Goal: Transaction & Acquisition: Purchase product/service

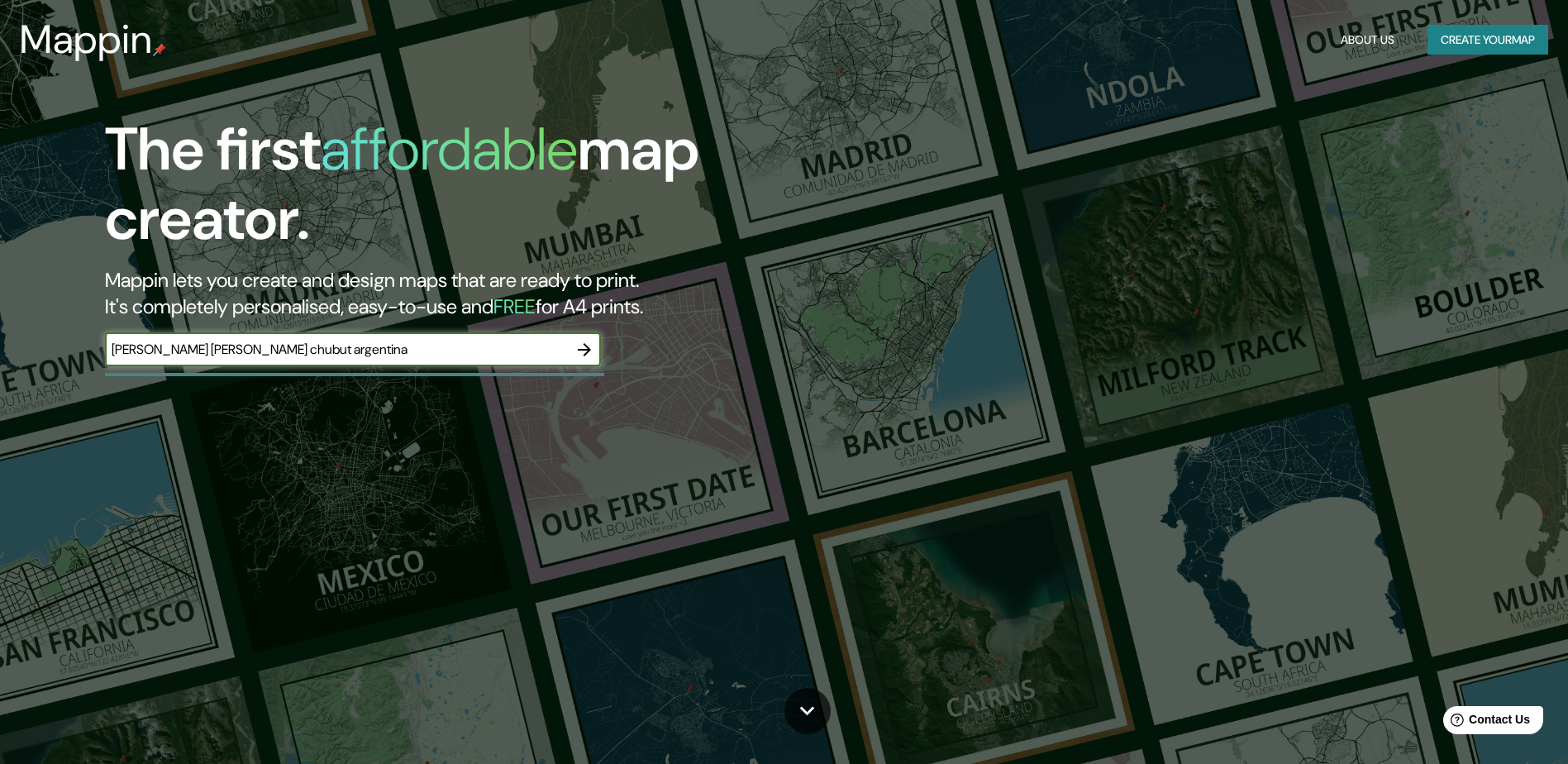
type input "[PERSON_NAME] [PERSON_NAME] chubut argentina"
click at [588, 350] on icon "button" at bounding box center [585, 350] width 13 height 13
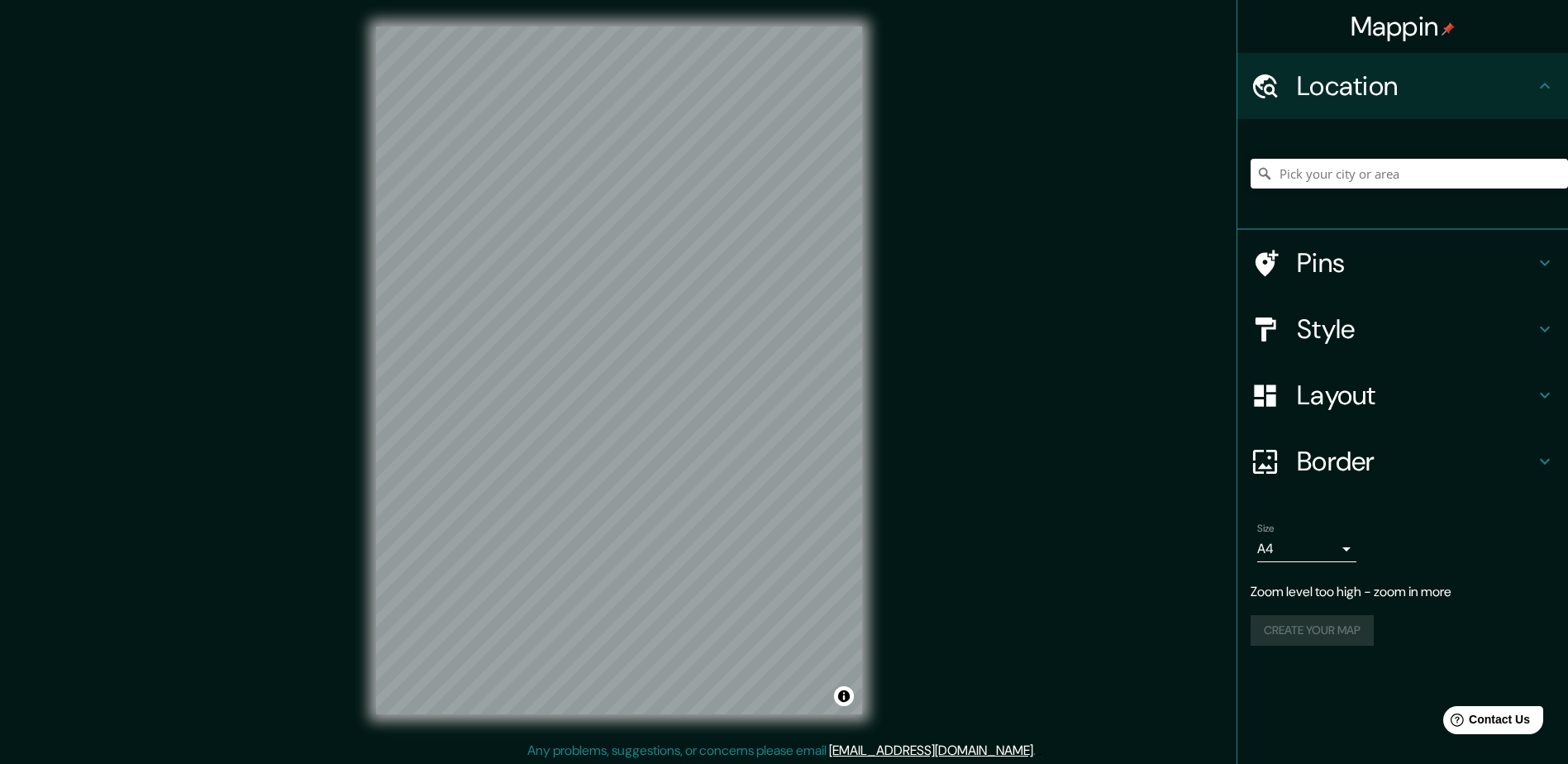
click at [896, 265] on div "Mappin Location Pins Style Layout Border Choose a border. Hint : you can make l…" at bounding box center [784, 384] width 1568 height 768
click at [368, 287] on div "© Mapbox © OpenStreetMap Improve this map" at bounding box center [619, 370] width 539 height 741
click at [915, 564] on div "Mappin Location Pins Style Layout Border Choose a border. Hint : you can make l…" at bounding box center [784, 384] width 1568 height 768
click at [203, 270] on div "Mappin Location Pins Style Layout Border Choose a border. Hint : you can make l…" at bounding box center [784, 384] width 1568 height 768
click at [341, 246] on div "Mappin Location Pins Style Layout Border Choose a border. Hint : you can make l…" at bounding box center [784, 384] width 1568 height 768
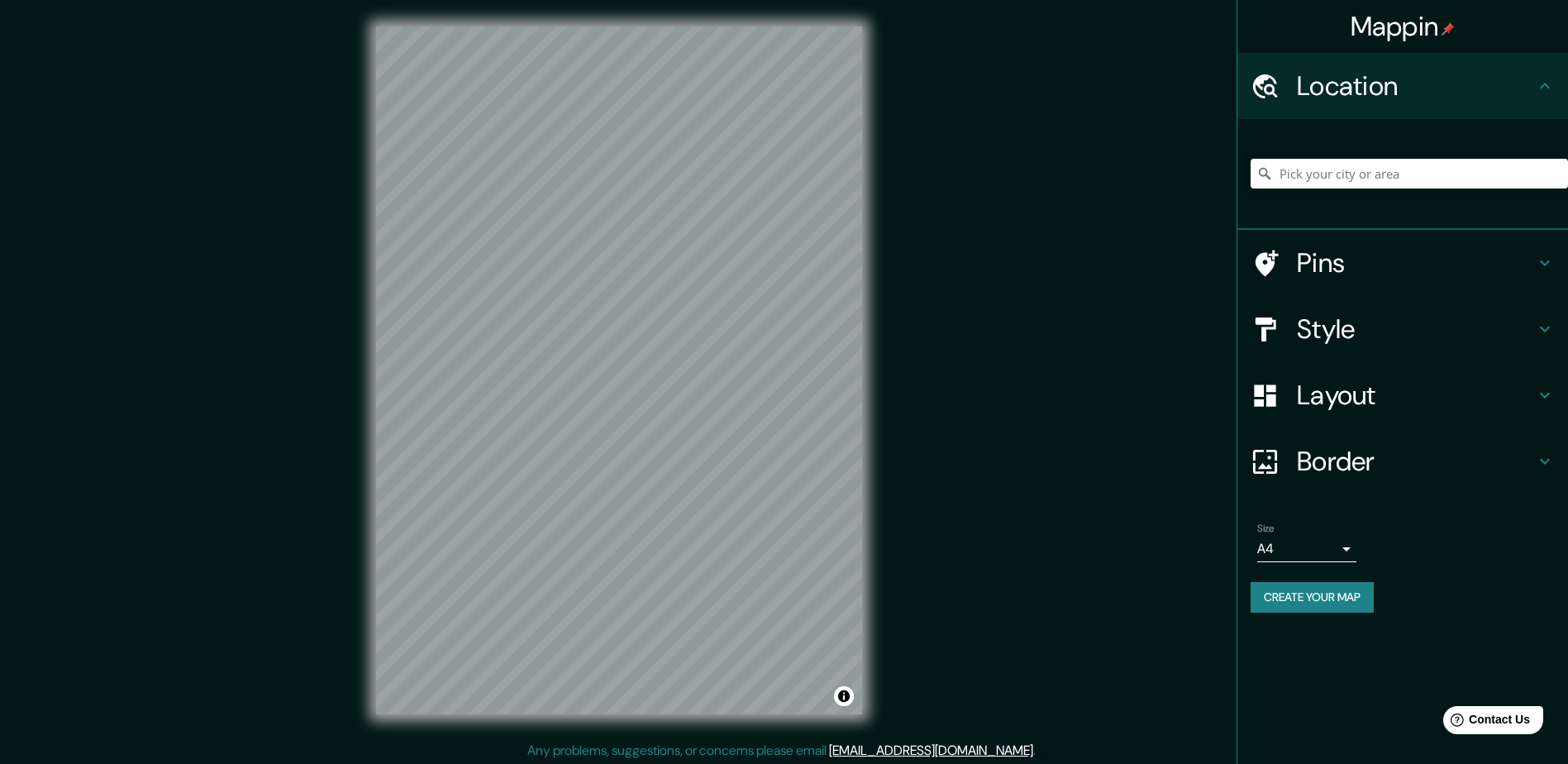
click at [749, 309] on div "Mappin Location Pins Style Layout Border Choose a border. Hint : you can make l…" at bounding box center [784, 384] width 1568 height 768
drag, startPoint x: 978, startPoint y: 320, endPoint x: 310, endPoint y: 400, distance: 672.8
click at [310, 401] on div "Mappin Location Pins Style Layout Border Choose a border. Hint : you can make l…" at bounding box center [784, 384] width 1568 height 768
click at [1551, 262] on icon at bounding box center [1545, 262] width 19 height 19
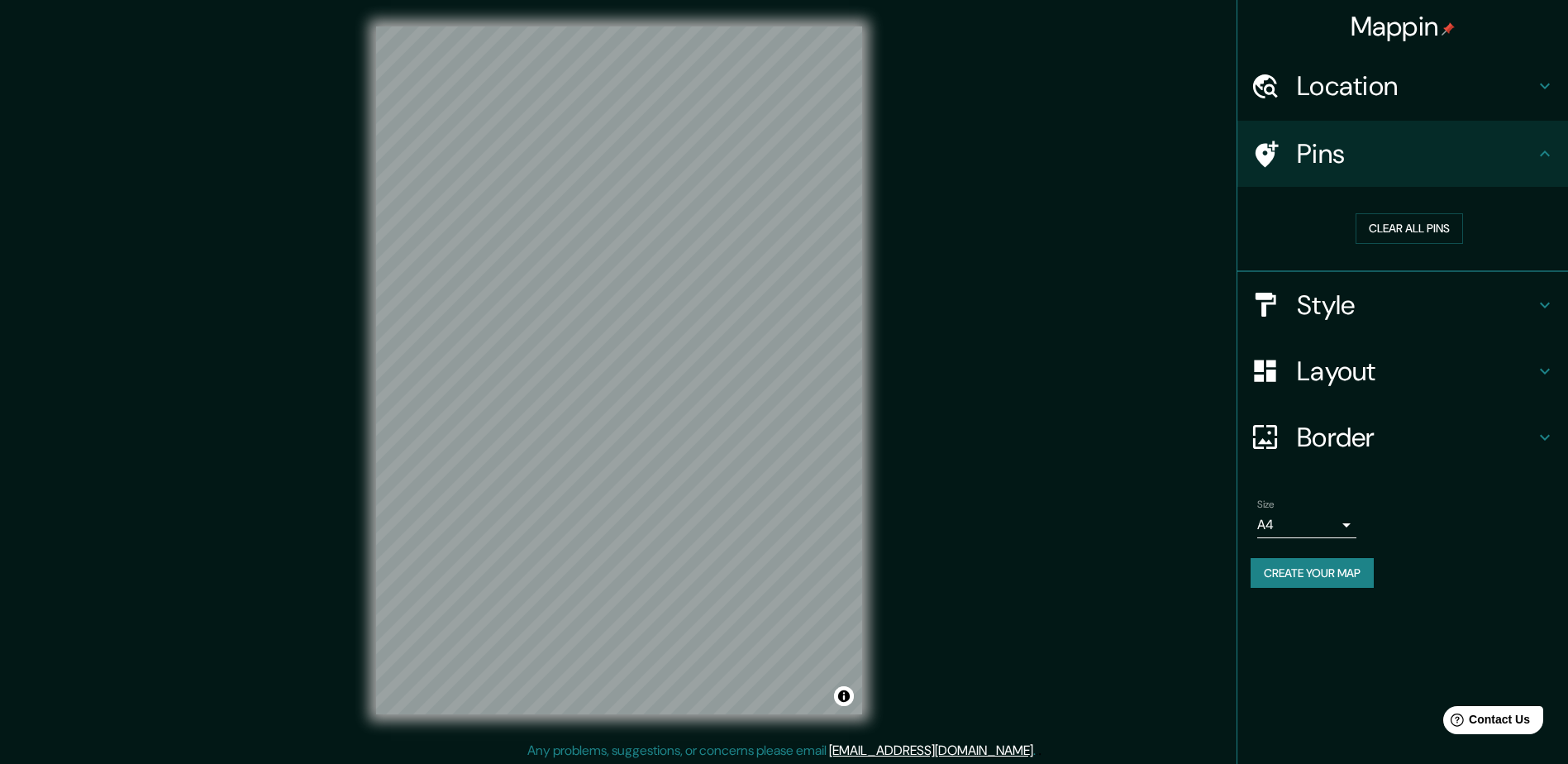
click at [1547, 315] on div "Style" at bounding box center [1402, 304] width 331 height 66
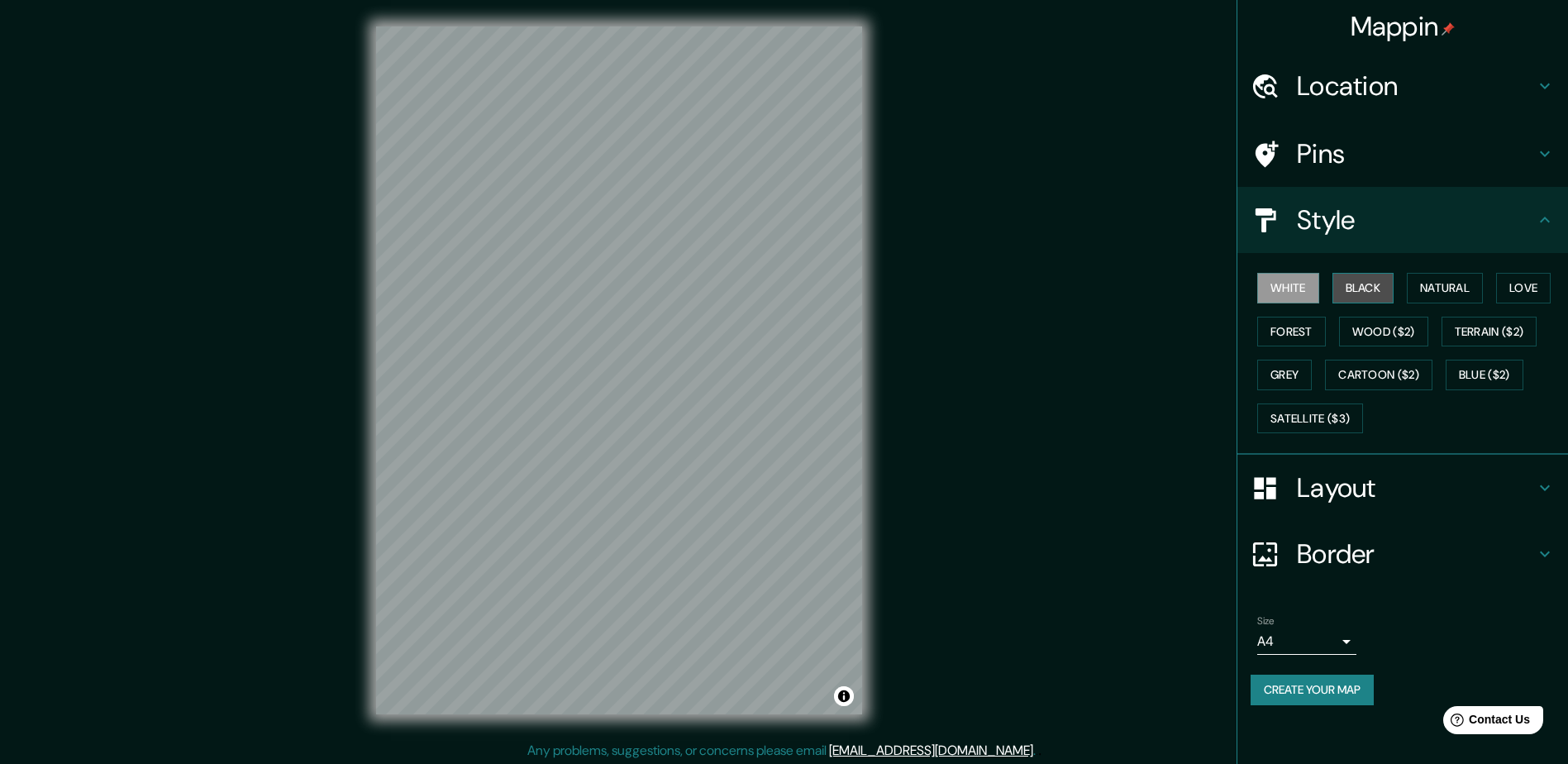
click at [1352, 295] on button "Black" at bounding box center [1363, 287] width 62 height 31
click at [1434, 290] on button "Natural" at bounding box center [1445, 287] width 76 height 31
click at [1525, 286] on button "Love" at bounding box center [1524, 287] width 55 height 31
click at [1291, 337] on button "Forest" at bounding box center [1292, 332] width 69 height 31
click at [1402, 336] on button "Wood ($2)" at bounding box center [1384, 332] width 89 height 31
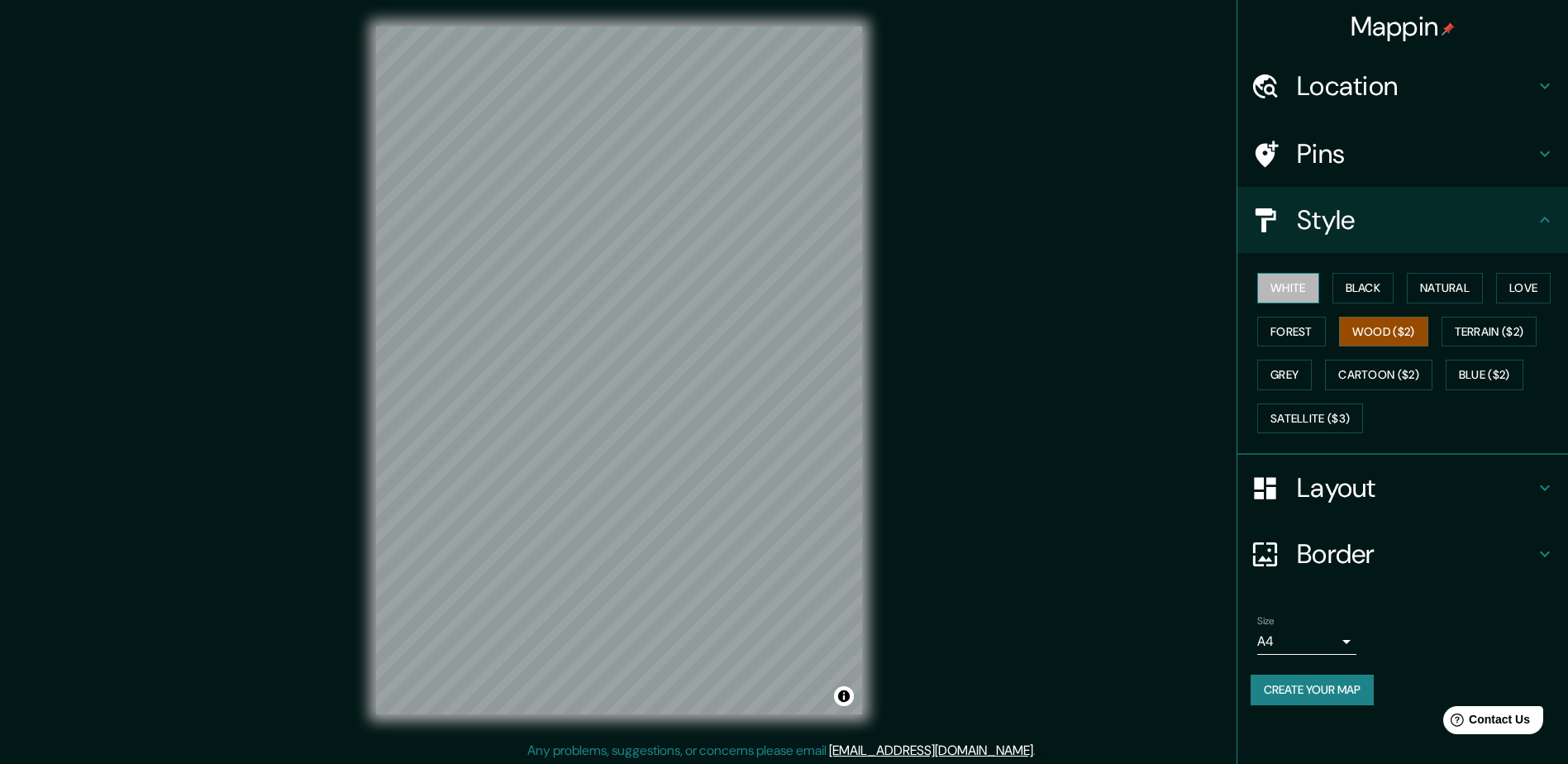
click at [1296, 285] on button "White" at bounding box center [1288, 287] width 62 height 31
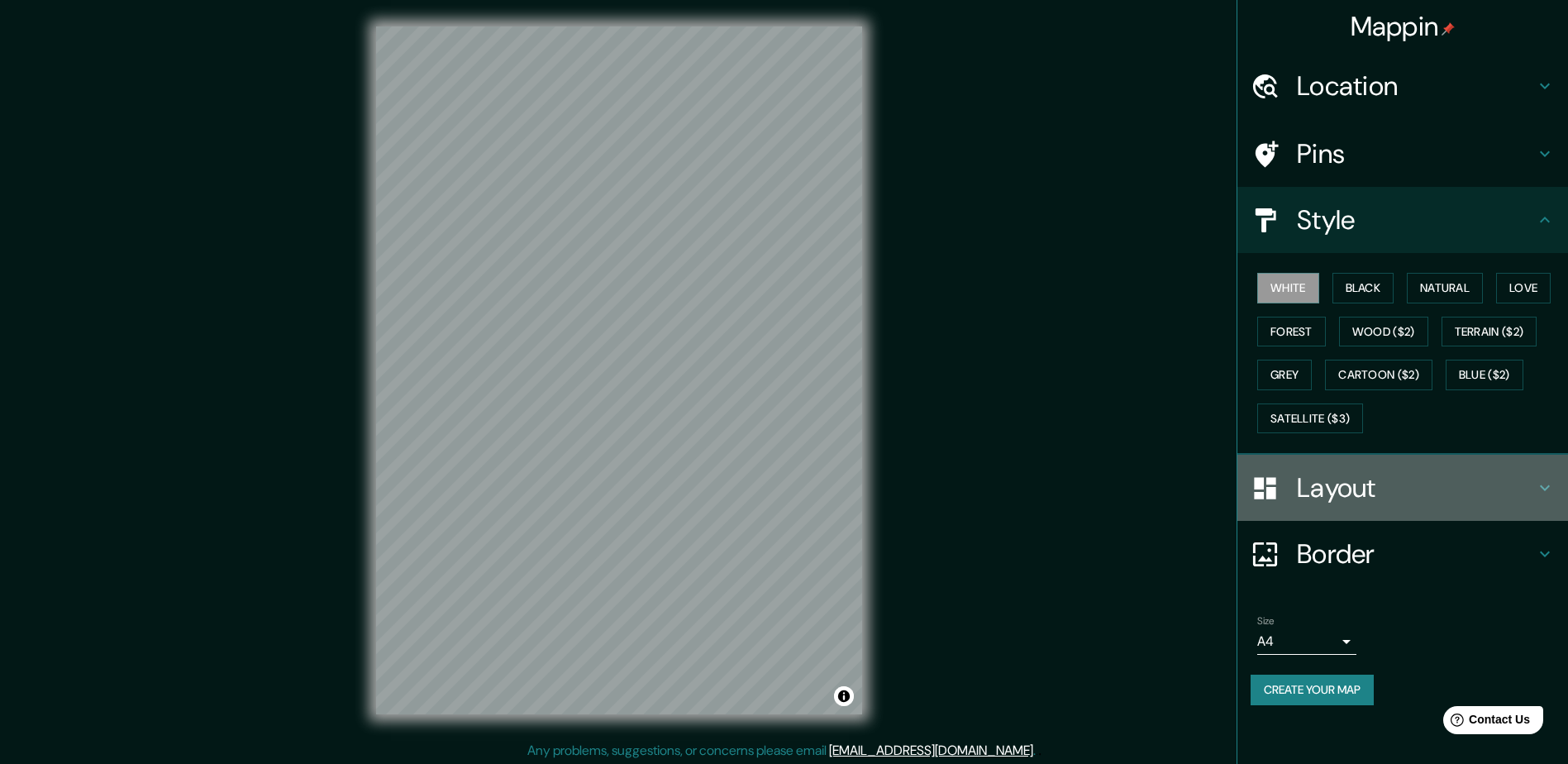
click at [1540, 488] on icon at bounding box center [1545, 488] width 19 height 19
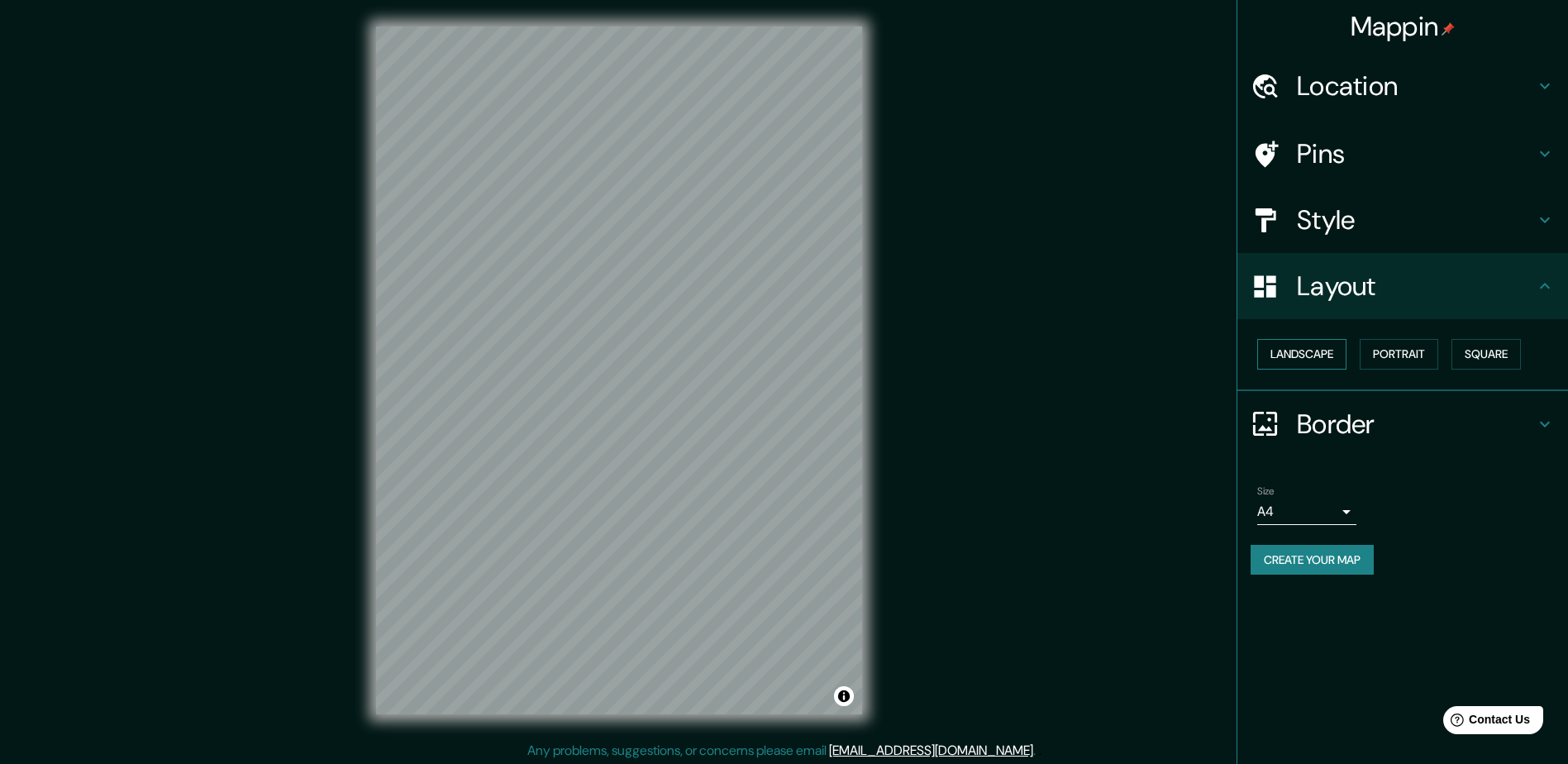
click at [1325, 356] on button "Landscape" at bounding box center [1302, 354] width 89 height 31
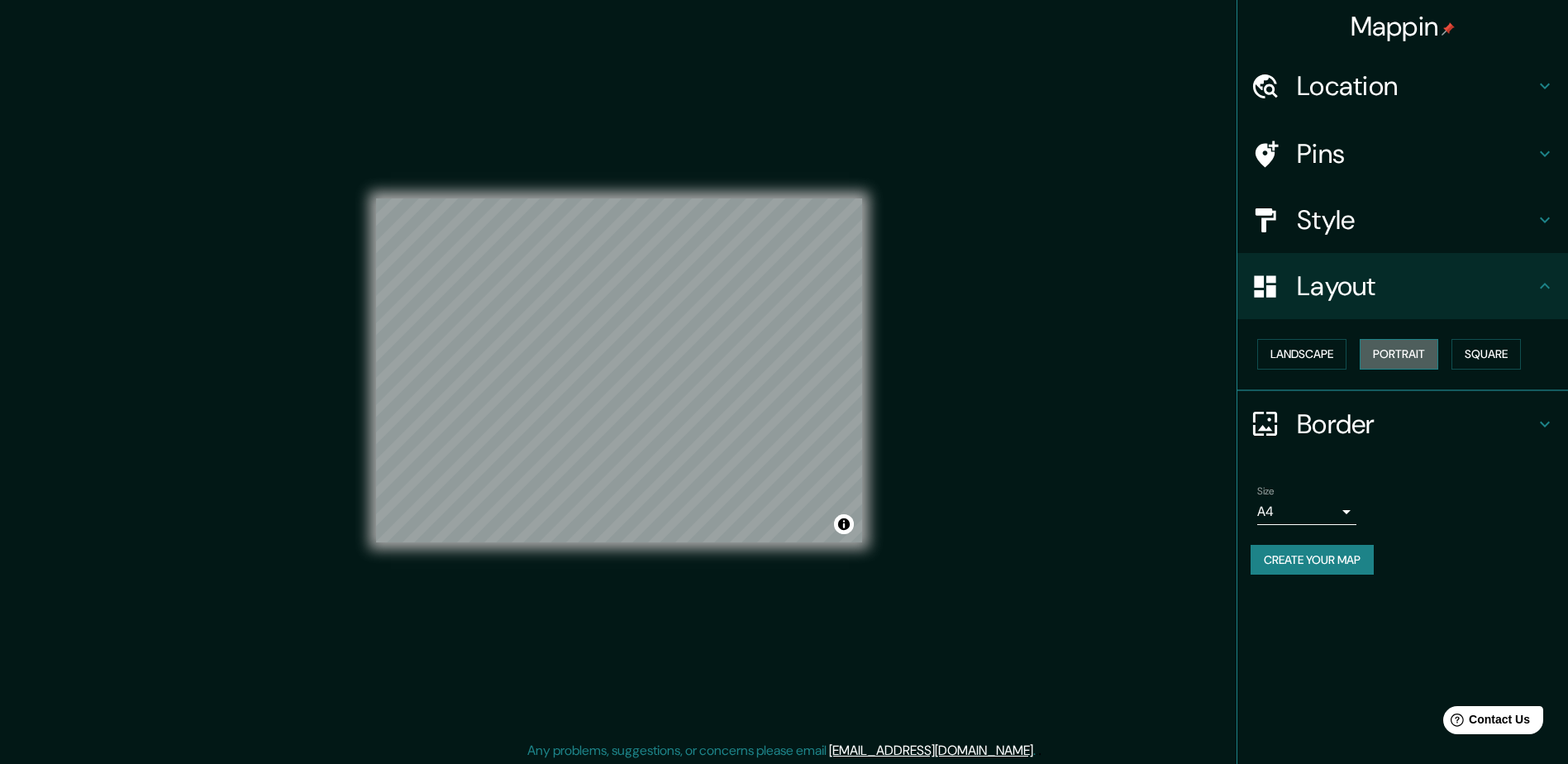
click at [1428, 355] on button "Portrait" at bounding box center [1398, 354] width 79 height 31
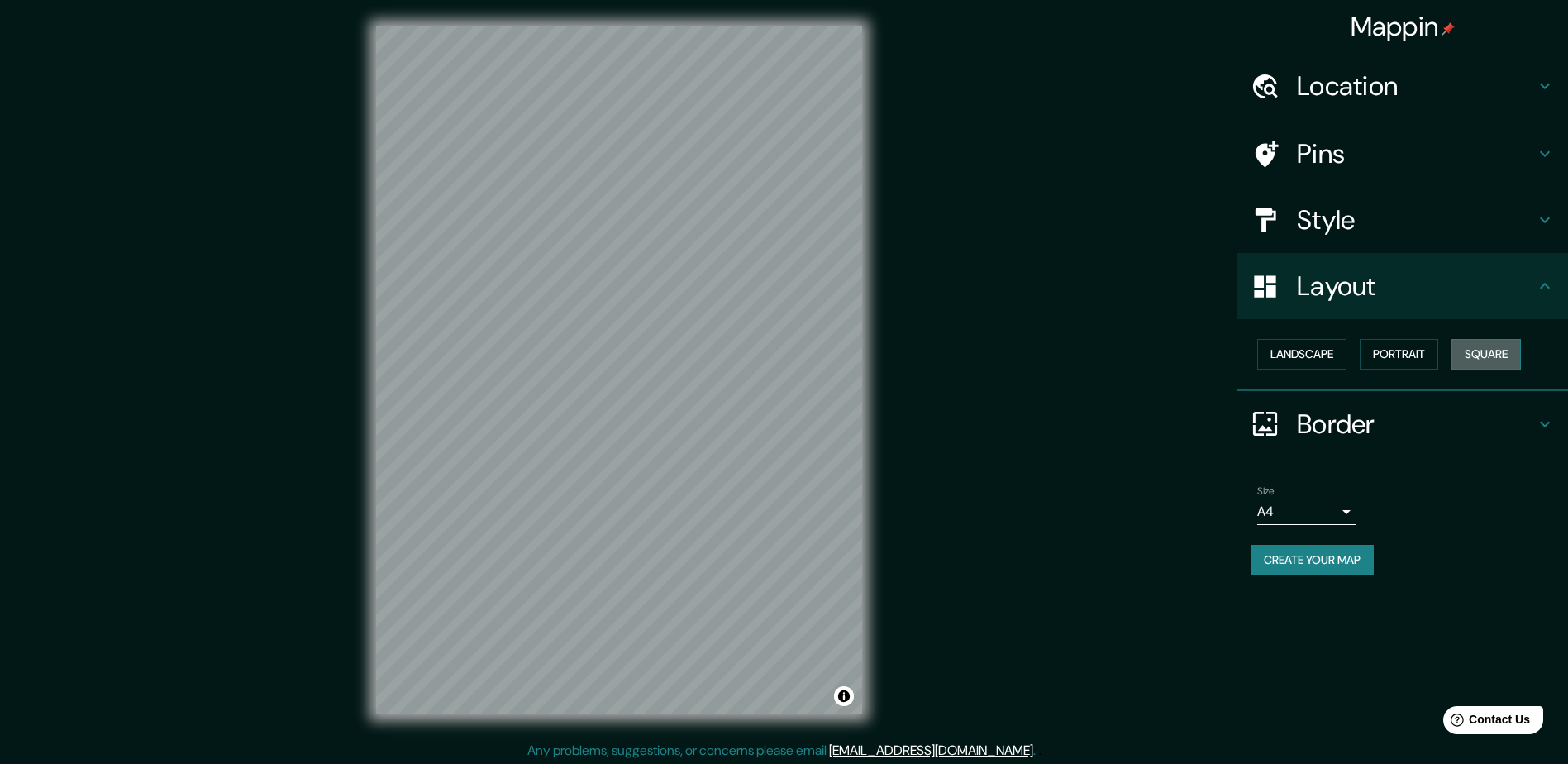
click at [1481, 350] on button "Square" at bounding box center [1486, 354] width 70 height 31
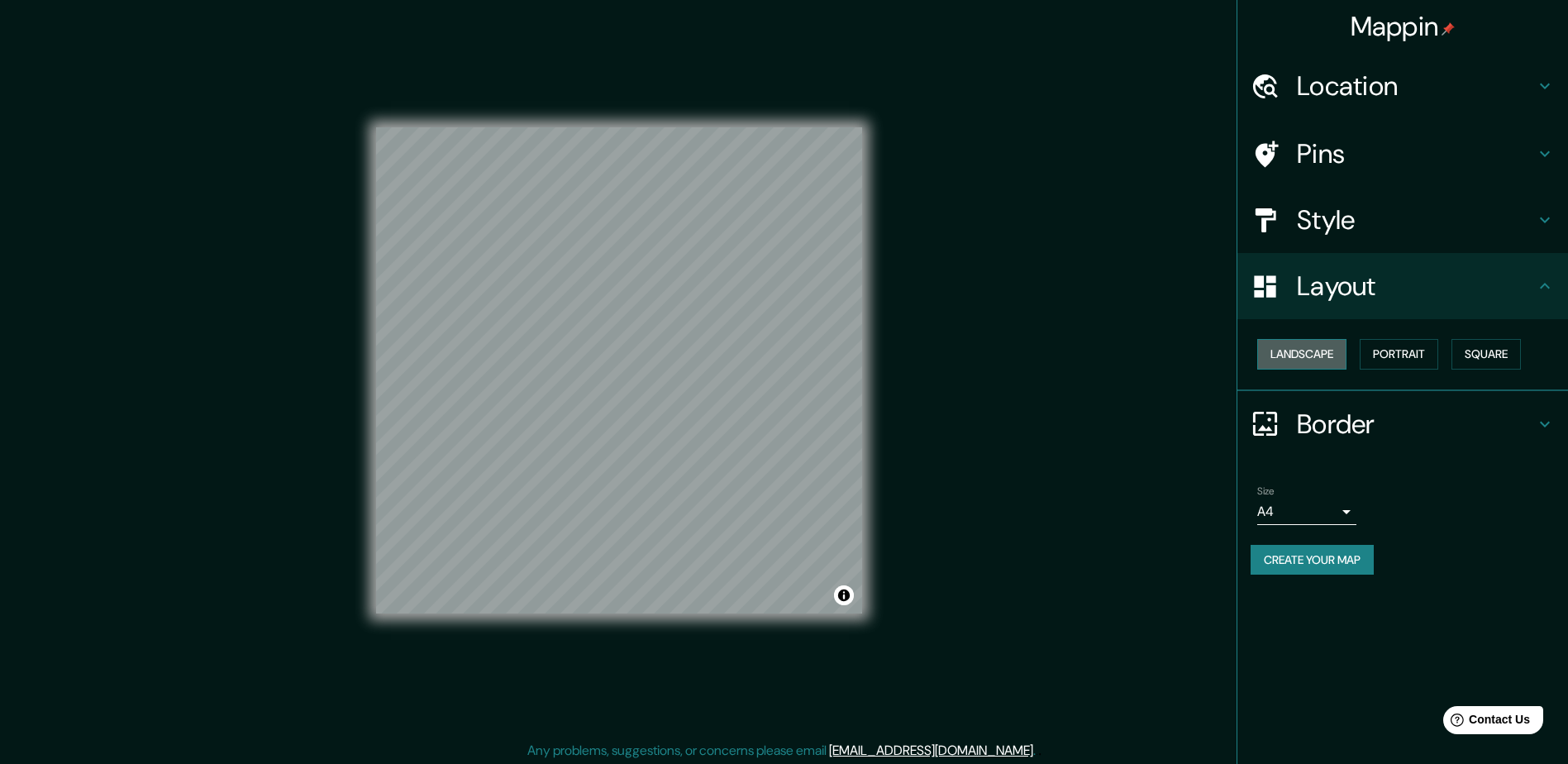
click at [1280, 360] on button "Landscape" at bounding box center [1302, 354] width 89 height 31
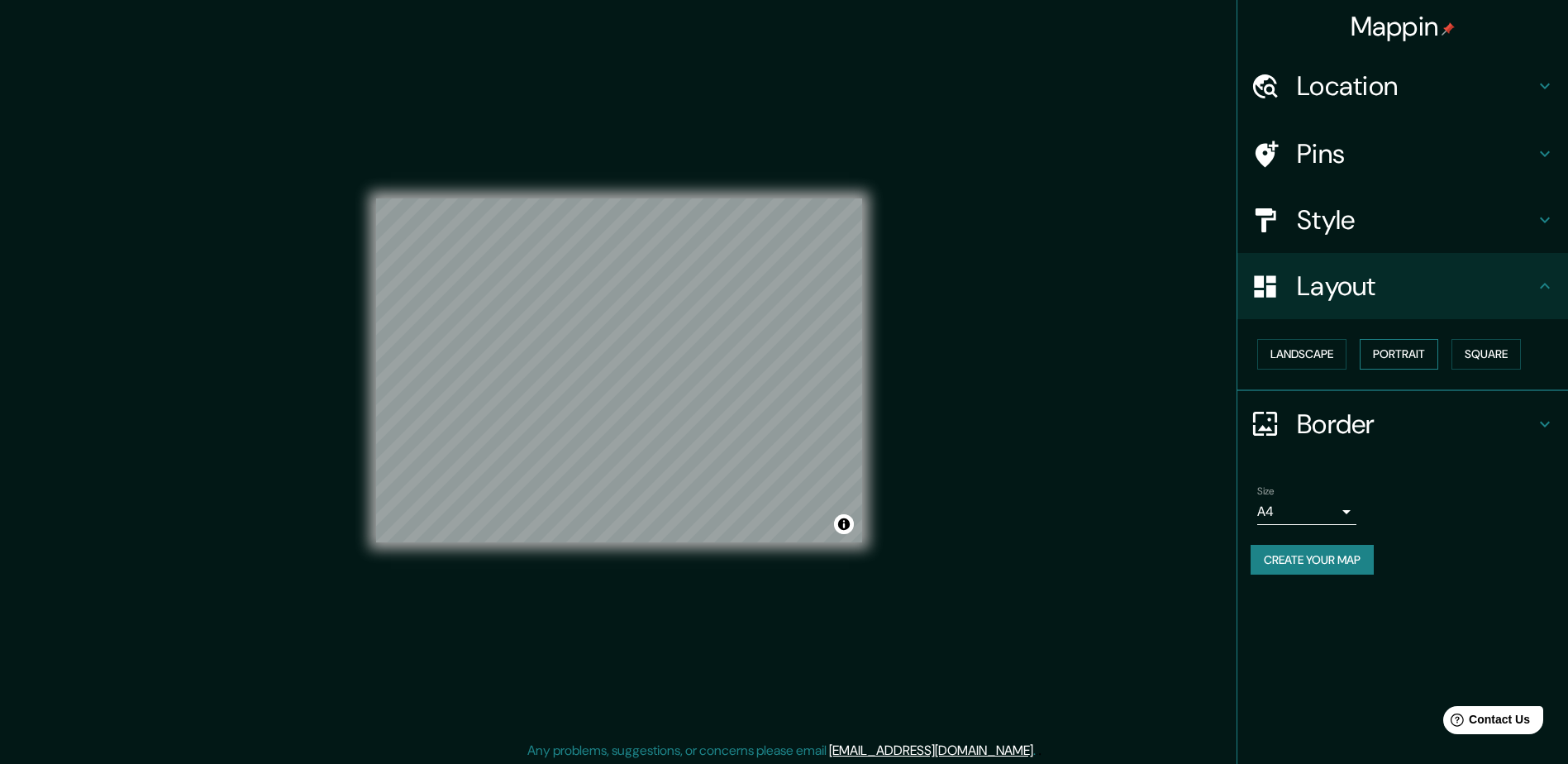
drag, startPoint x: 1416, startPoint y: 357, endPoint x: 1441, endPoint y: 357, distance: 25.0
click at [1420, 358] on button "Portrait" at bounding box center [1398, 354] width 79 height 31
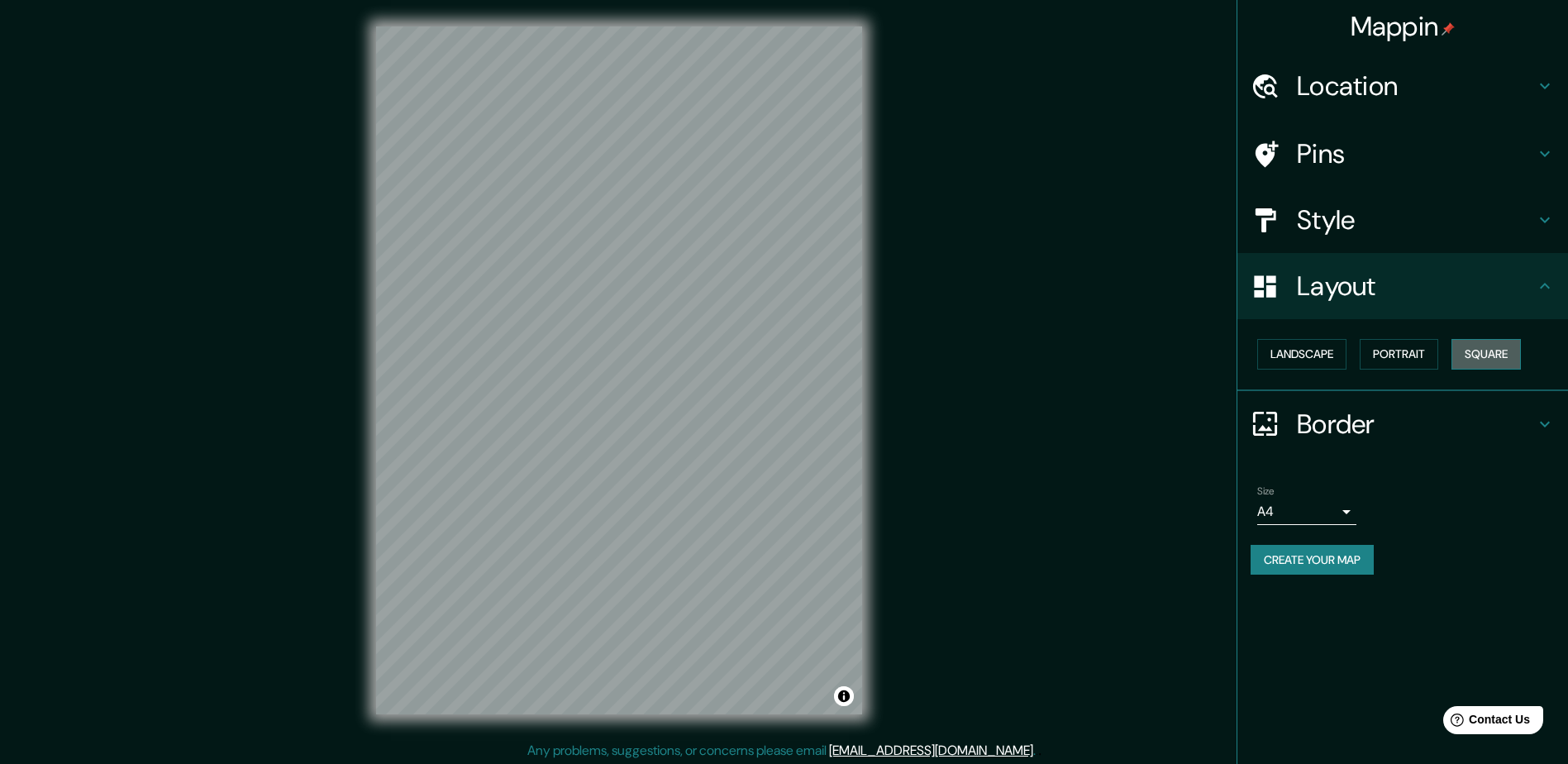
click at [1469, 356] on button "Square" at bounding box center [1486, 354] width 70 height 31
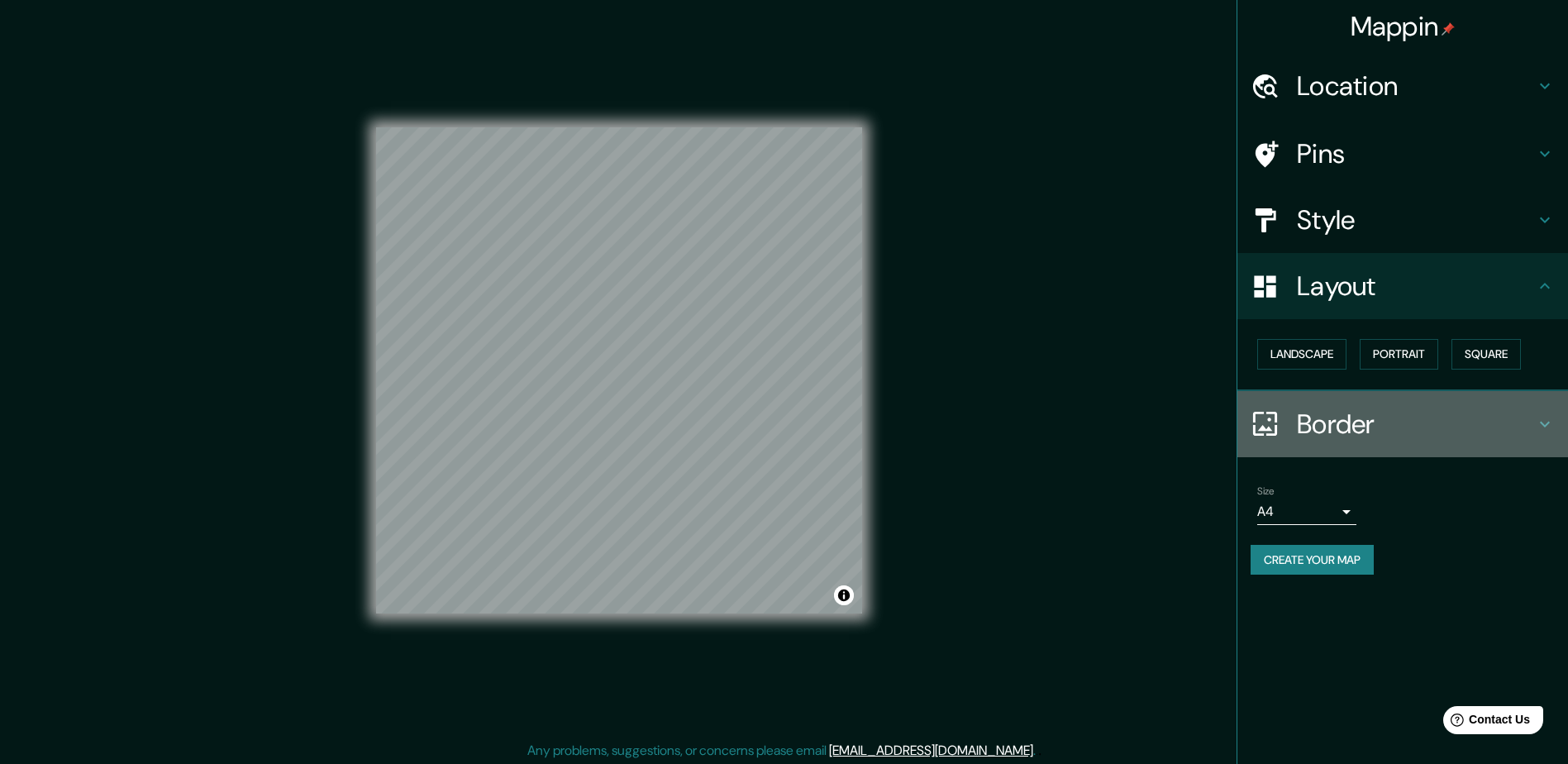
click at [1543, 427] on icon at bounding box center [1545, 424] width 19 height 19
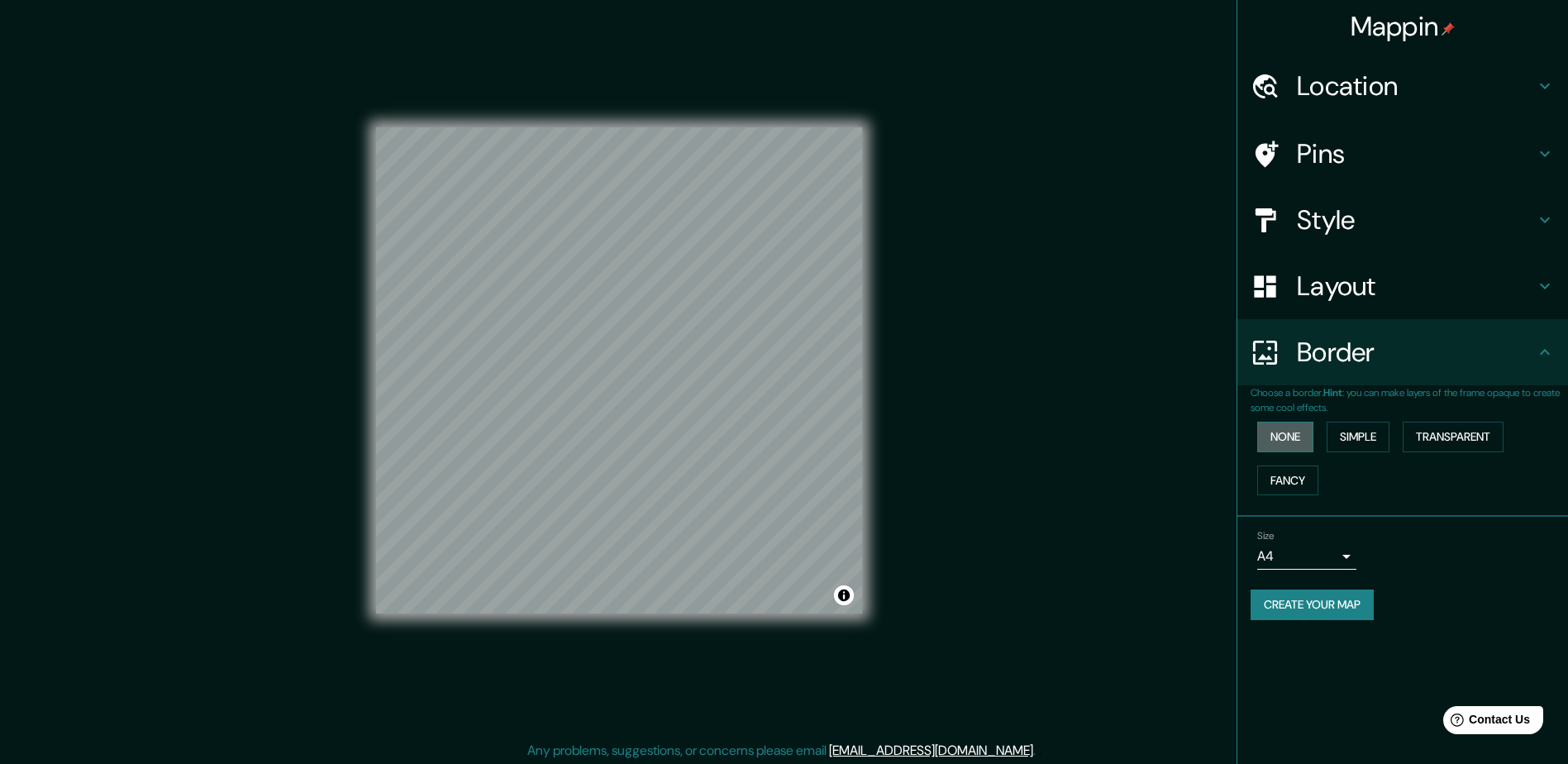
click at [1284, 444] on button "None" at bounding box center [1285, 437] width 57 height 31
click at [1361, 440] on button "Simple" at bounding box center [1359, 437] width 63 height 31
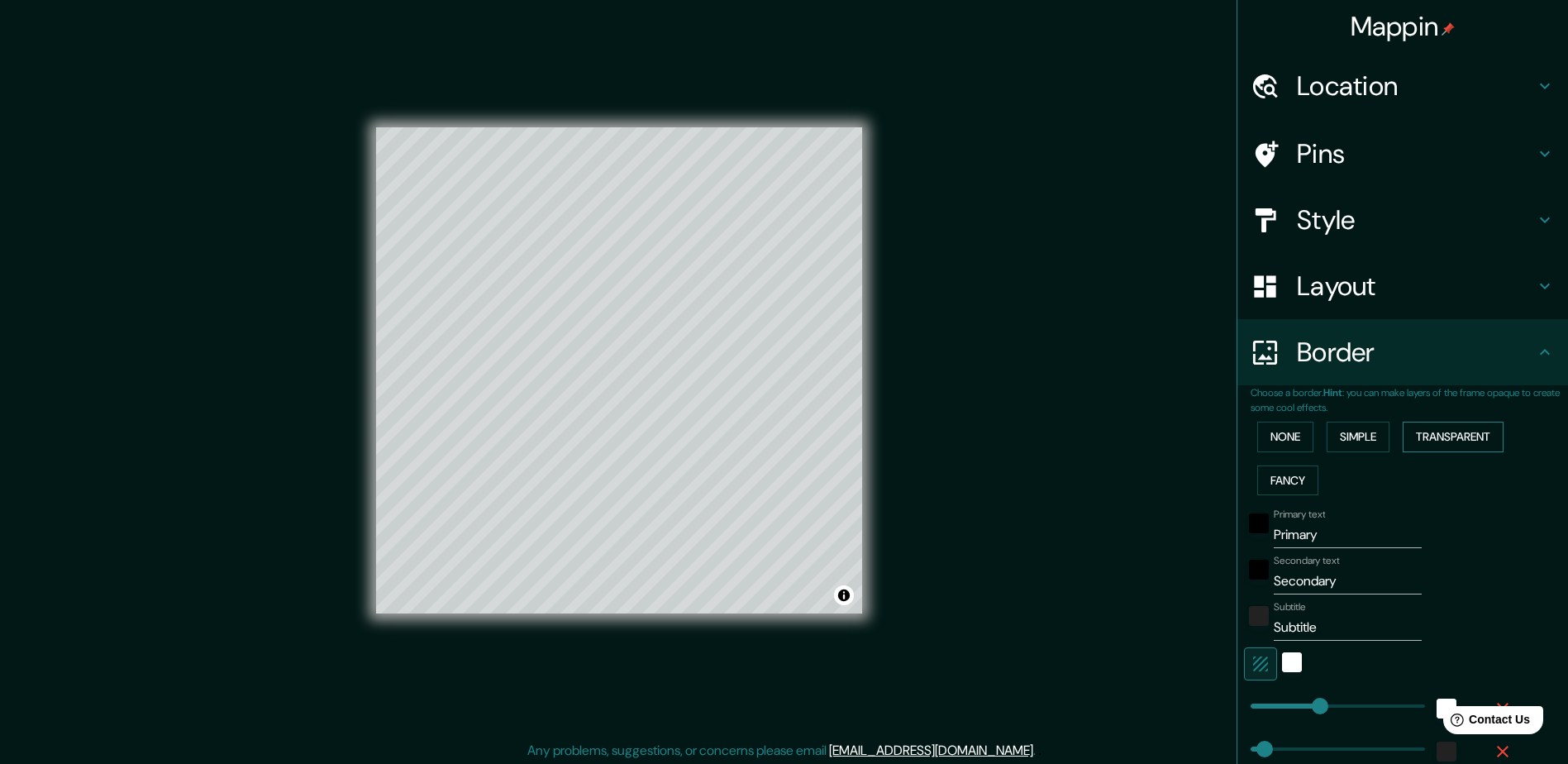
click at [1436, 433] on button "Transparent" at bounding box center [1453, 437] width 101 height 31
click at [1270, 475] on button "Fancy" at bounding box center [1288, 480] width 61 height 31
drag, startPoint x: 1319, startPoint y: 536, endPoint x: 884, endPoint y: 534, distance: 435.0
click at [870, 538] on div "Mappin Location Pins Style Layout Border Choose a border. Hint : you can make l…" at bounding box center [784, 384] width 1568 height 768
type input "J"
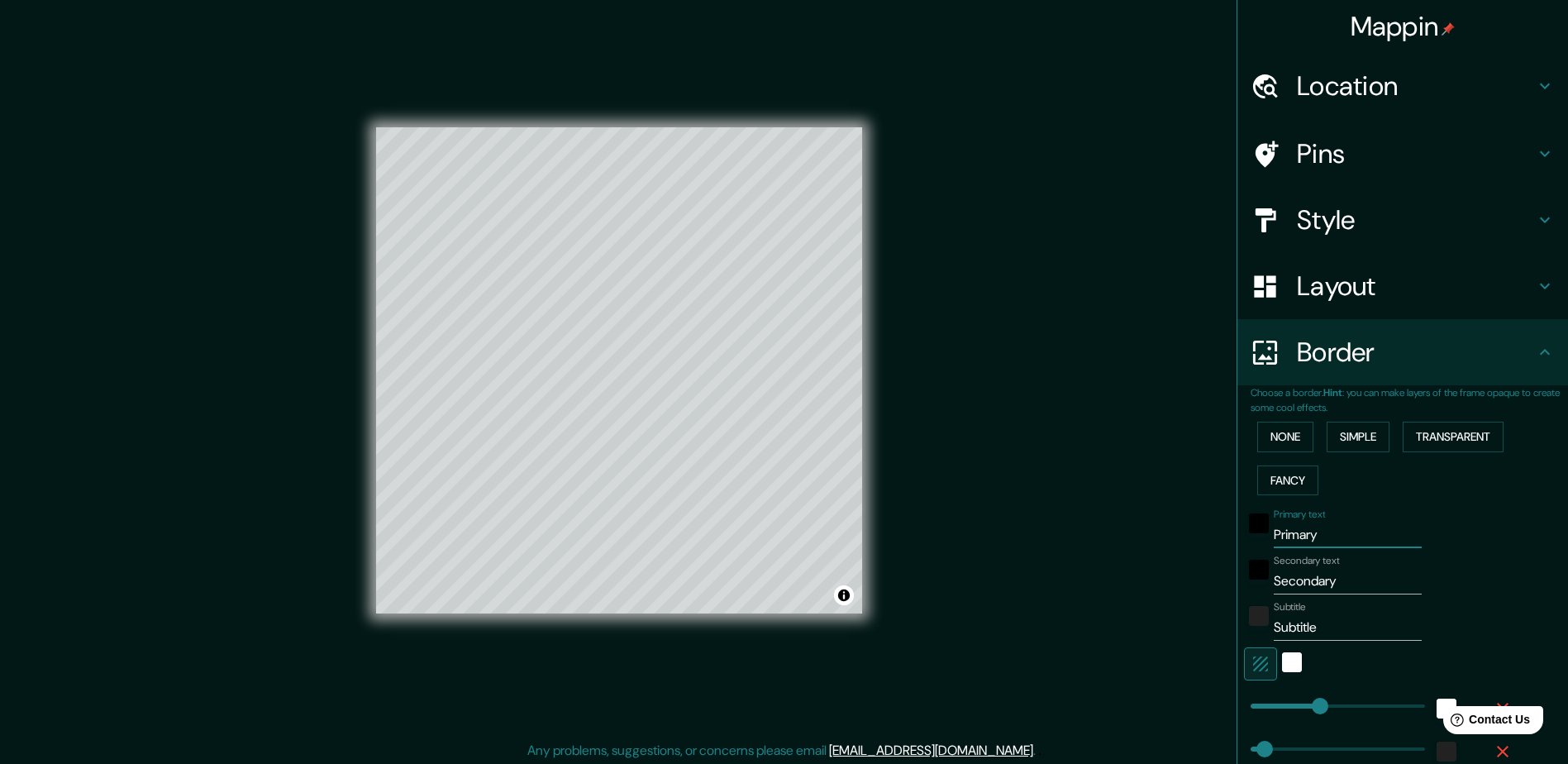
type input "235"
type input "47"
type input "24"
type input "Jo"
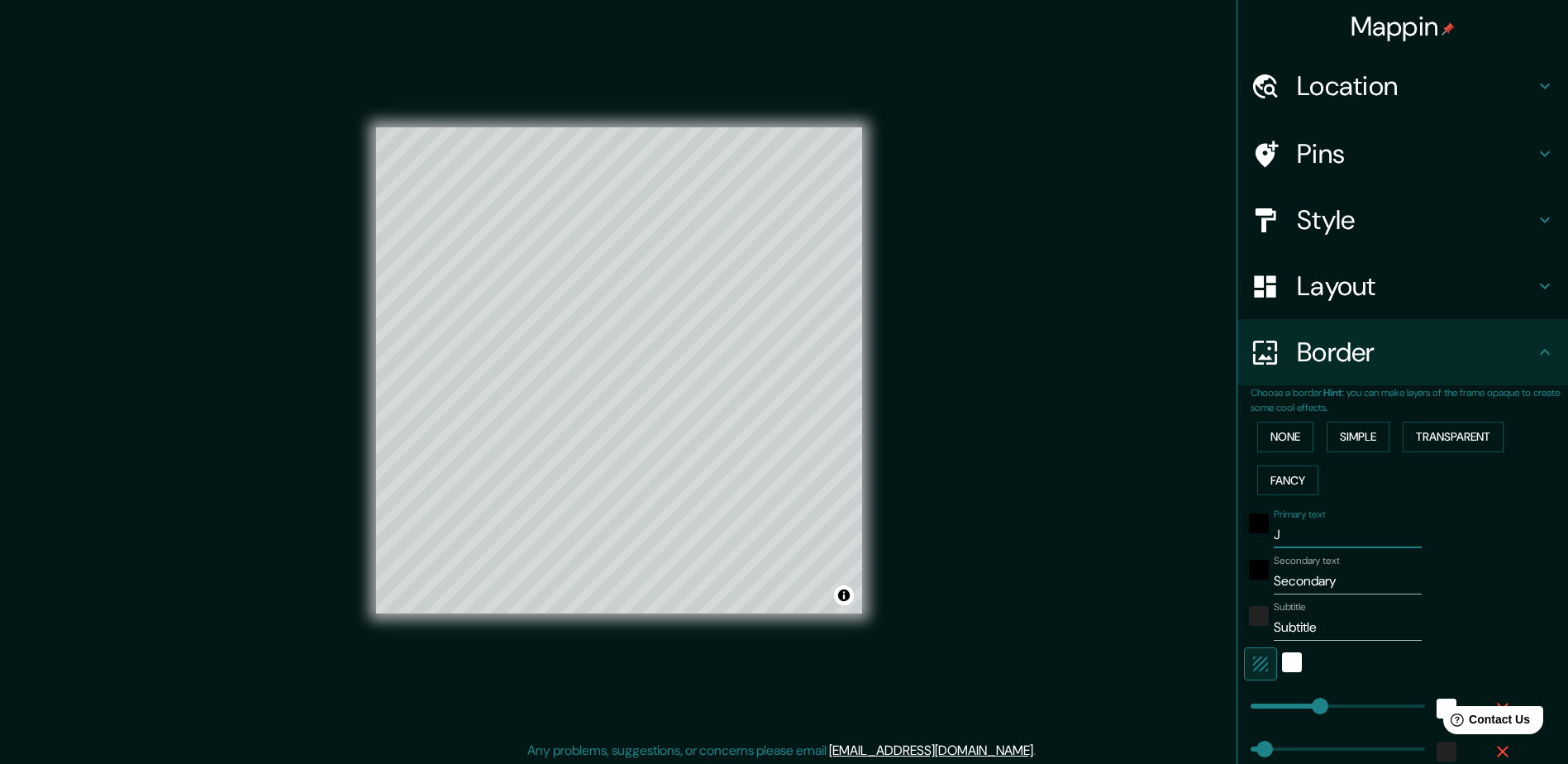
type input "235"
type input "47"
type input "24"
type input "[PERSON_NAME]"
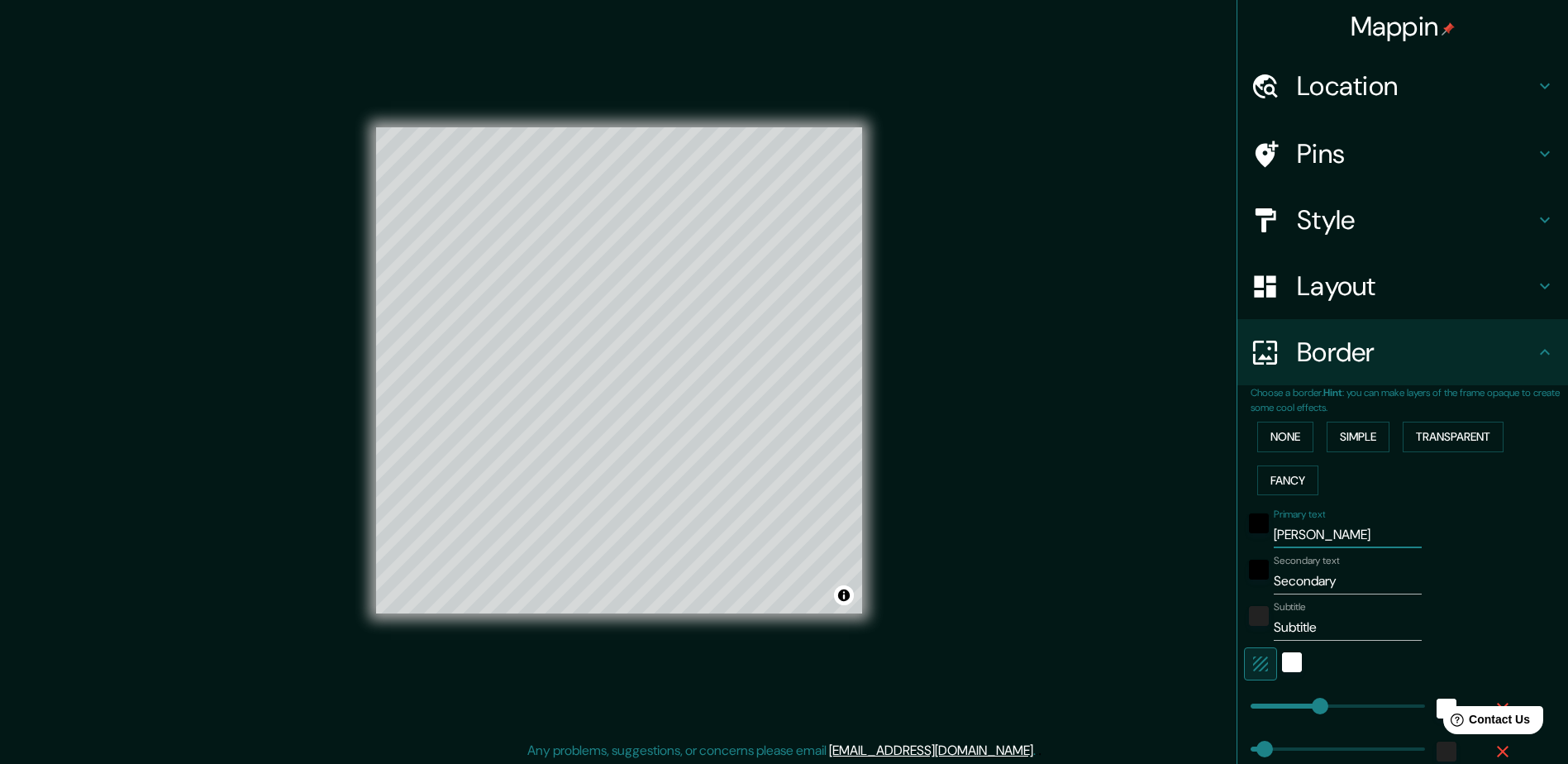
type input "235"
type input "47"
type input "24"
type input "[PERSON_NAME]"
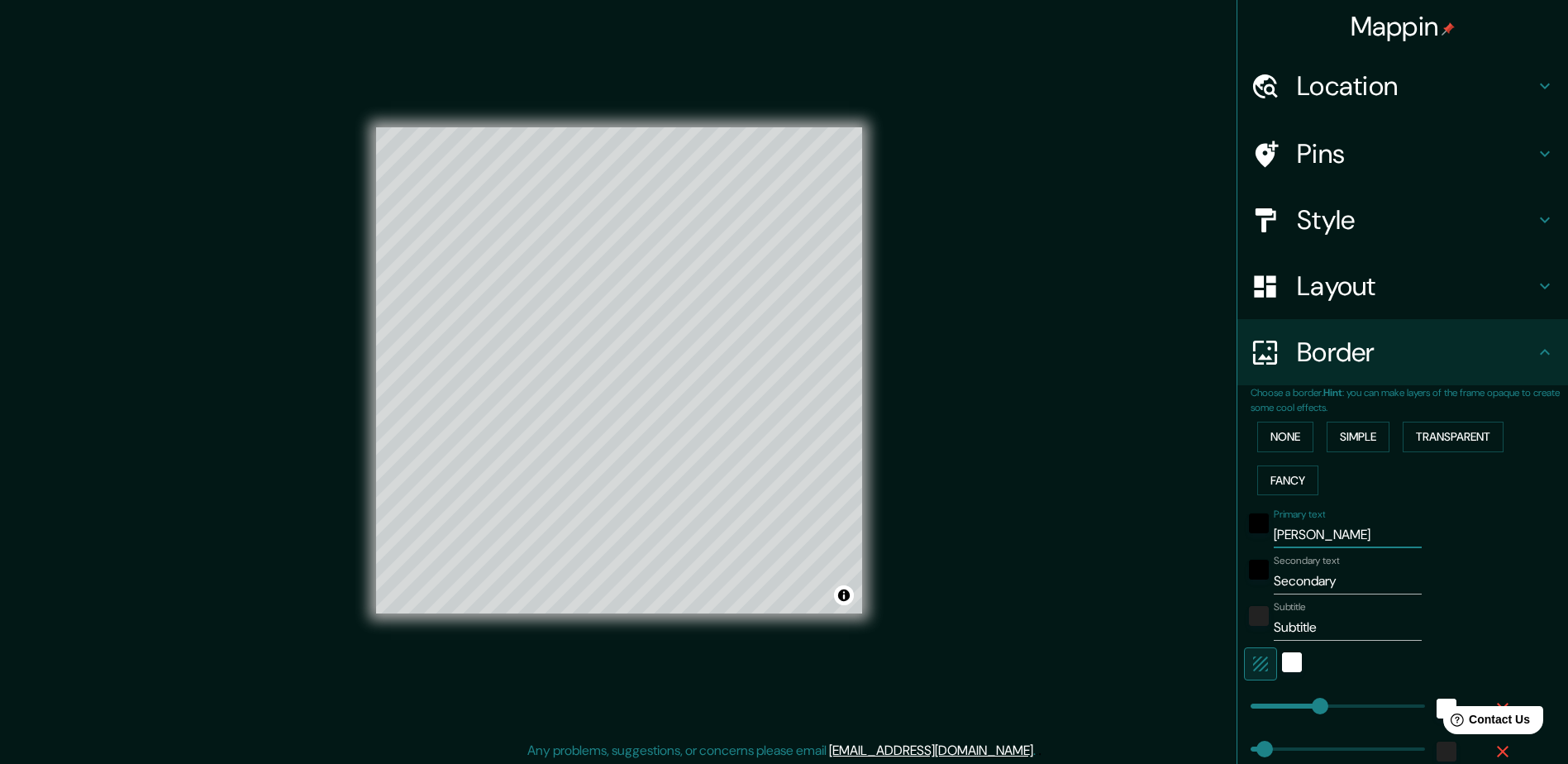
type input "235"
type input "47"
type input "24"
type input "[PERSON_NAME]"
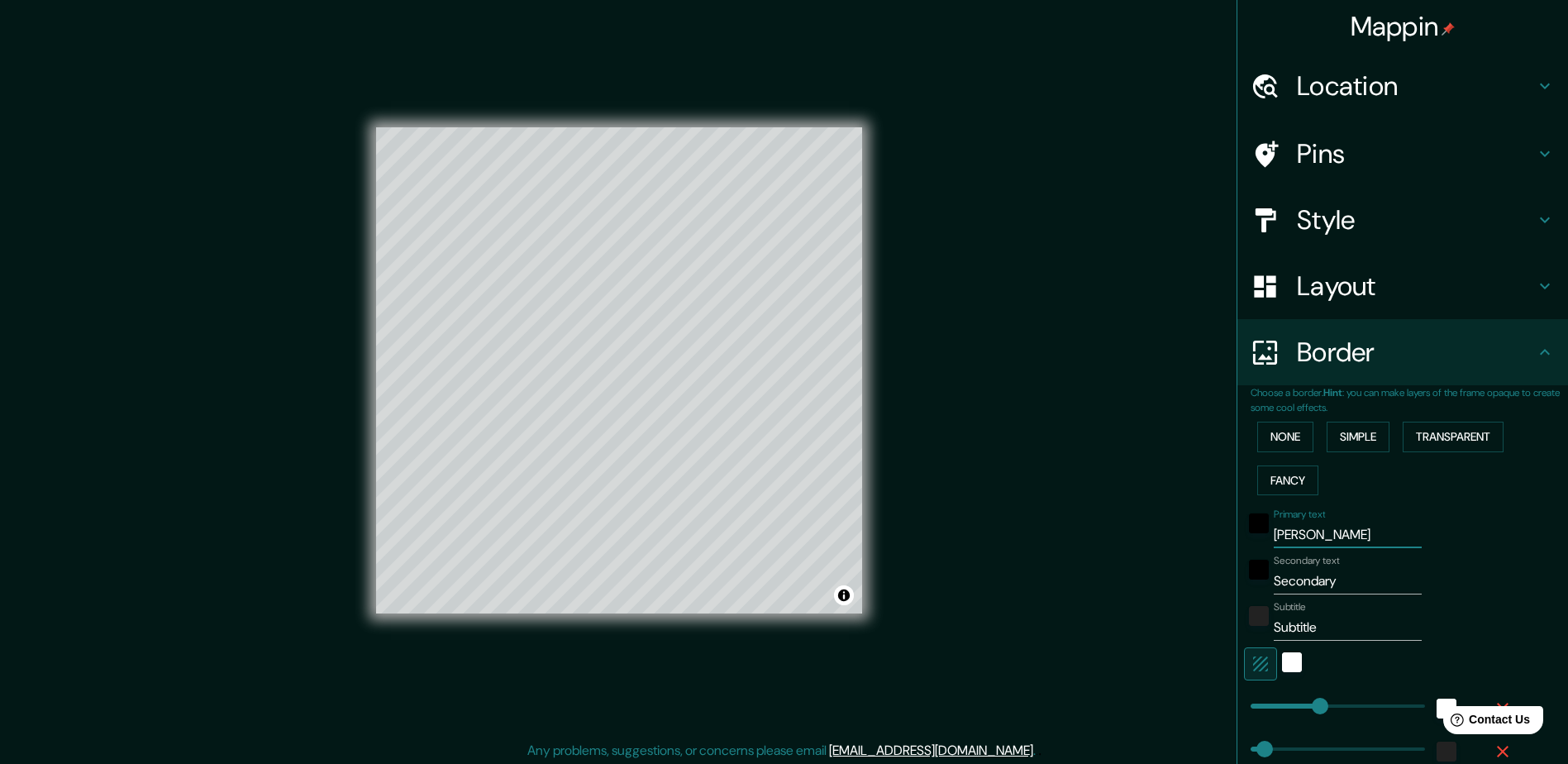
type input "235"
type input "47"
type input "24"
type input "[PERSON_NAME]"
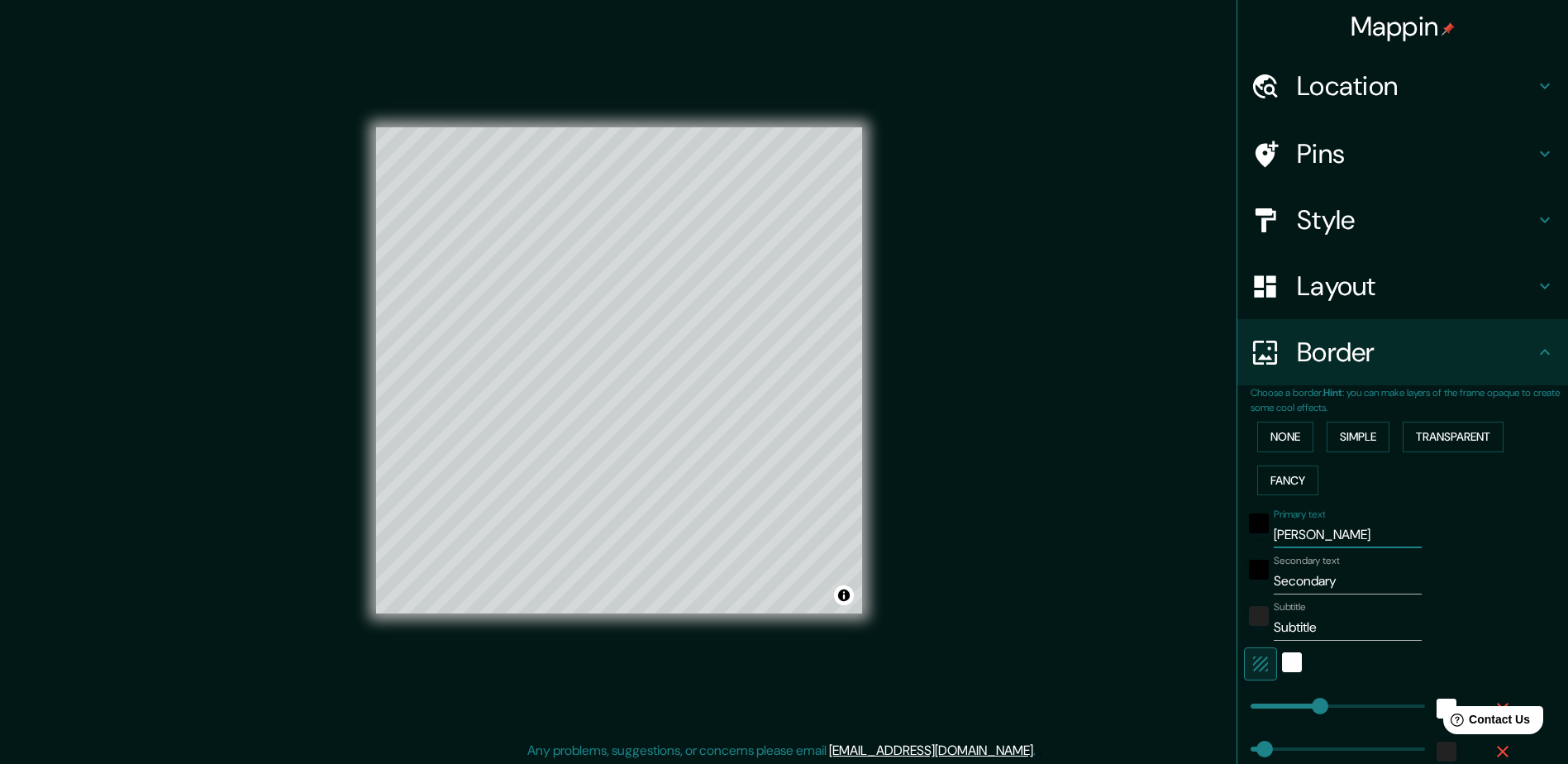
type input "235"
type input "47"
type input "24"
type input "[PERSON_NAME]"
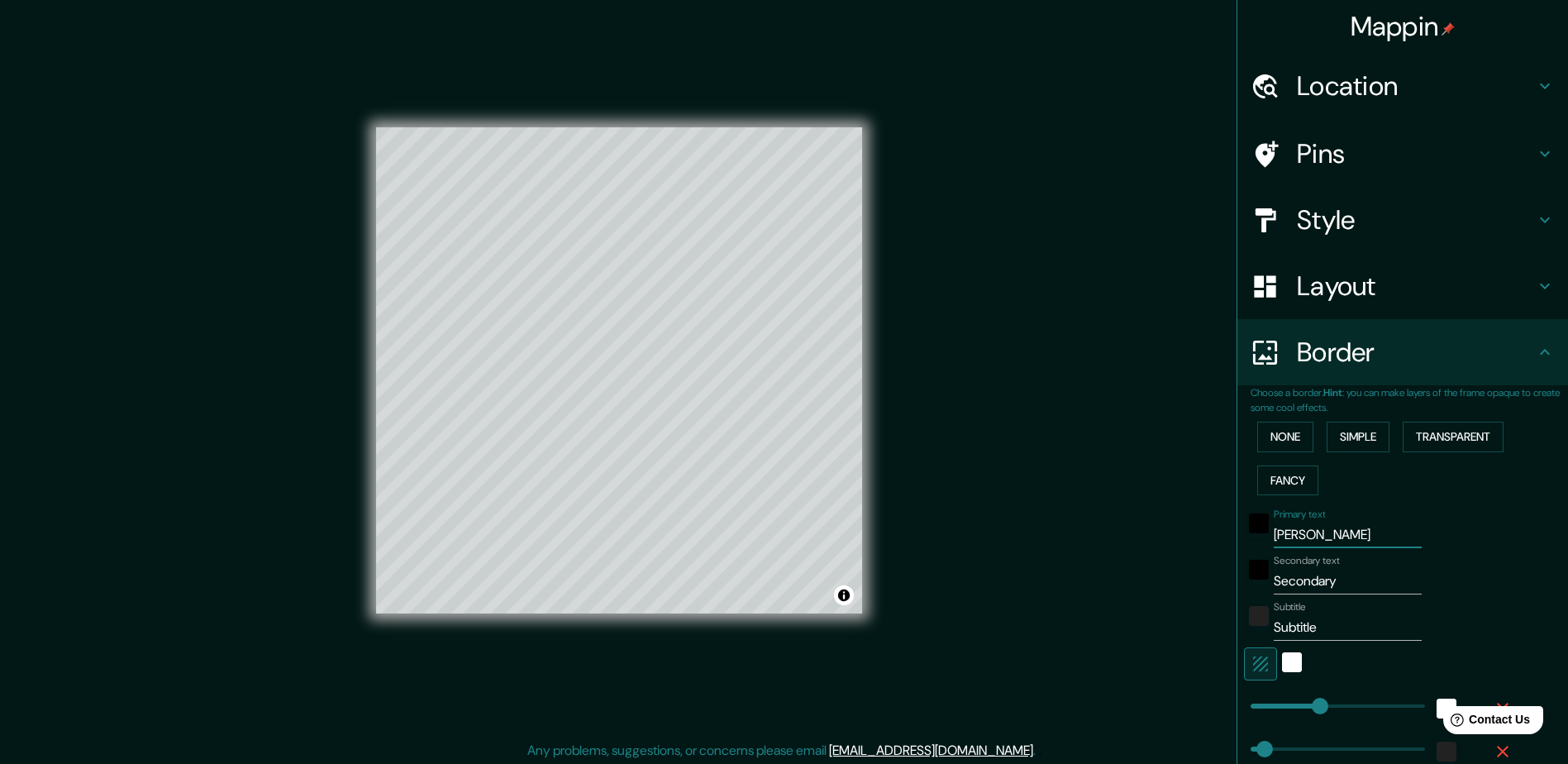
type input "235"
type input "47"
type input "24"
type input "[PERSON_NAME]"
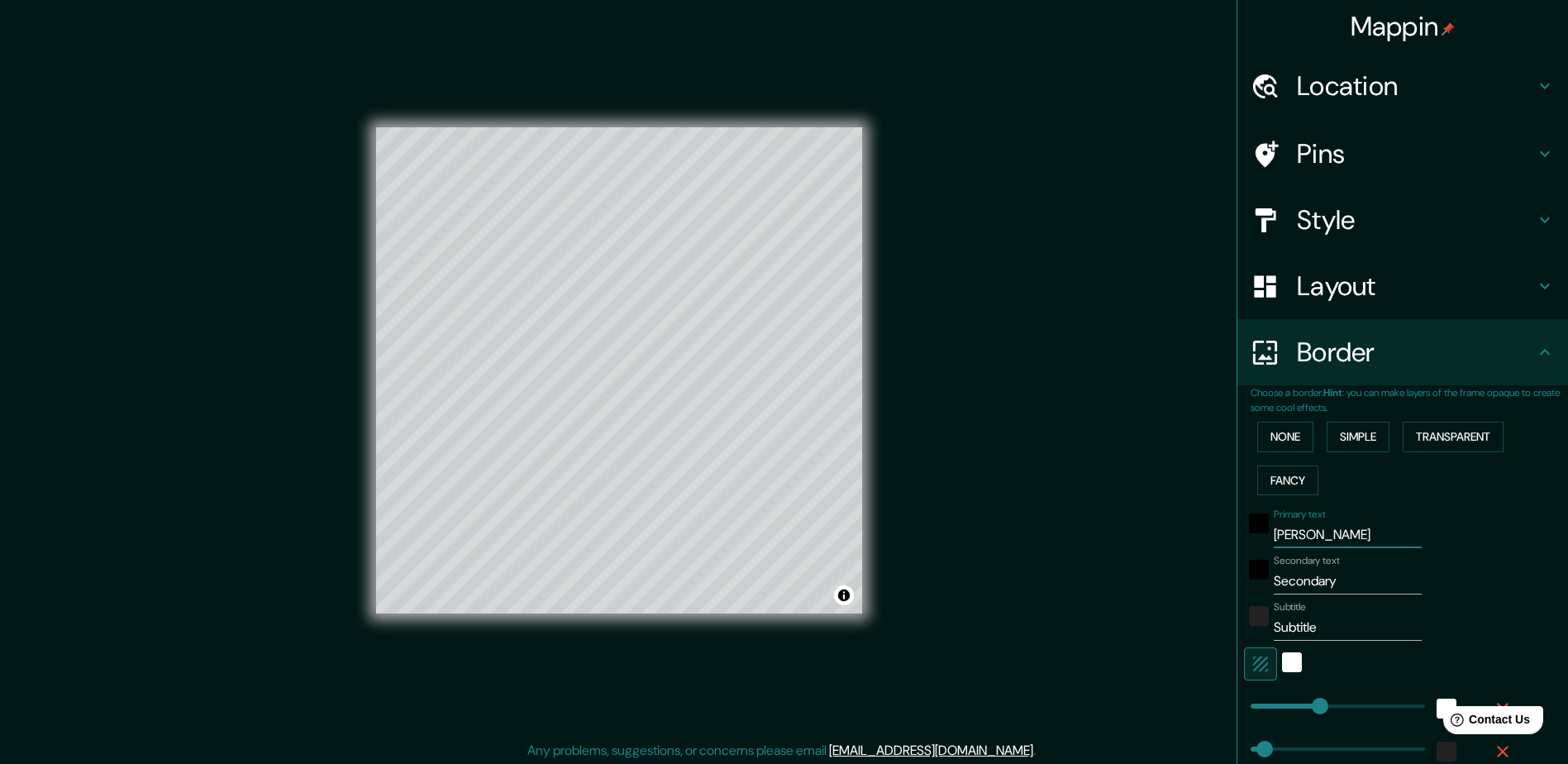
type input "235"
type input "47"
type input "24"
type input "[PERSON_NAME]"
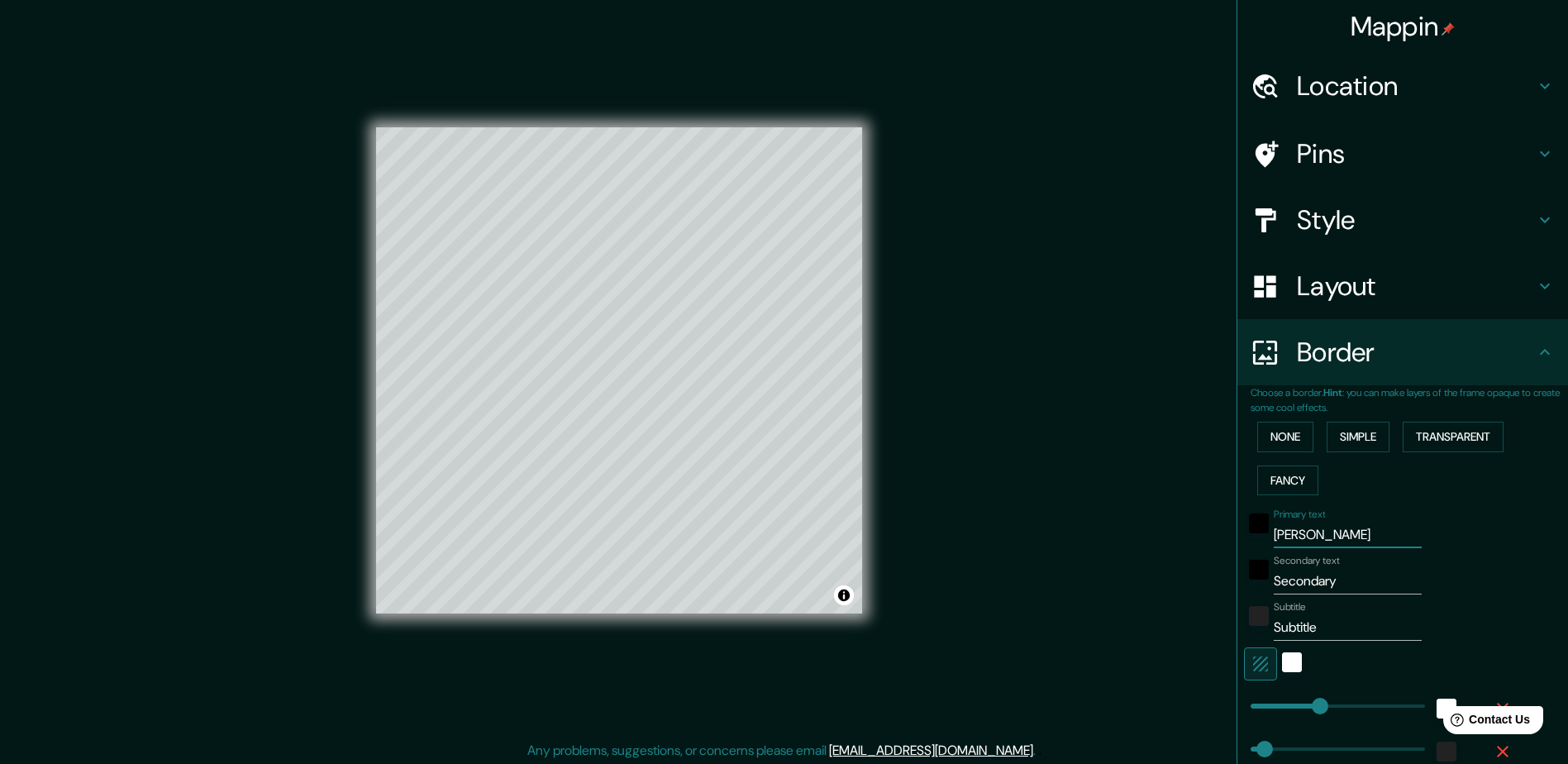
type input "235"
type input "47"
type input "24"
type input "[PERSON_NAME]"
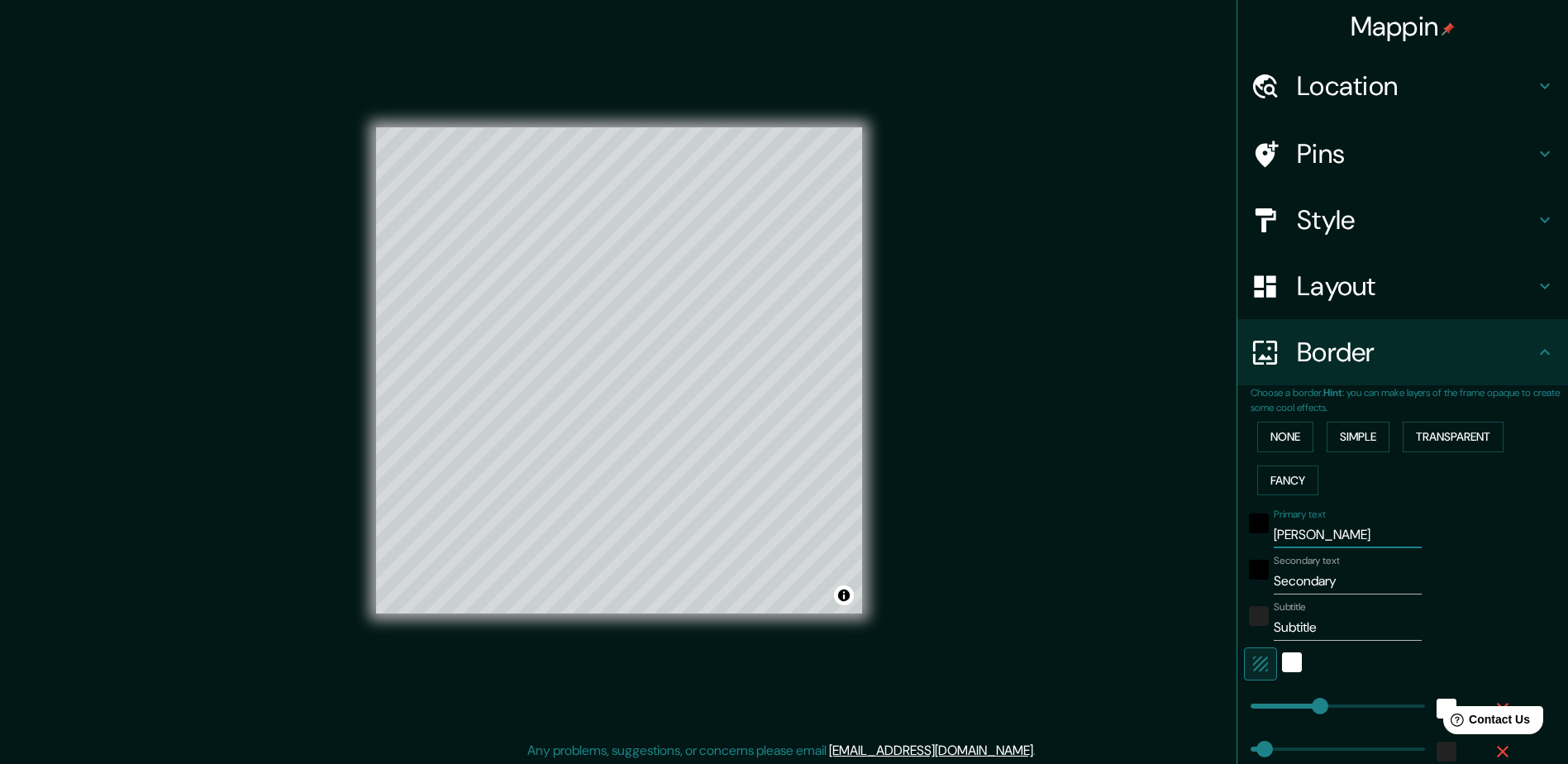
type input "235"
type input "47"
type input "24"
type input "[PERSON_NAME]"
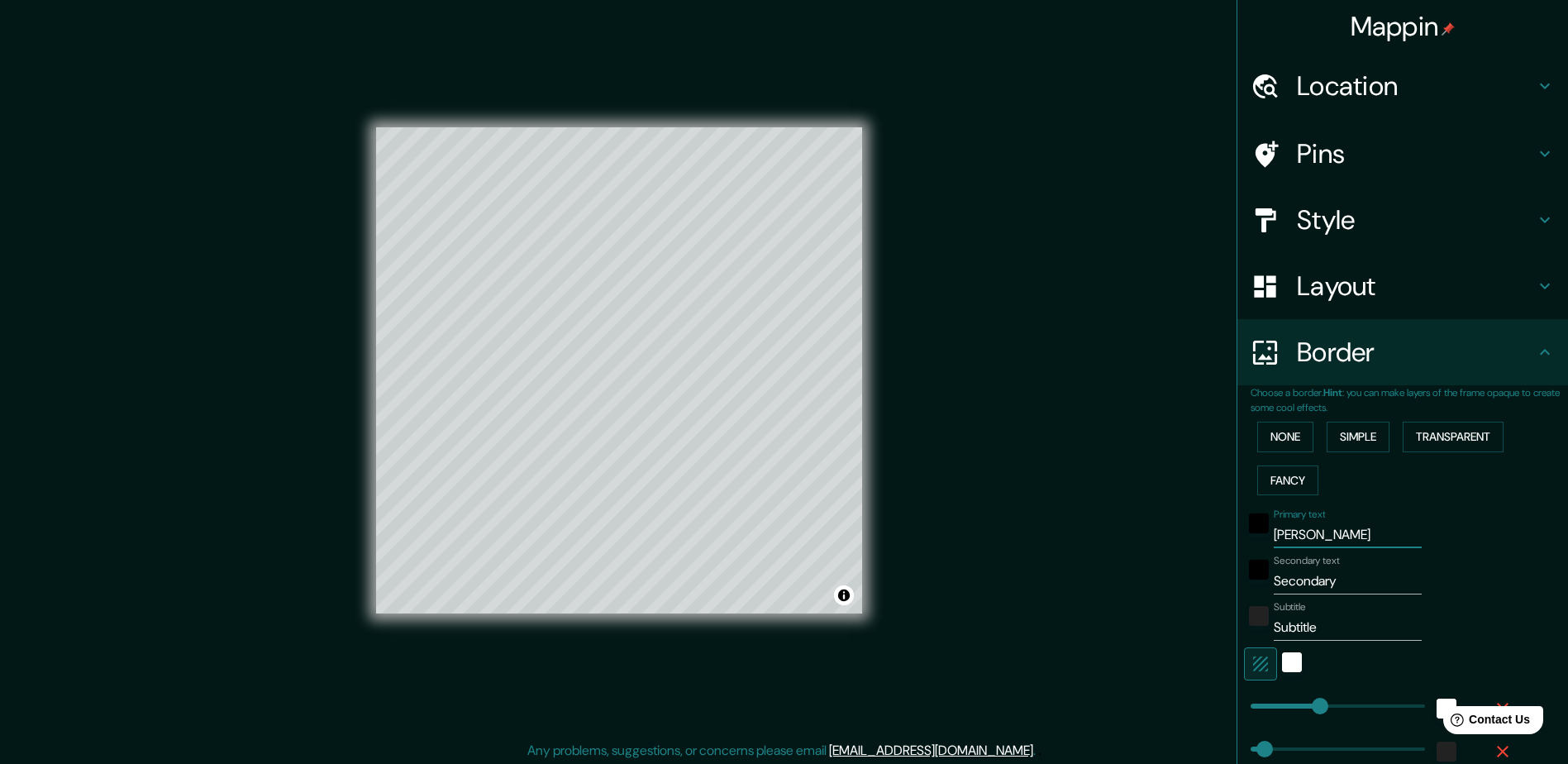
type input "235"
type input "47"
type input "24"
type input "[PERSON_NAME]"
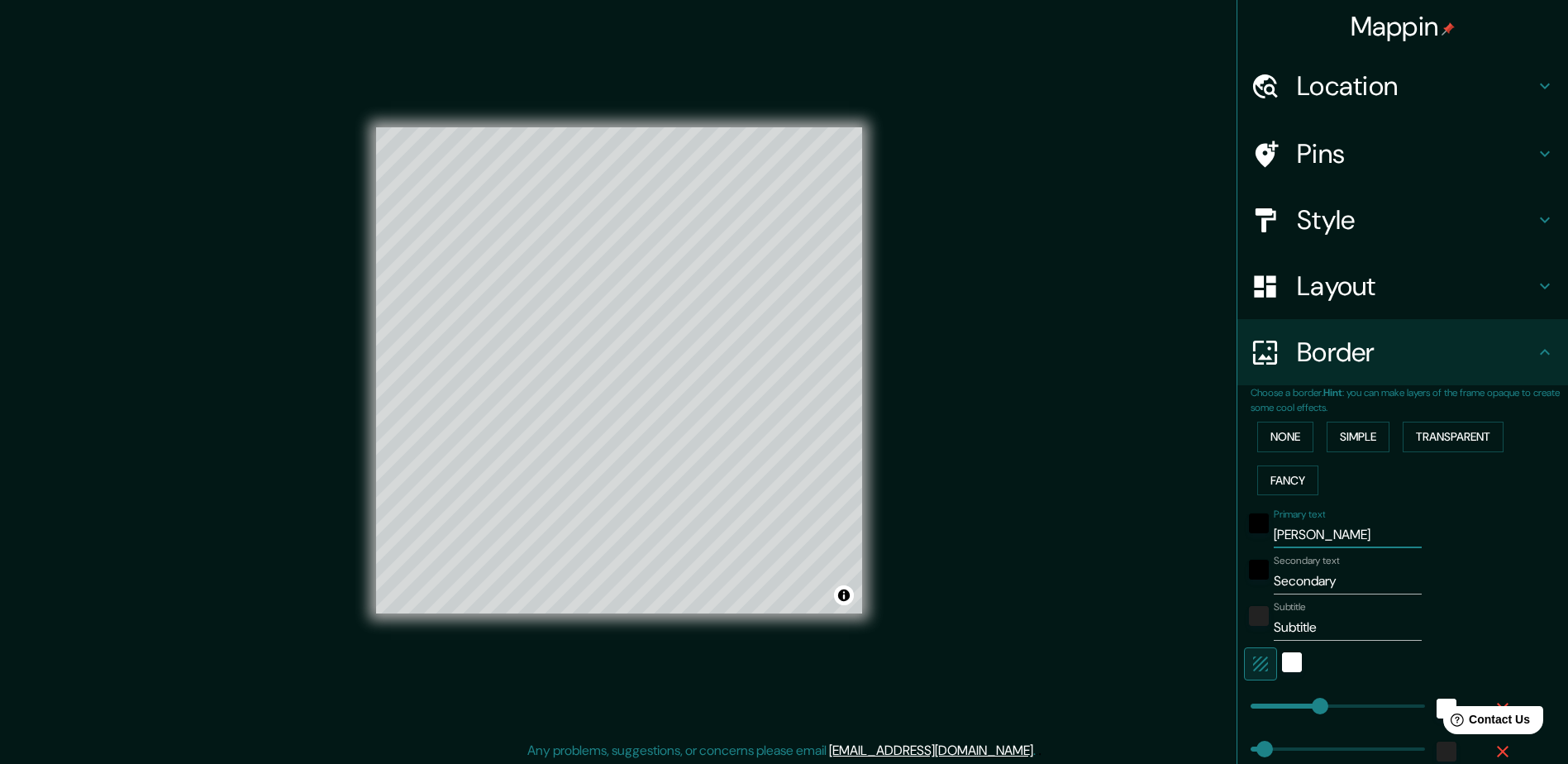
type input "235"
type input "47"
type input "24"
type input "[PERSON_NAME]"
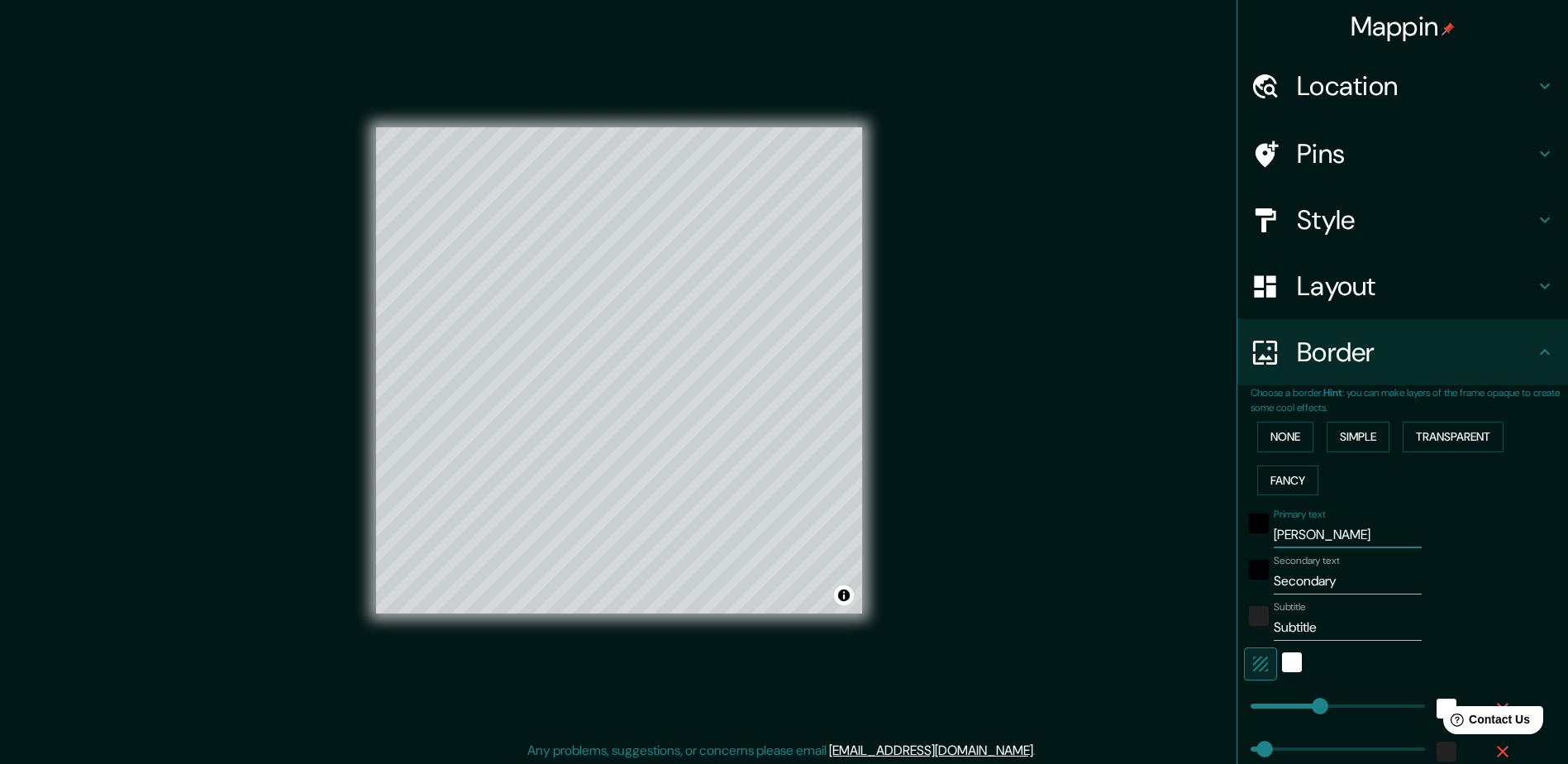
type input "235"
type input "47"
type input "24"
type input "[PERSON_NAME]"
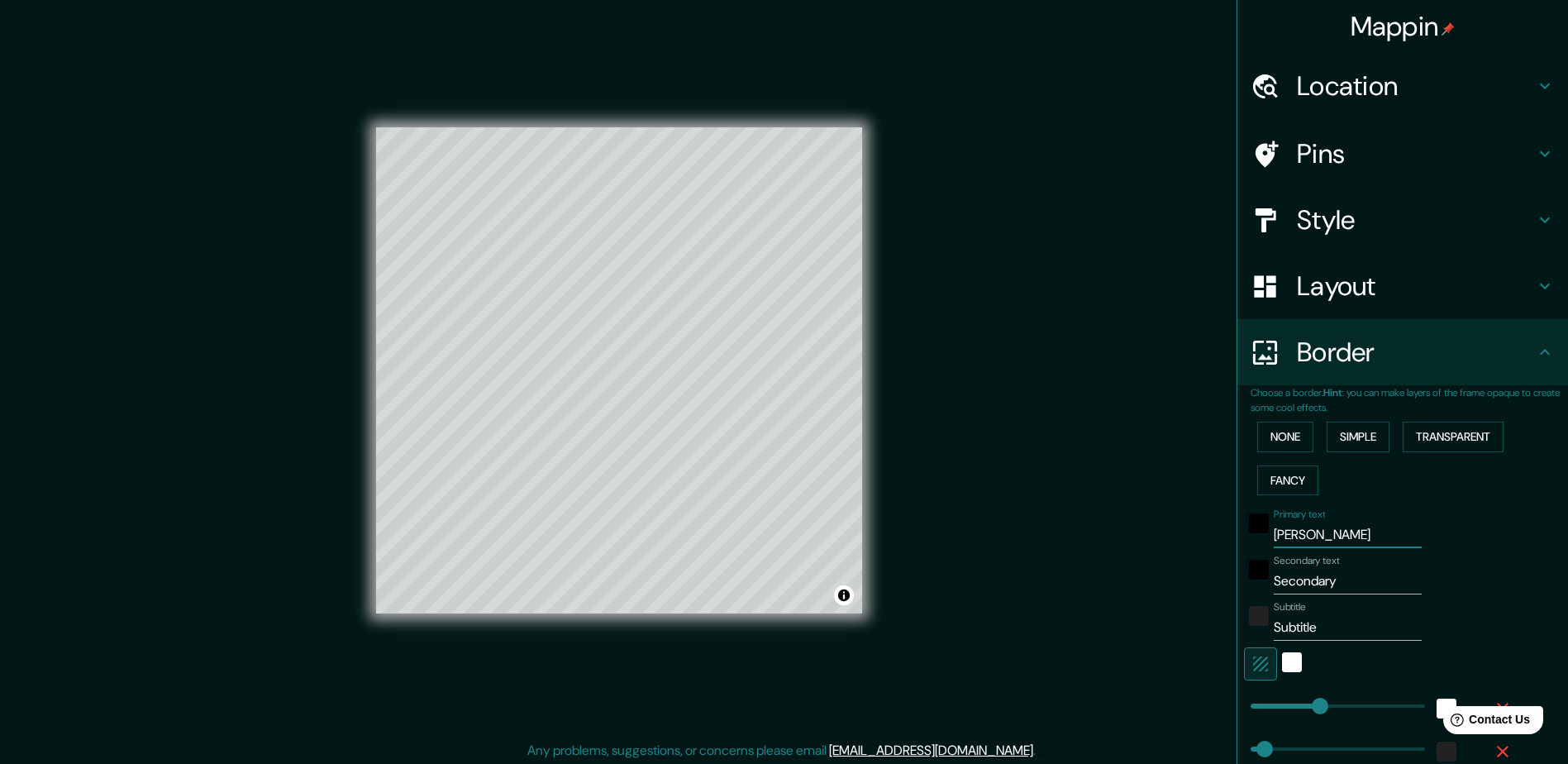
type input "235"
type input "47"
type input "24"
type input "[PERSON_NAME]"
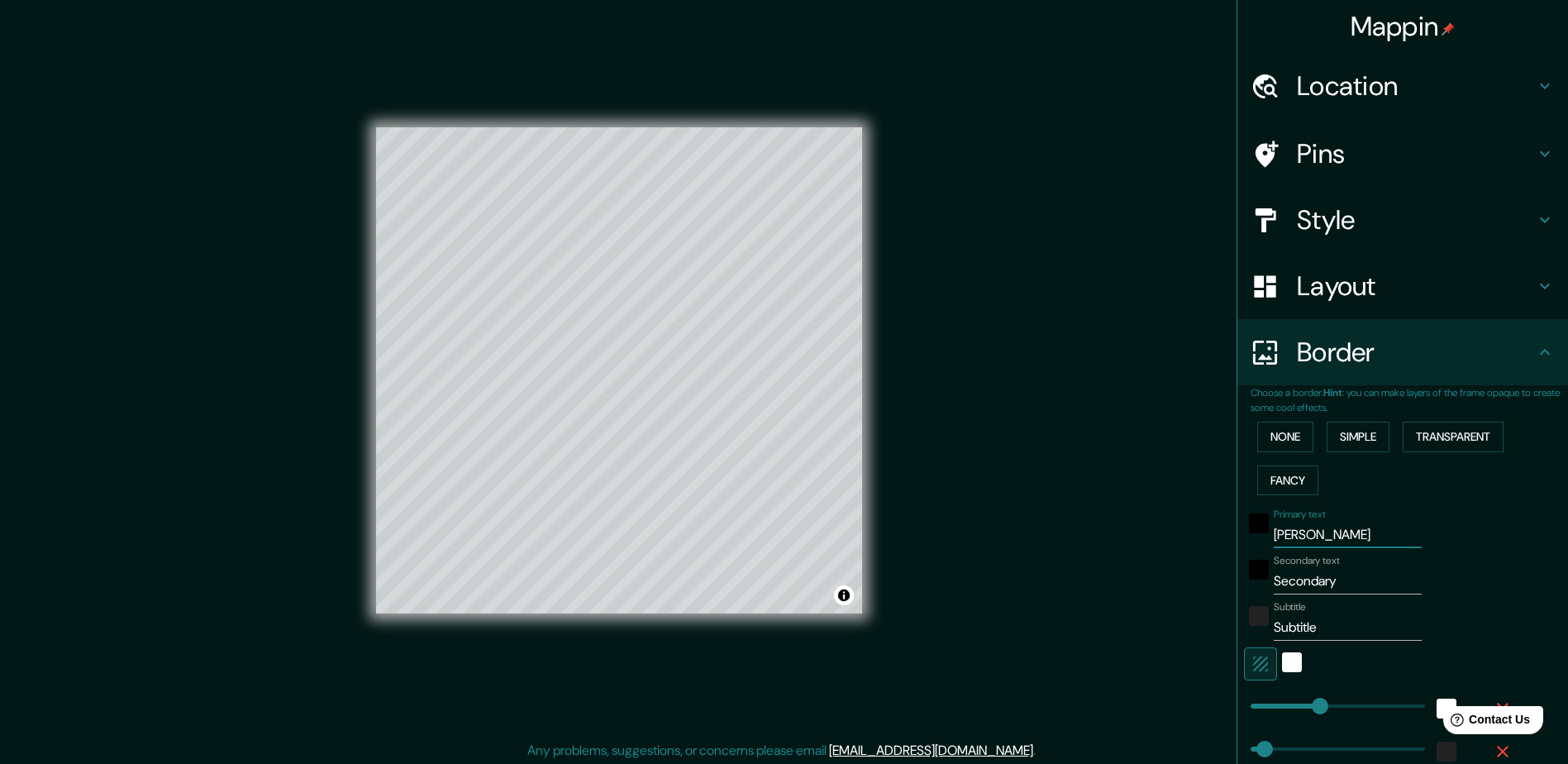
type input "235"
type input "47"
type input "24"
type input "[PERSON_NAME]"
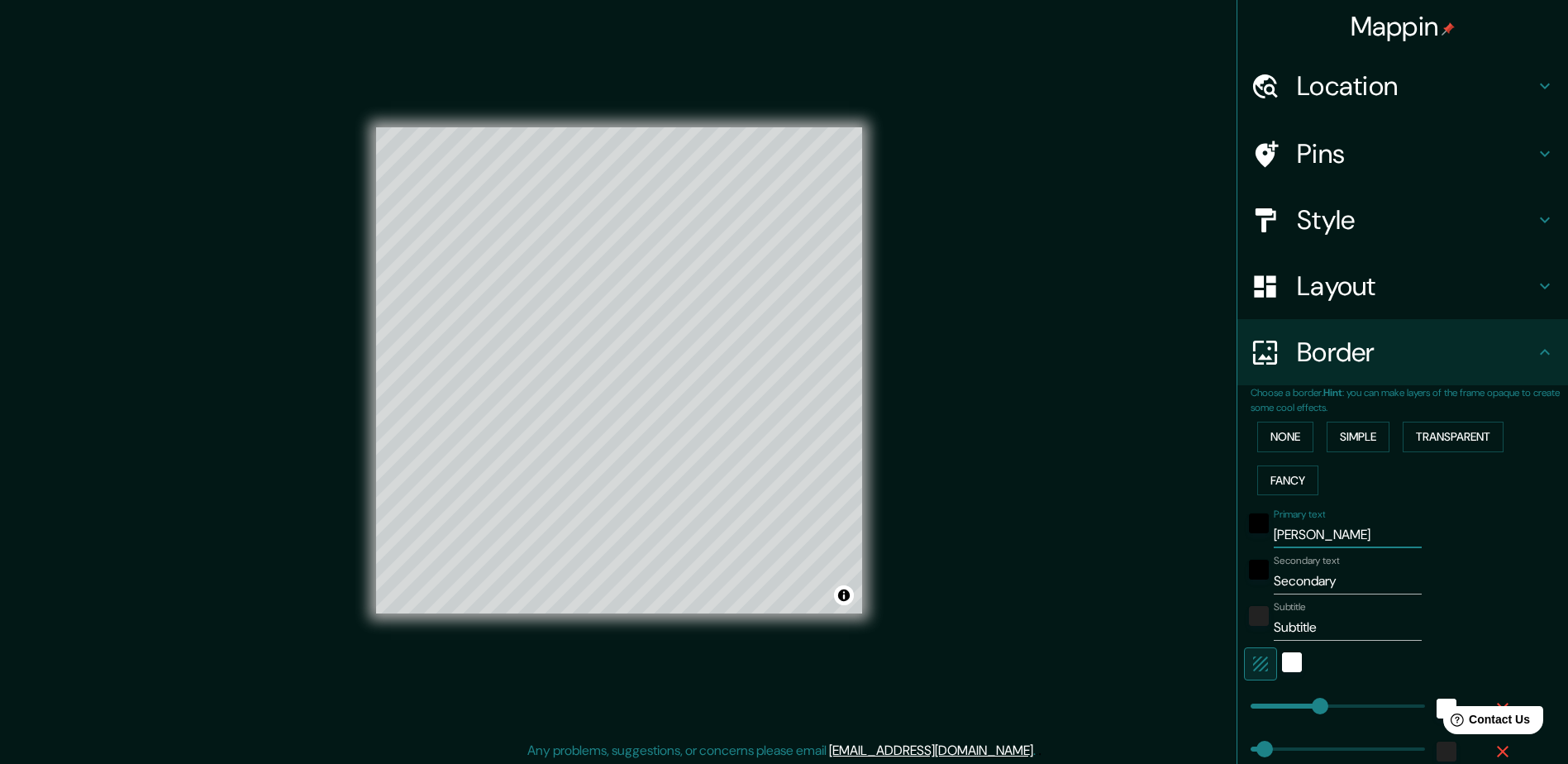
type input "235"
type input "47"
type input "24"
type input "[PERSON_NAME]"
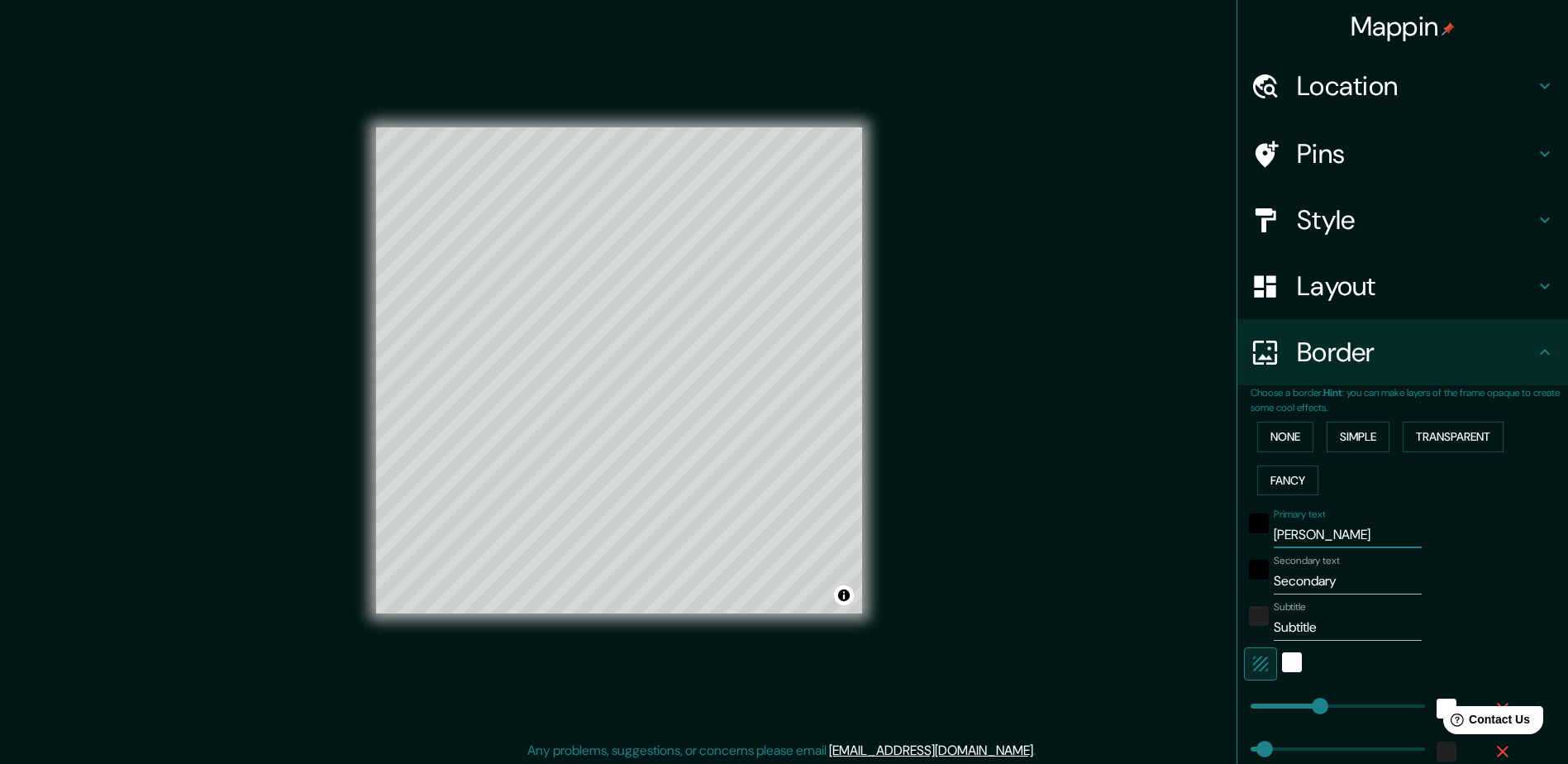
type input "235"
type input "47"
type input "24"
type input "[PERSON_NAME]"
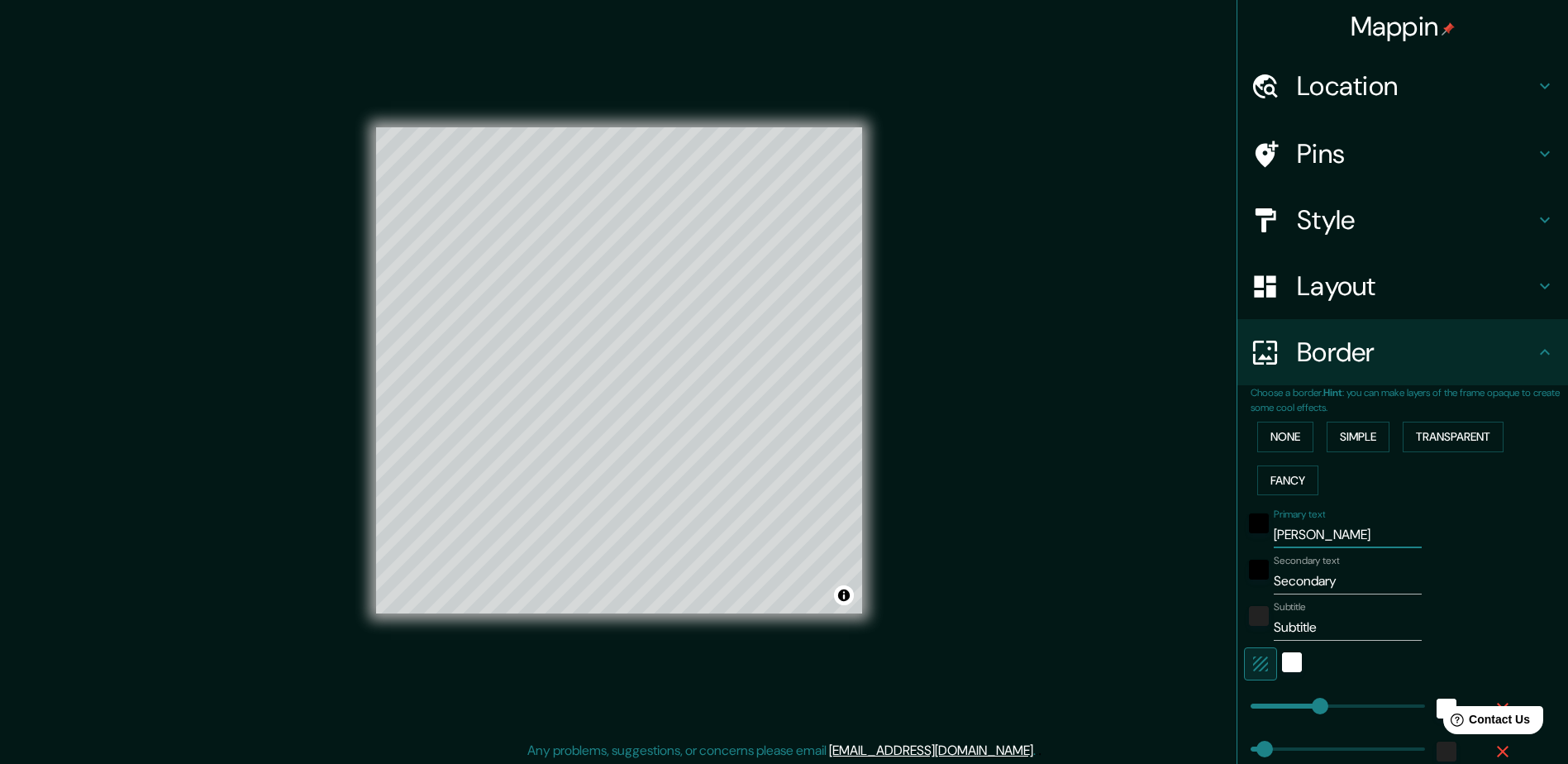
type input "235"
type input "47"
type input "24"
type input "[PERSON_NAME]"
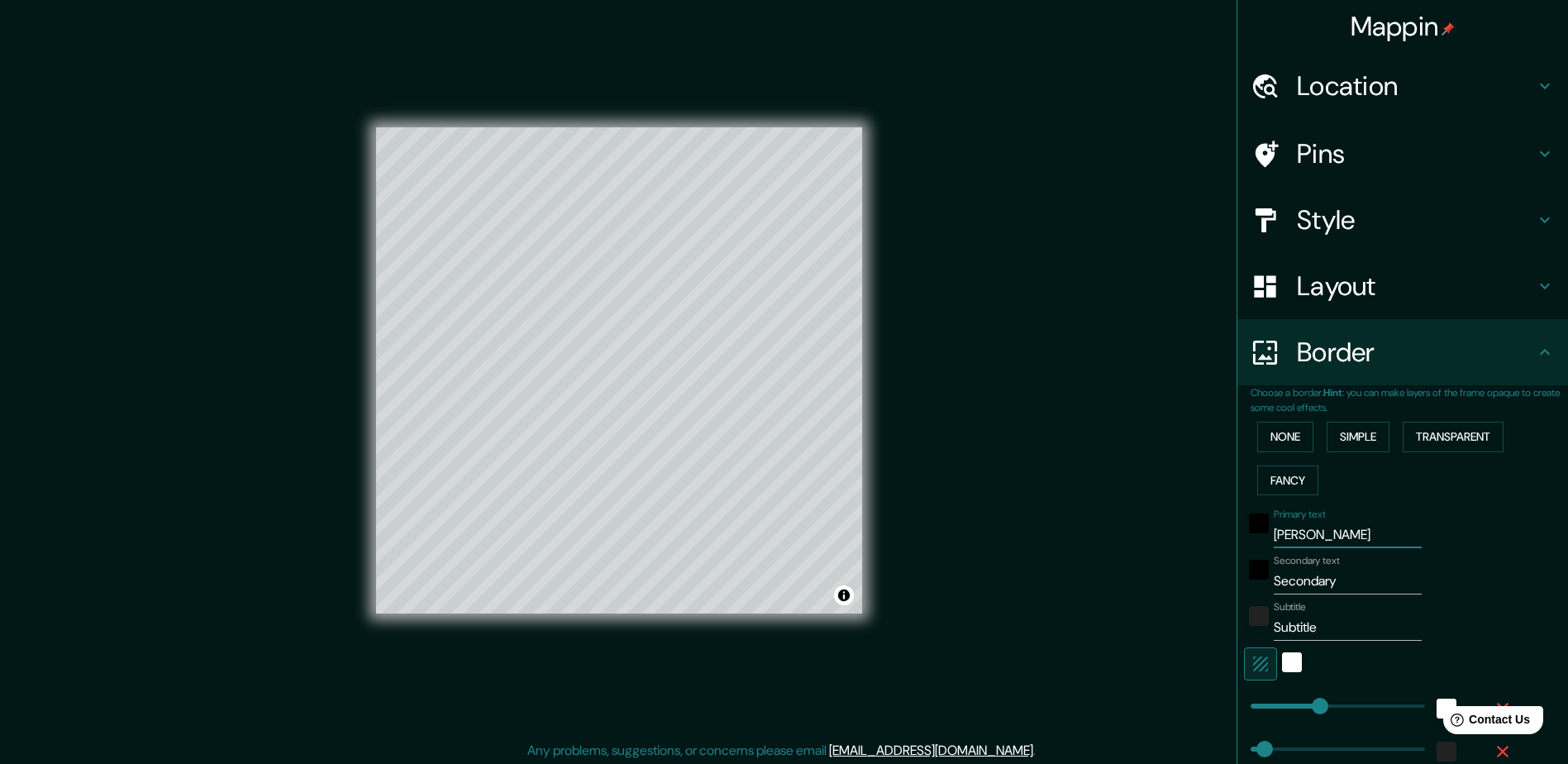
type input "235"
type input "47"
type input "24"
type input "[PERSON_NAME]"
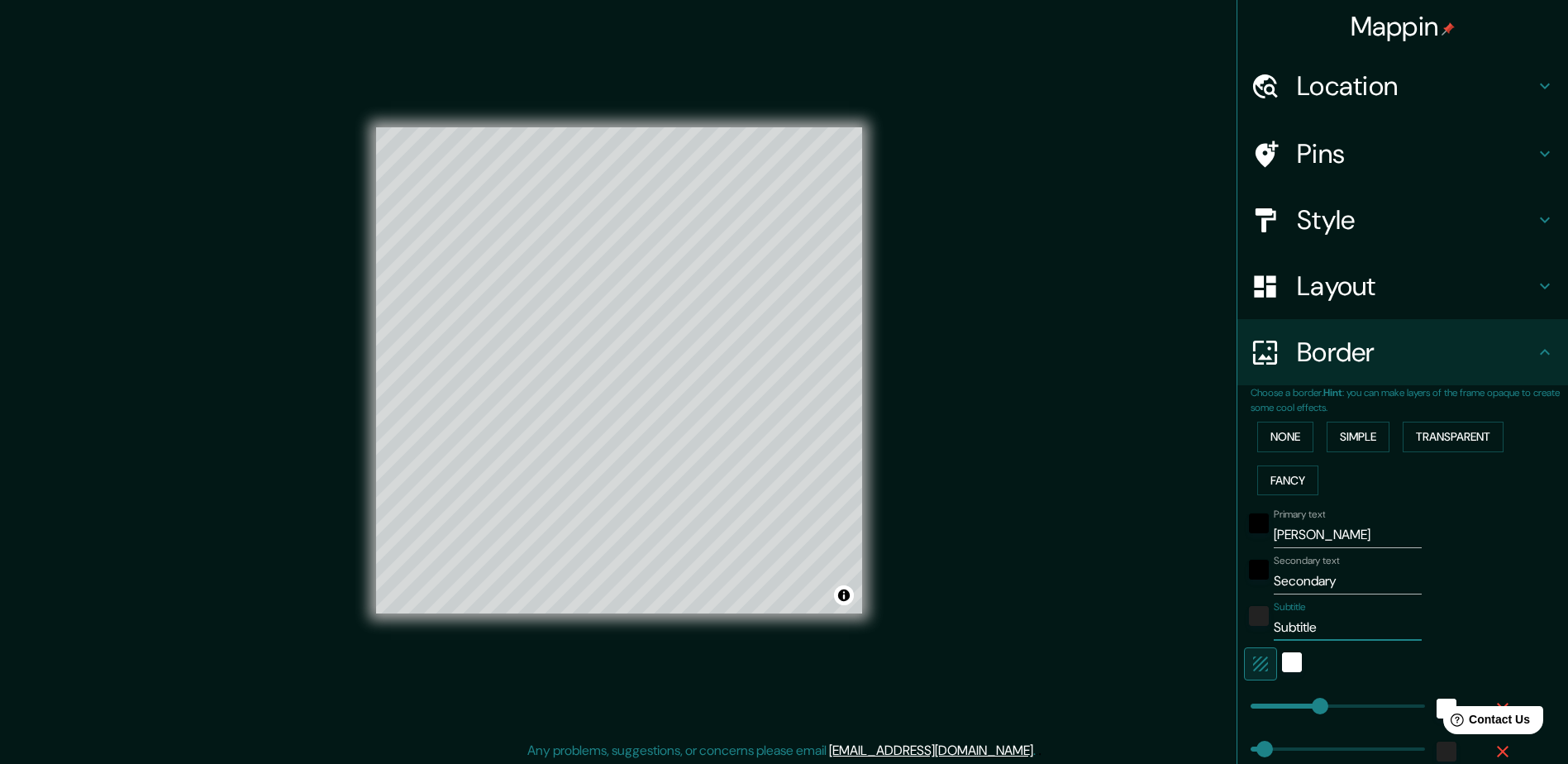
drag, startPoint x: 1322, startPoint y: 630, endPoint x: 1142, endPoint y: 623, distance: 180.1
click at [1142, 623] on div "Mappin Location Pins Style Layout Border Choose a border. Hint : you can make l…" at bounding box center [784, 384] width 1568 height 768
type input "235"
type input "47"
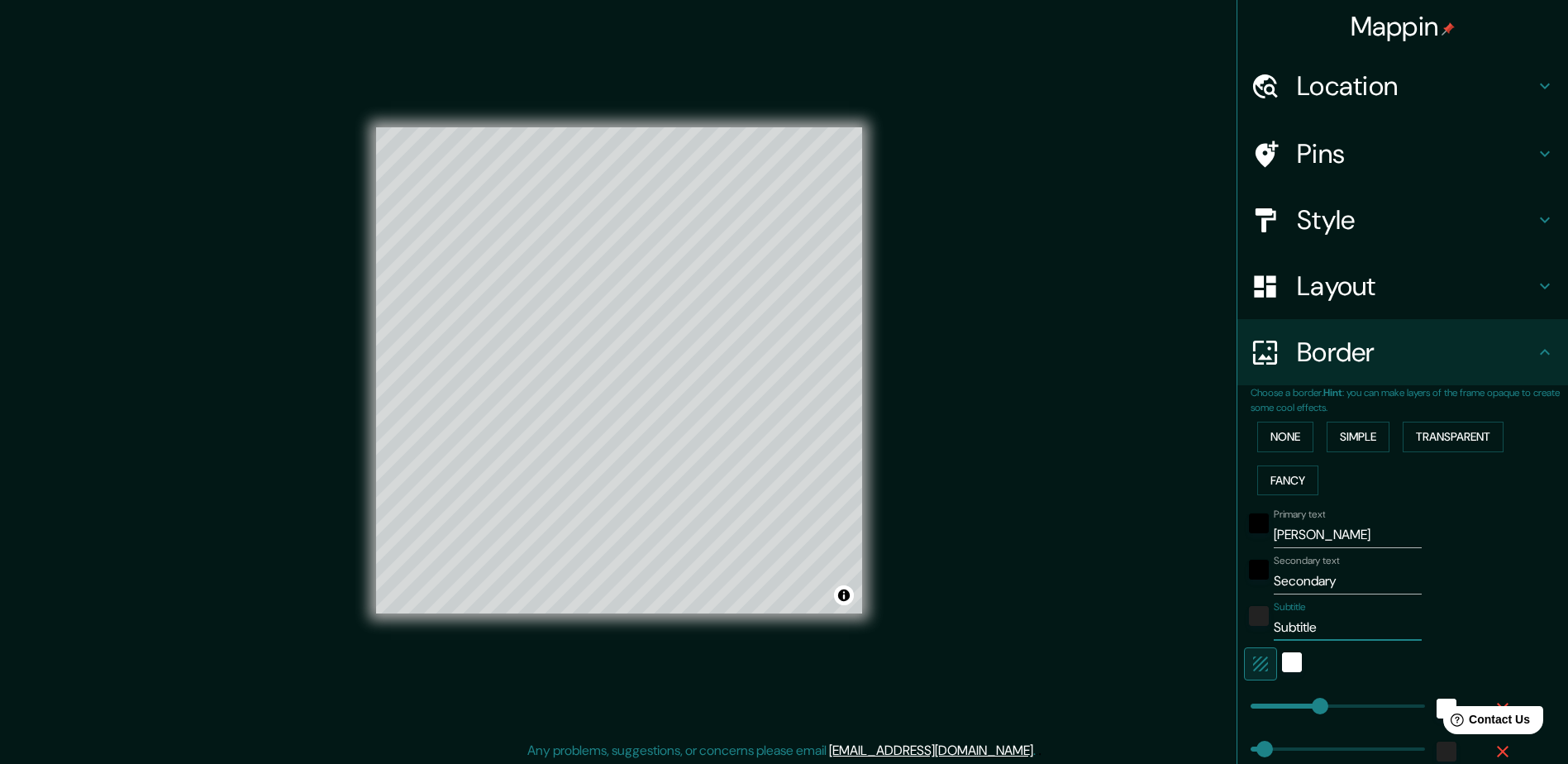
type input "24"
drag, startPoint x: 1337, startPoint y: 585, endPoint x: 1161, endPoint y: 584, distance: 176.0
click at [1161, 584] on div "Mappin Location Pins Style Layout Border Choose a border. Hint : you can make l…" at bounding box center [784, 384] width 1568 height 768
type input "235"
type input "47"
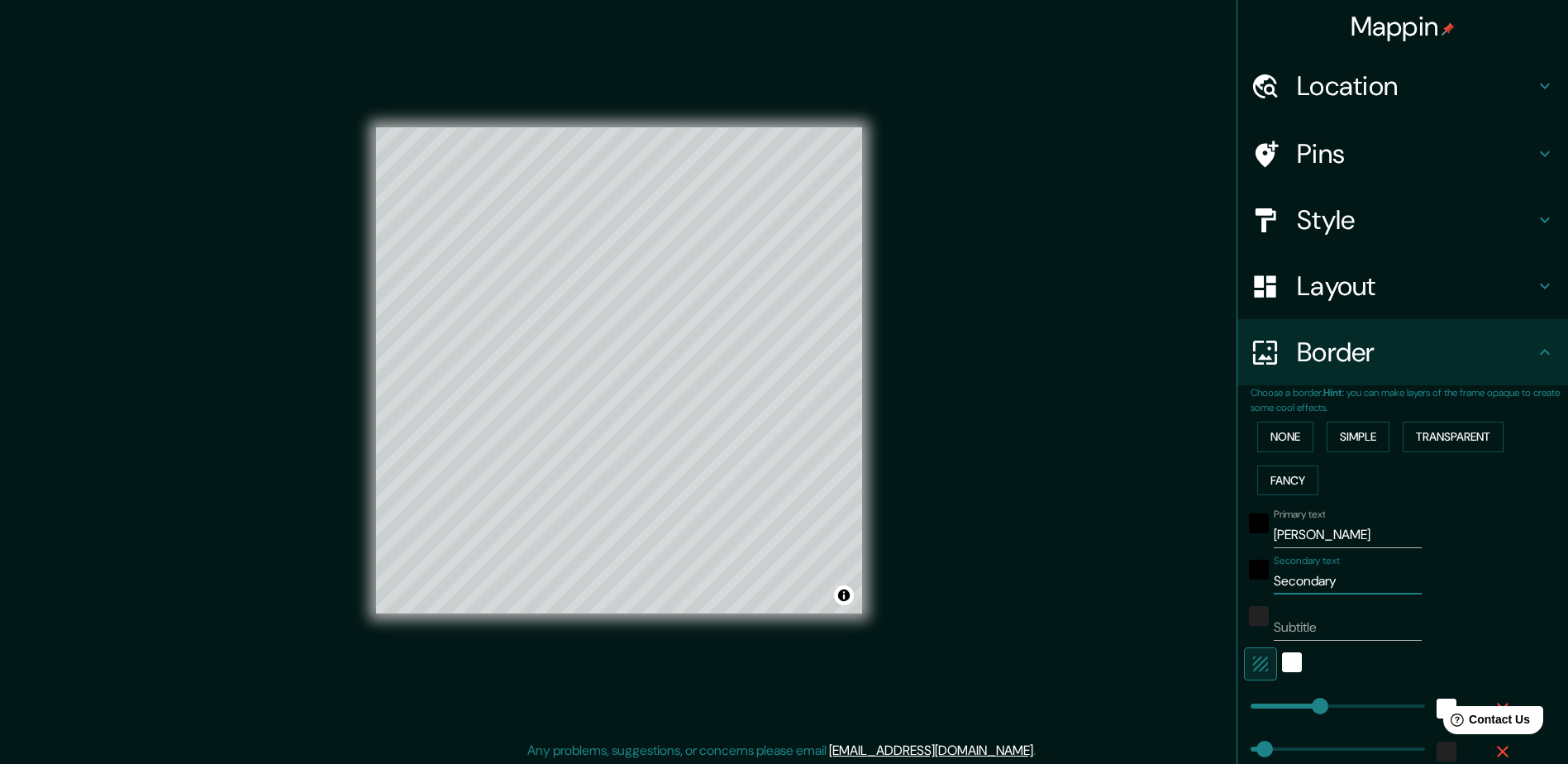
type input "47"
type input "24"
type input "J"
type input "235"
type input "47"
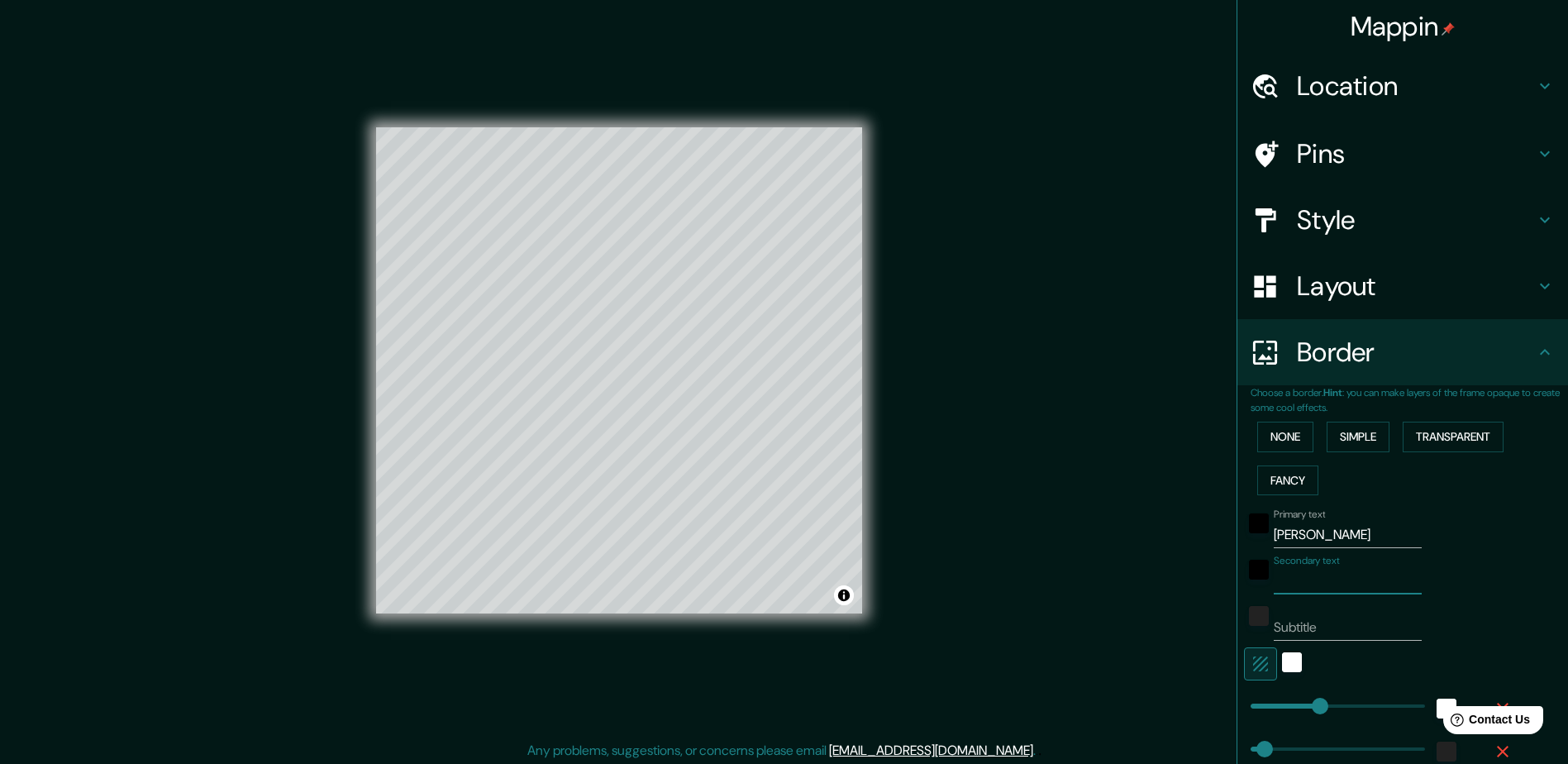
type input "47"
type input "24"
type input "Jo"
type input "235"
type input "47"
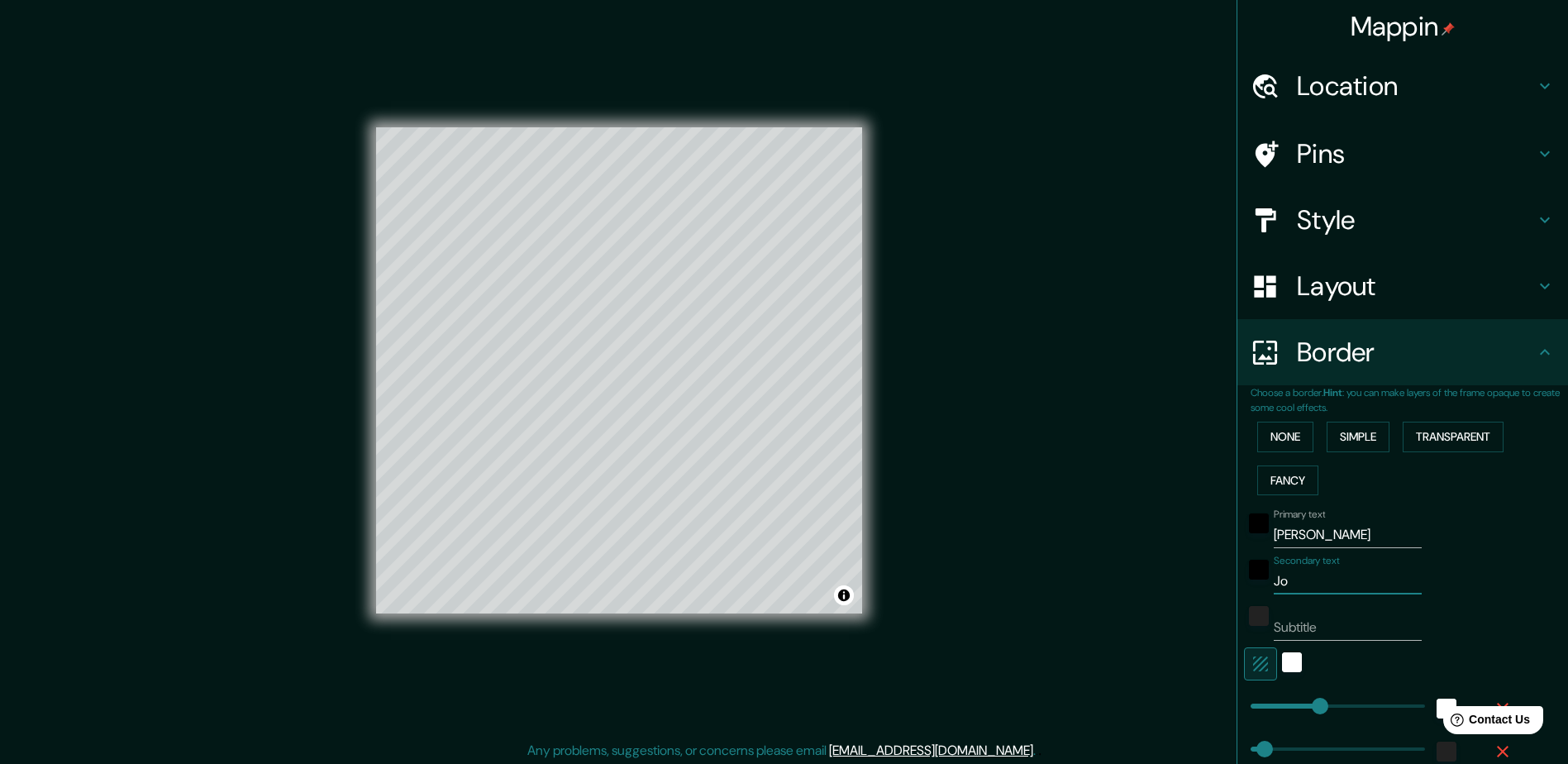
type input "47"
type input "24"
type input "[PERSON_NAME]"
type input "235"
type input "47"
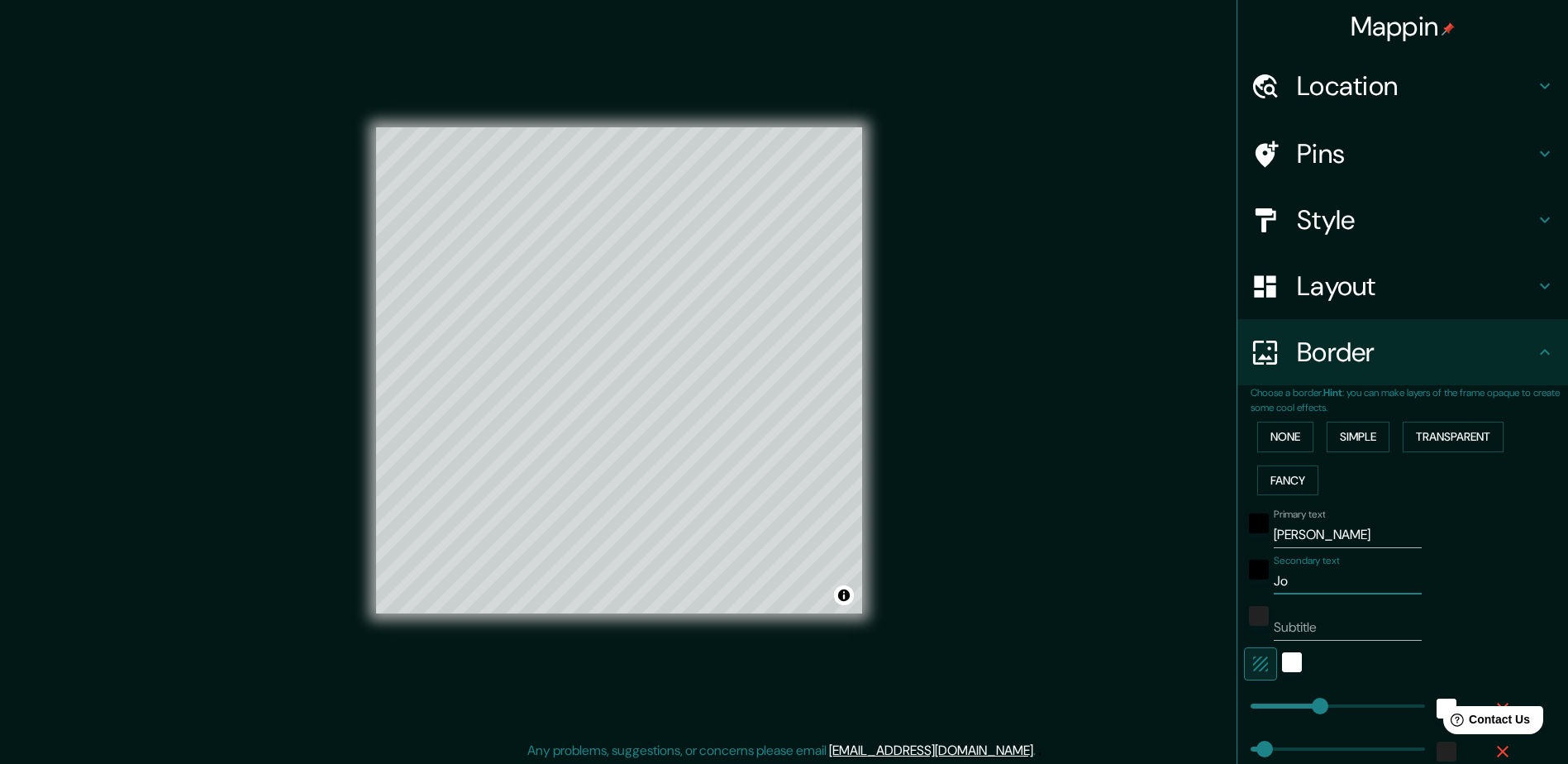
type input "47"
type input "24"
type input "[PERSON_NAME]"
type input "235"
type input "47"
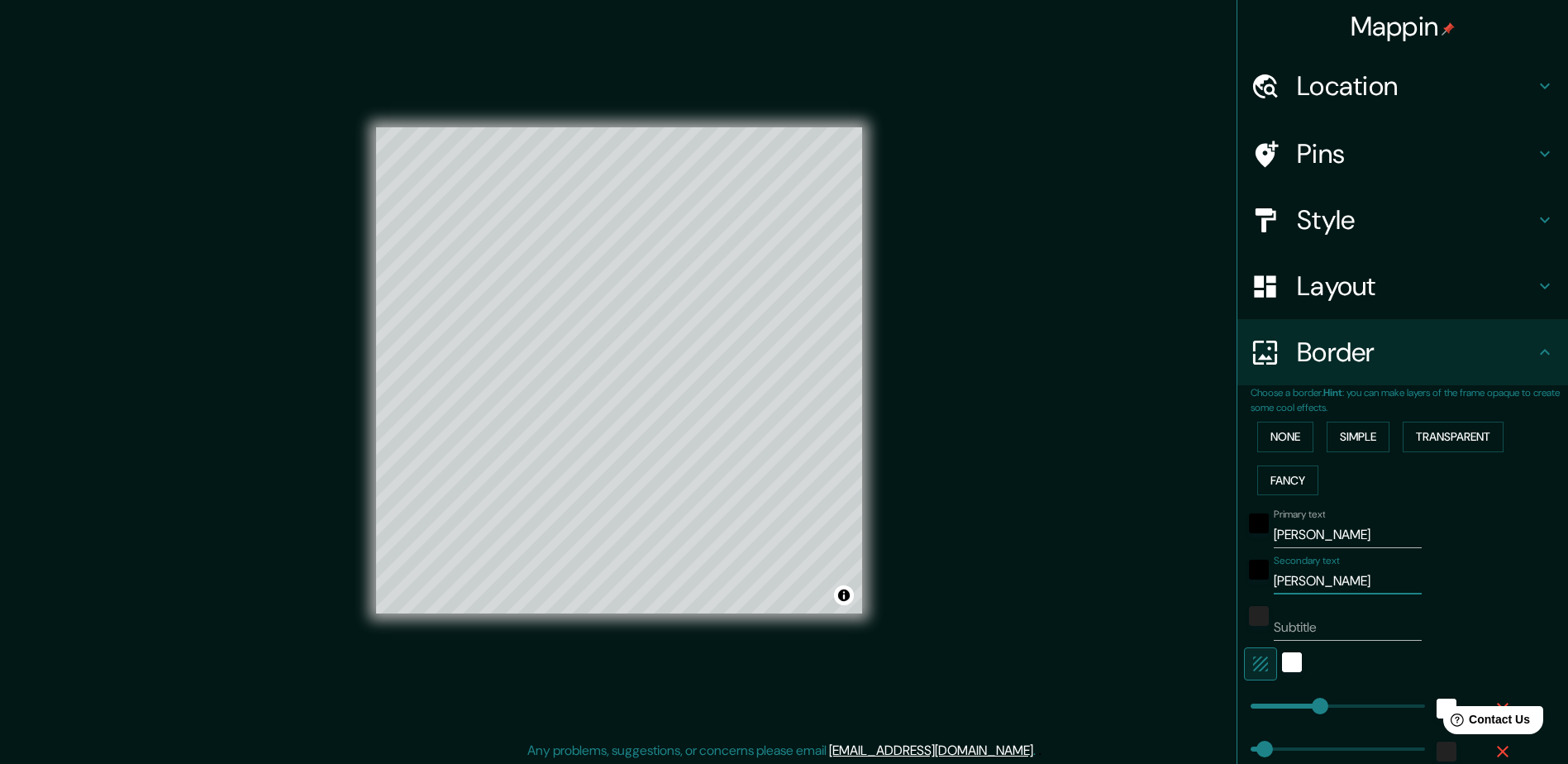
type input "47"
type input "24"
type input "[PERSON_NAME]¿"
type input "235"
type input "47"
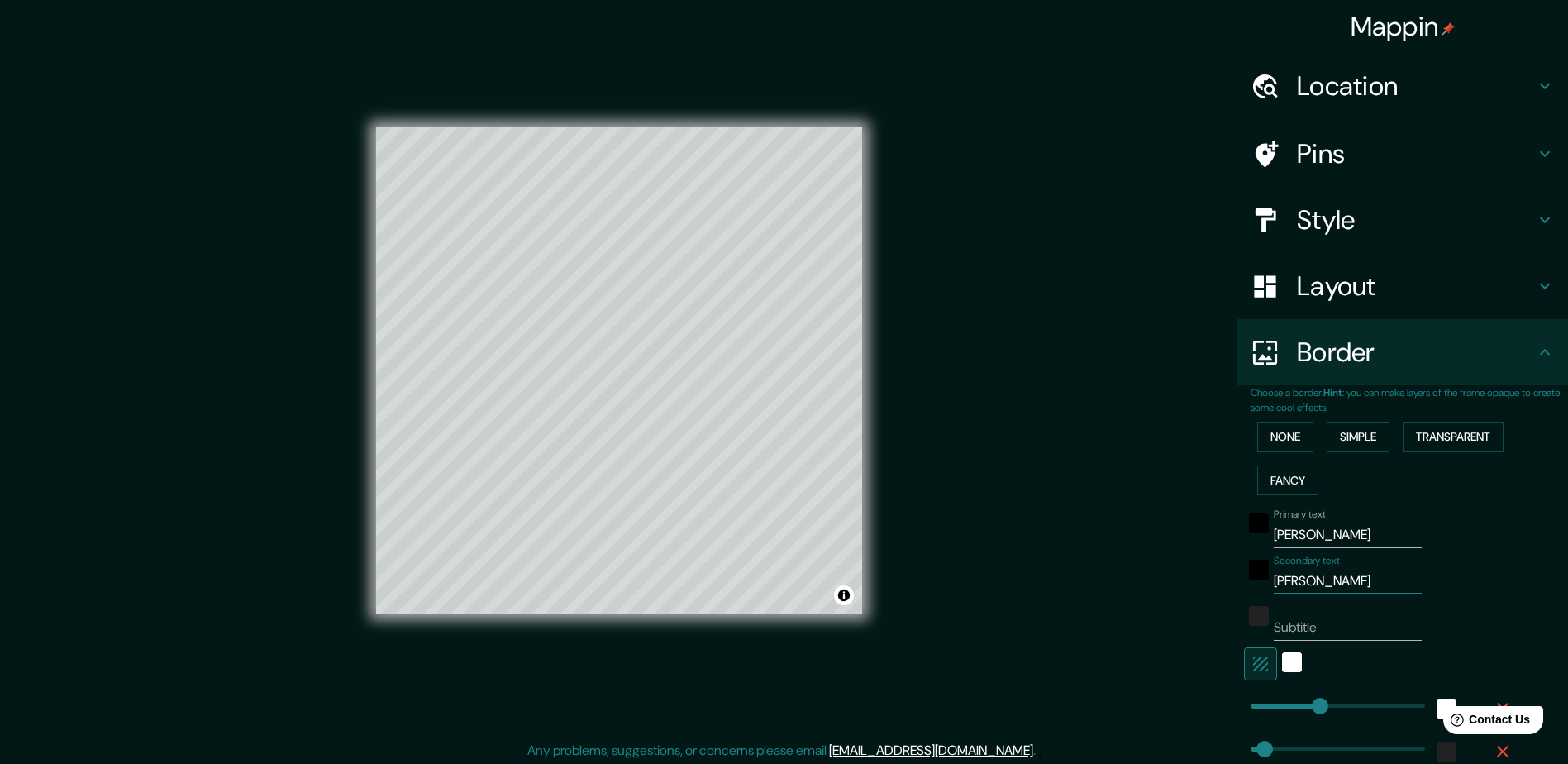
type input "47"
type input "24"
type input "[PERSON_NAME]"
type input "235"
type input "47"
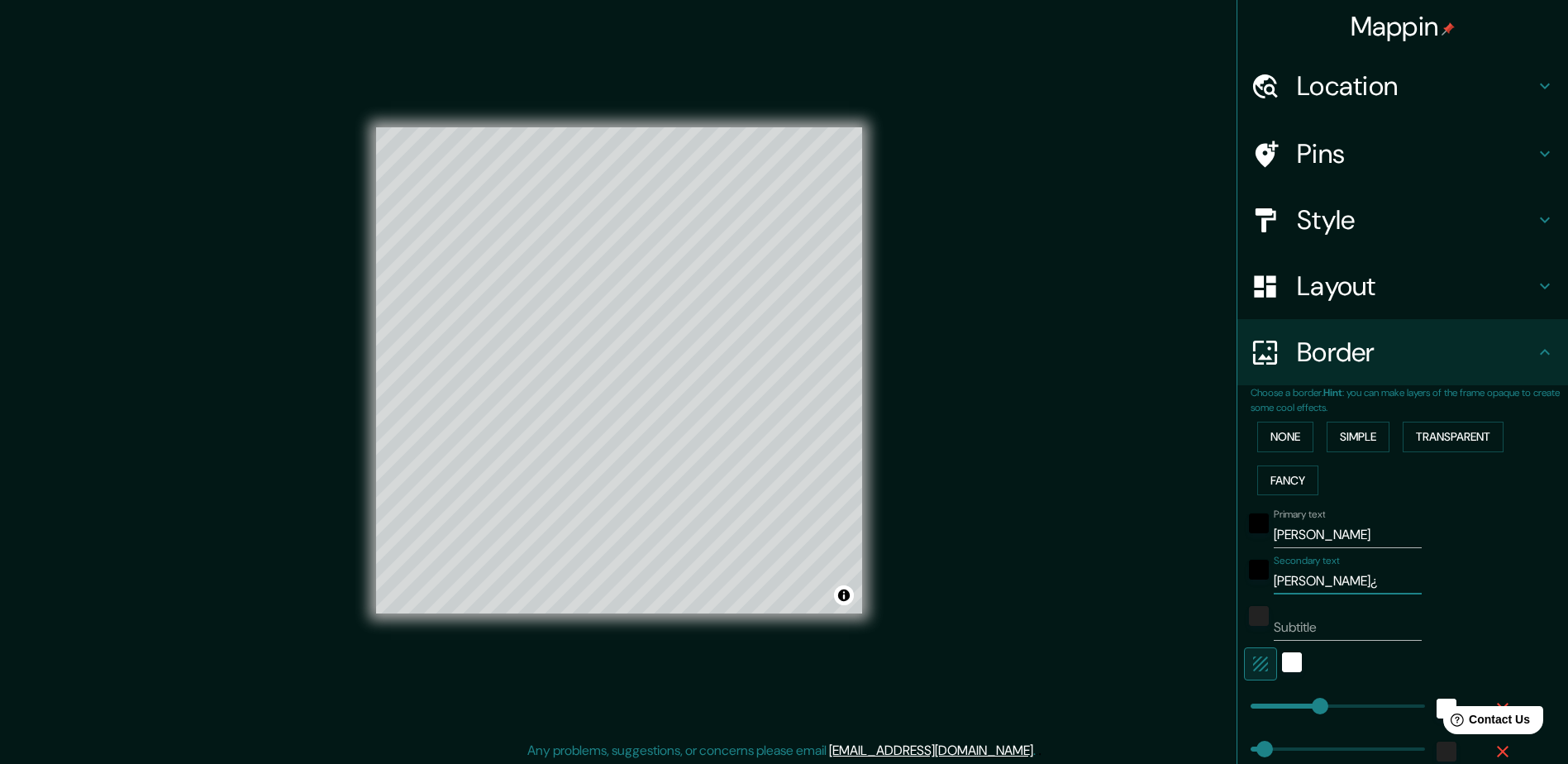
type input "47"
type input "24"
type input "[PERSON_NAME]"
drag, startPoint x: 1345, startPoint y: 536, endPoint x: 1128, endPoint y: 525, distance: 217.3
click at [1128, 525] on div "Mappin Location Pins Style Layout Border Choose a border. Hint : you can make l…" at bounding box center [784, 384] width 1568 height 768
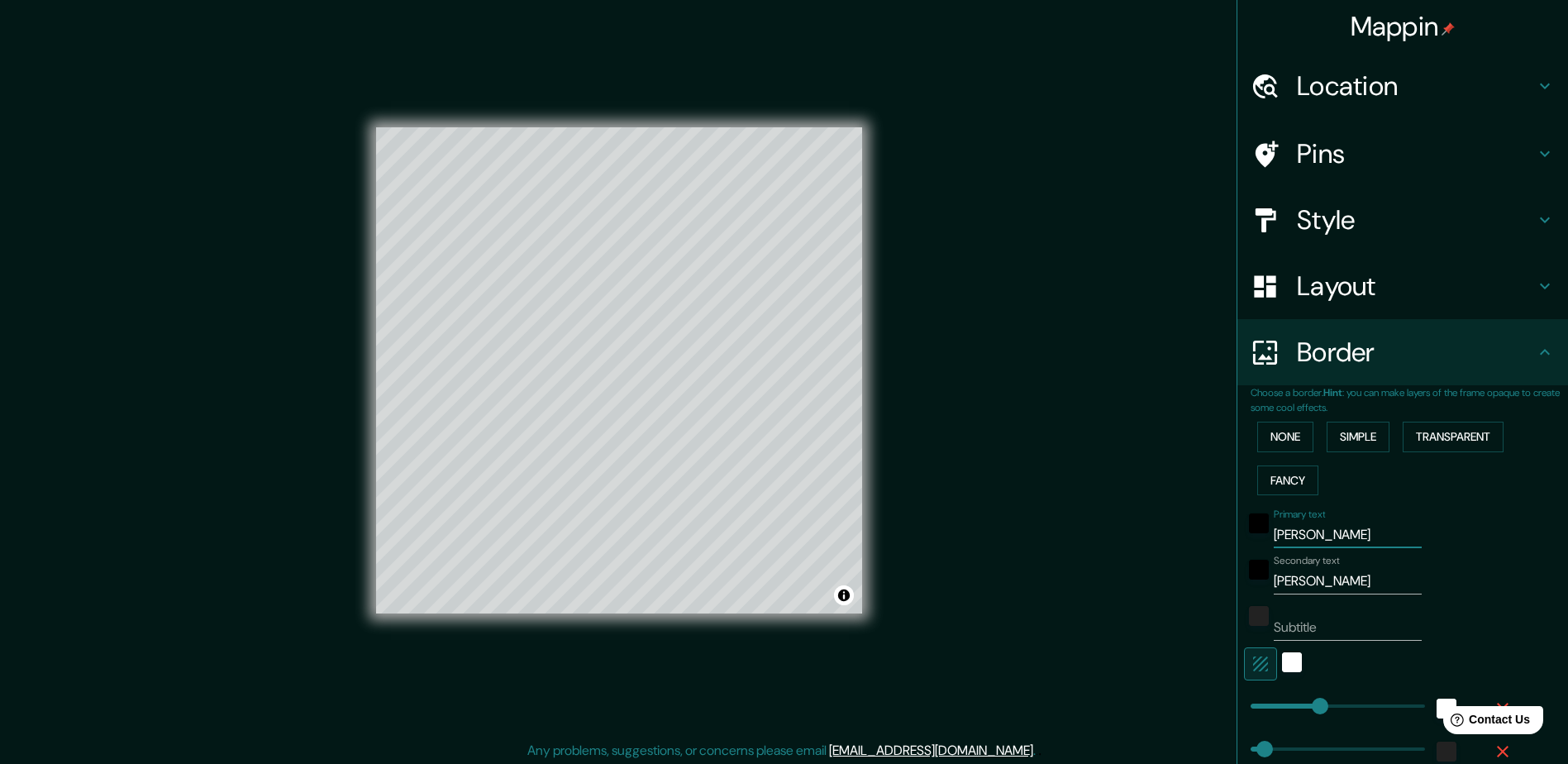
type input "235"
type input "47"
type input "24"
click at [1299, 595] on div "Primary text Secondary text [PERSON_NAME] Subtitle Add frame layer" at bounding box center [1383, 695] width 264 height 388
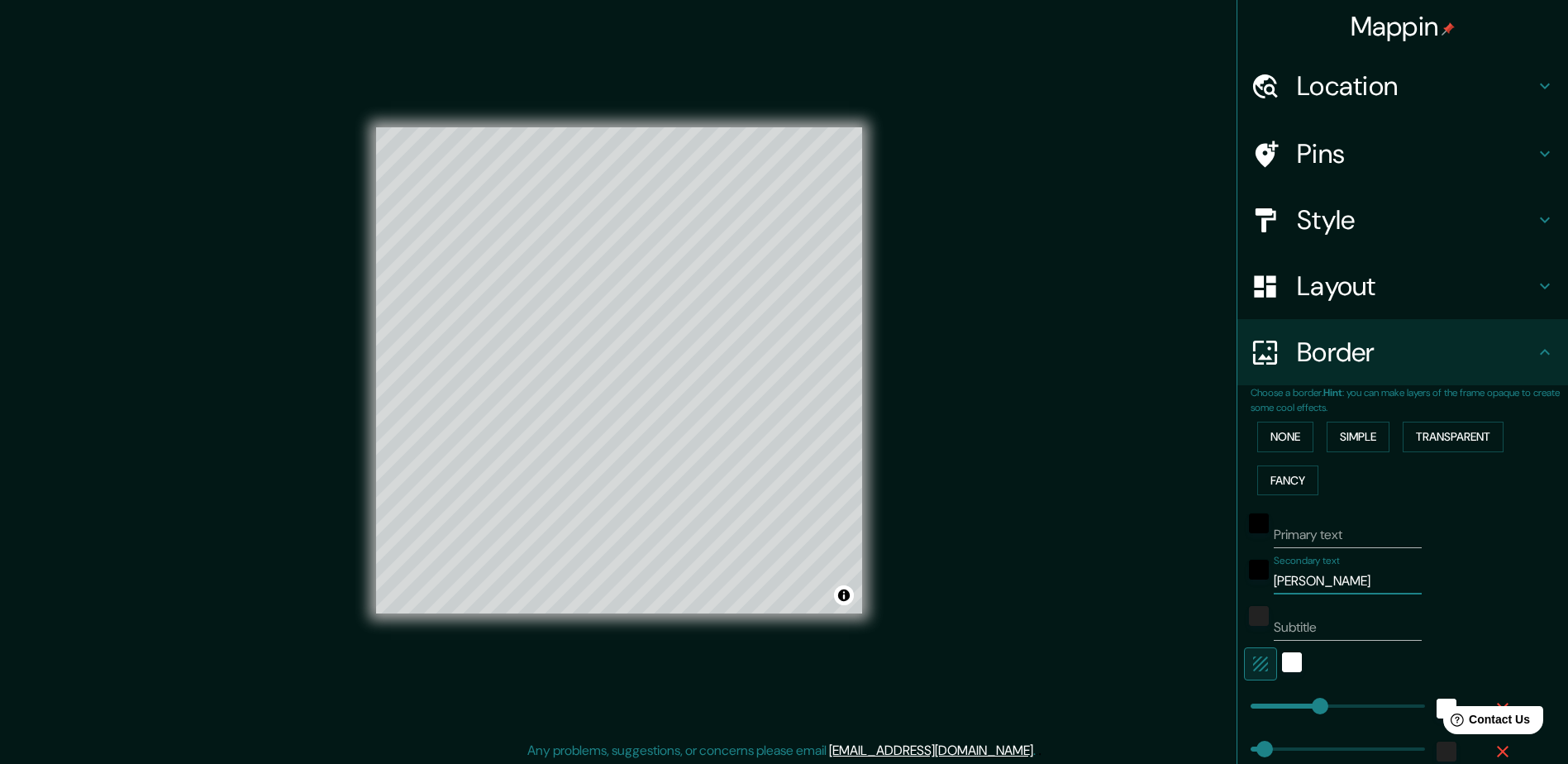
type input "[PERSON_NAME]"
type input "235"
type input "47"
type input "24"
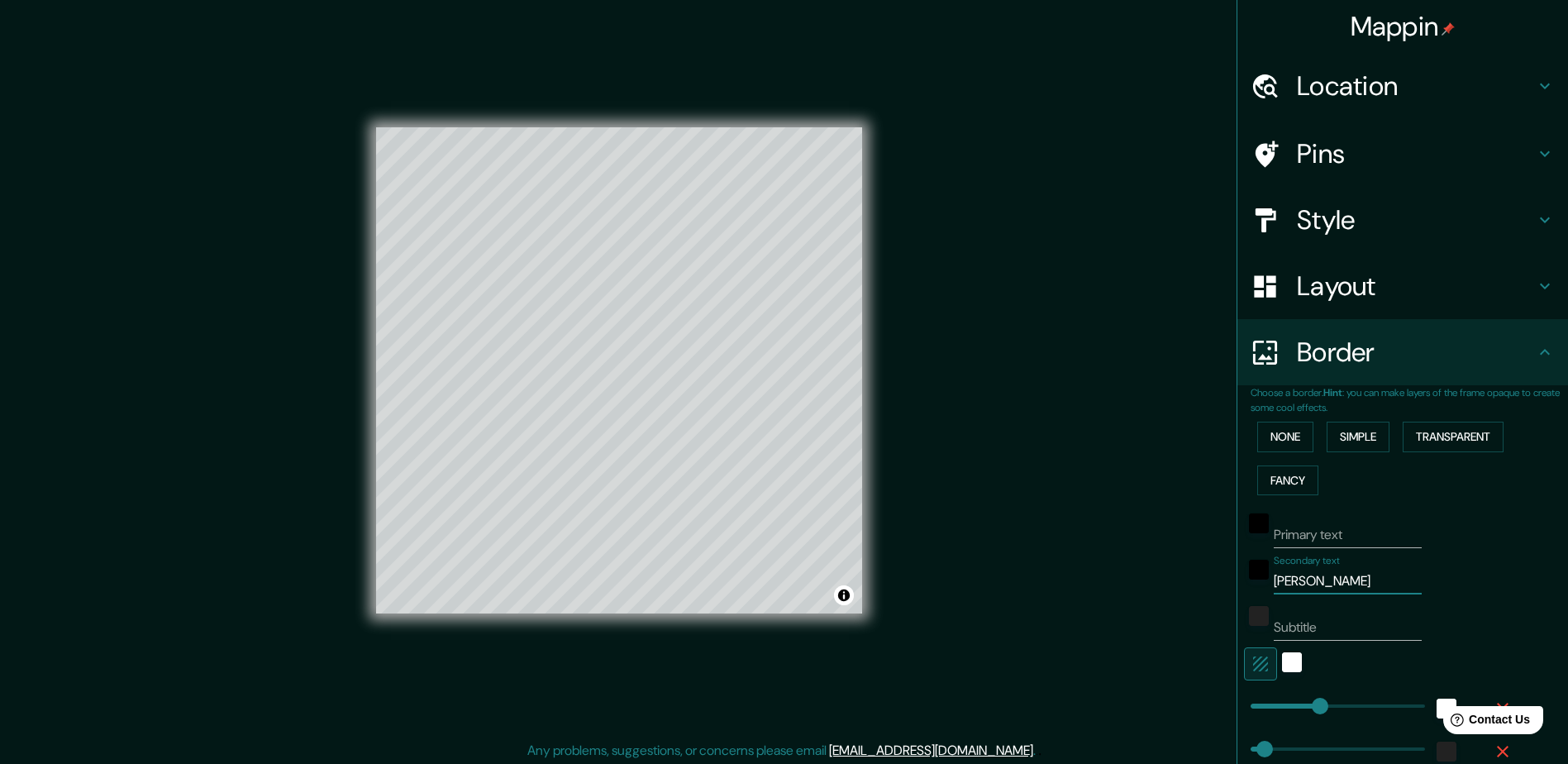
type input "[PERSON_NAME]"
type input "235"
type input "47"
type input "24"
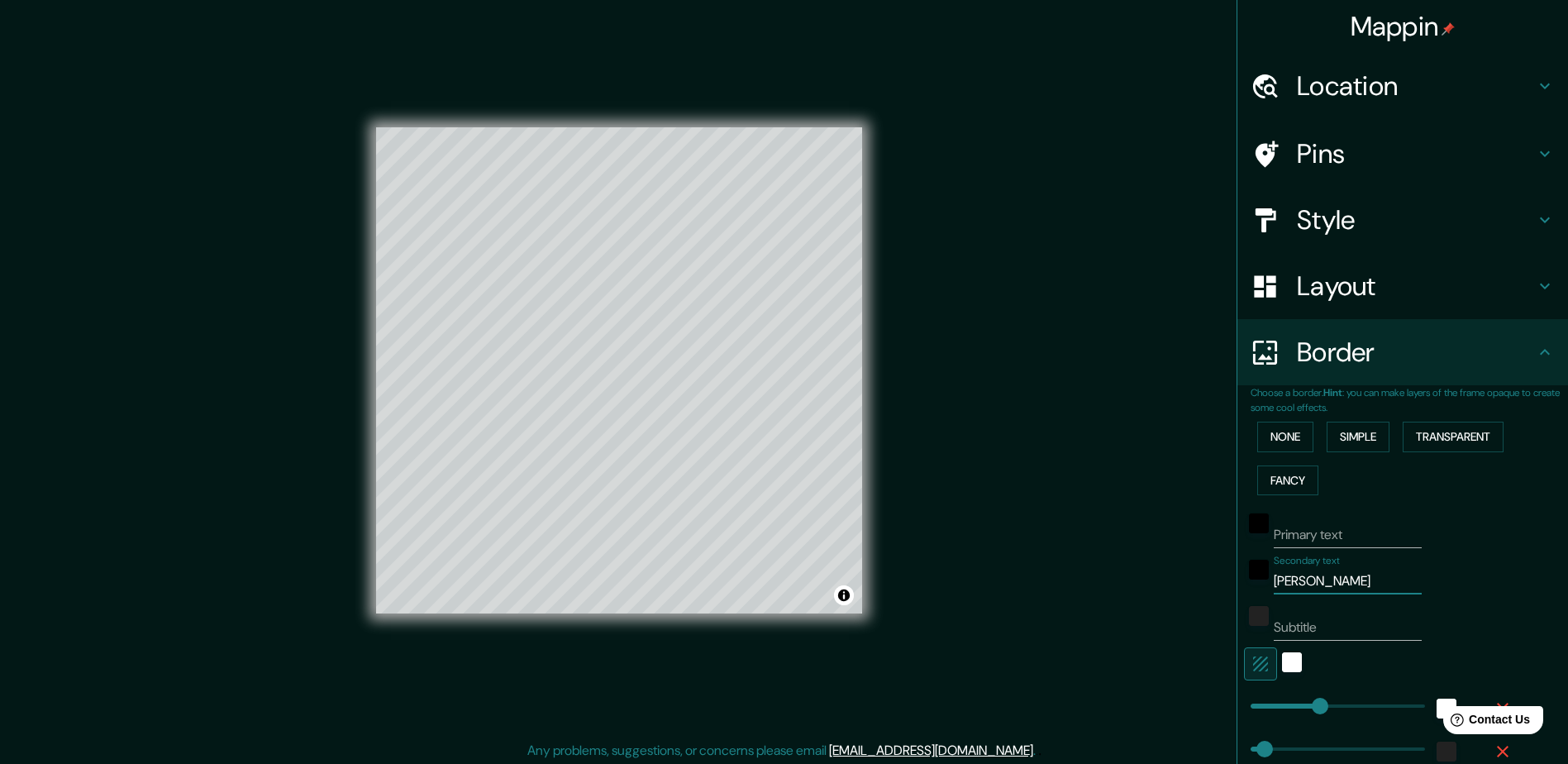
type input "[PERSON_NAME]"
type input "235"
type input "47"
type input "24"
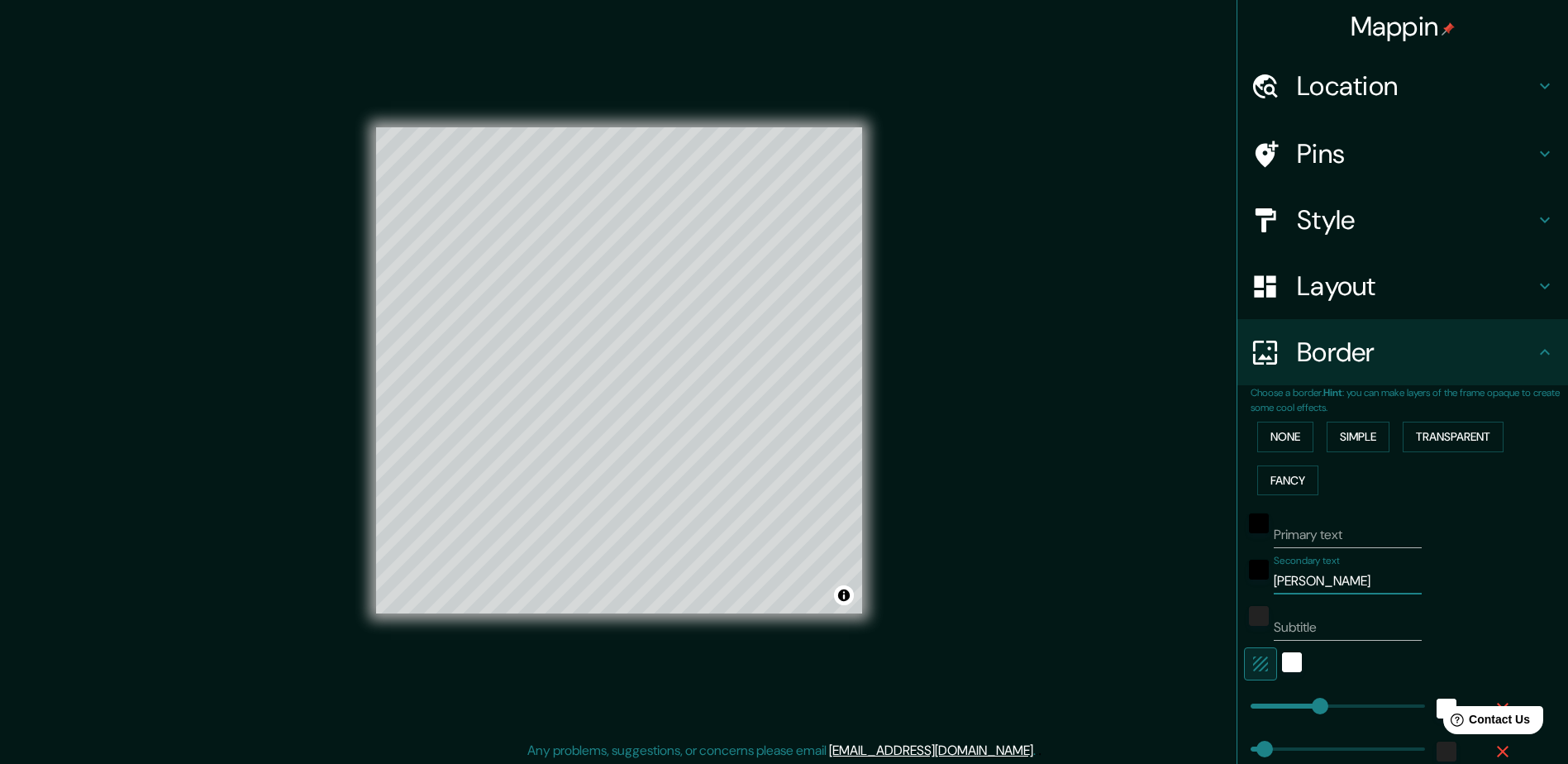
type input "[PERSON_NAME]"
type input "235"
type input "47"
type input "24"
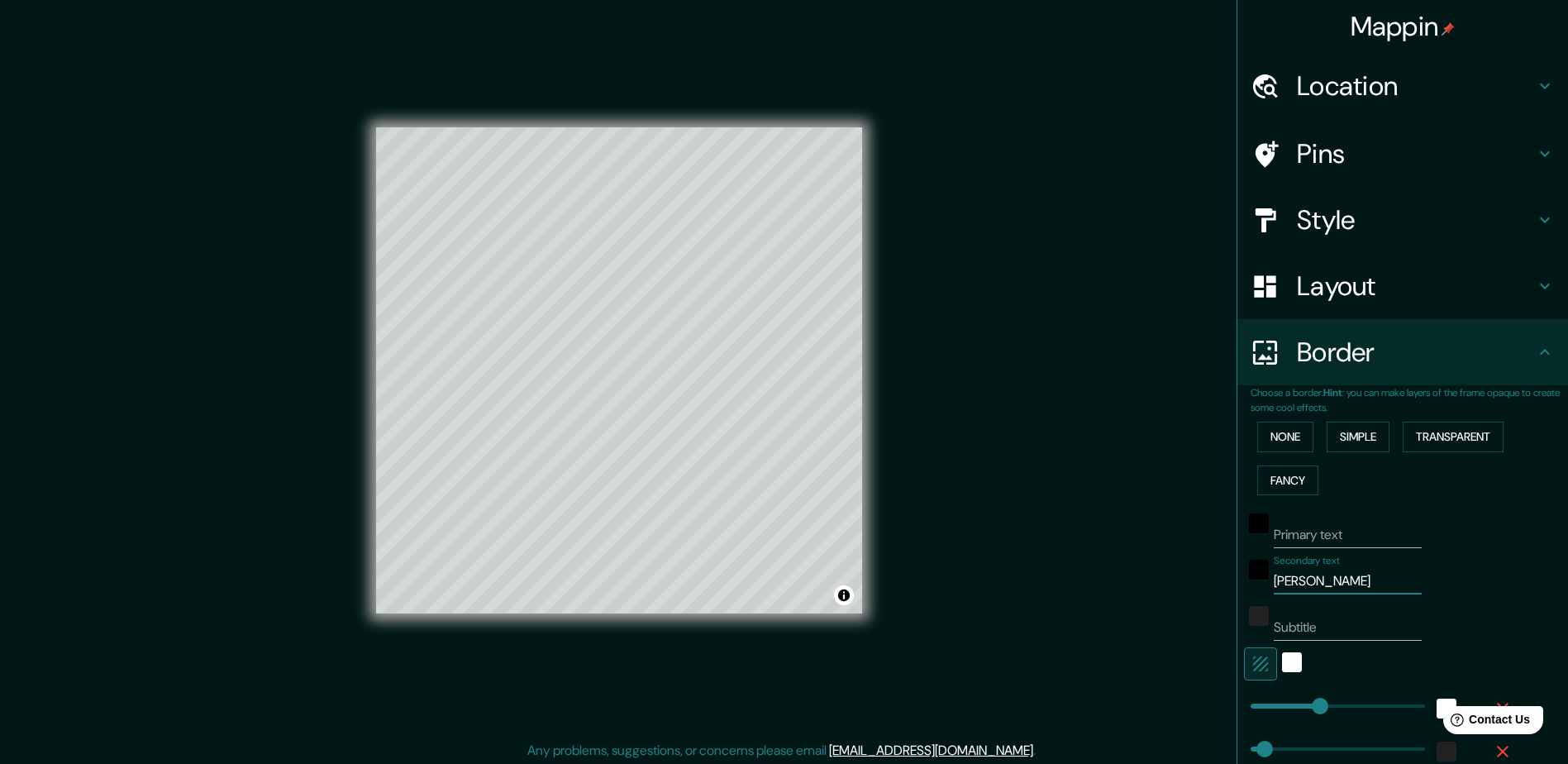
type input "[PERSON_NAME]"
type input "235"
type input "47"
type input "24"
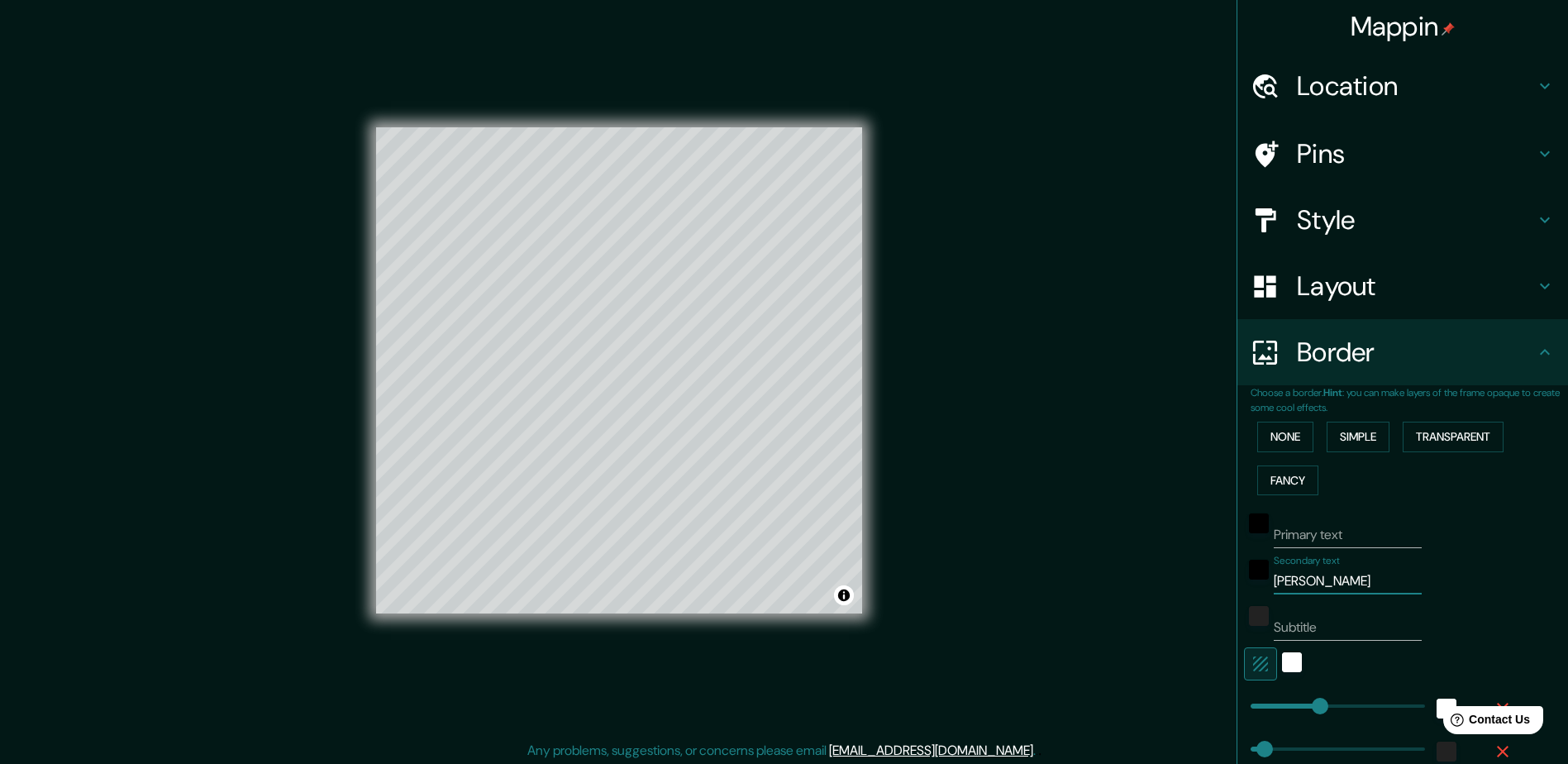
type input "[PERSON_NAME]"
type input "235"
type input "47"
type input "24"
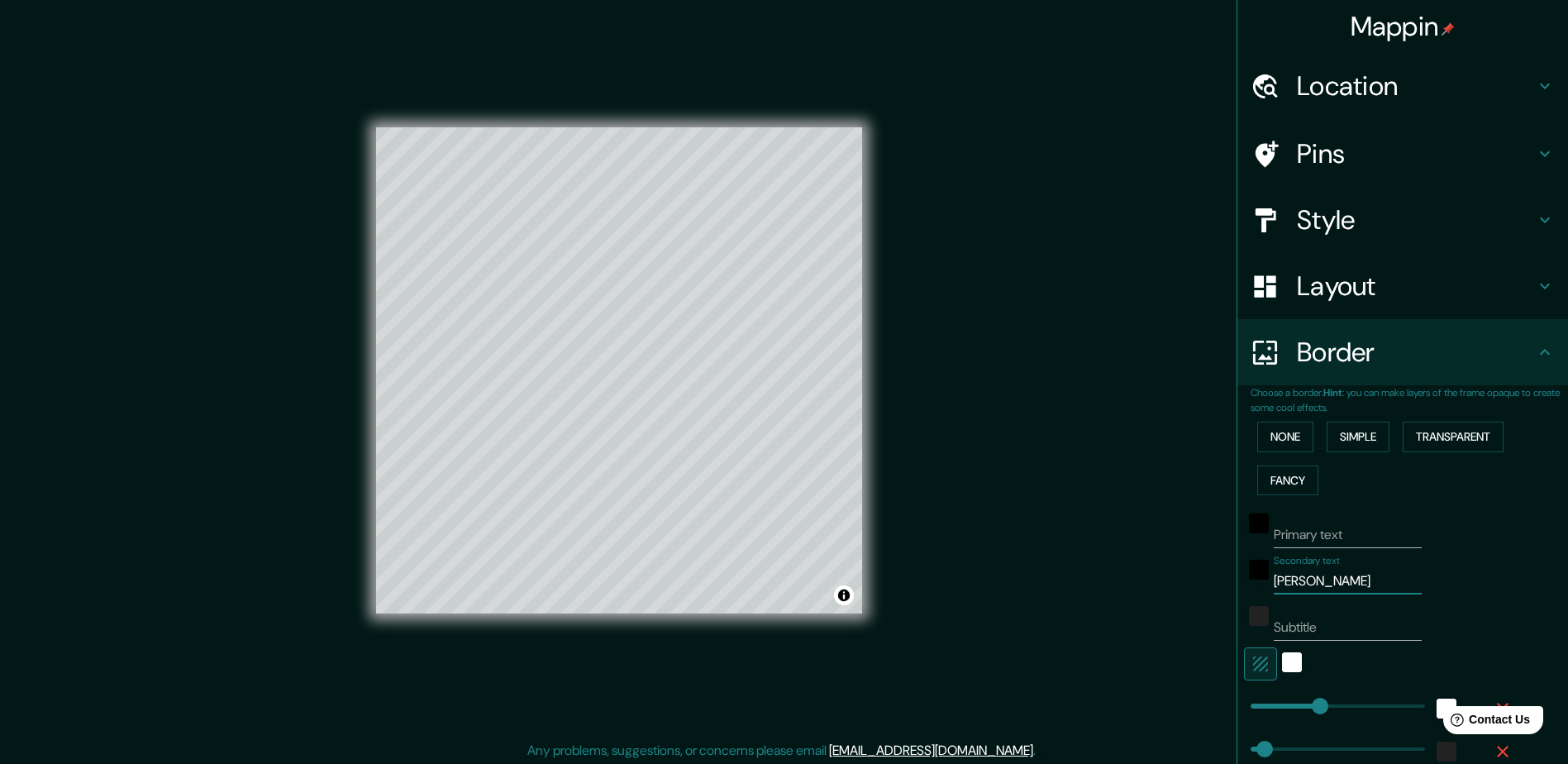
type input "[PERSON_NAME]"
type input "235"
type input "47"
type input "24"
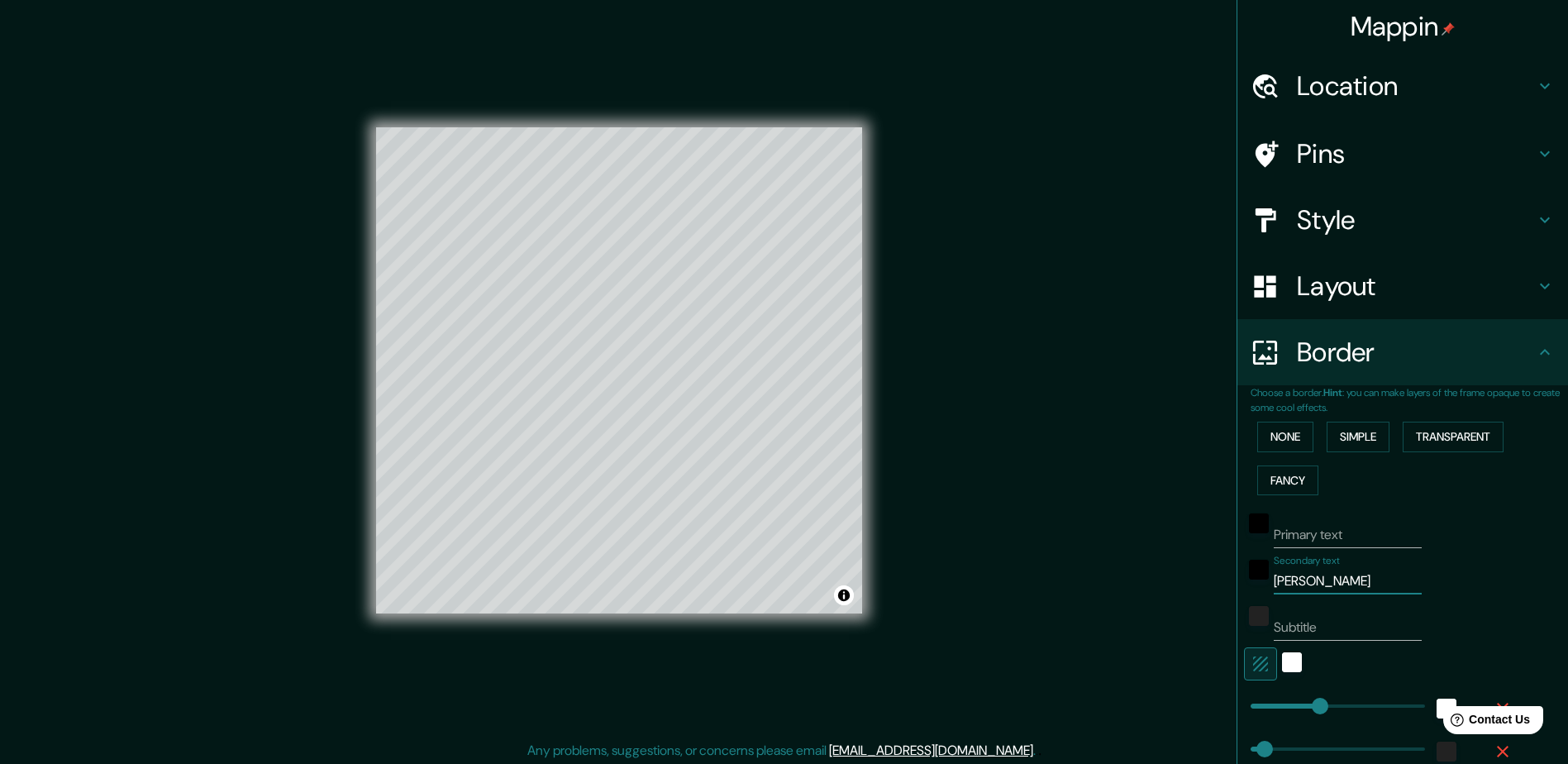
type input "[PERSON_NAME]"
type input "235"
type input "47"
type input "24"
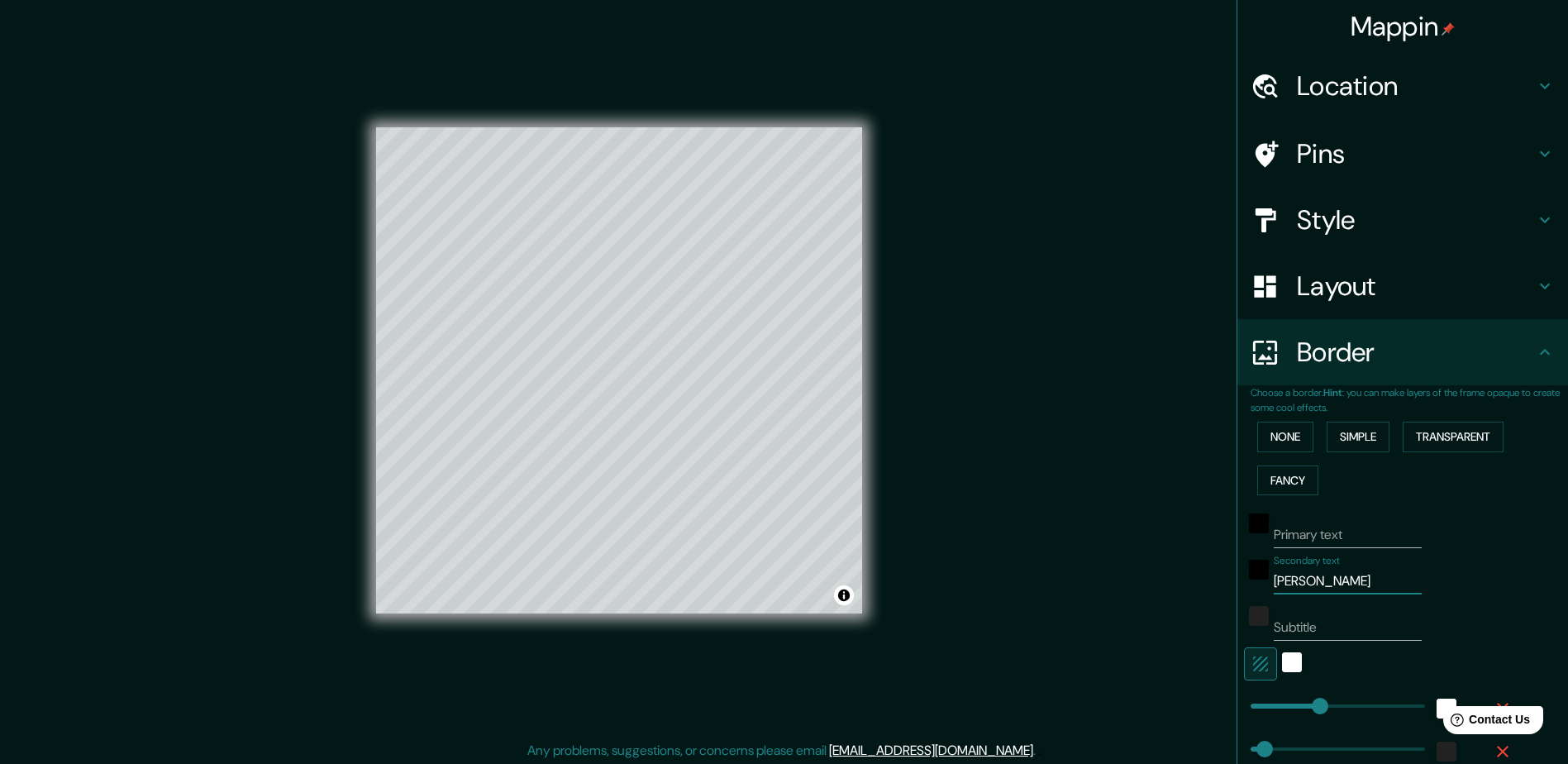
type input "[PERSON_NAME]"
type input "235"
type input "47"
type input "24"
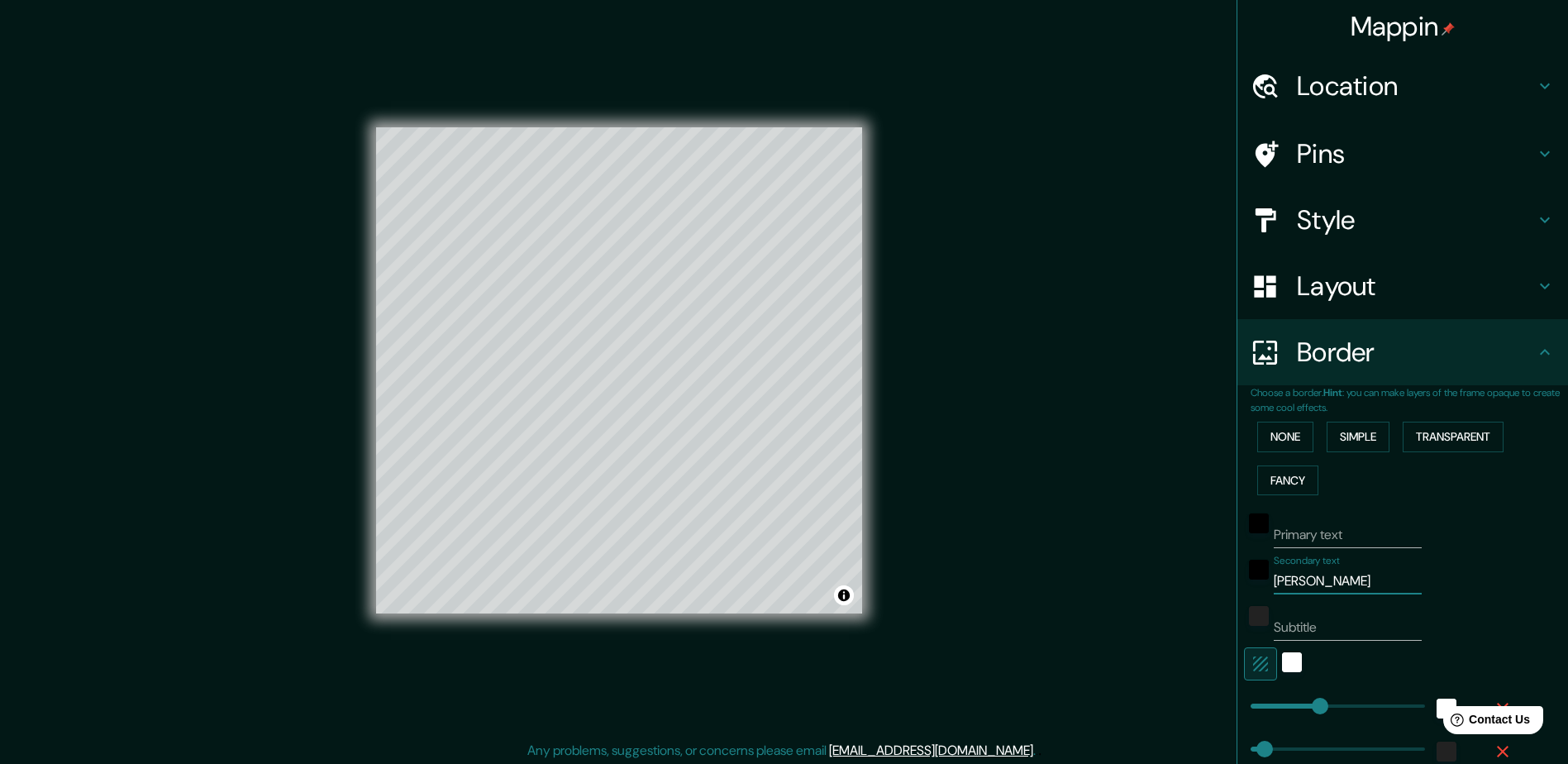
type input "[PERSON_NAME]"
type input "235"
type input "47"
type input "24"
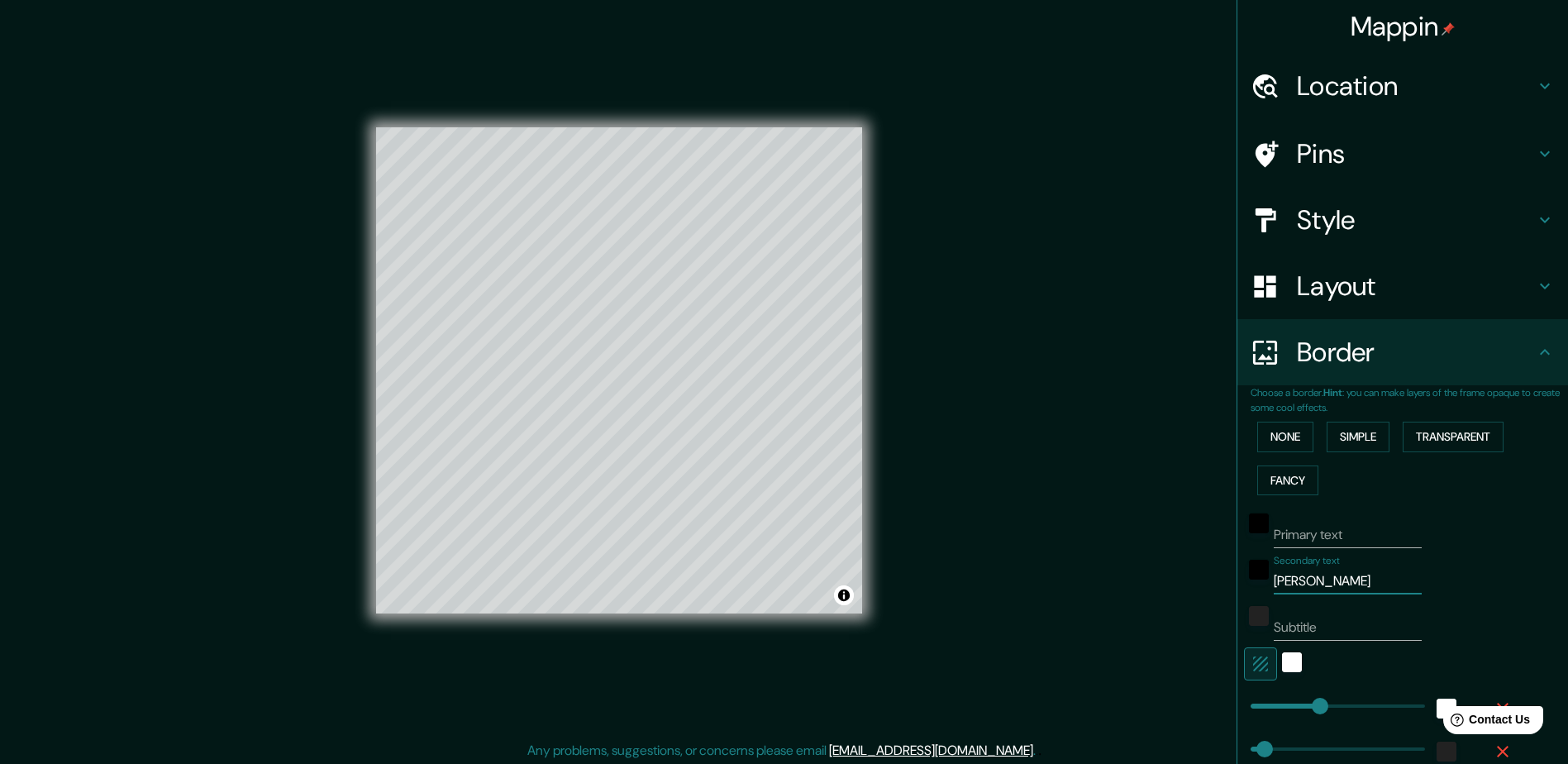
type input "[PERSON_NAME]"
type input "235"
type input "47"
type input "24"
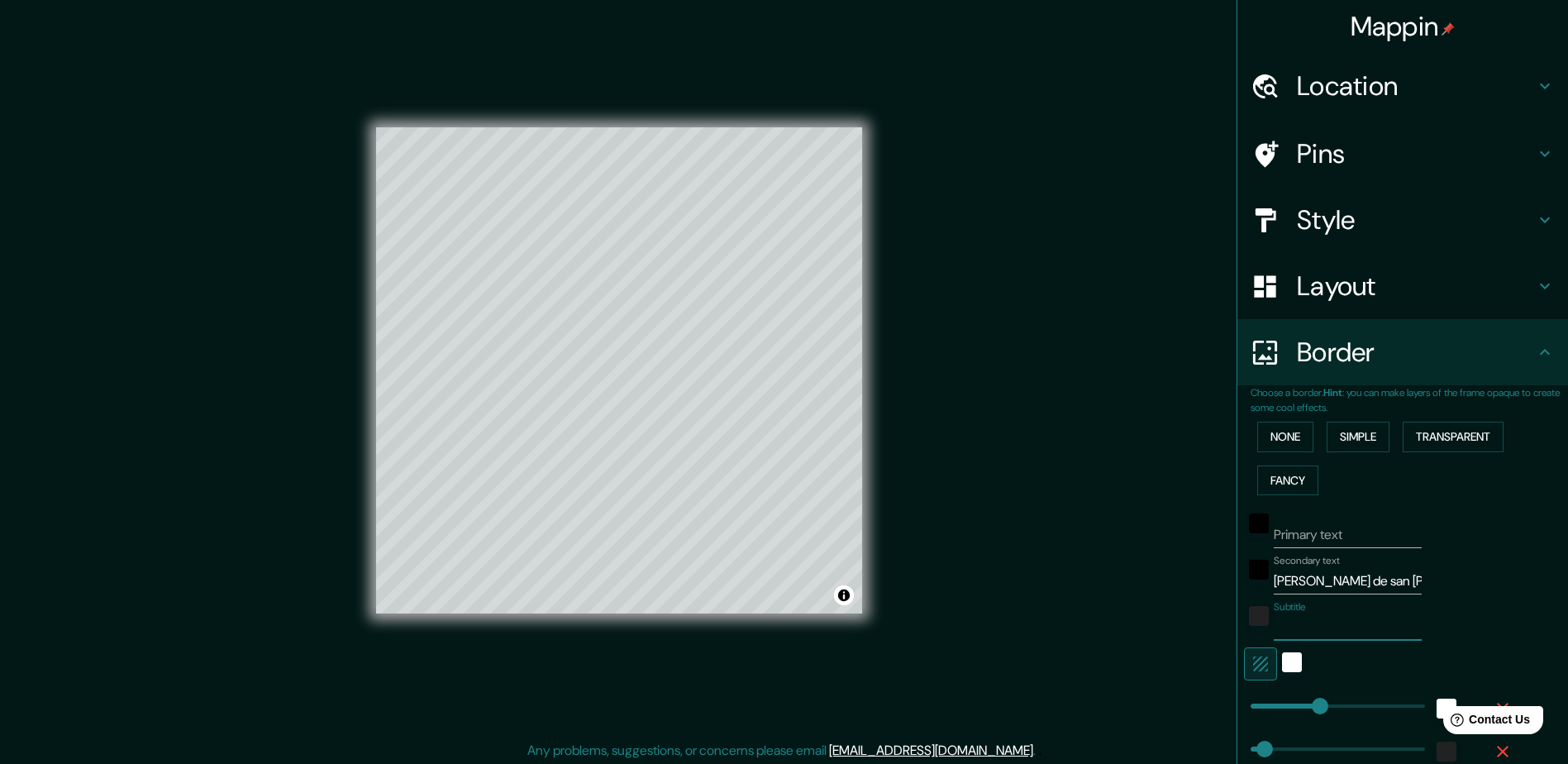
click at [1307, 634] on input "Subtitle" at bounding box center [1348, 628] width 148 height 27
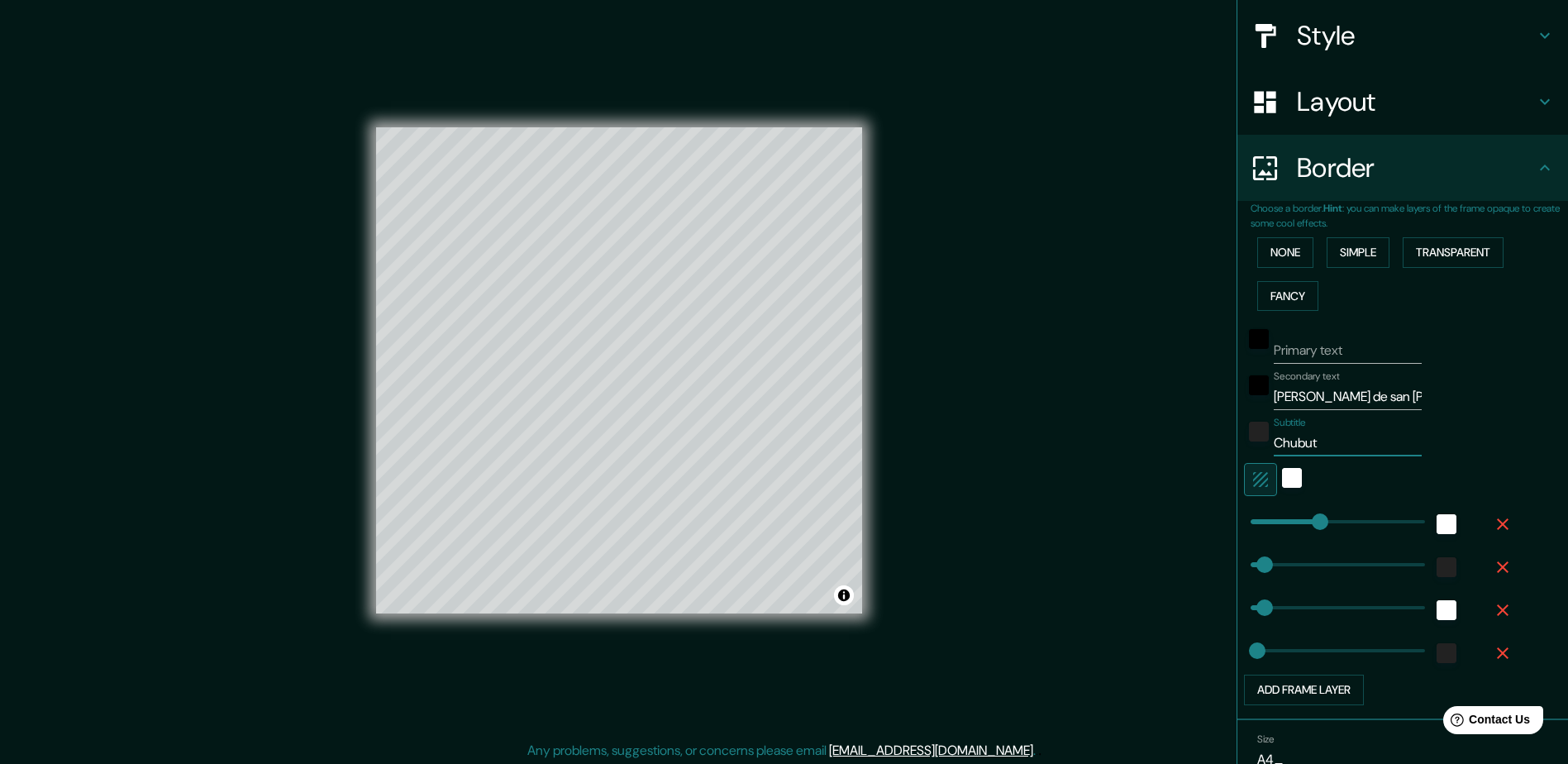
scroll to position [248, 0]
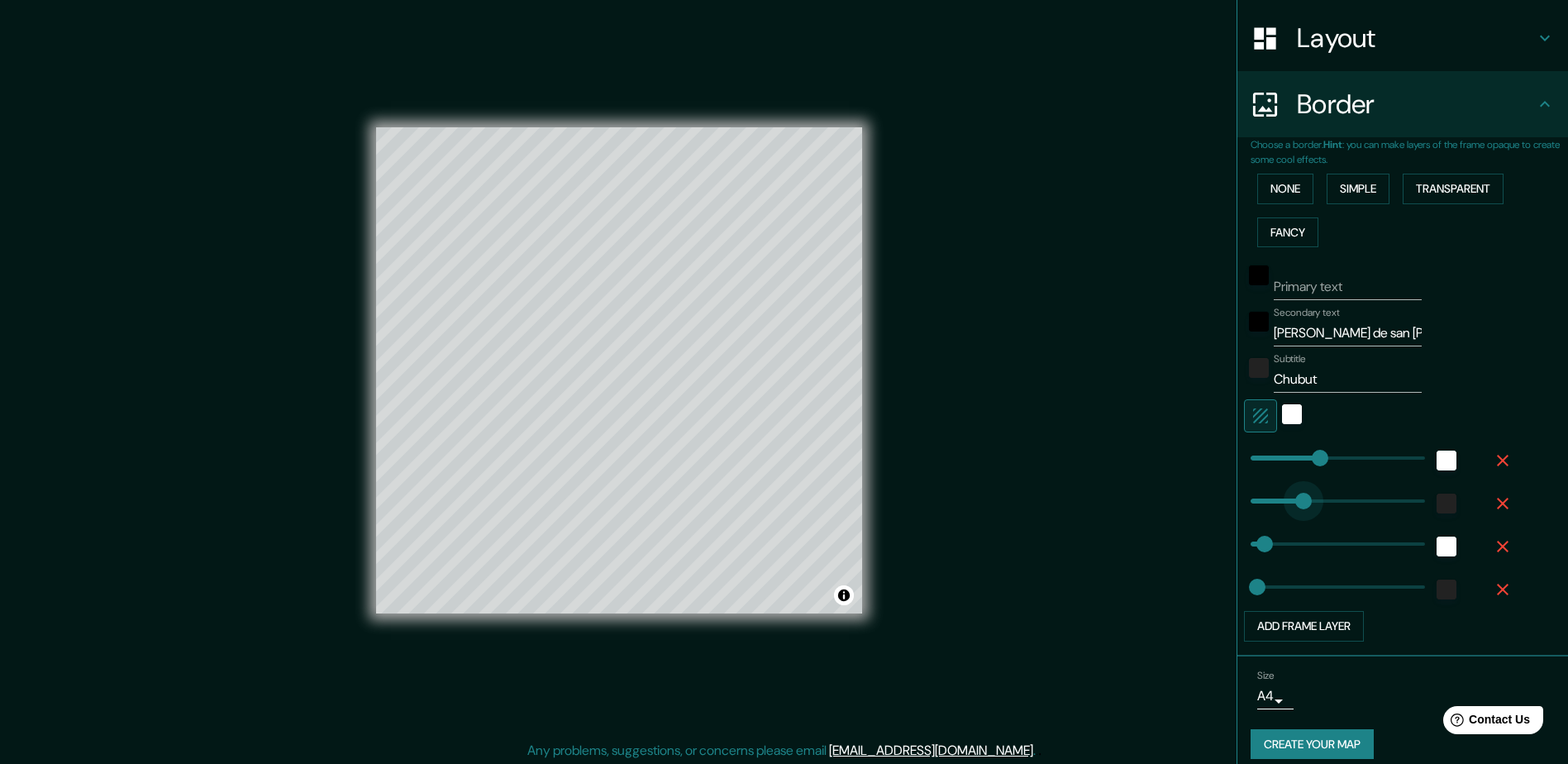
drag, startPoint x: 1255, startPoint y: 505, endPoint x: 1292, endPoint y: 504, distance: 37.0
drag, startPoint x: 1296, startPoint y: 500, endPoint x: 1268, endPoint y: 499, distance: 28.0
drag, startPoint x: 1264, startPoint y: 494, endPoint x: 1252, endPoint y: 498, distance: 12.6
drag, startPoint x: 1252, startPoint y: 498, endPoint x: 1266, endPoint y: 498, distance: 14.0
drag, startPoint x: 1263, startPoint y: 499, endPoint x: 1273, endPoint y: 499, distance: 10.0
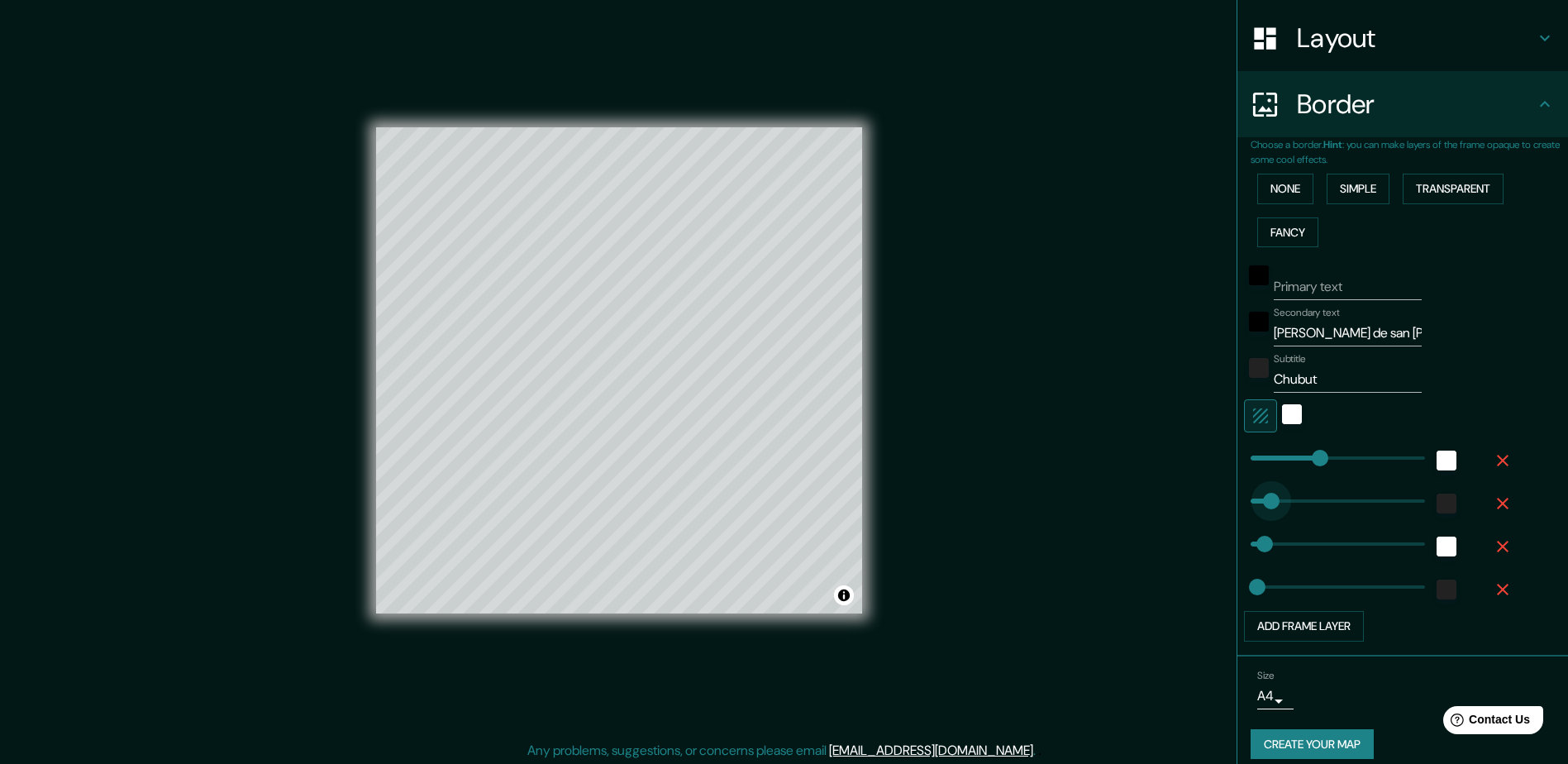
drag, startPoint x: 1273, startPoint y: 499, endPoint x: 1258, endPoint y: 499, distance: 15.0
drag, startPoint x: 1252, startPoint y: 587, endPoint x: 1273, endPoint y: 588, distance: 21.0
drag, startPoint x: 1273, startPoint y: 588, endPoint x: 1256, endPoint y: 589, distance: 17.0
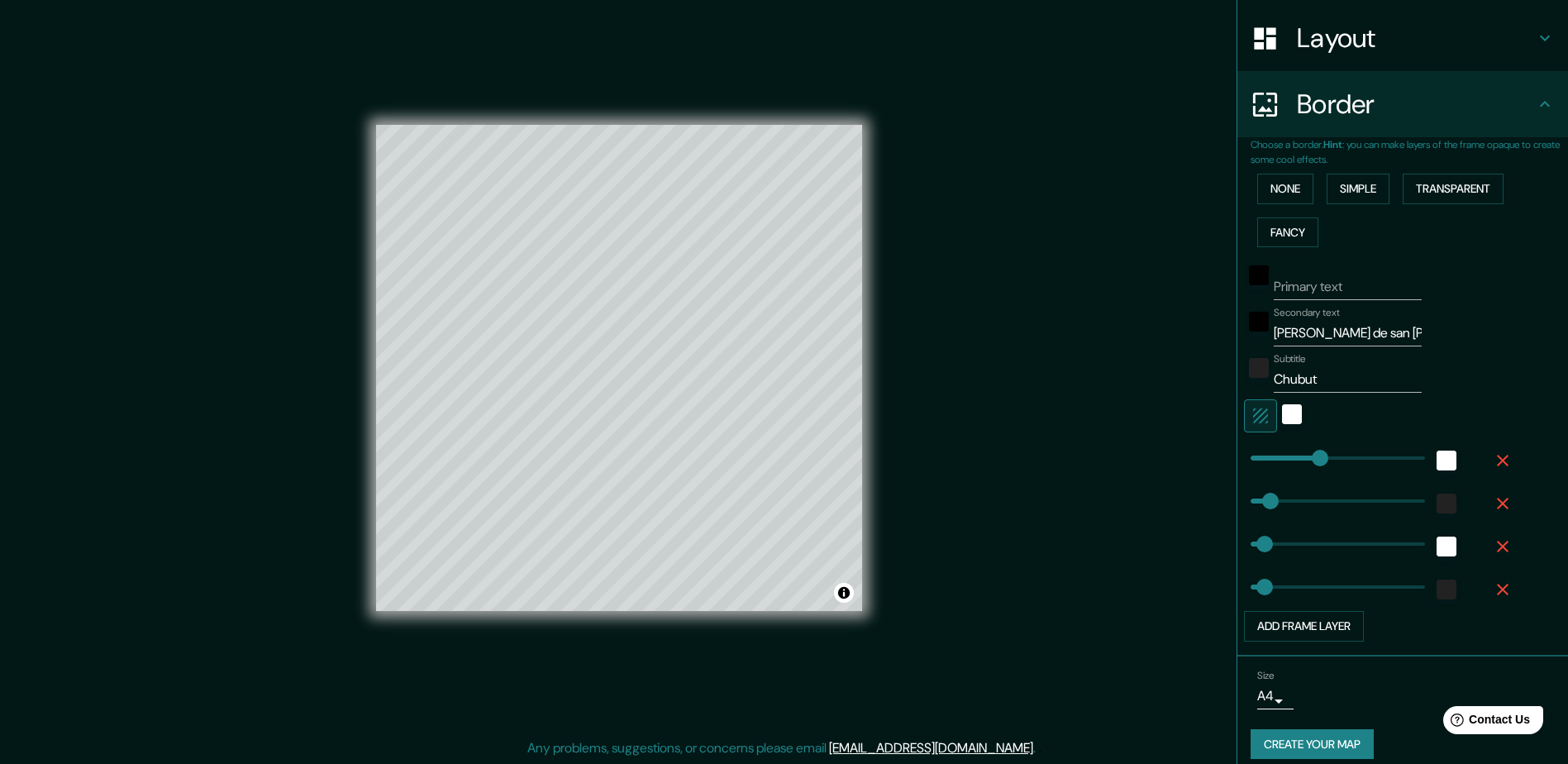
scroll to position [4, 0]
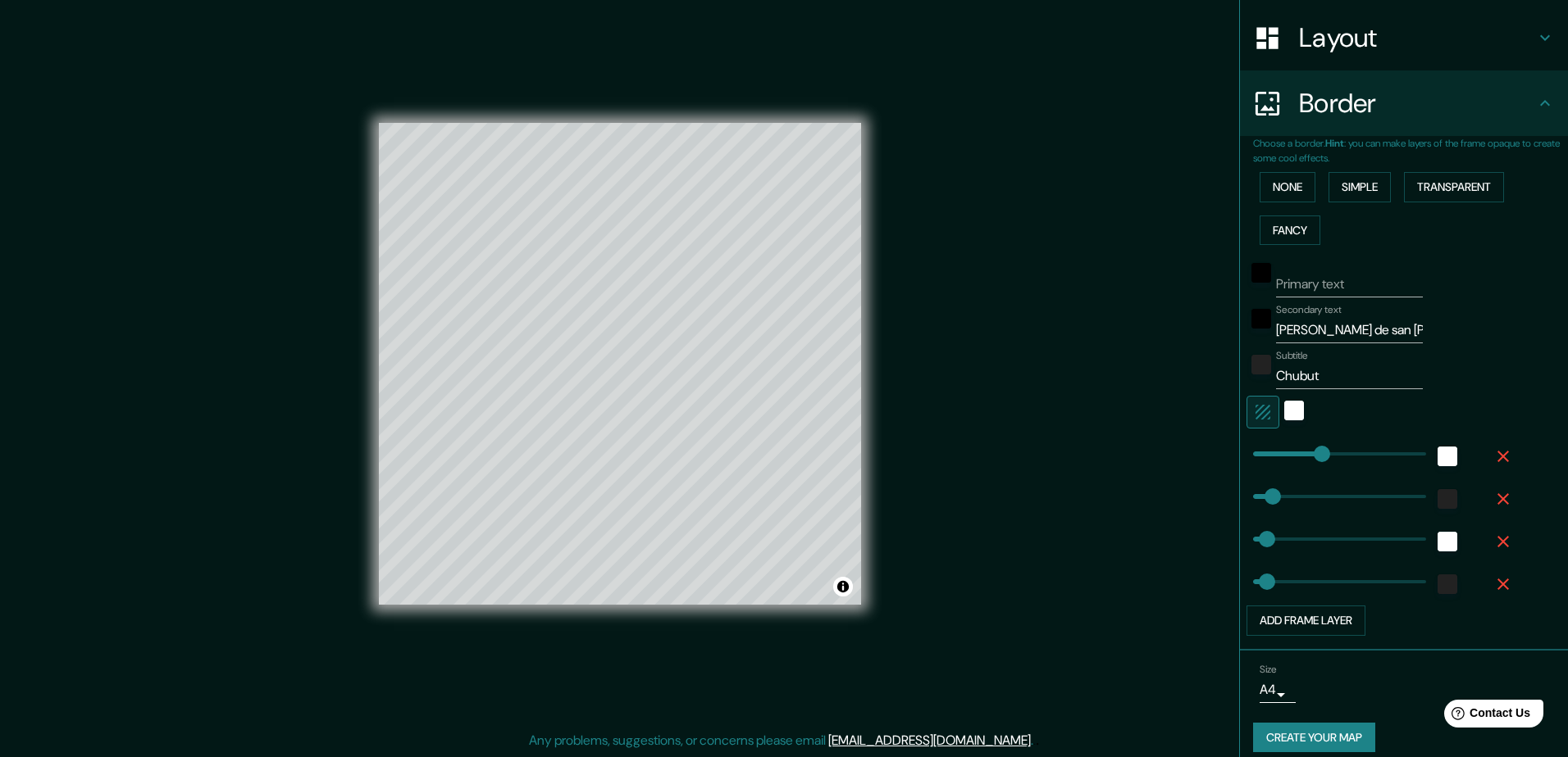
click at [1254, 690] on body "Mappin Location Pins Style Layout Border Choose a border. Hint : you can make l…" at bounding box center [784, 375] width 1568 height 757
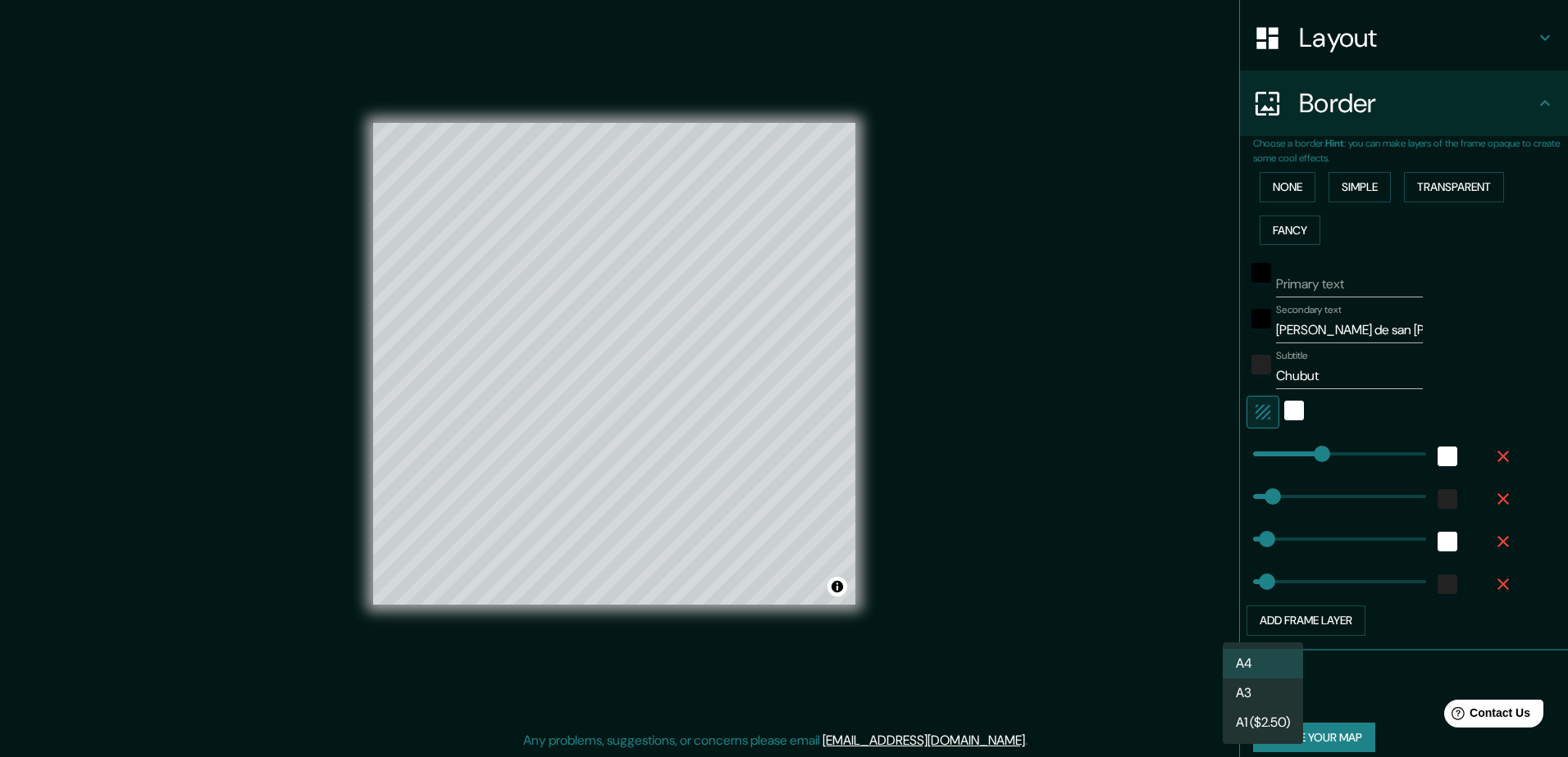
click at [1386, 686] on div at bounding box center [784, 378] width 1568 height 757
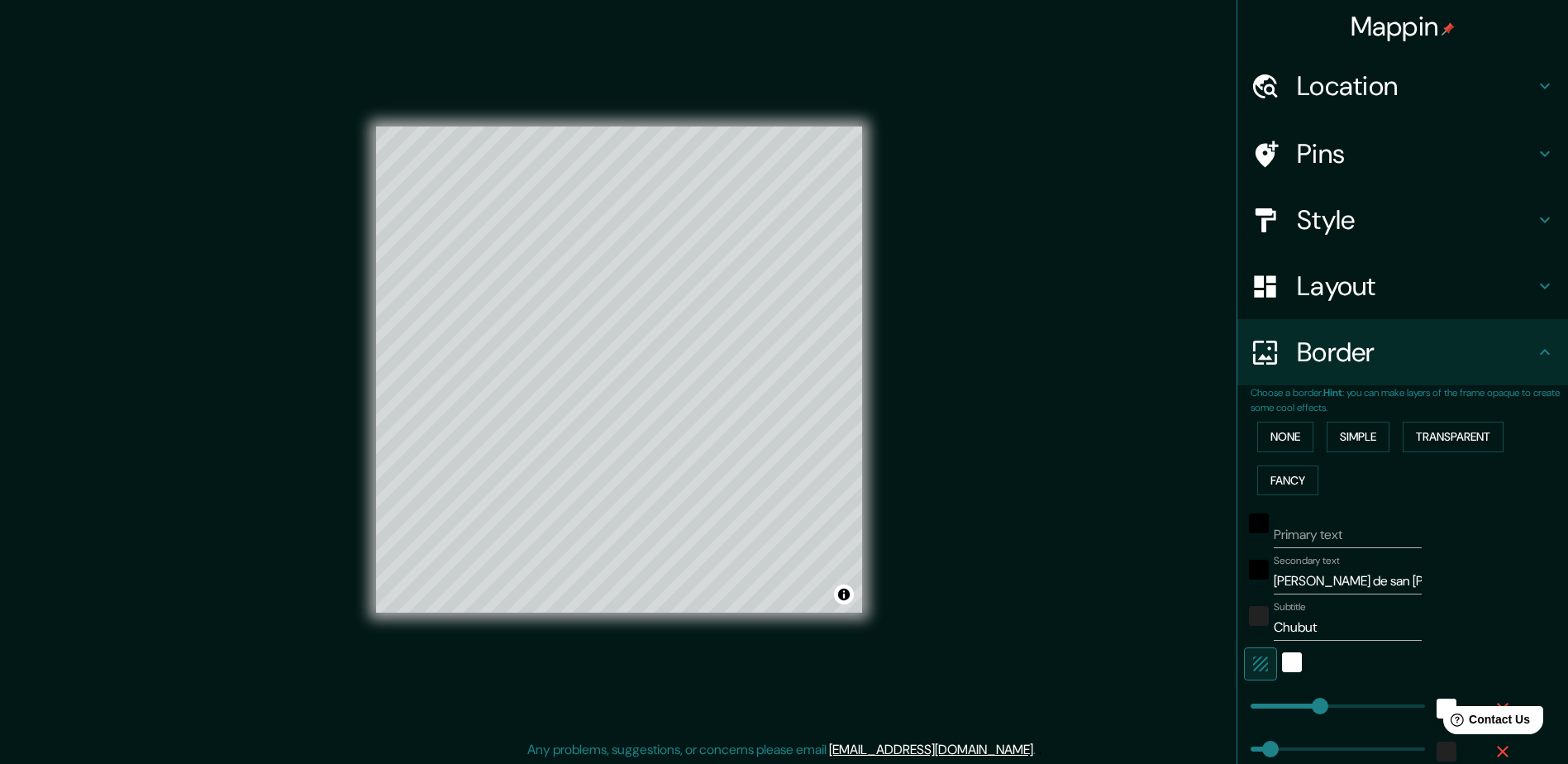
scroll to position [0, 0]
click at [1368, 284] on h4 "Layout" at bounding box center [1416, 286] width 238 height 33
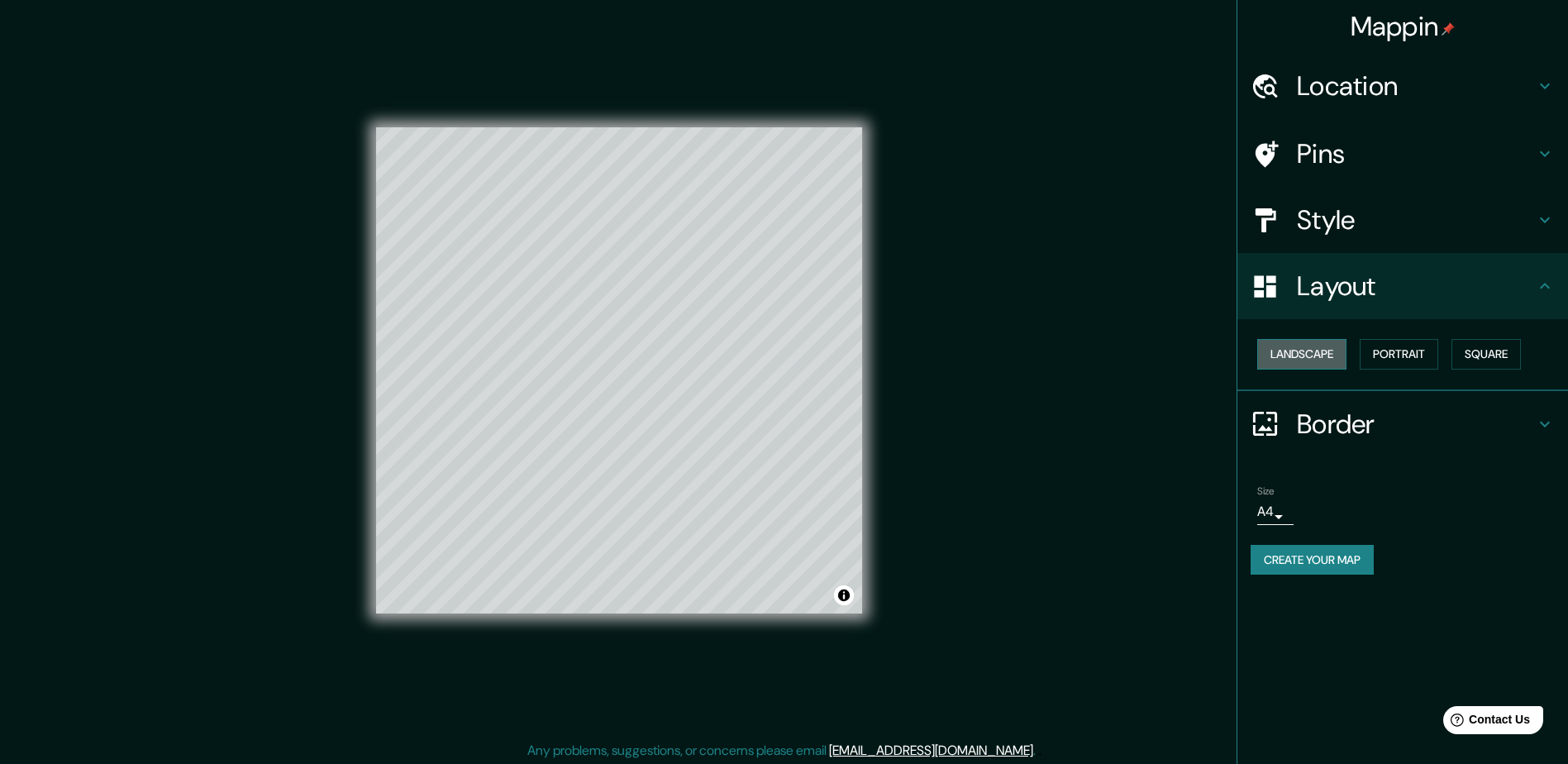
click at [1299, 356] on button "Landscape" at bounding box center [1302, 354] width 89 height 31
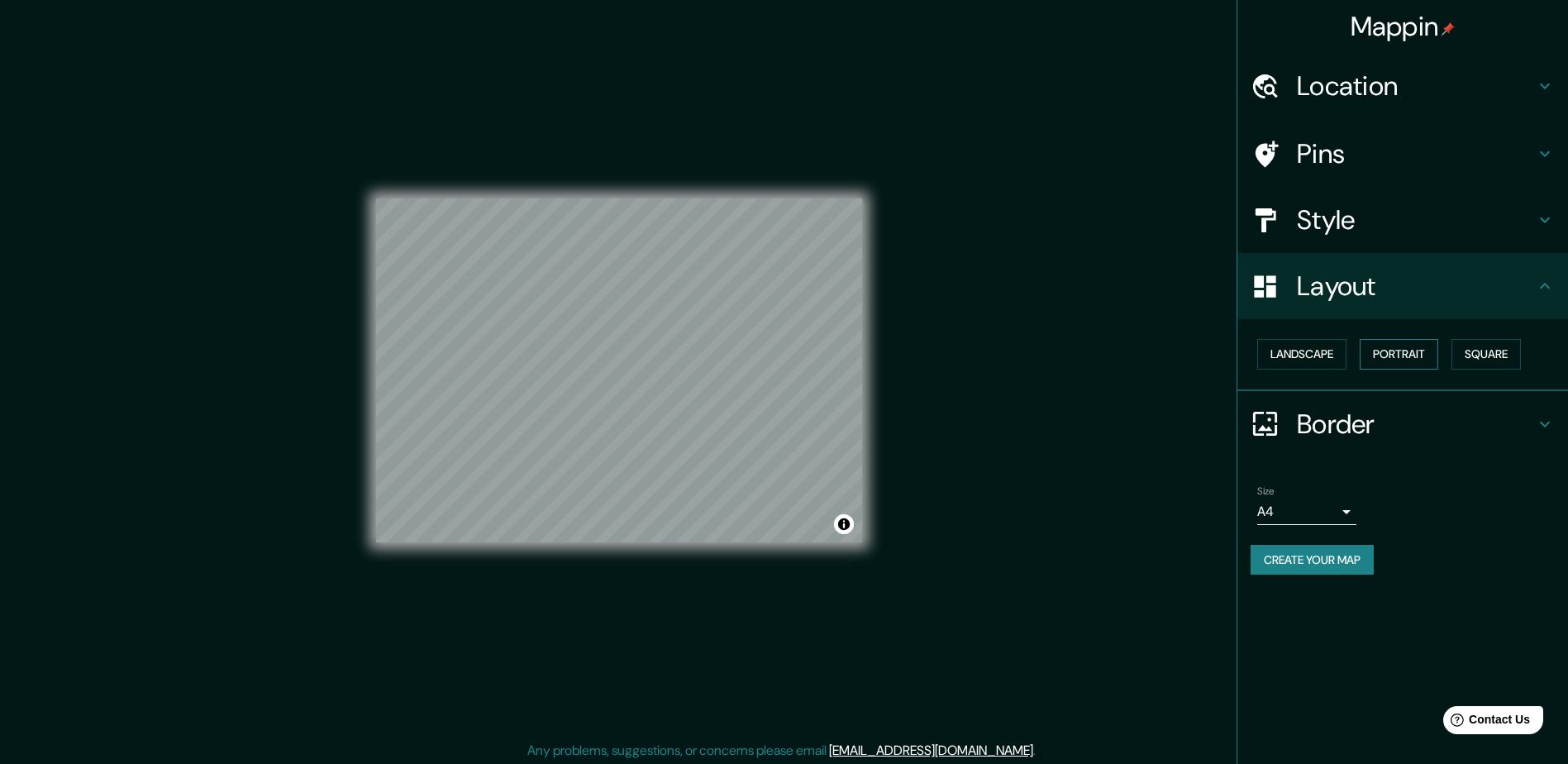
click at [1435, 349] on button "Portrait" at bounding box center [1398, 354] width 79 height 31
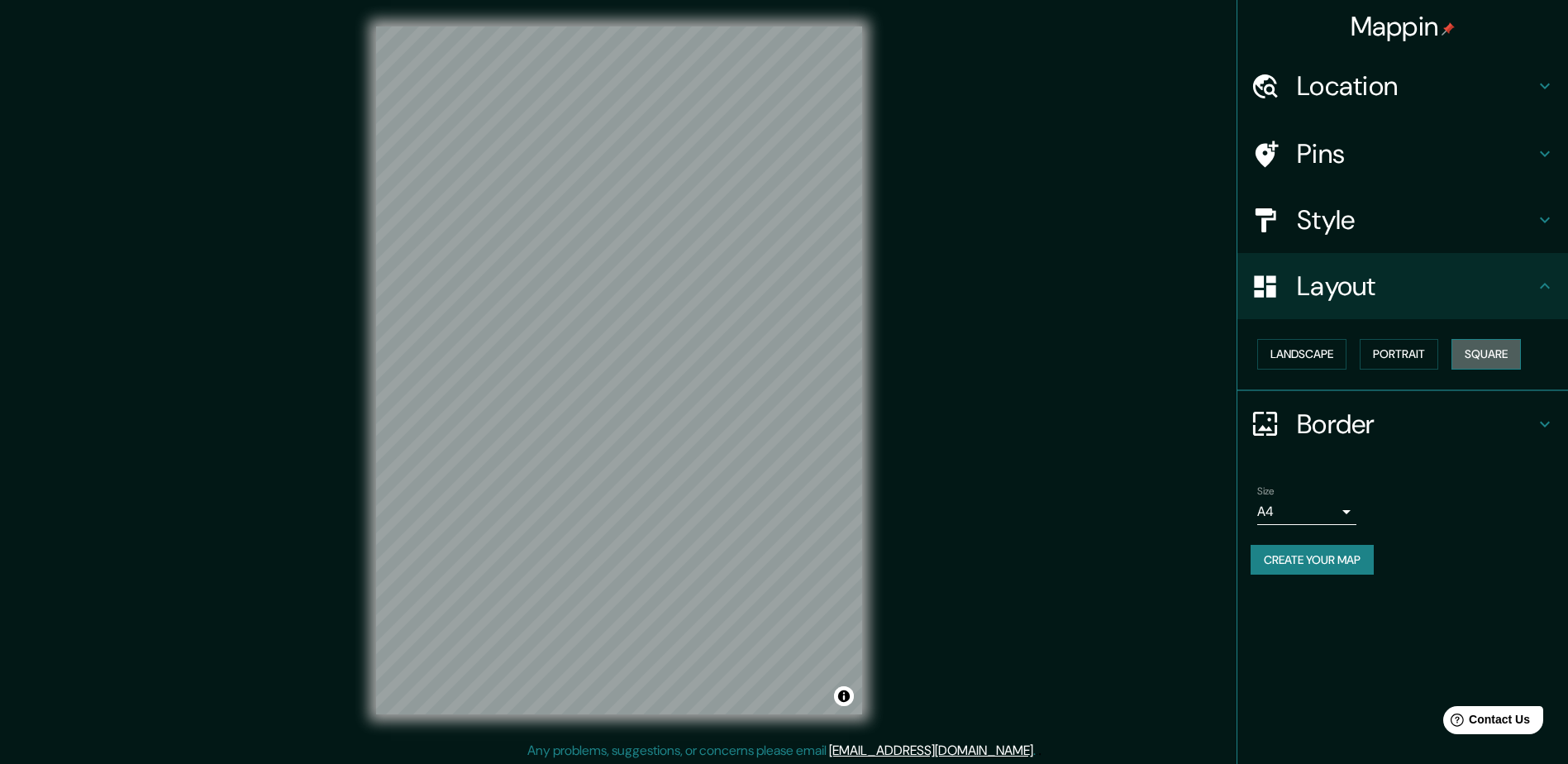
click at [1511, 351] on button "Square" at bounding box center [1486, 354] width 70 height 31
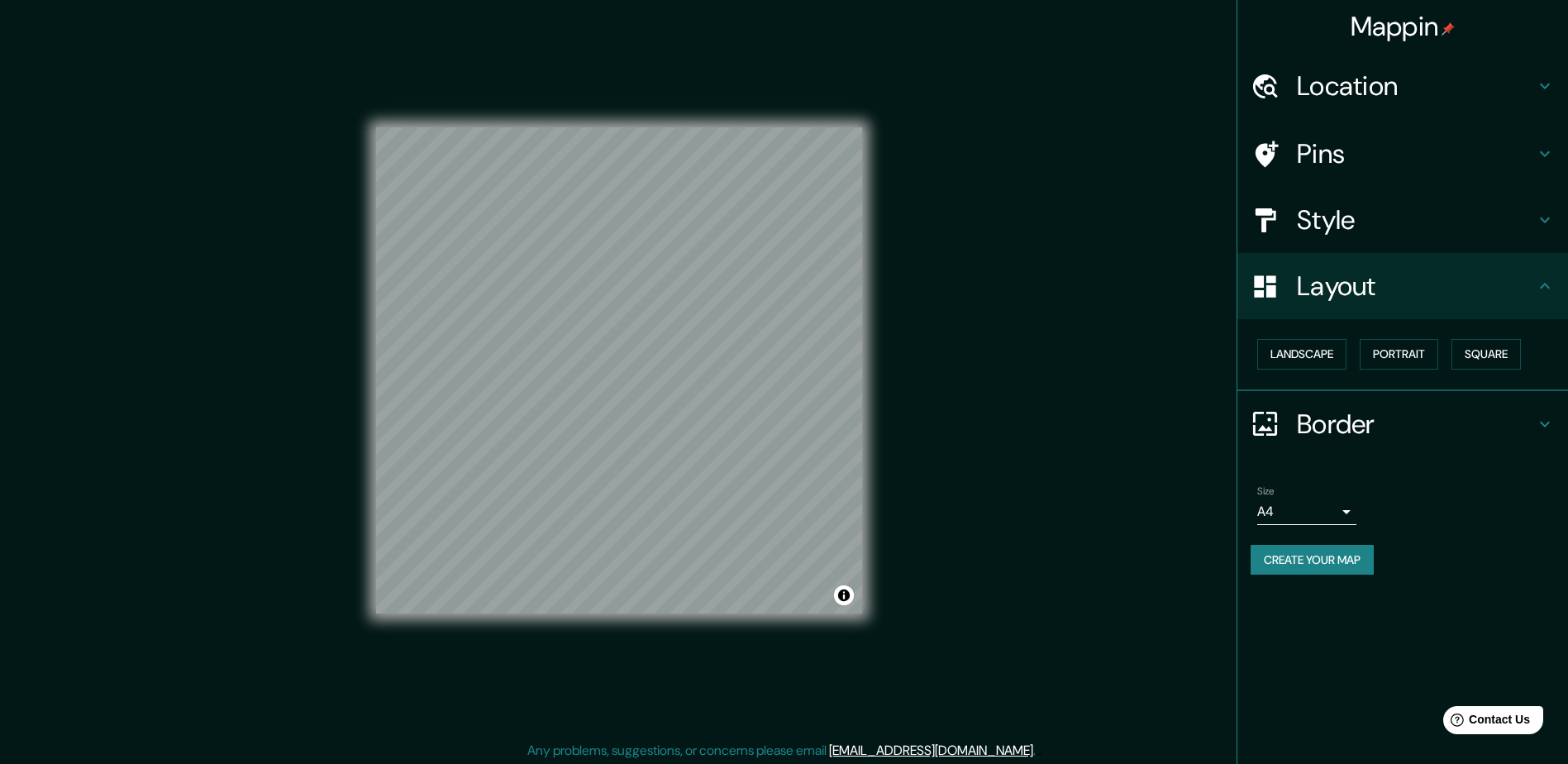
click at [1560, 223] on div "Style" at bounding box center [1402, 220] width 331 height 66
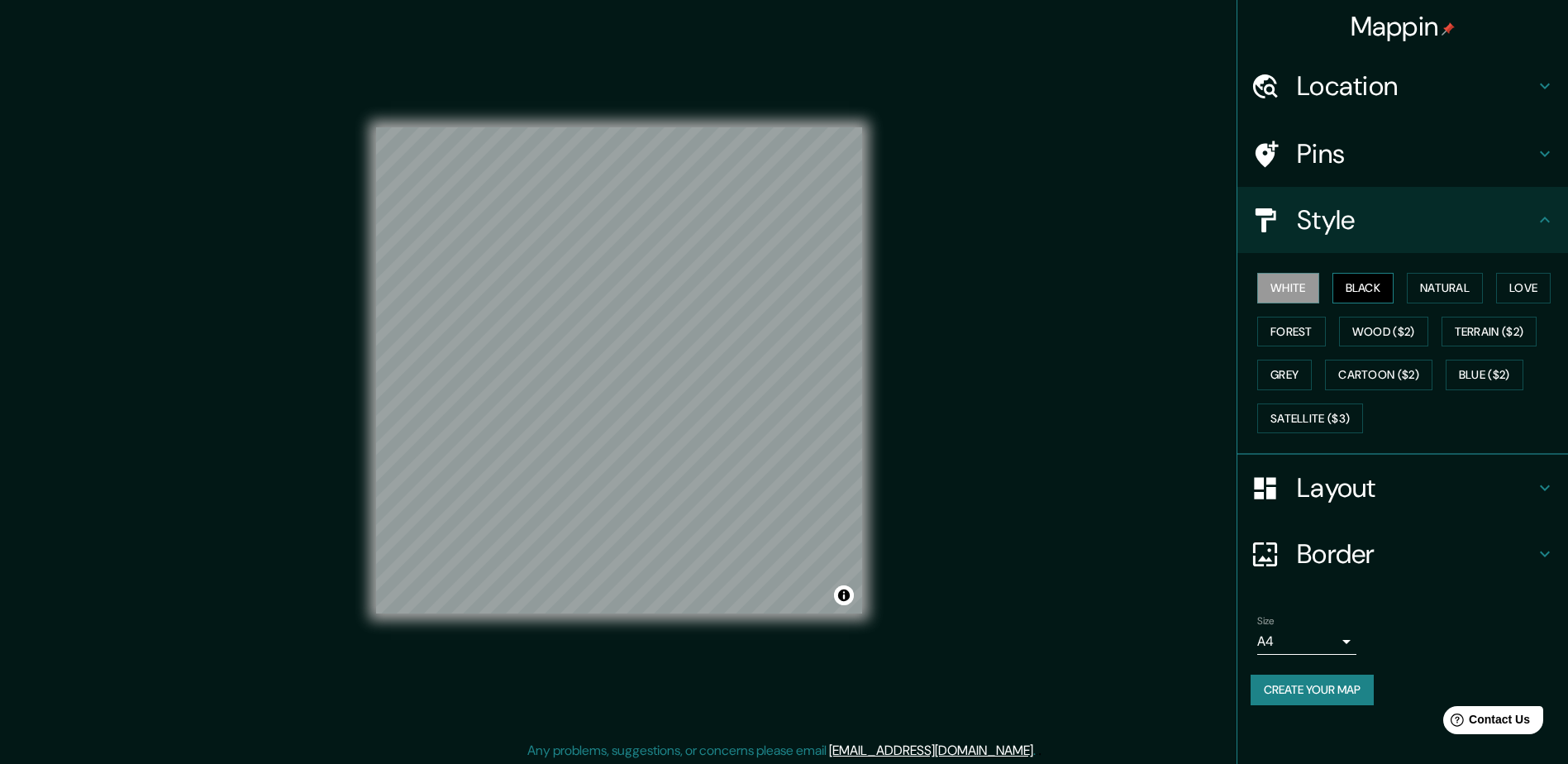
click at [1361, 284] on button "Black" at bounding box center [1363, 287] width 62 height 31
click at [1371, 285] on button "Black" at bounding box center [1363, 287] width 62 height 31
click at [1292, 288] on button "White" at bounding box center [1288, 287] width 62 height 31
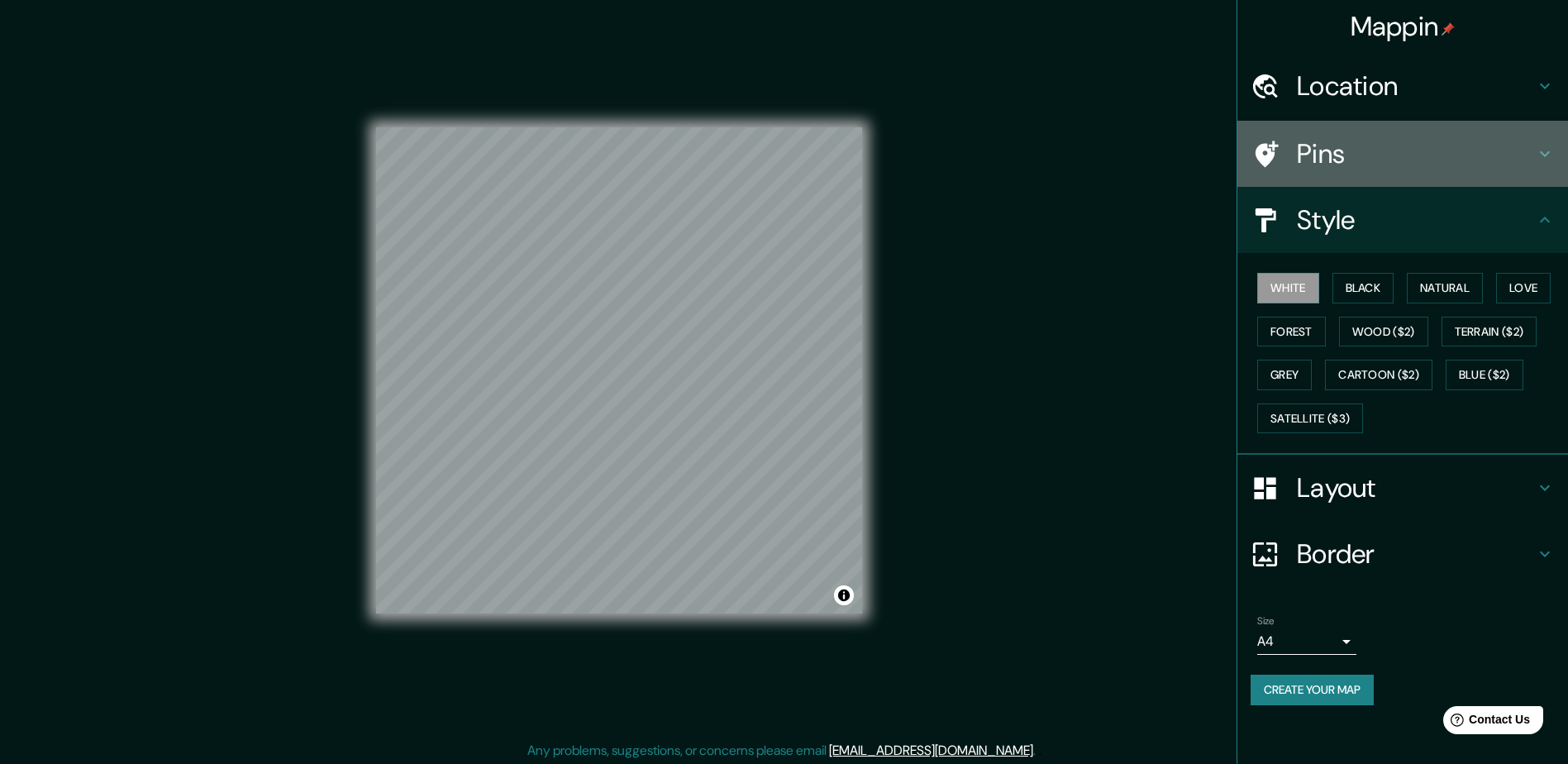
click at [1545, 161] on div "Pins" at bounding box center [1402, 153] width 331 height 66
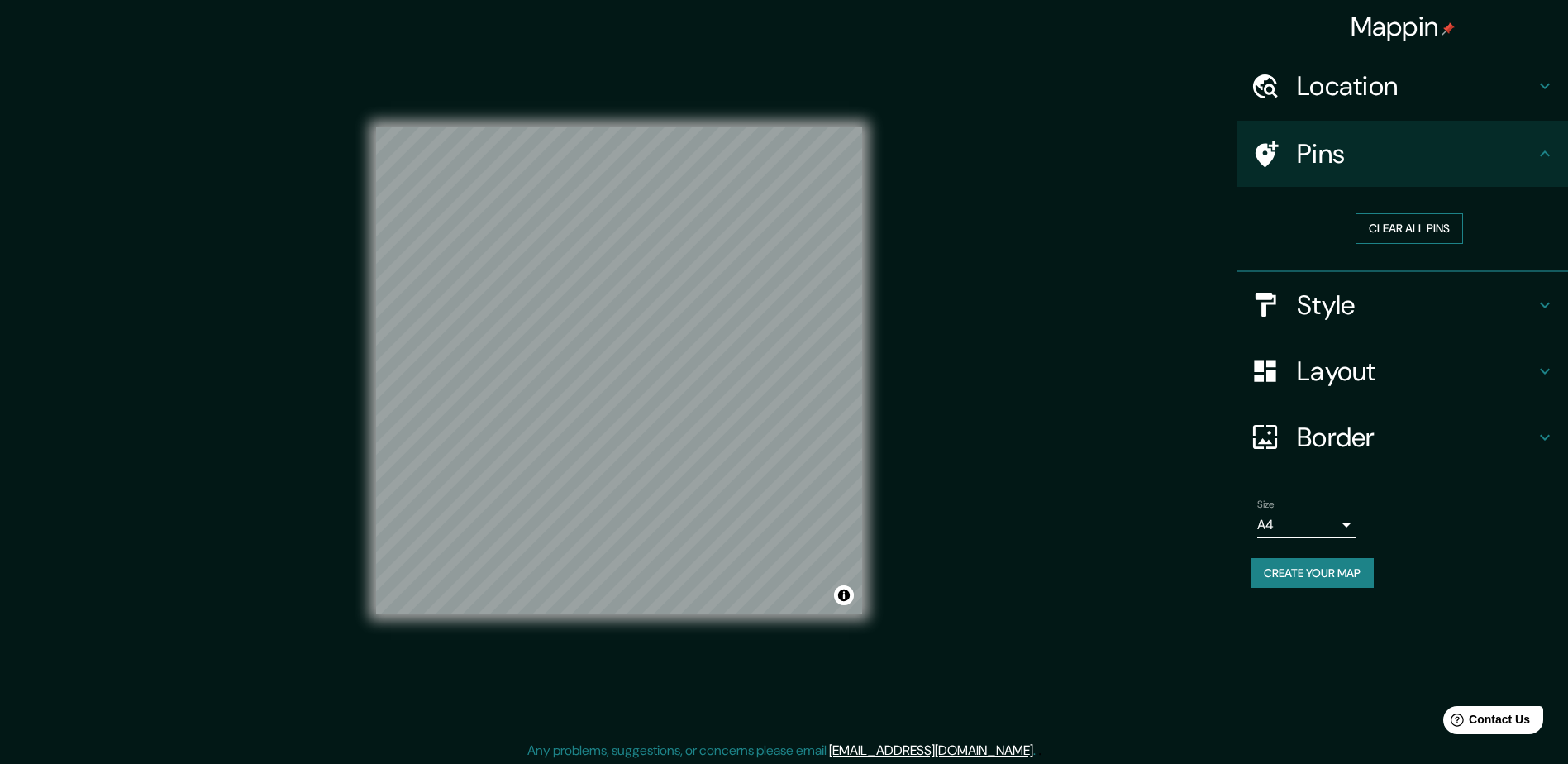
click at [1438, 232] on button "Clear all pins" at bounding box center [1410, 228] width 107 height 31
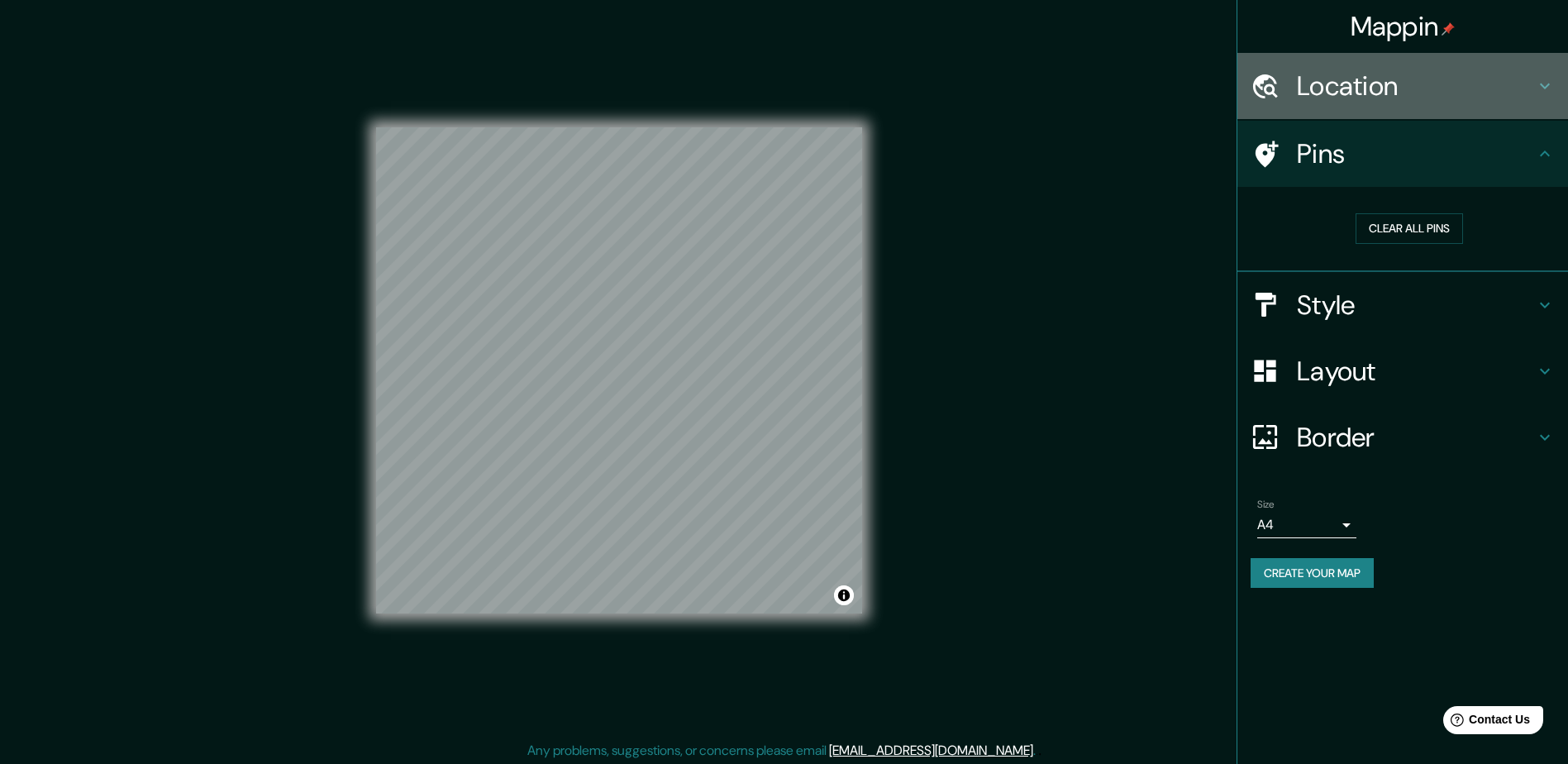
click at [1543, 81] on icon at bounding box center [1545, 85] width 19 height 19
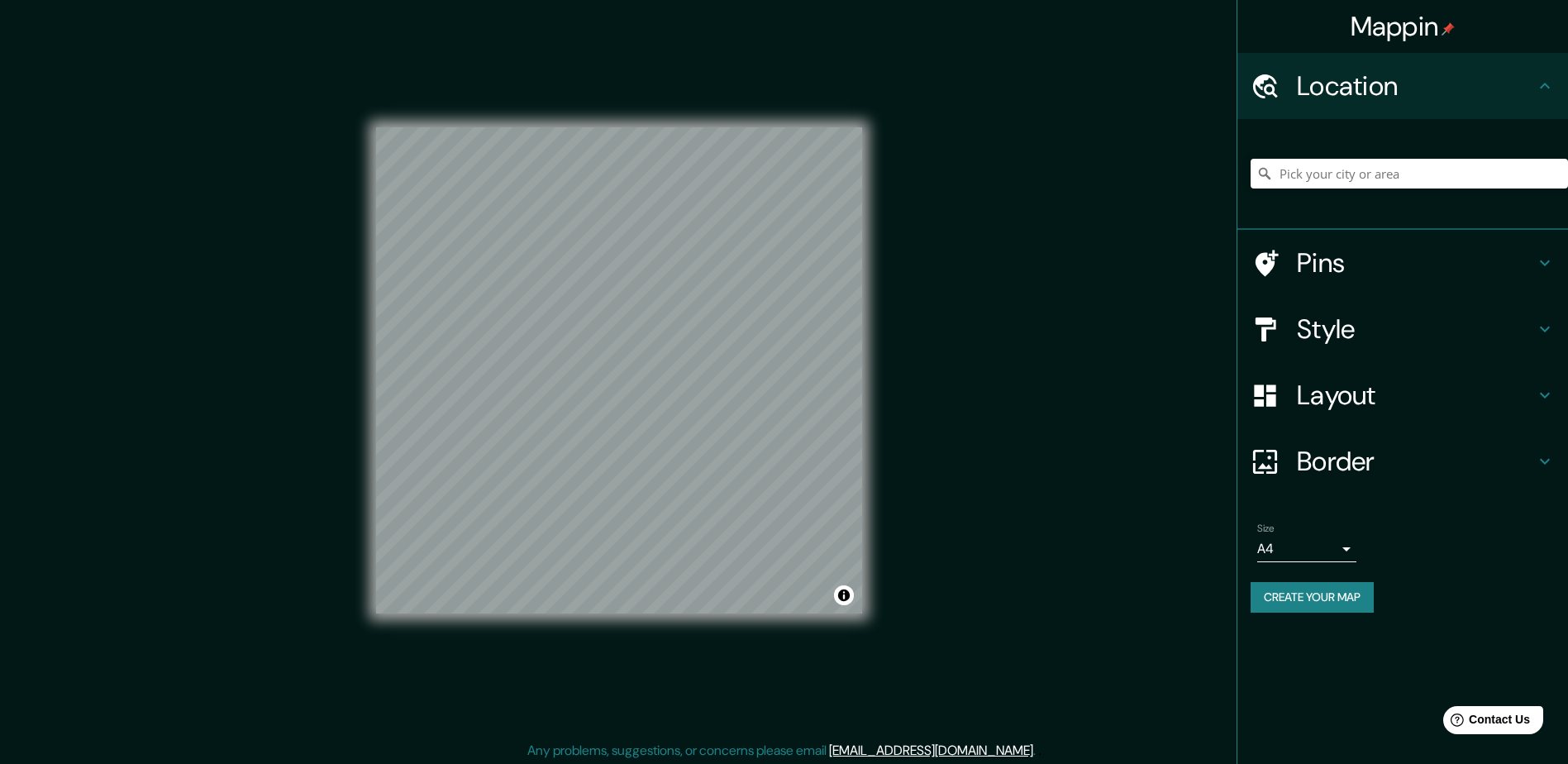
click at [1547, 331] on icon at bounding box center [1545, 329] width 10 height 6
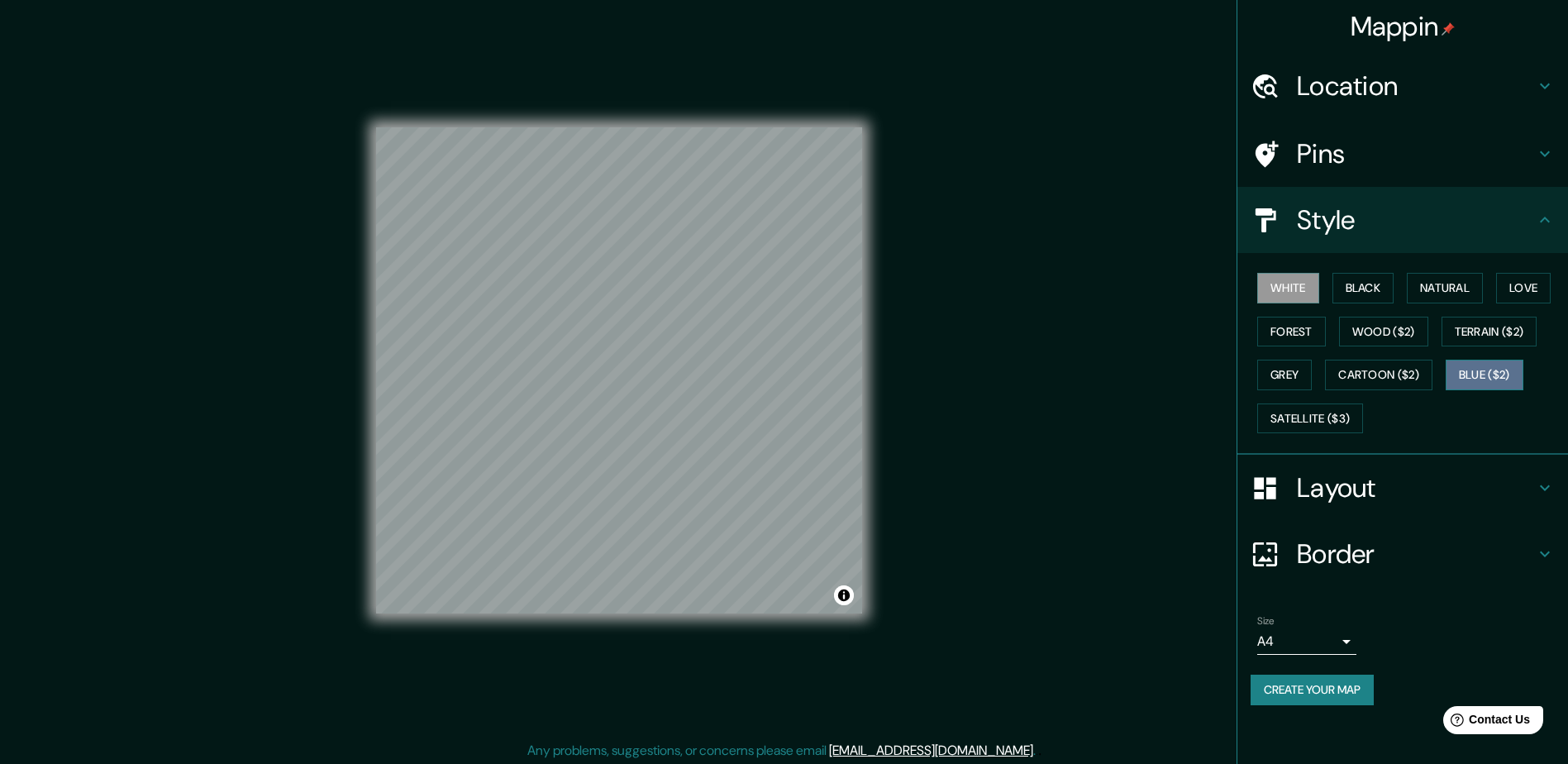
click at [1454, 375] on button "Blue ($2)" at bounding box center [1485, 375] width 78 height 31
click at [1397, 382] on button "Cartoon ($2)" at bounding box center [1379, 375] width 107 height 31
click at [1498, 375] on button "Blue ($2)" at bounding box center [1485, 375] width 78 height 31
click at [1329, 417] on button "Satellite ($3)" at bounding box center [1310, 418] width 106 height 31
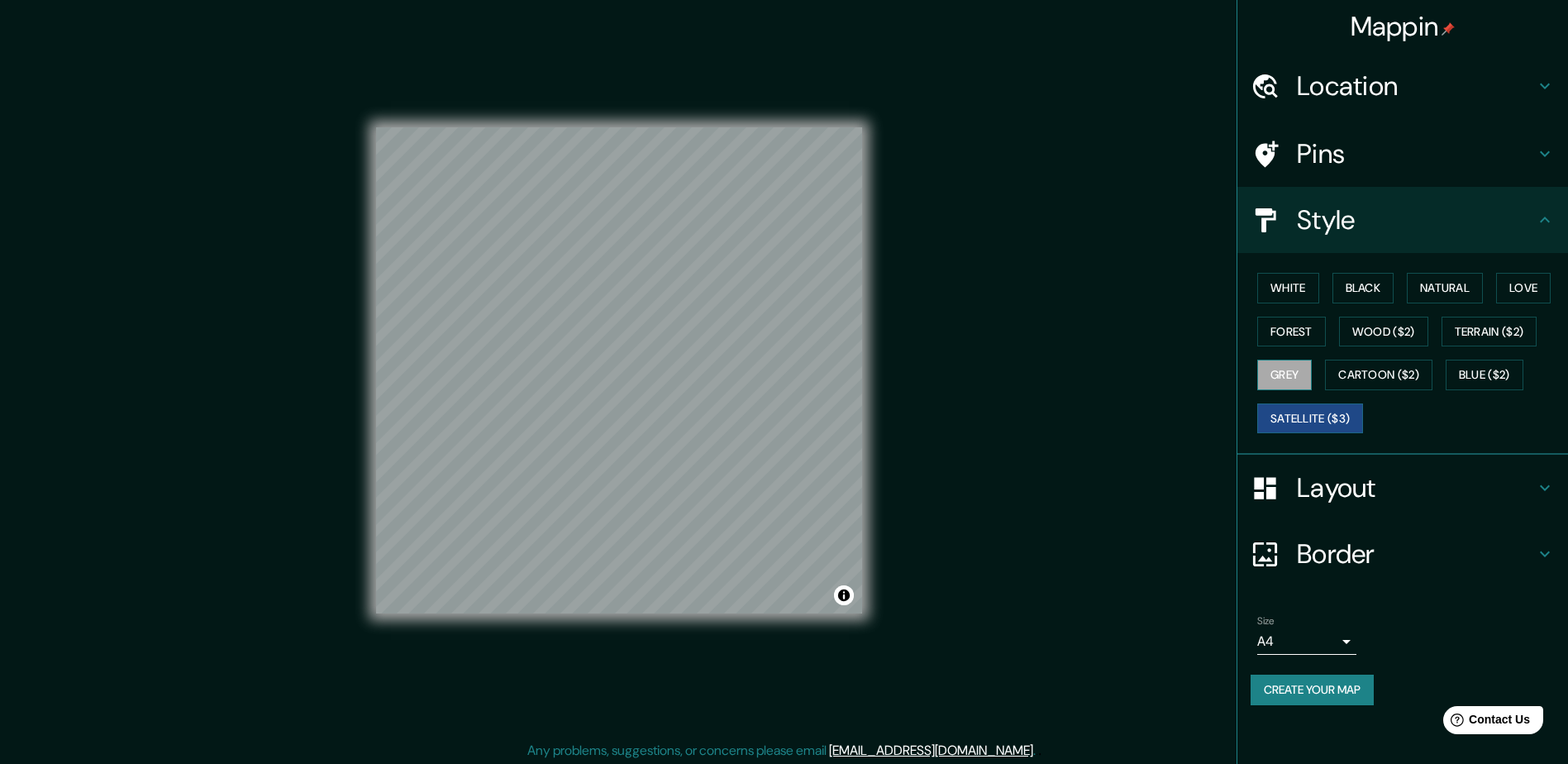
click at [1293, 372] on button "Grey" at bounding box center [1284, 375] width 55 height 31
click at [1298, 299] on button "White" at bounding box center [1288, 287] width 62 height 31
click at [1351, 417] on button "Satellite ($3)" at bounding box center [1310, 418] width 106 height 31
click at [1513, 380] on button "Blue ($2)" at bounding box center [1485, 375] width 78 height 31
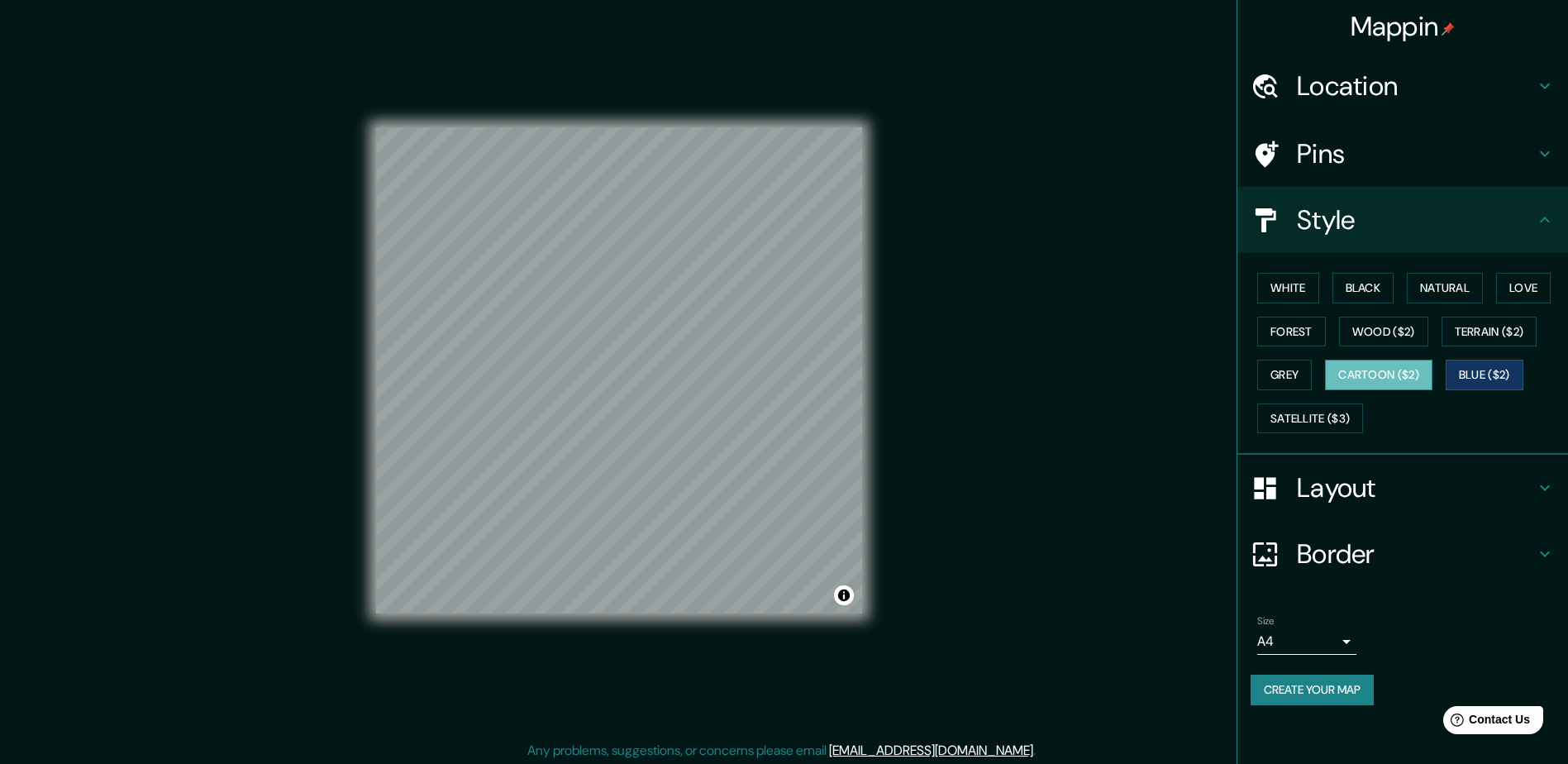
click at [1407, 373] on button "Cartoon ($2)" at bounding box center [1379, 375] width 107 height 31
click at [1297, 384] on button "Grey" at bounding box center [1284, 375] width 55 height 31
click at [1291, 349] on div "White Black Natural Love Forest Wood ($2) Terrain ($2) Grey Cartoon ($2) Blue (…" at bounding box center [1410, 352] width 318 height 173
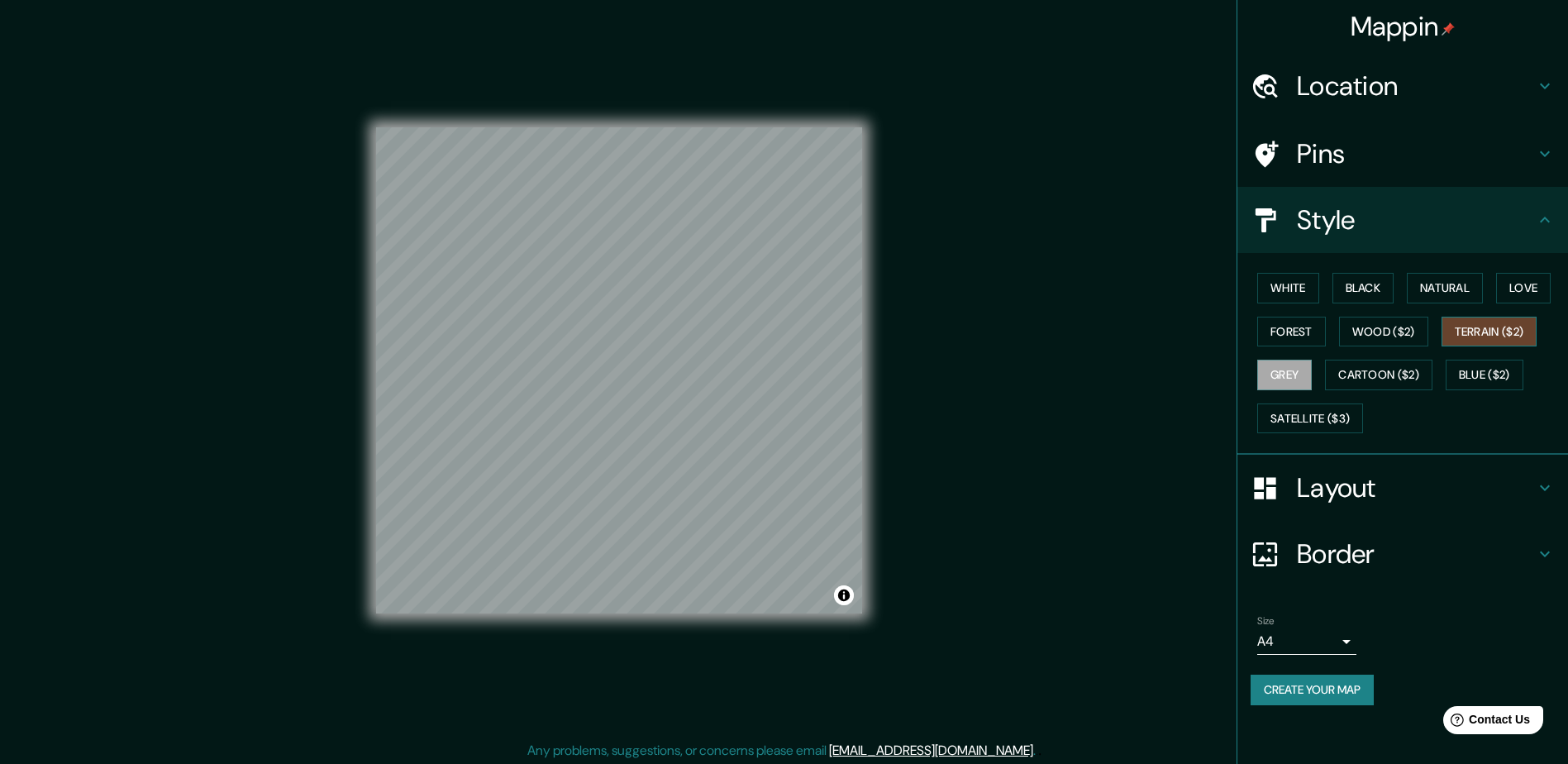
click at [1469, 338] on button "Terrain ($2)" at bounding box center [1489, 332] width 95 height 31
click at [1512, 281] on button "Love" at bounding box center [1524, 287] width 55 height 31
click at [1306, 286] on button "White" at bounding box center [1288, 287] width 62 height 31
click at [1521, 491] on h4 "Layout" at bounding box center [1416, 488] width 238 height 33
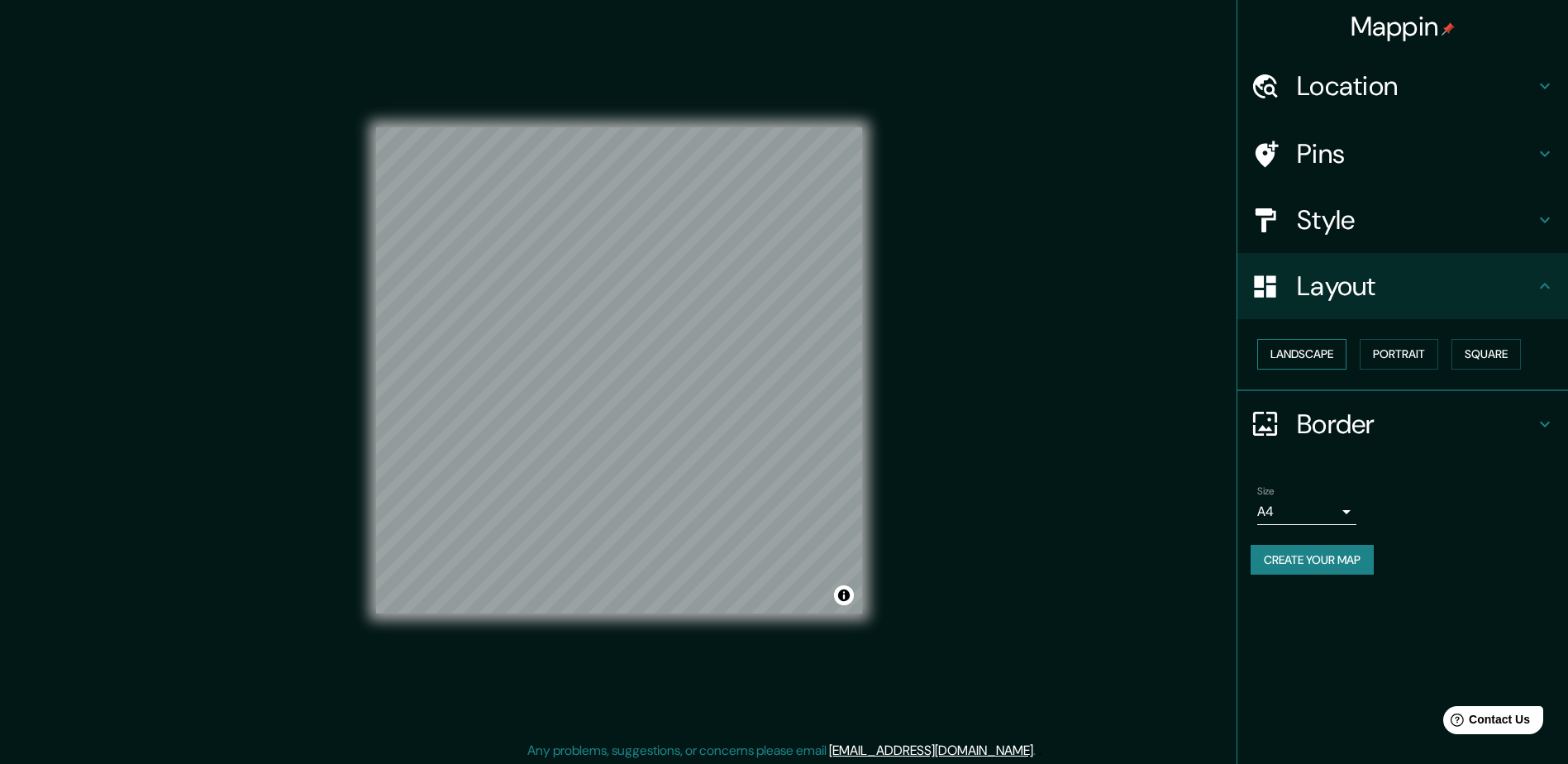
click at [1323, 350] on button "Landscape" at bounding box center [1302, 354] width 89 height 31
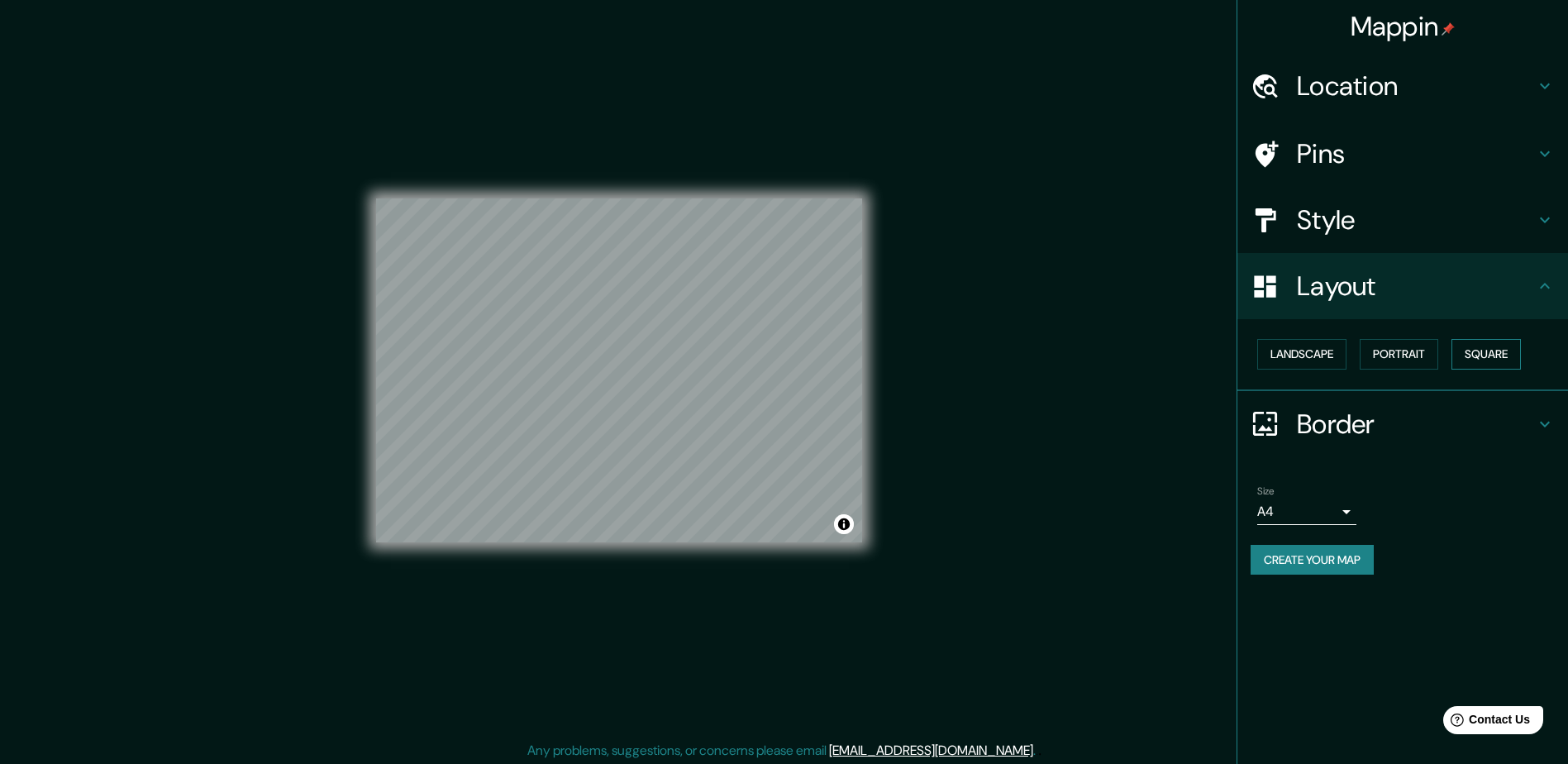
click at [1507, 351] on button "Square" at bounding box center [1486, 354] width 70 height 31
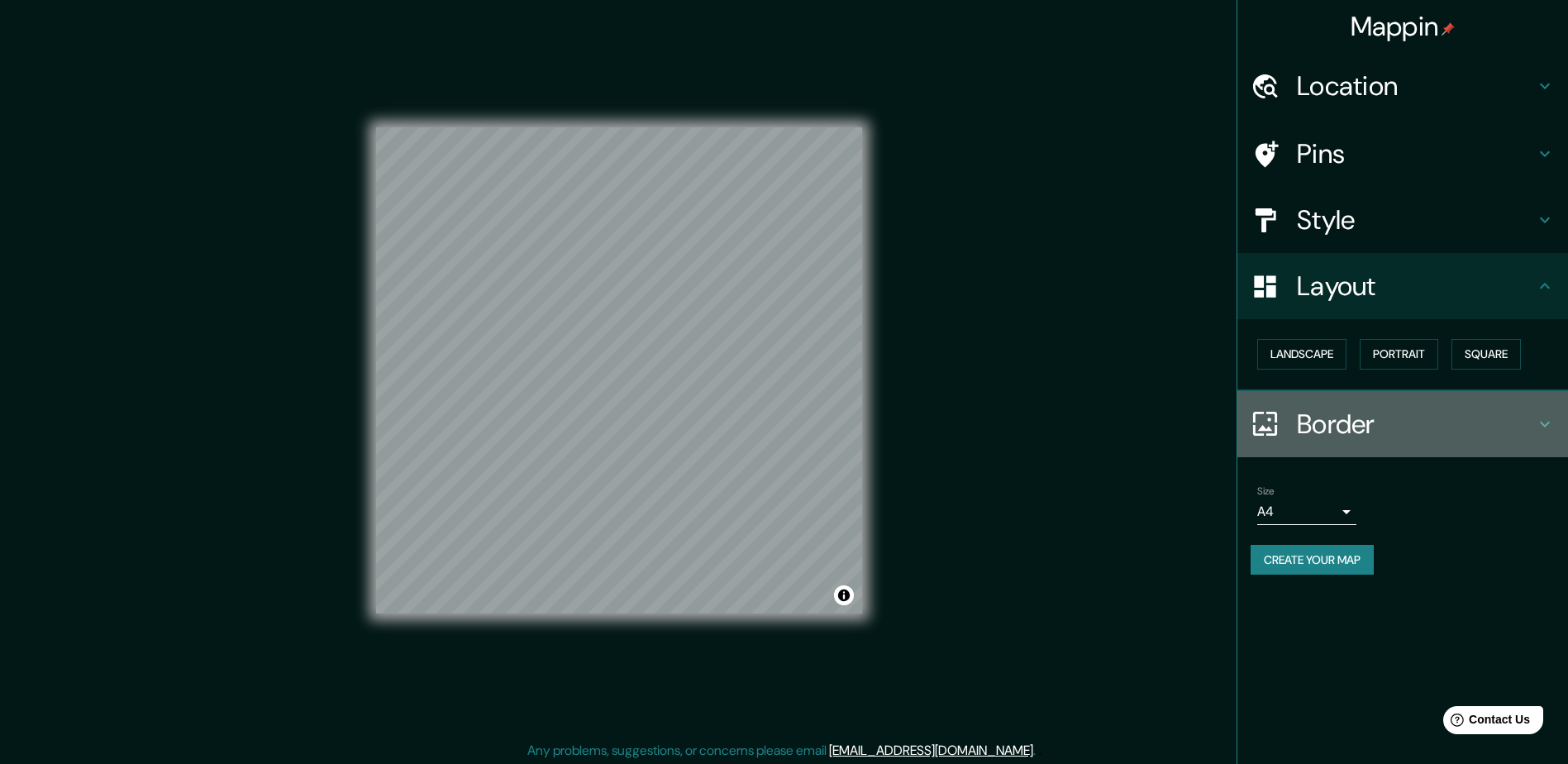
click at [1370, 427] on h4 "Border" at bounding box center [1416, 425] width 238 height 33
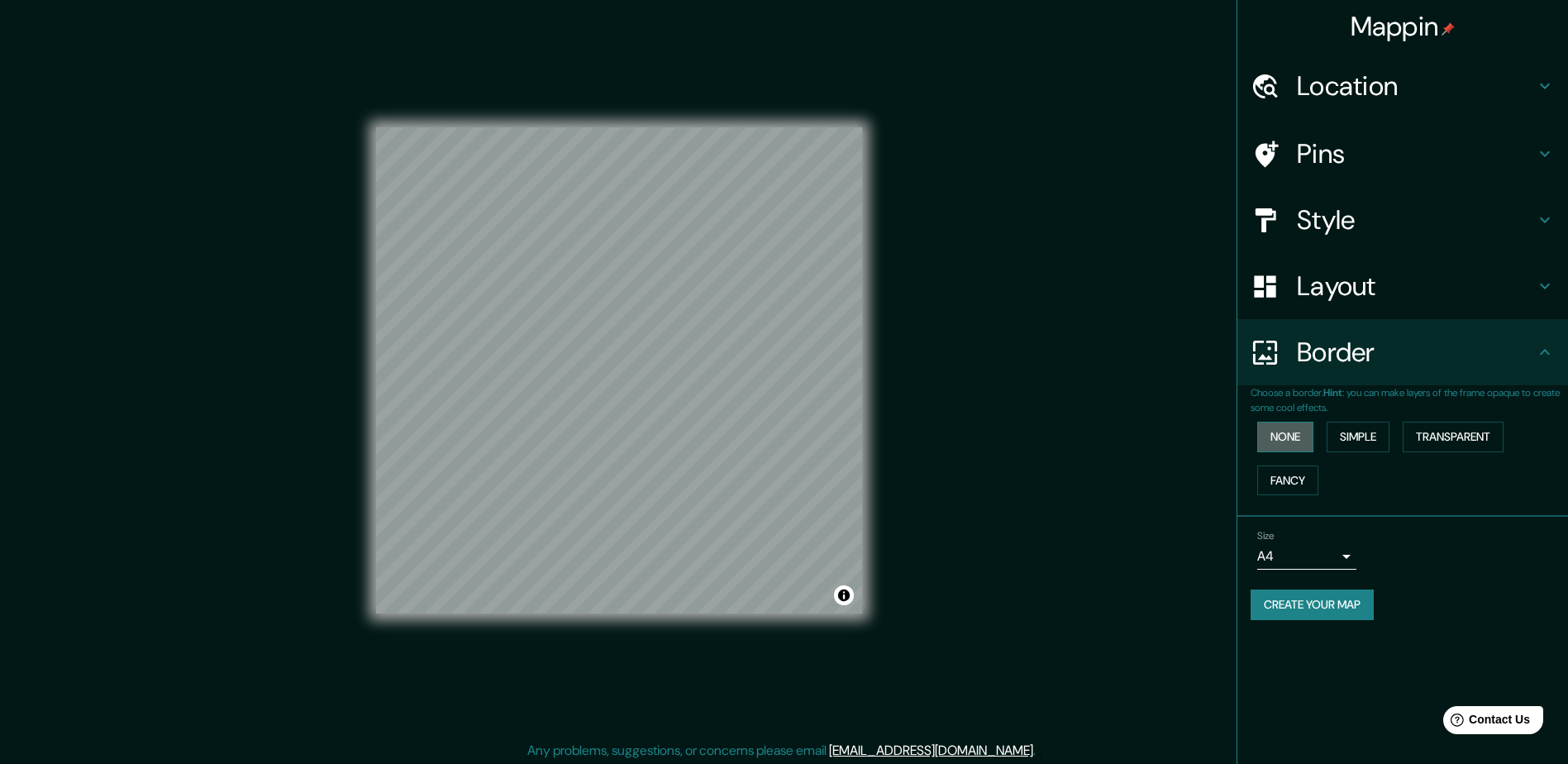
click at [1300, 440] on button "None" at bounding box center [1285, 437] width 57 height 31
click at [1387, 437] on button "Simple" at bounding box center [1359, 437] width 63 height 31
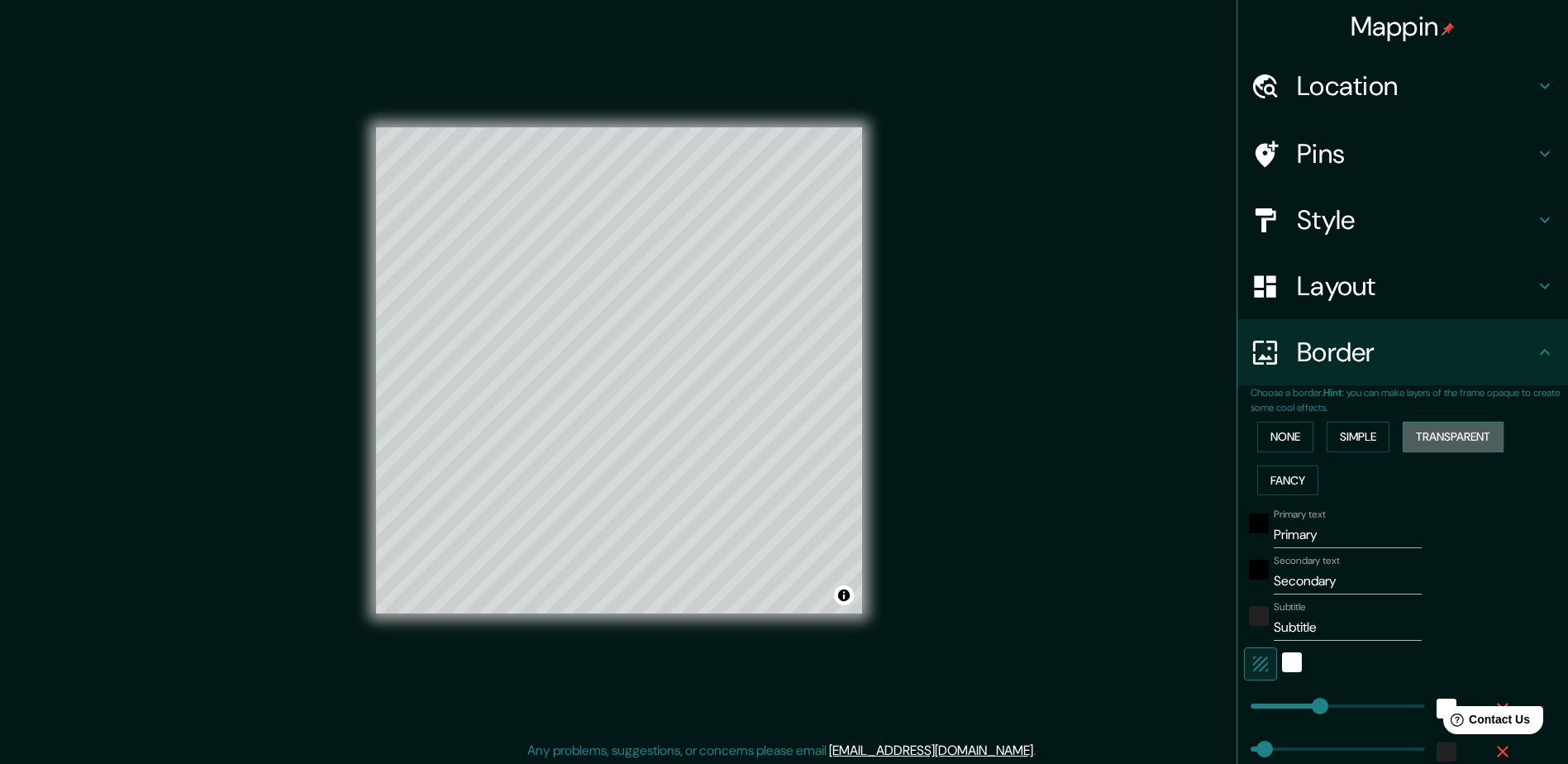
click at [1442, 438] on button "Transparent" at bounding box center [1453, 437] width 101 height 31
click at [1278, 472] on button "Fancy" at bounding box center [1288, 480] width 61 height 31
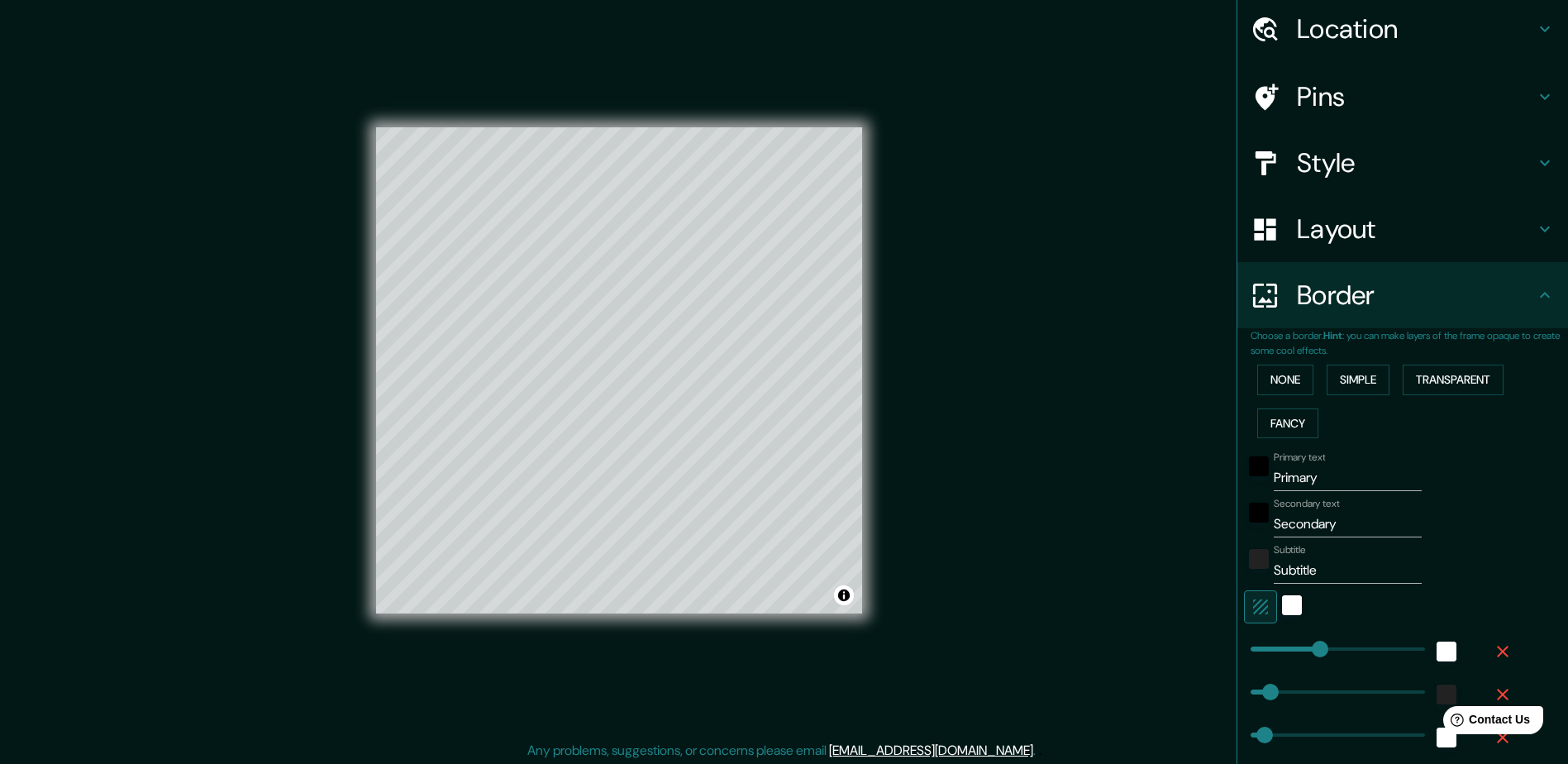
scroll to position [263, 0]
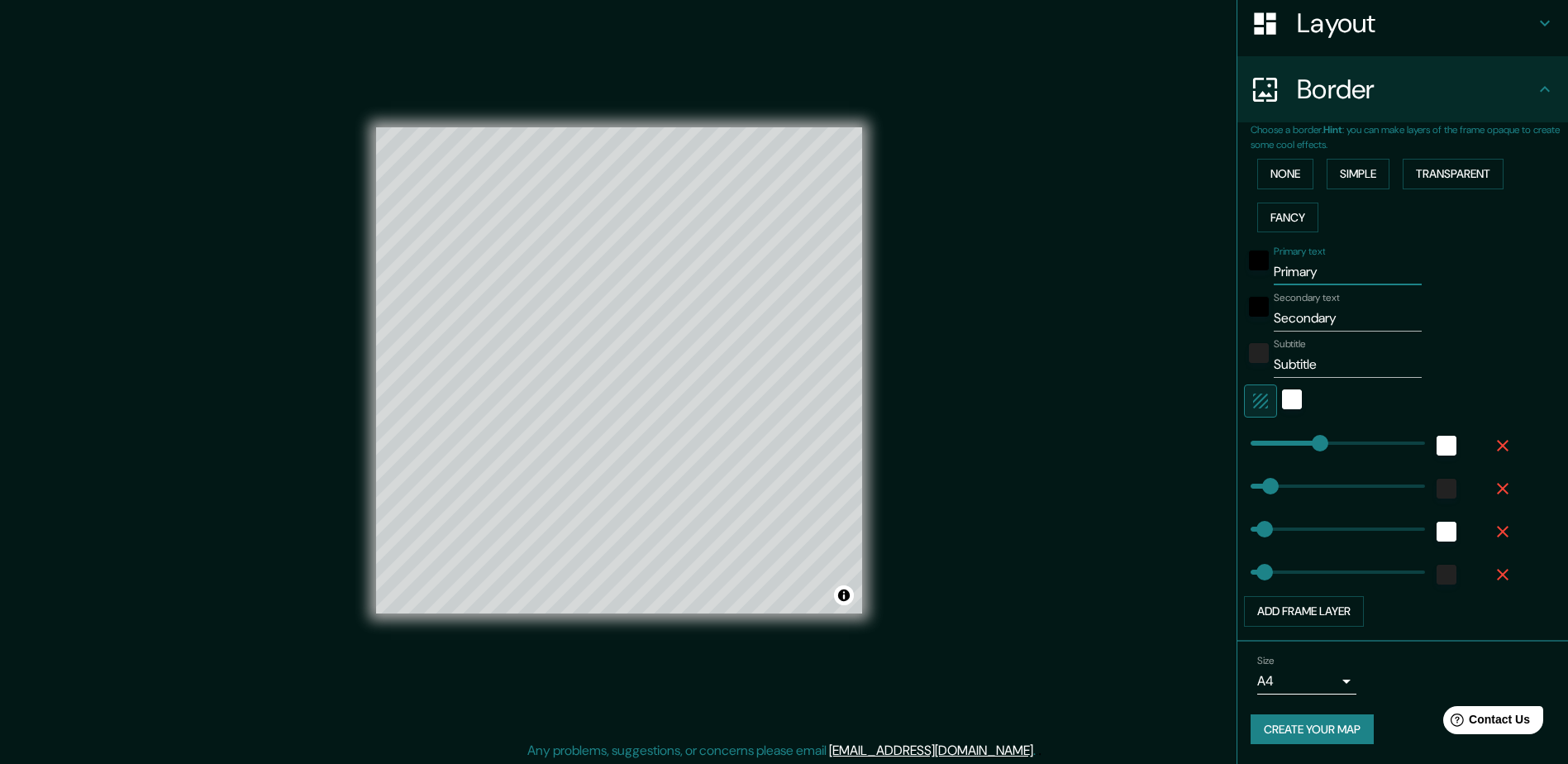
drag, startPoint x: 1316, startPoint y: 276, endPoint x: 1226, endPoint y: 254, distance: 92.6
click at [1237, 254] on div "Choose a border. Hint : you can make layers of the frame opaque to create some …" at bounding box center [1402, 382] width 331 height 519
drag, startPoint x: 1337, startPoint y: 309, endPoint x: 1198, endPoint y: 310, distance: 139.0
click at [1198, 310] on div "Mappin Location Pins Style Layout Border Choose a border. Hint : you can make l…" at bounding box center [784, 384] width 1568 height 768
drag, startPoint x: 1323, startPoint y: 363, endPoint x: 1220, endPoint y: 351, distance: 103.7
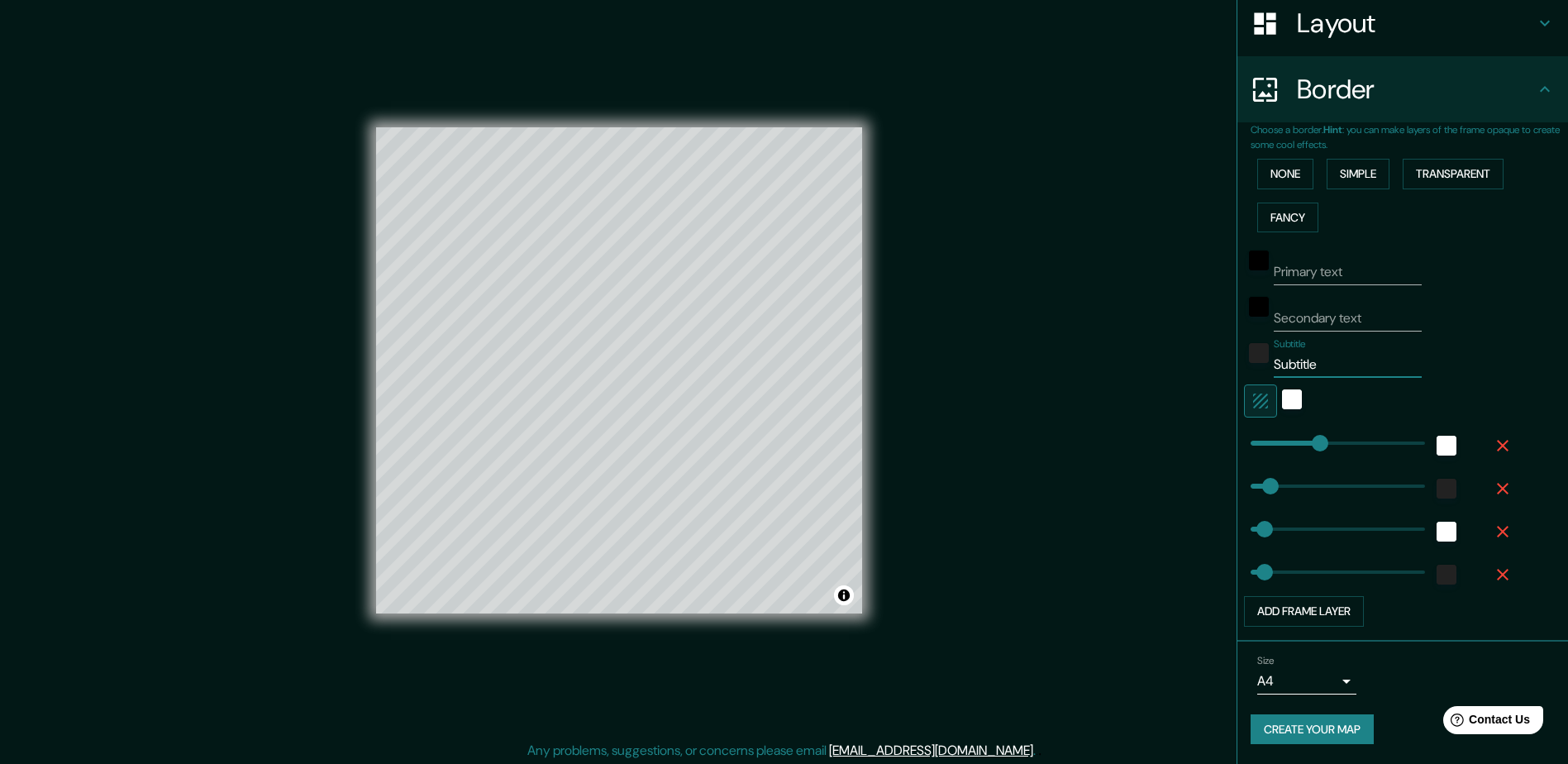
click at [1220, 352] on div "Mappin Location Pins Style Layout Border Choose a border. Hint : you can make l…" at bounding box center [784, 384] width 1568 height 768
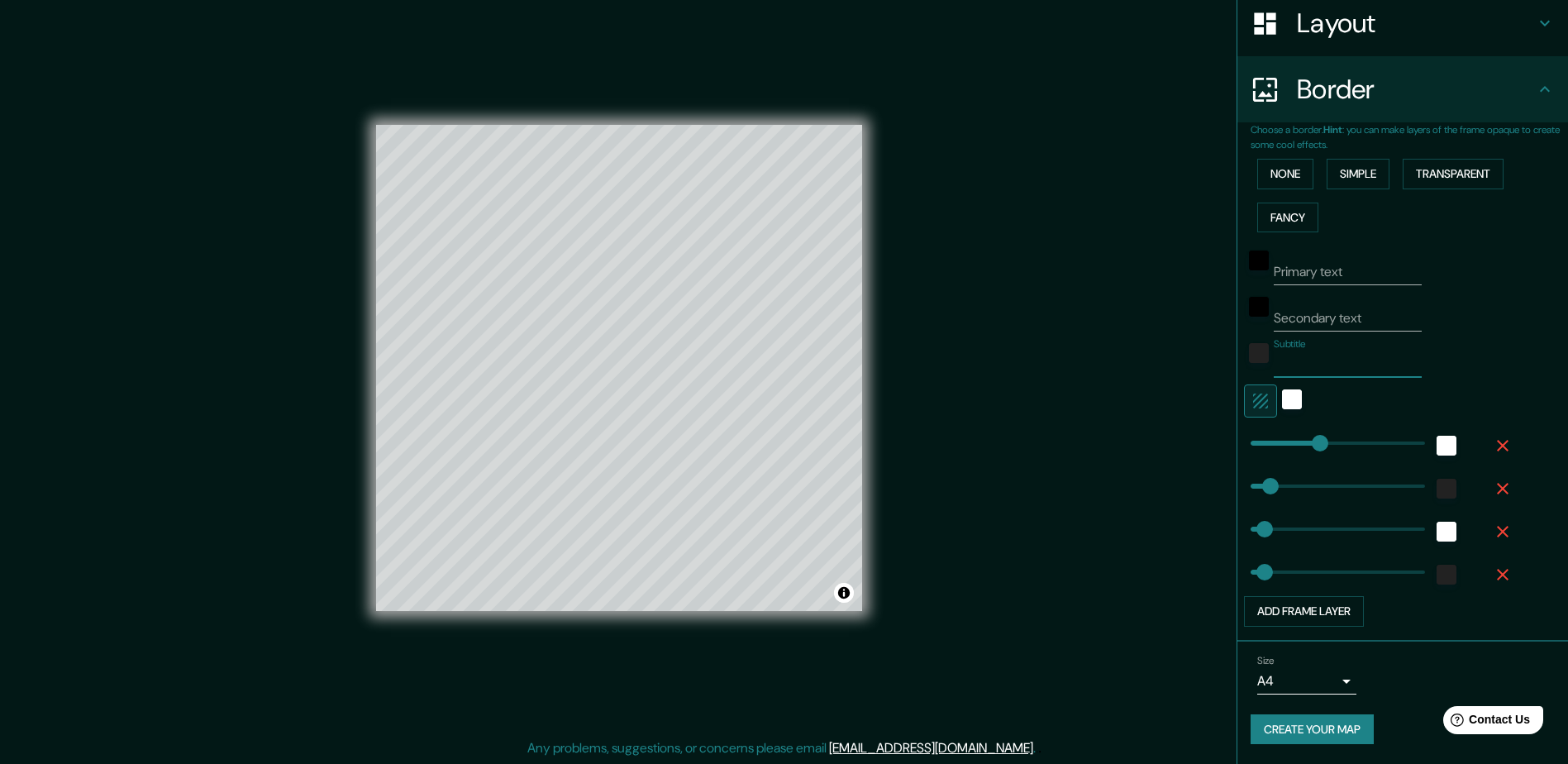
scroll to position [4, 0]
click at [1286, 734] on button "Create your map" at bounding box center [1312, 730] width 123 height 31
click at [842, 593] on button "Toggle attribution" at bounding box center [843, 592] width 19 height 19
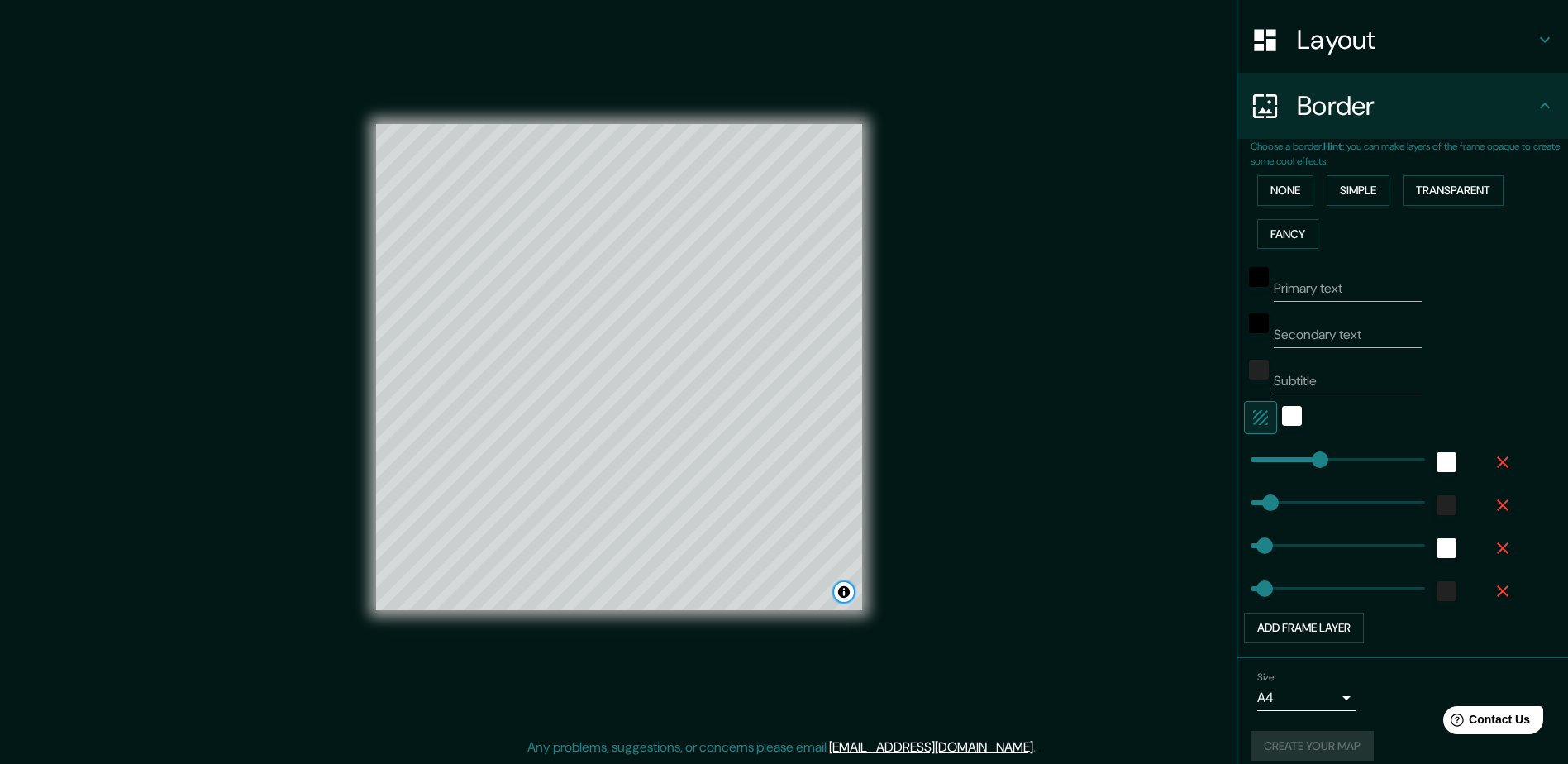
scroll to position [263, 0]
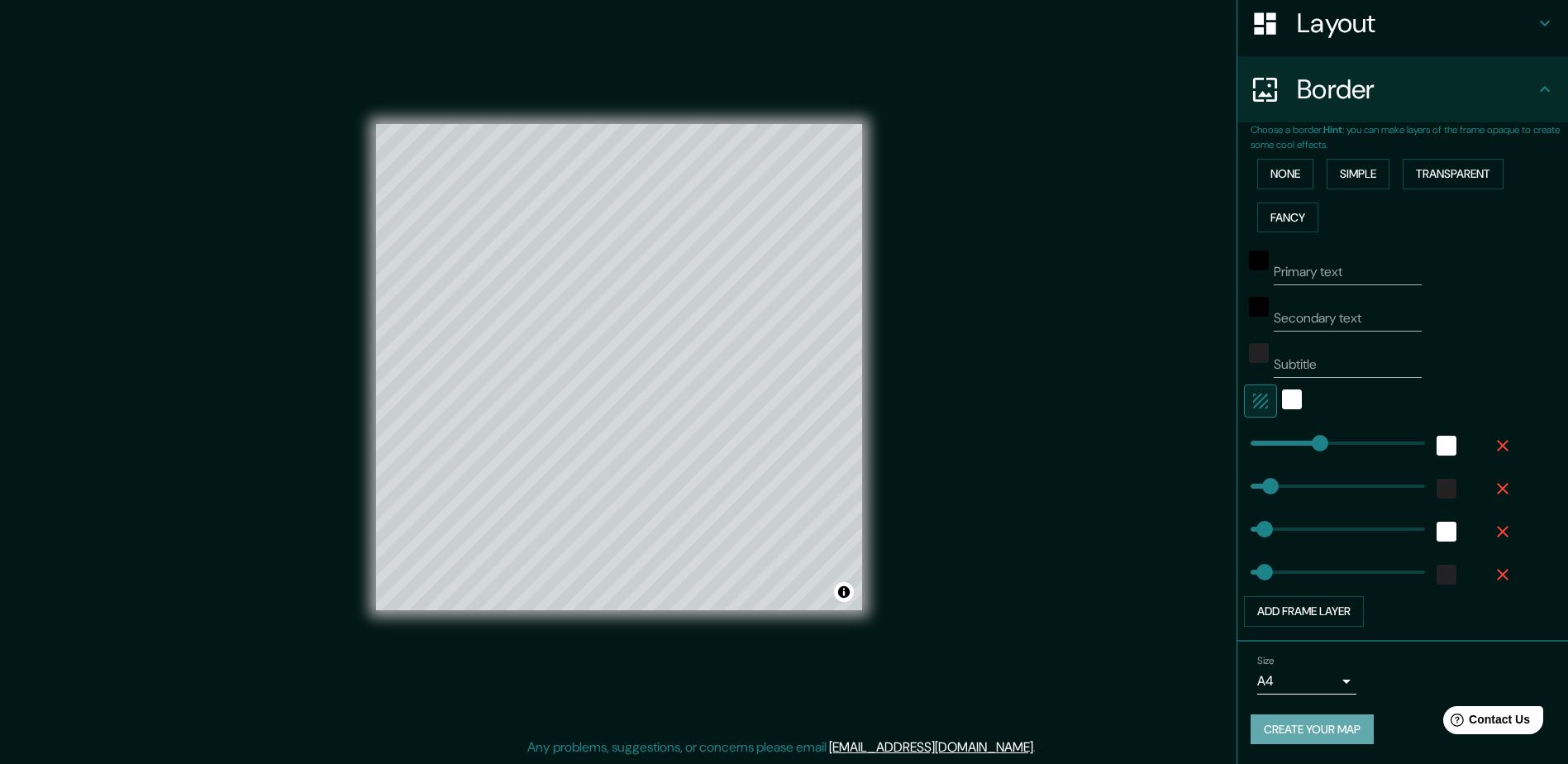
click at [1330, 732] on button "Create your map" at bounding box center [1312, 730] width 123 height 31
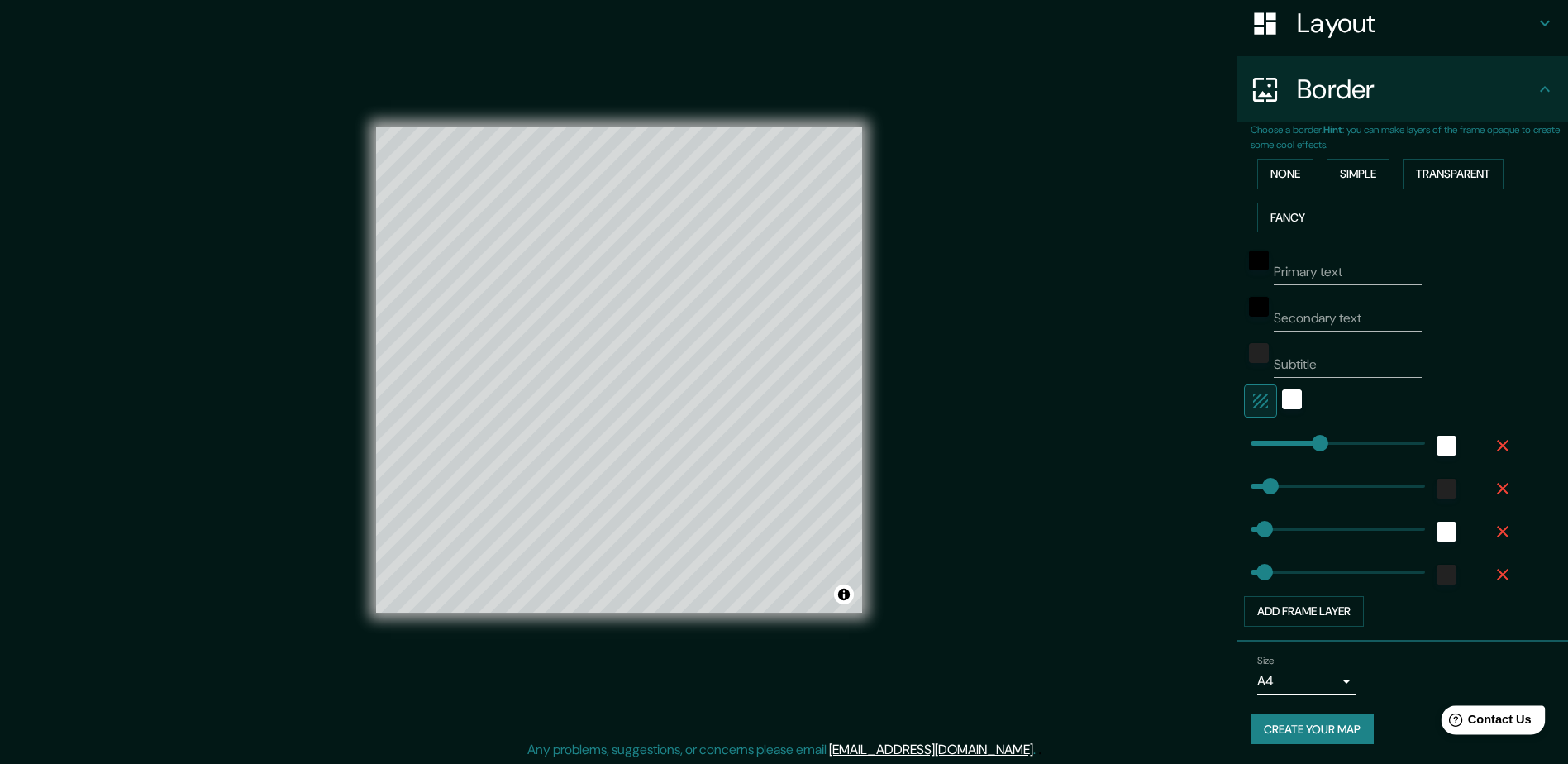
scroll to position [0, 0]
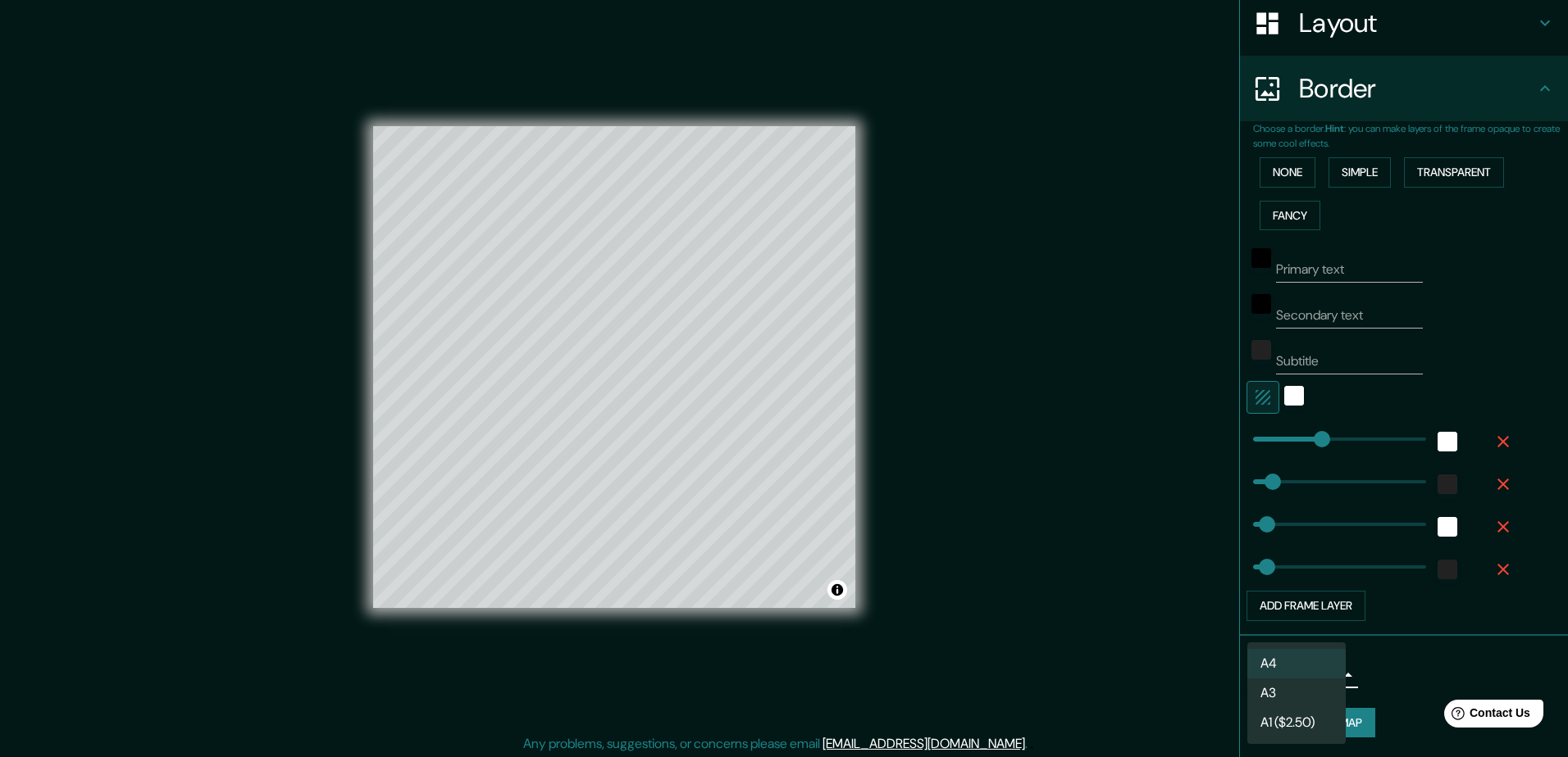
click at [1316, 680] on body "Mappin Location Pins Style Layout Border Choose a border. Hint : you can make l…" at bounding box center [784, 378] width 1568 height 757
click at [1428, 679] on div at bounding box center [784, 378] width 1568 height 757
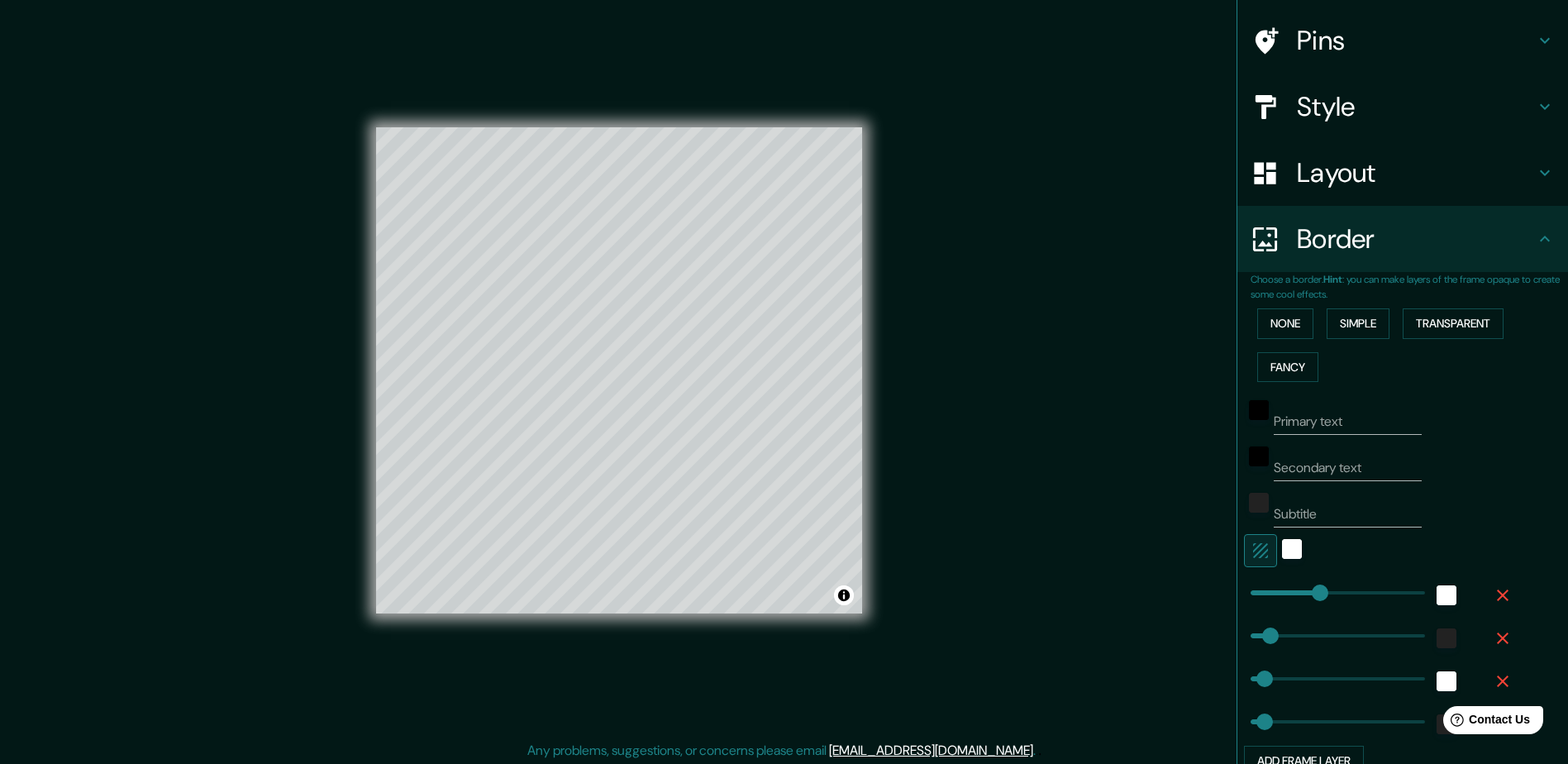
scroll to position [263, 0]
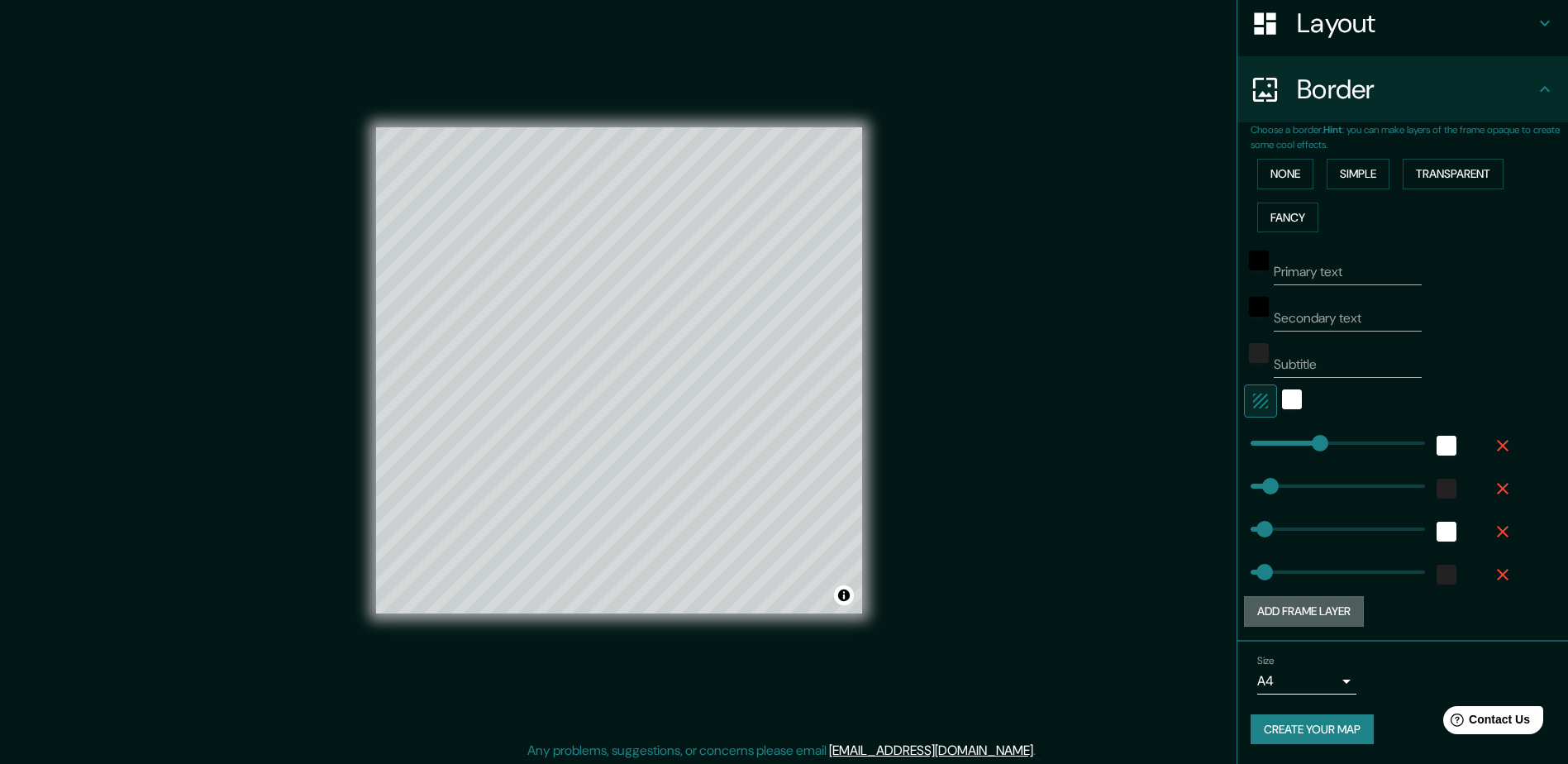
click at [1258, 596] on button "Add frame layer" at bounding box center [1304, 611] width 120 height 31
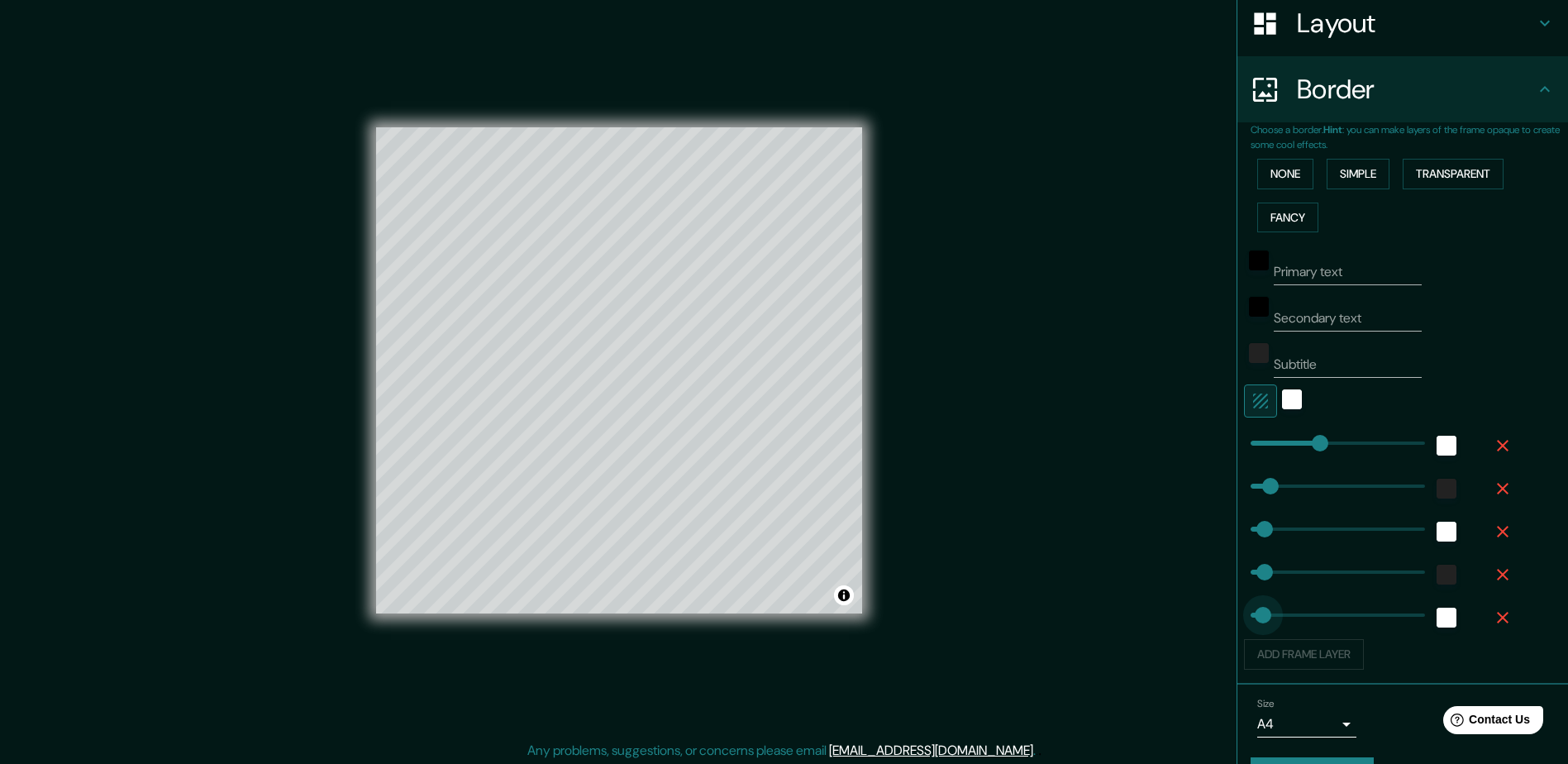
drag, startPoint x: 1302, startPoint y: 618, endPoint x: 1251, endPoint y: 625, distance: 51.5
drag, startPoint x: 1274, startPoint y: 625, endPoint x: 1174, endPoint y: 630, distance: 100.1
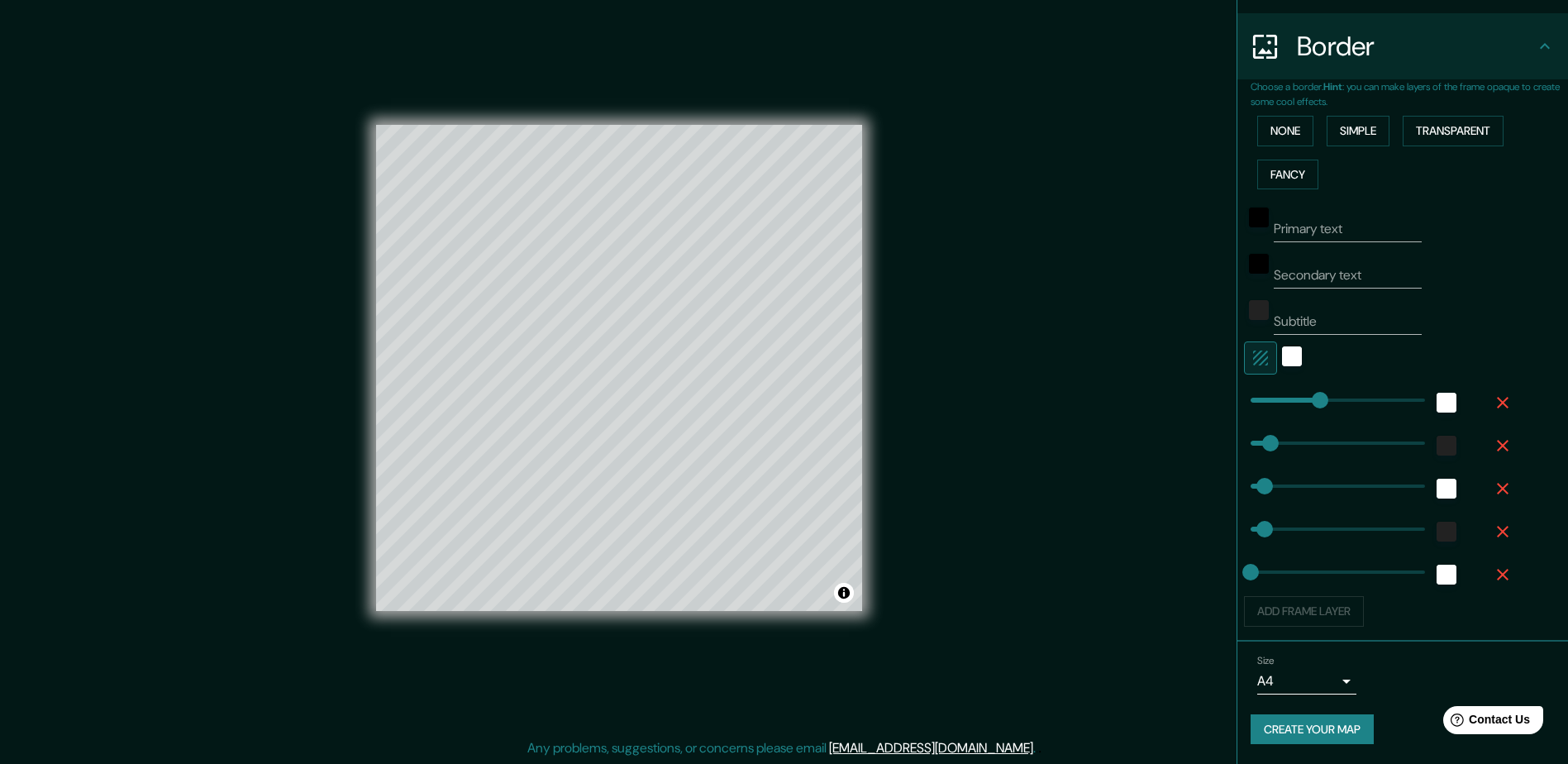
scroll to position [4, 0]
click at [1313, 732] on button "Create your map" at bounding box center [1312, 730] width 123 height 31
click at [977, 605] on div "Mappin Location Pins Style Layout Border Choose a border. Hint : you can make l…" at bounding box center [784, 380] width 1568 height 768
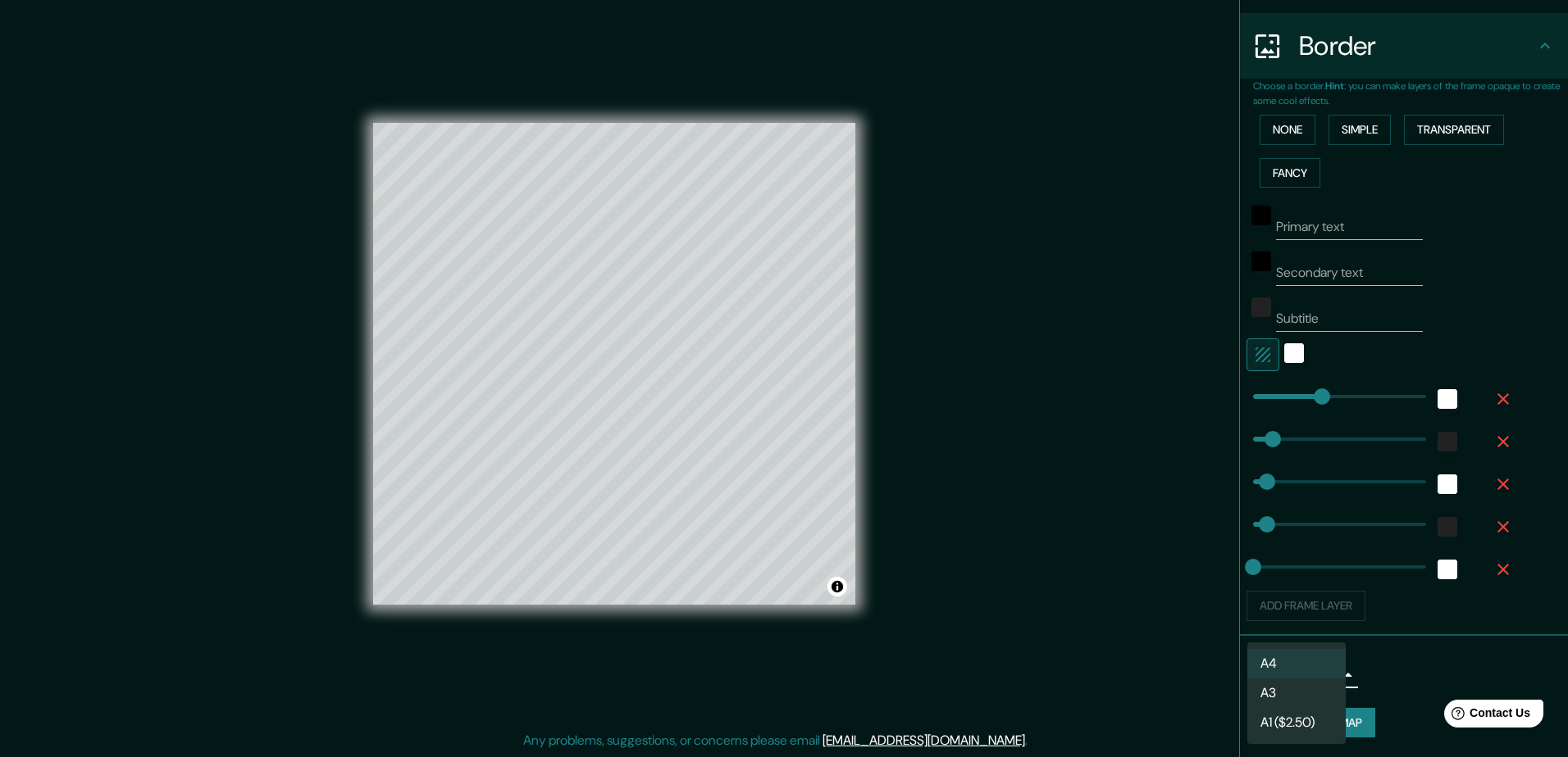
click at [1320, 683] on body "Mappin Location Pins Style Layout Border Choose a border. Hint : you can make l…" at bounding box center [784, 375] width 1568 height 757
click at [1397, 672] on div at bounding box center [784, 378] width 1568 height 757
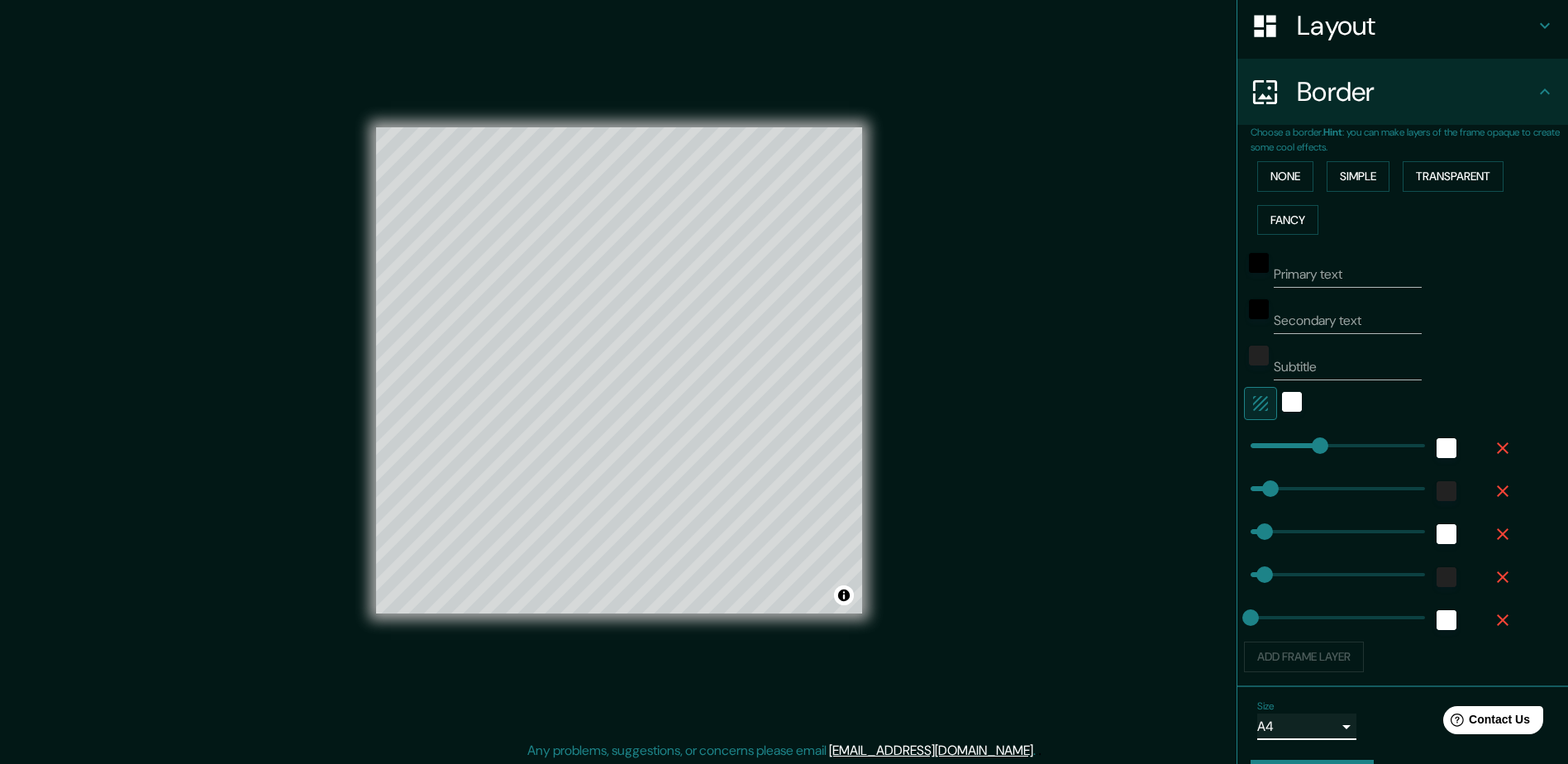
scroll to position [306, 0]
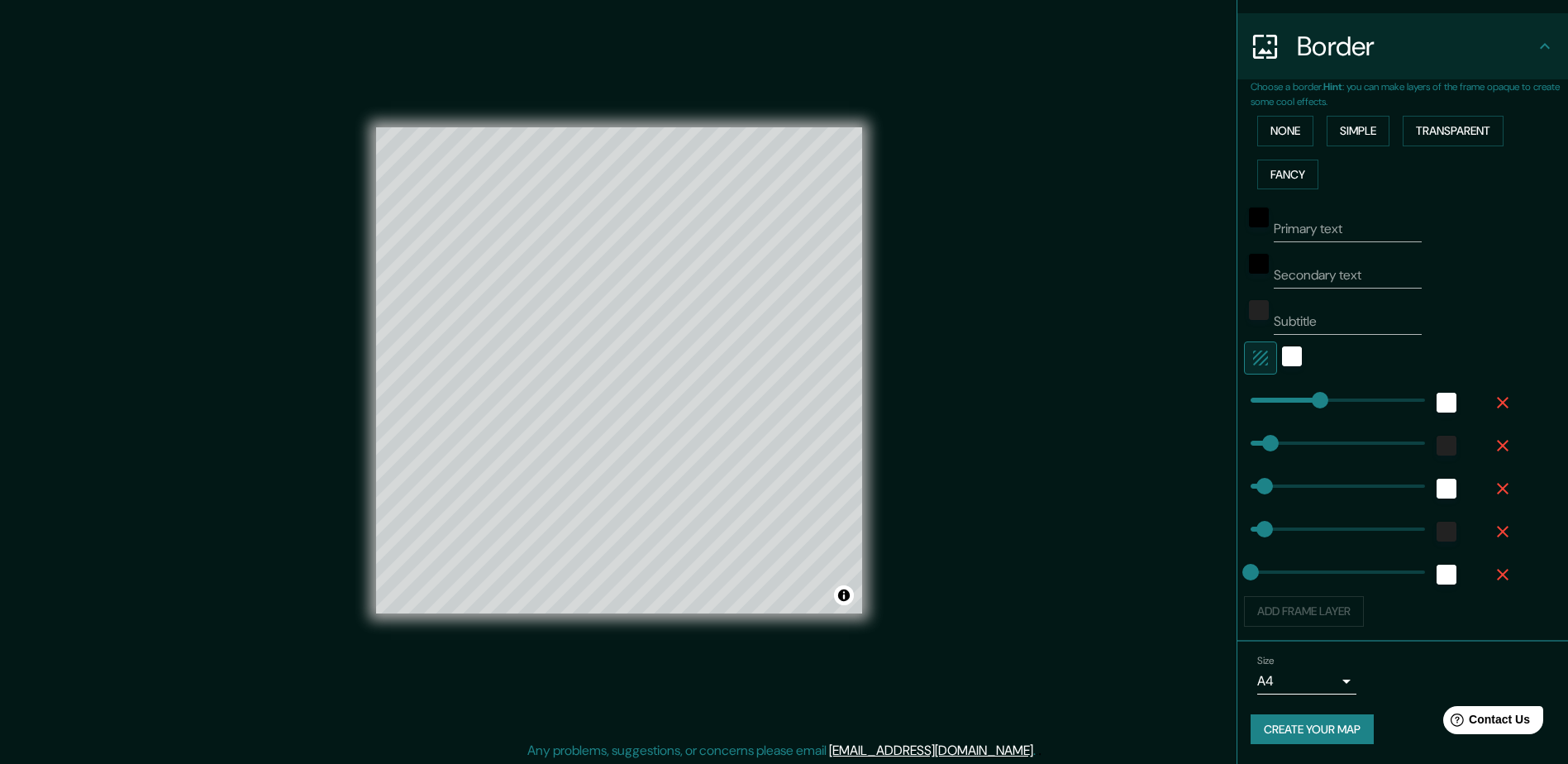
click at [1309, 745] on div "Size A4 single Create your map" at bounding box center [1403, 703] width 304 height 110
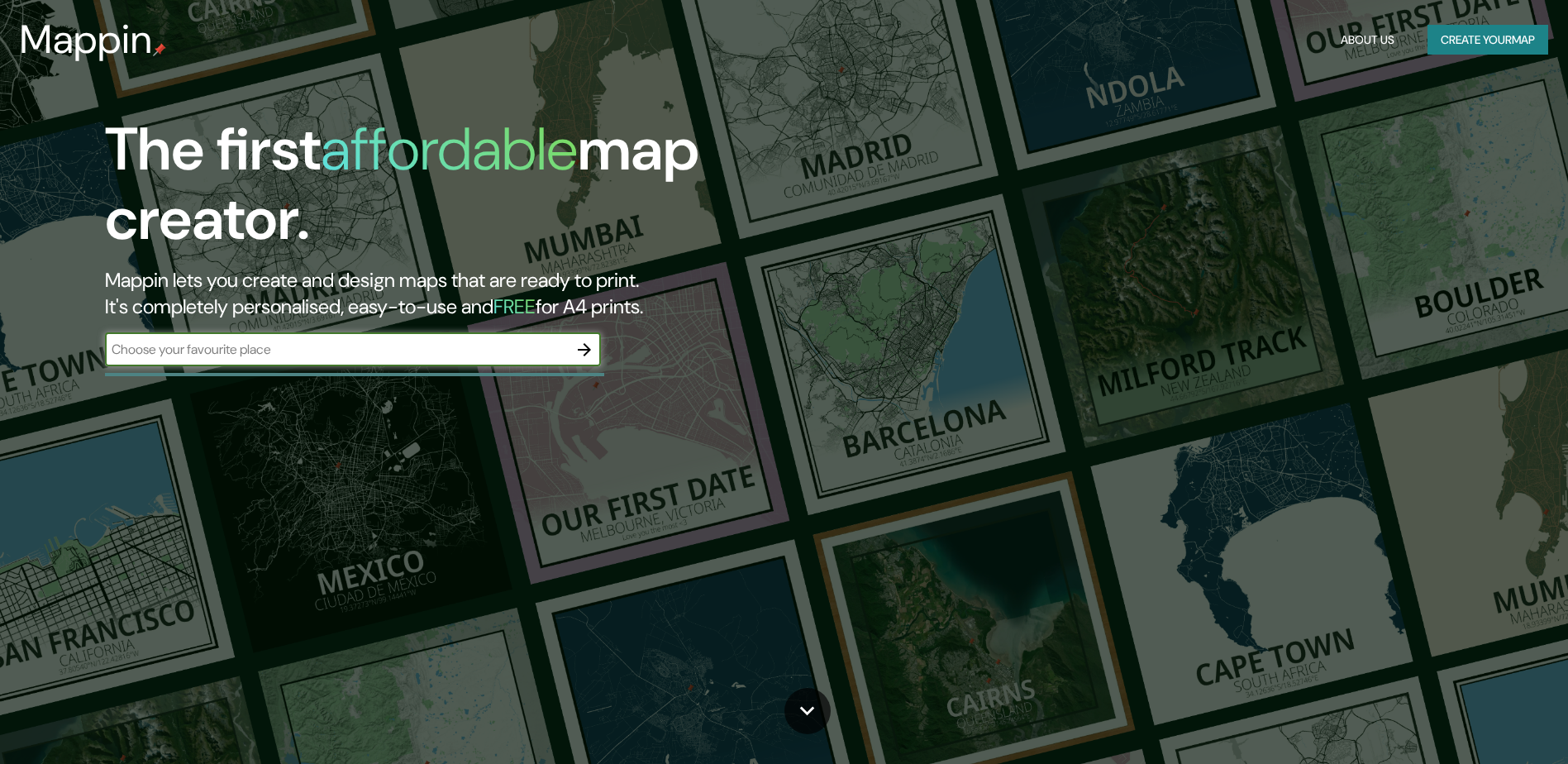
click at [412, 342] on div "​" at bounding box center [352, 350] width 496 height 33
type input "[GEOGRAPHIC_DATA]"
click at [584, 343] on icon "button" at bounding box center [584, 350] width 19 height 19
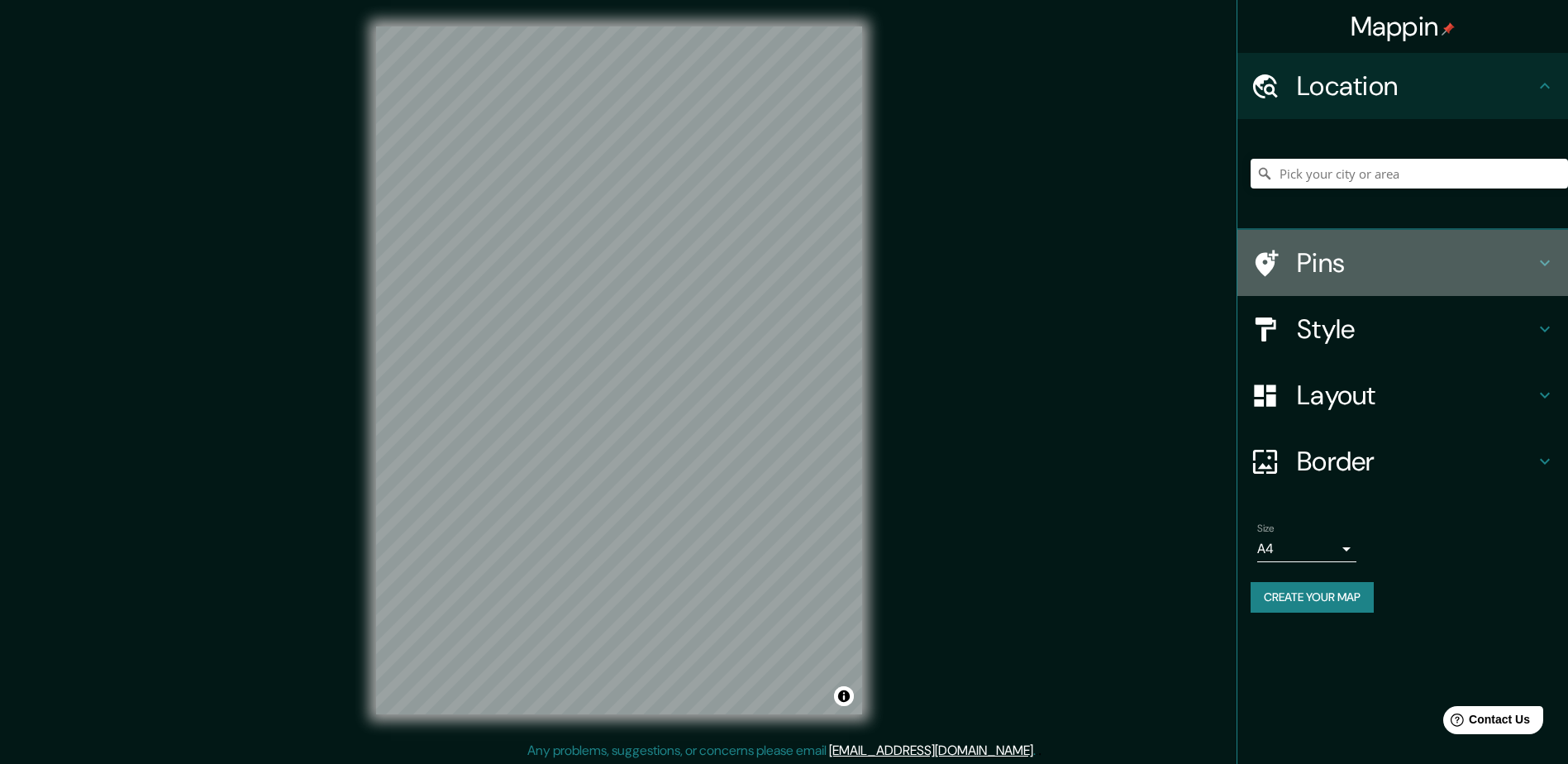
click at [1552, 254] on icon at bounding box center [1545, 262] width 19 height 19
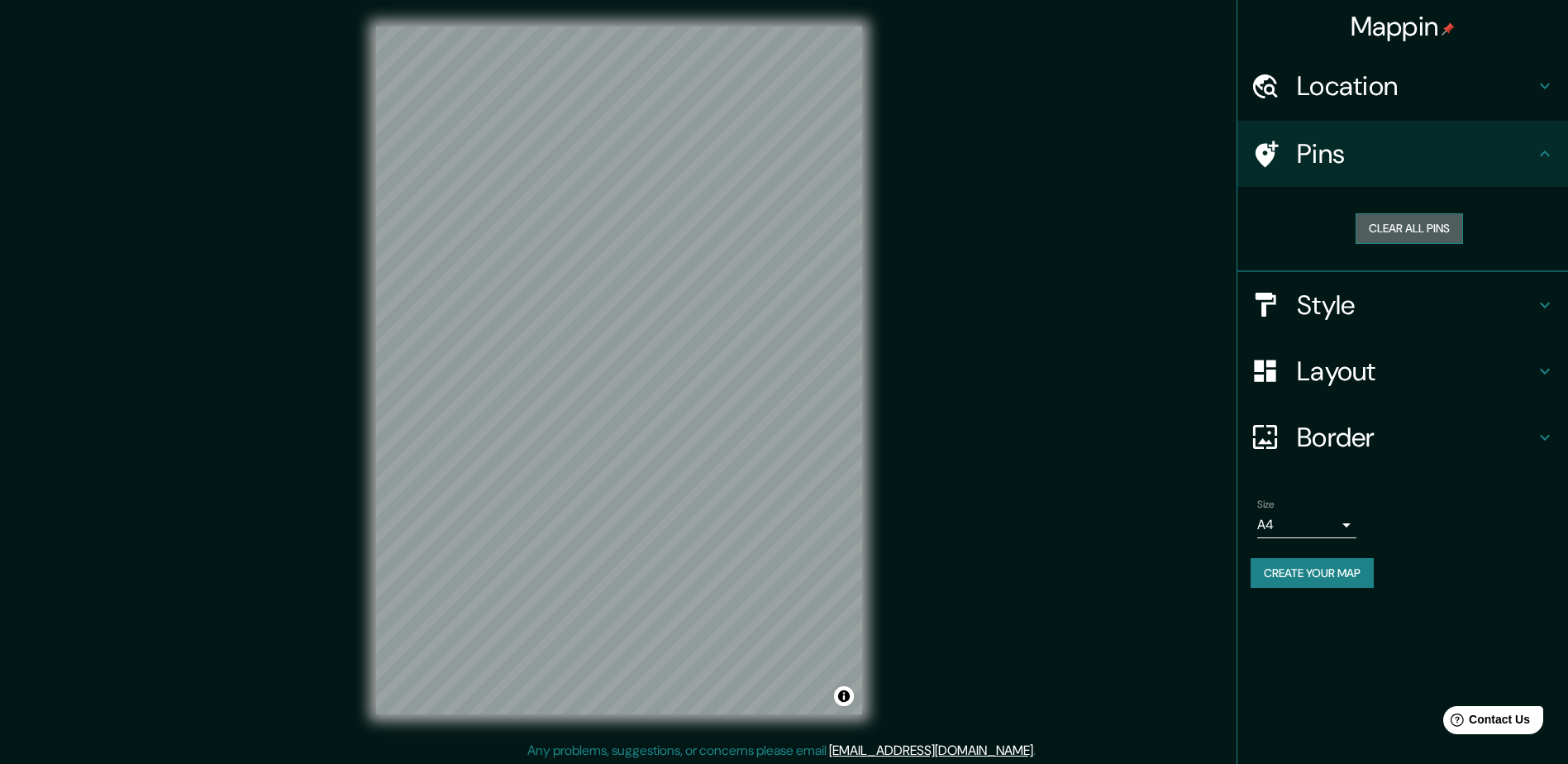
click at [1453, 234] on button "Clear all pins" at bounding box center [1410, 228] width 107 height 31
click at [1546, 310] on icon at bounding box center [1545, 304] width 19 height 19
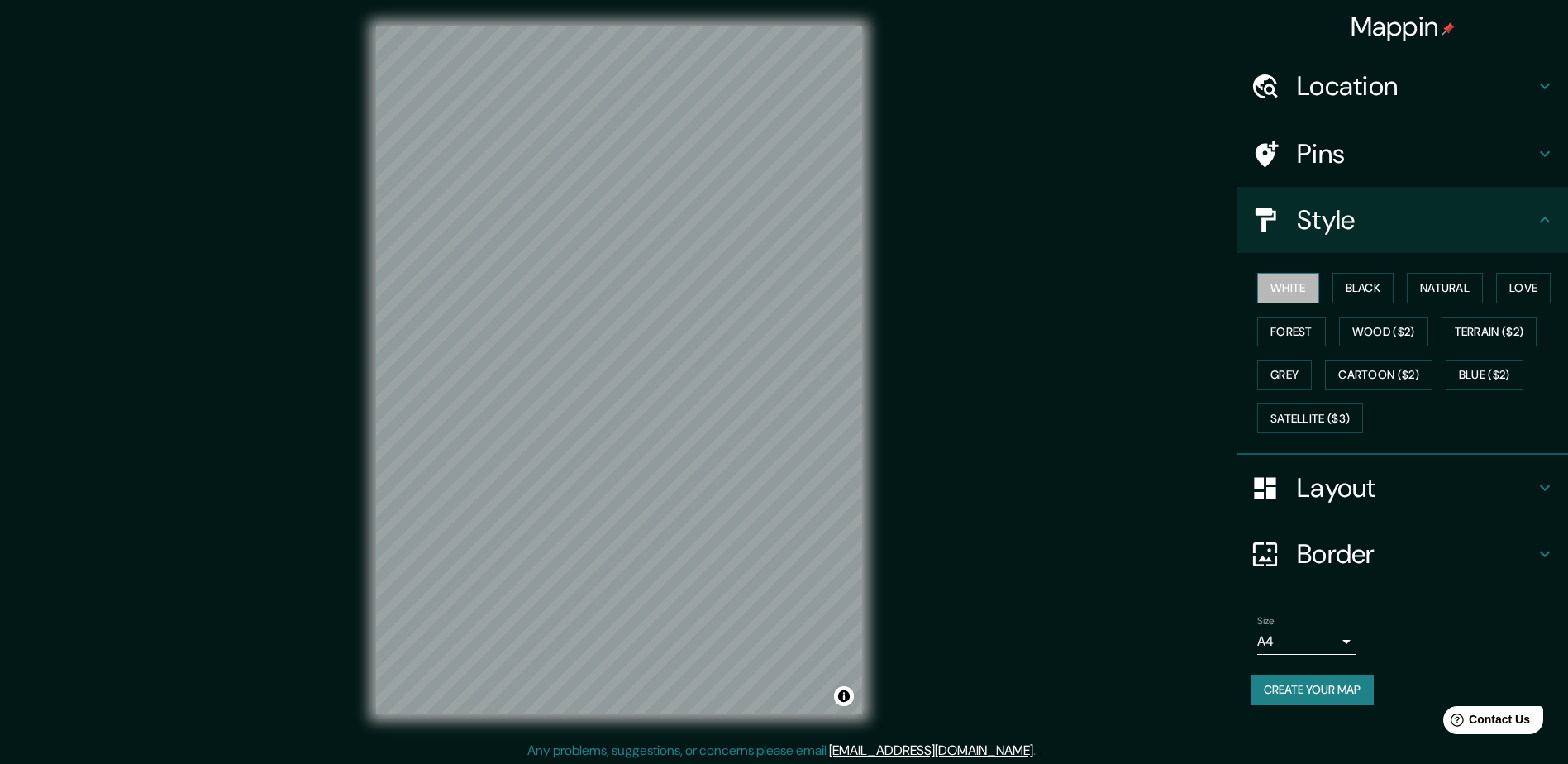
click at [1288, 288] on button "White" at bounding box center [1288, 287] width 62 height 31
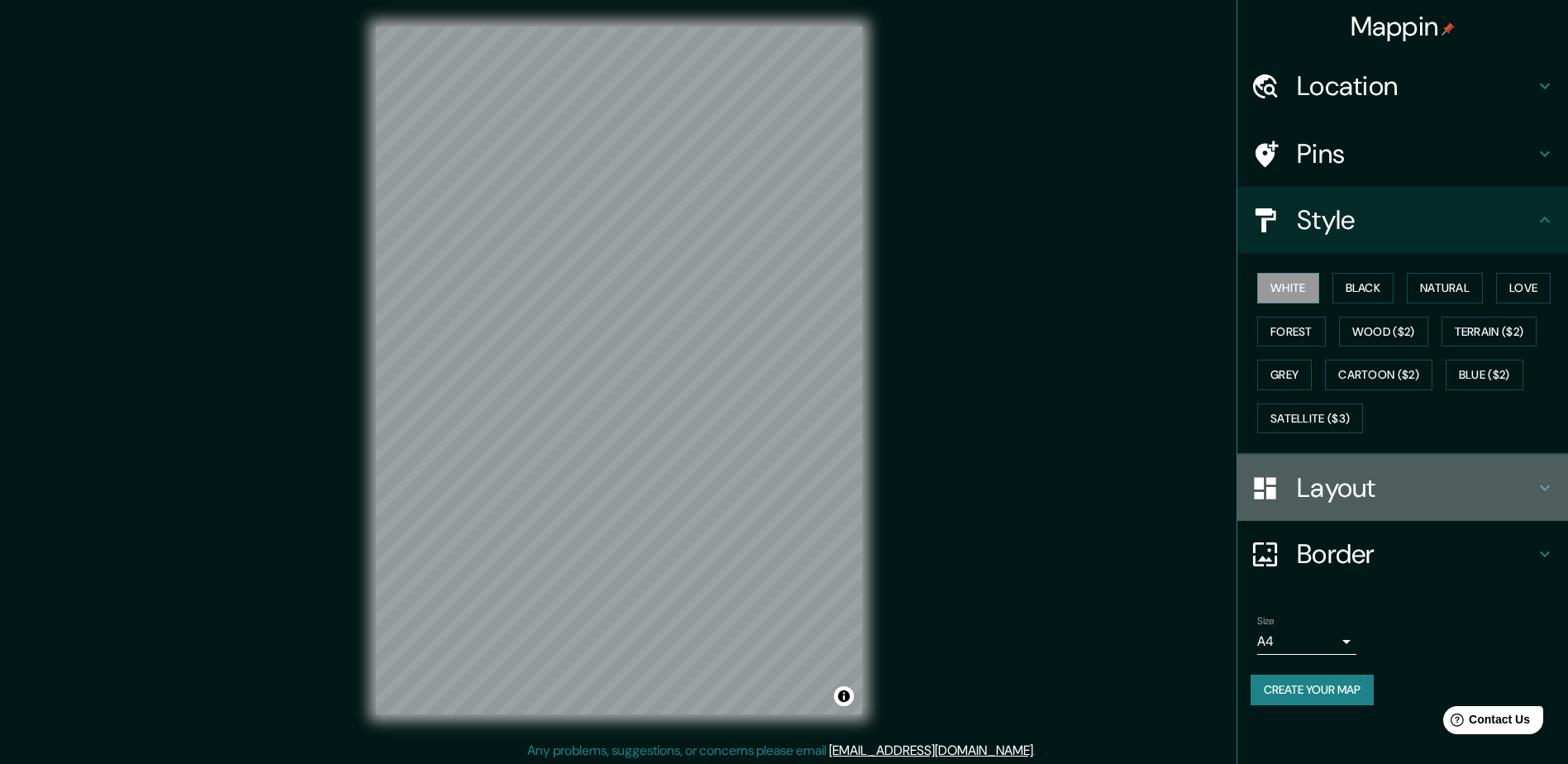
click at [1544, 492] on icon at bounding box center [1545, 488] width 19 height 19
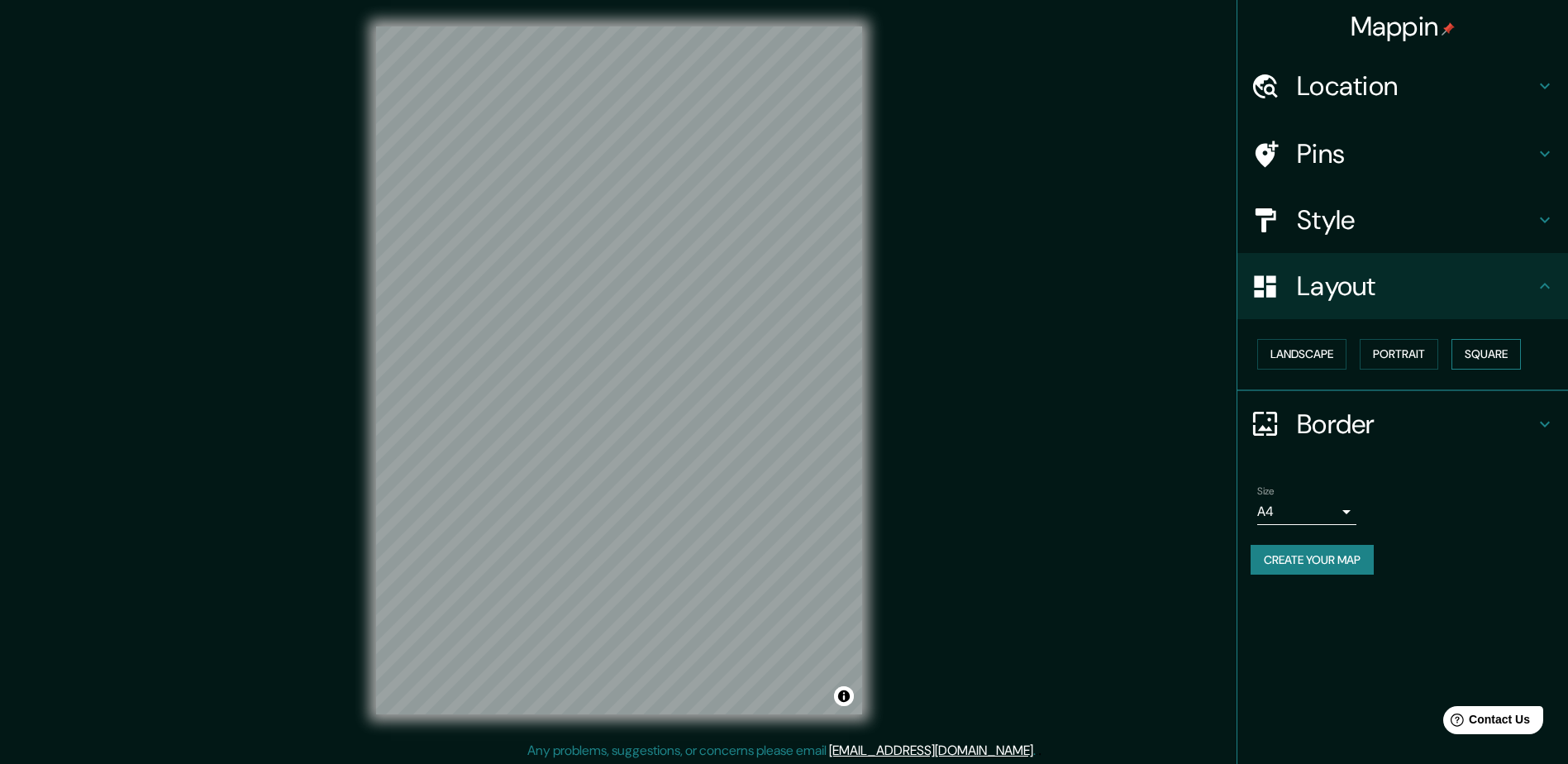
click at [1500, 356] on button "Square" at bounding box center [1486, 354] width 70 height 31
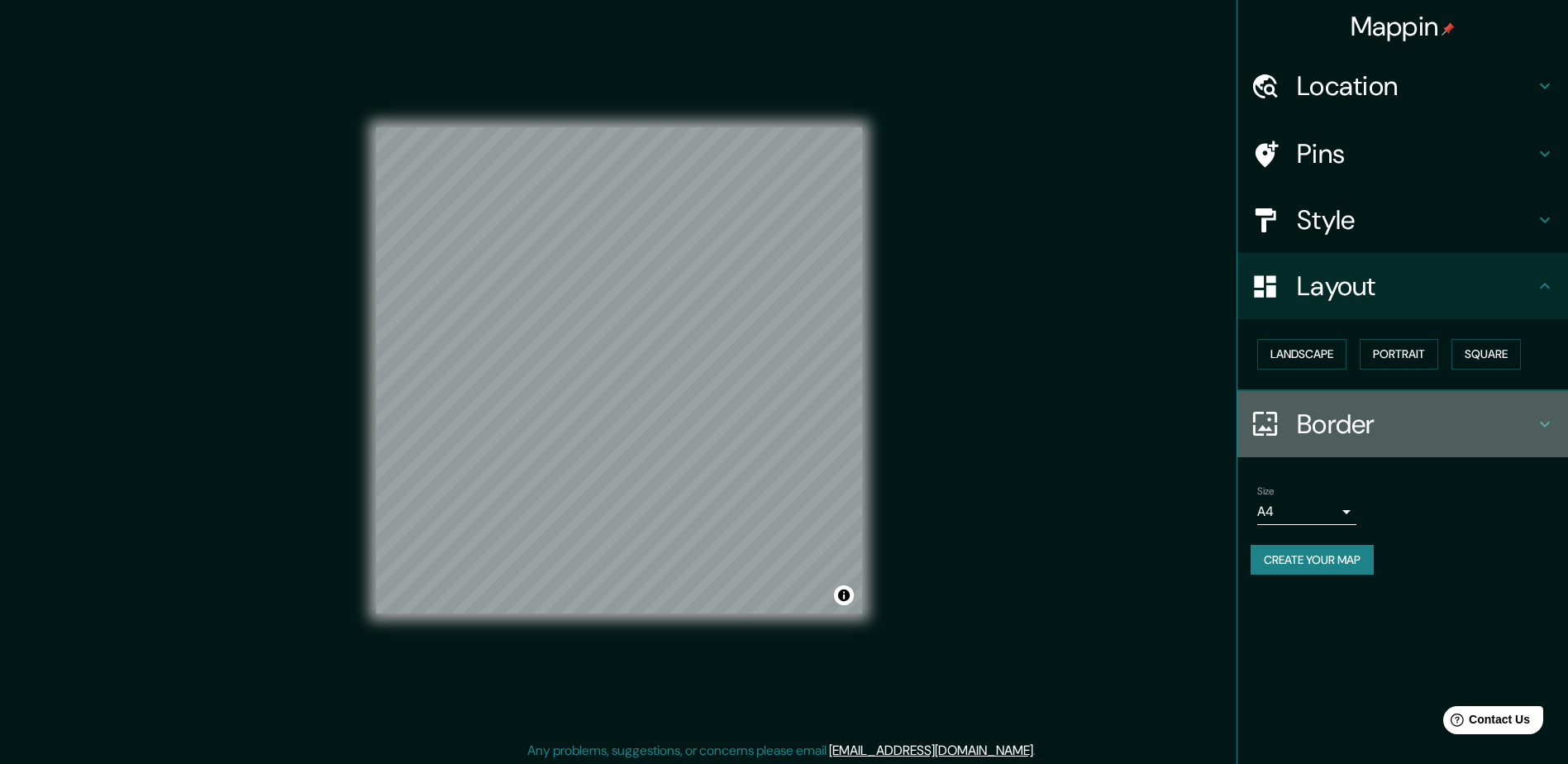
click at [1543, 421] on icon at bounding box center [1545, 424] width 19 height 19
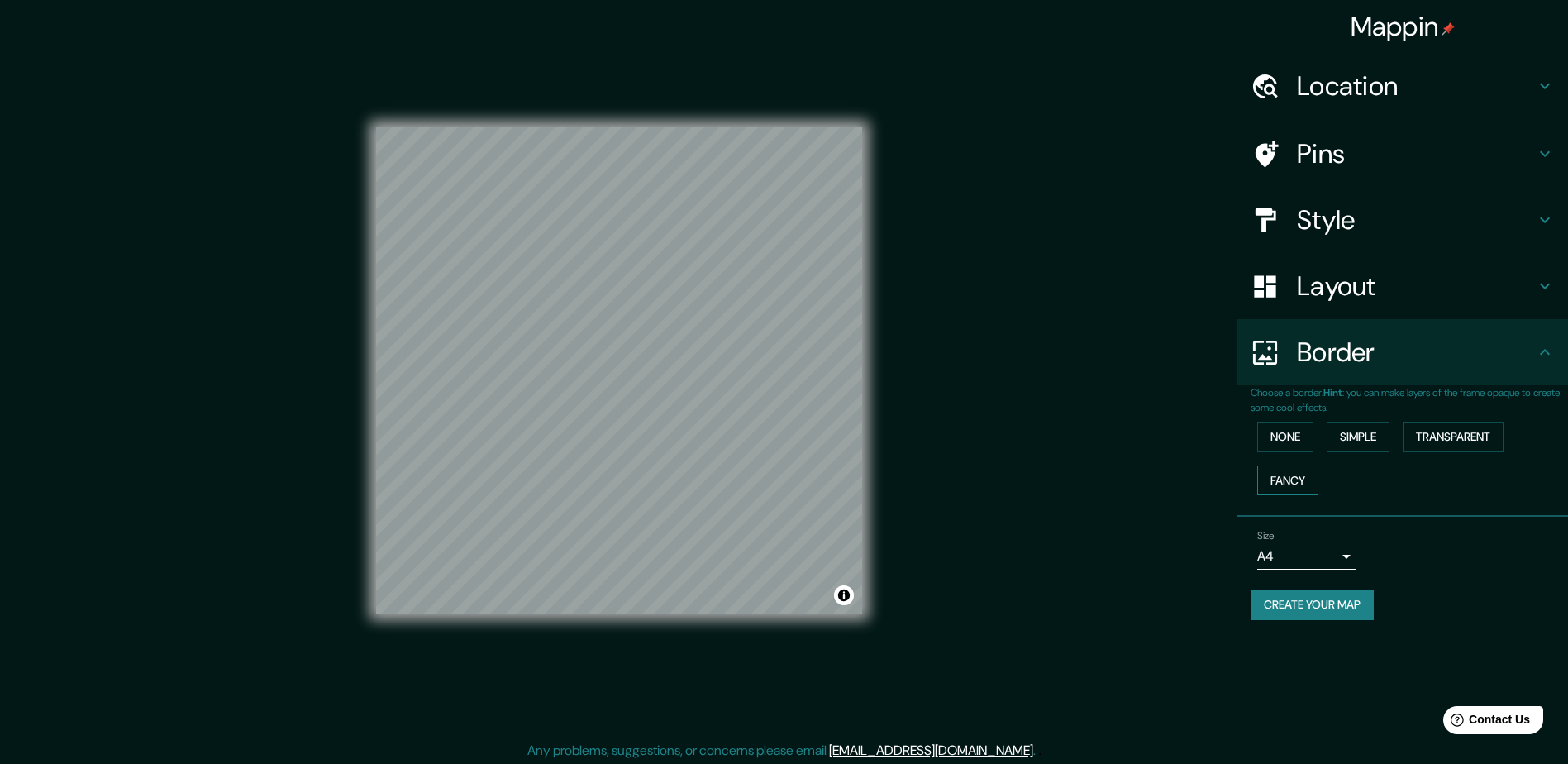
click at [1288, 486] on button "Fancy" at bounding box center [1288, 480] width 61 height 31
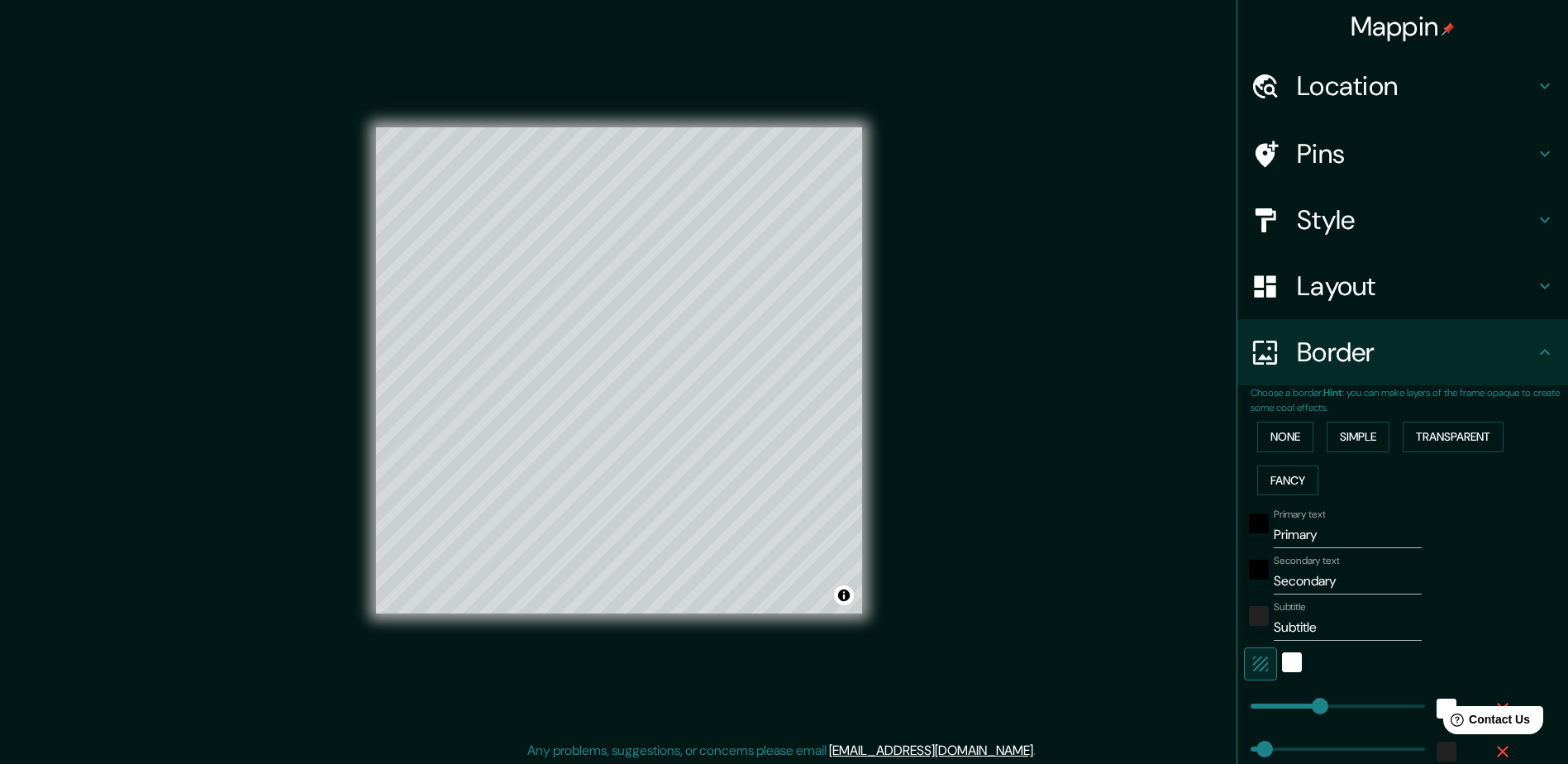
drag, startPoint x: 1329, startPoint y: 541, endPoint x: 1052, endPoint y: 541, distance: 277.0
click at [1052, 541] on div "Mappin Location Pins Style Layout Border Choose a border. Hint : you can make l…" at bounding box center [784, 384] width 1568 height 768
type input "235"
type input "47"
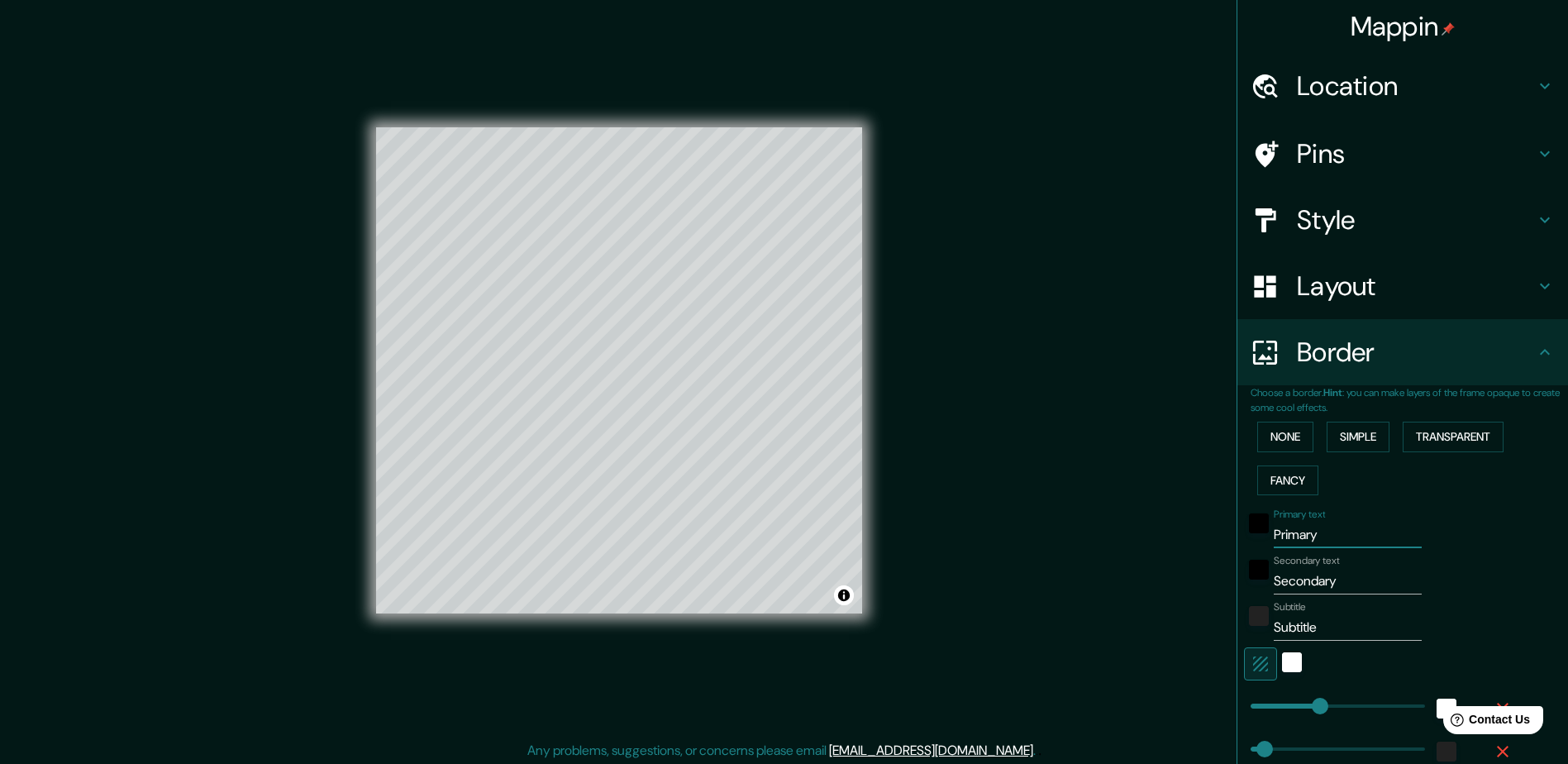
type input "24"
type input "j"
type input "235"
type input "47"
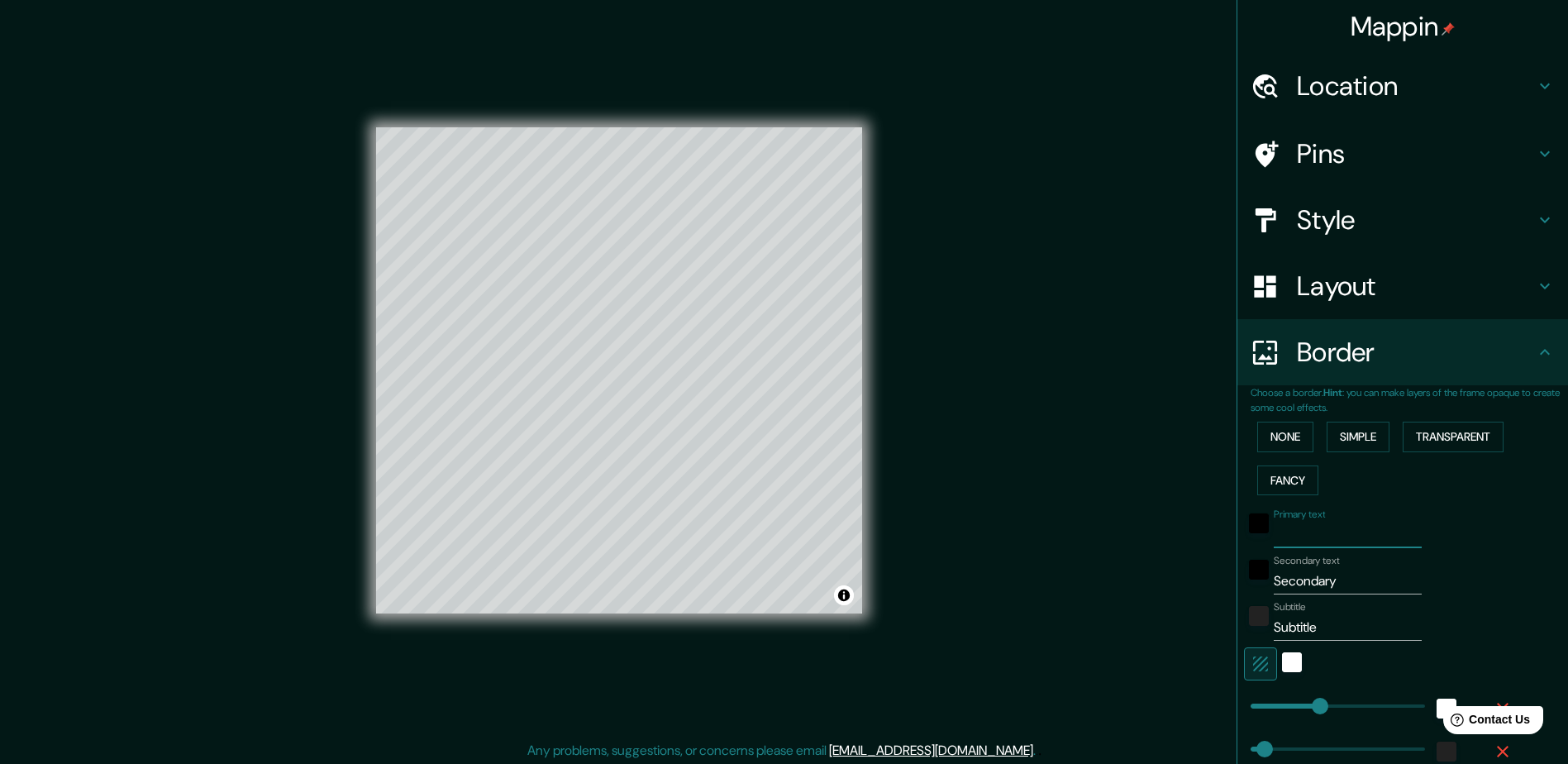
type input "24"
type input "jo"
type input "235"
type input "47"
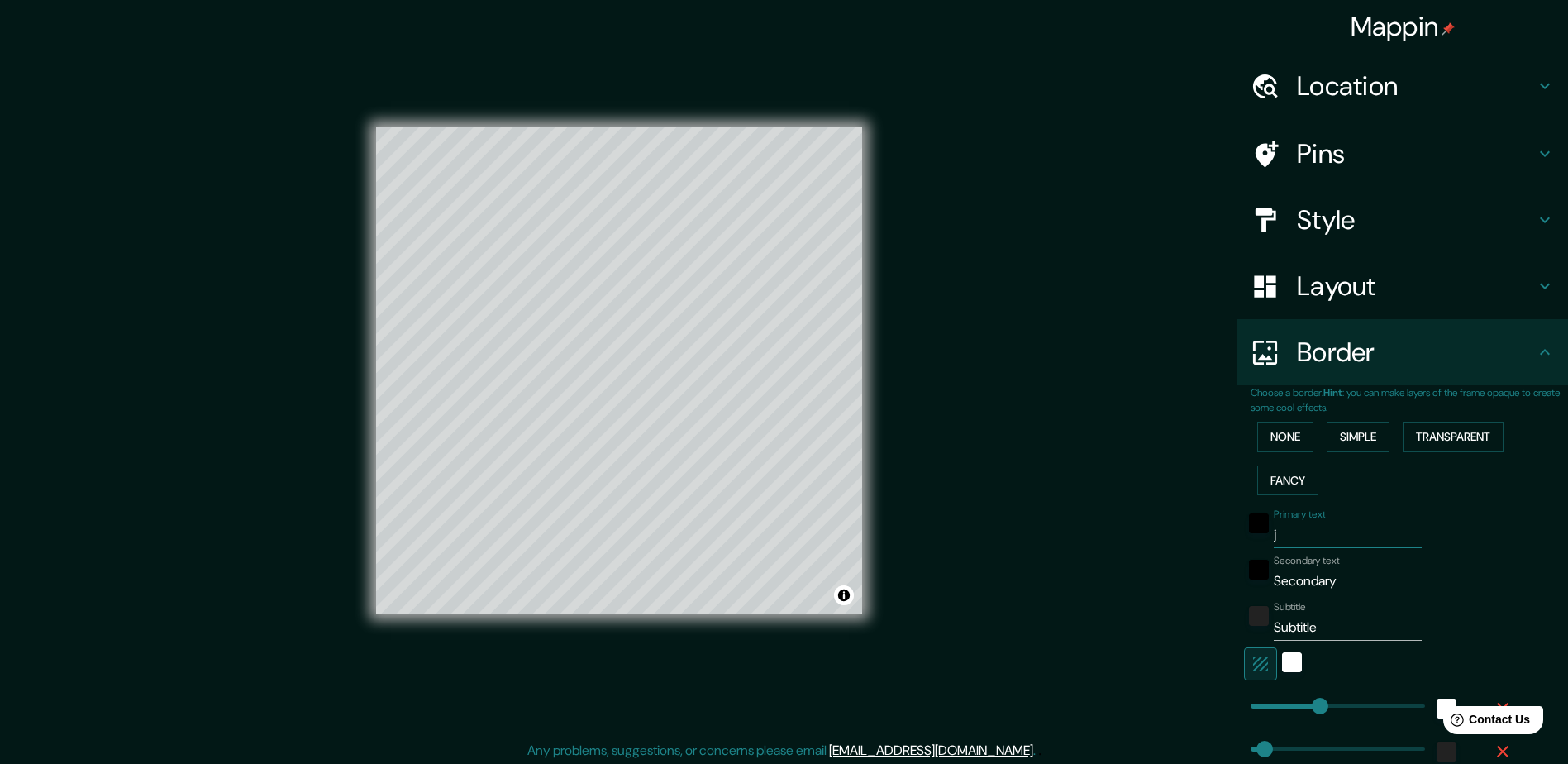
type input "24"
type input "[PERSON_NAME]"
type input "235"
type input "47"
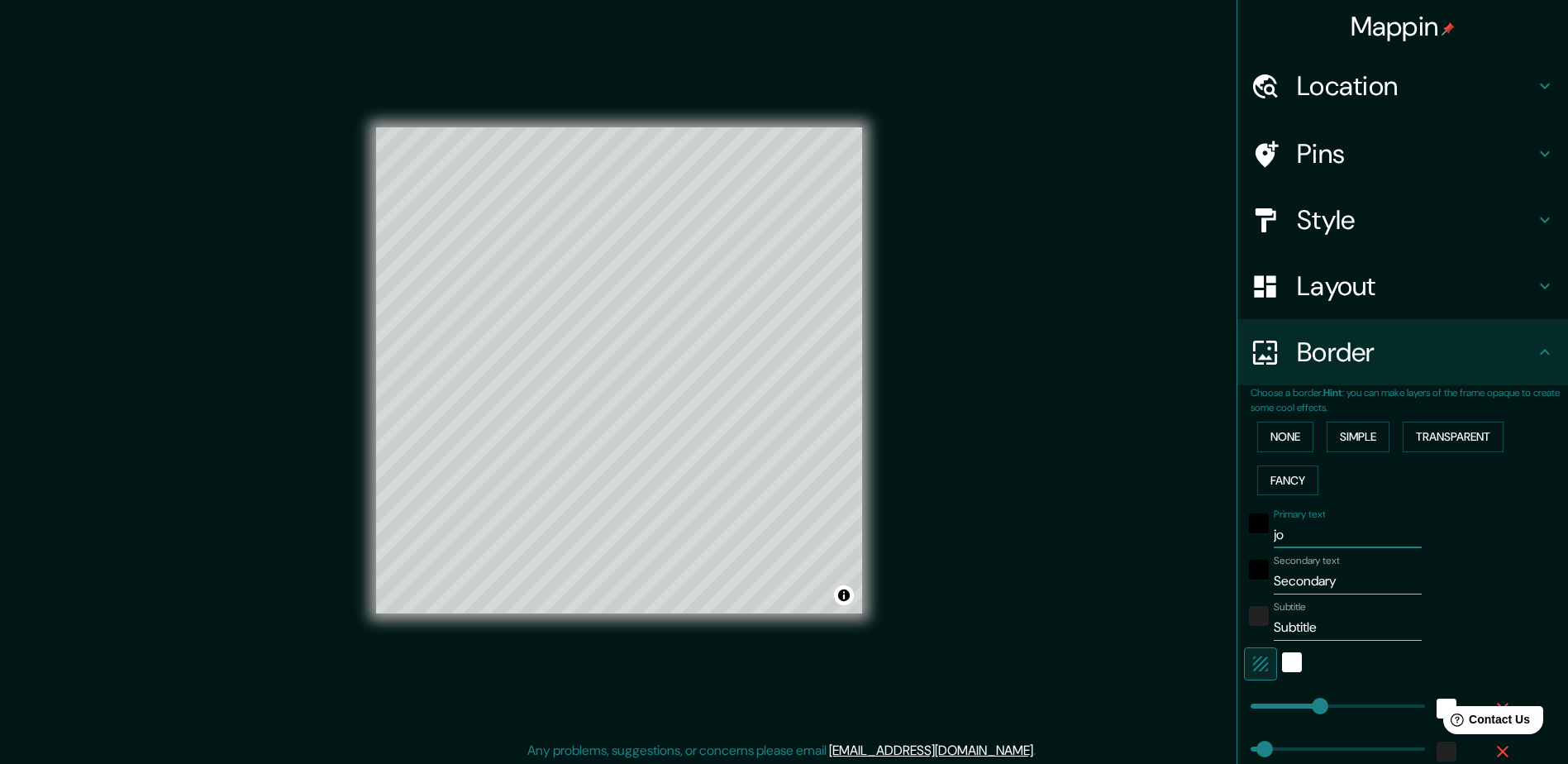
type input "24"
type input "[PERSON_NAME]"
type input "235"
type input "47"
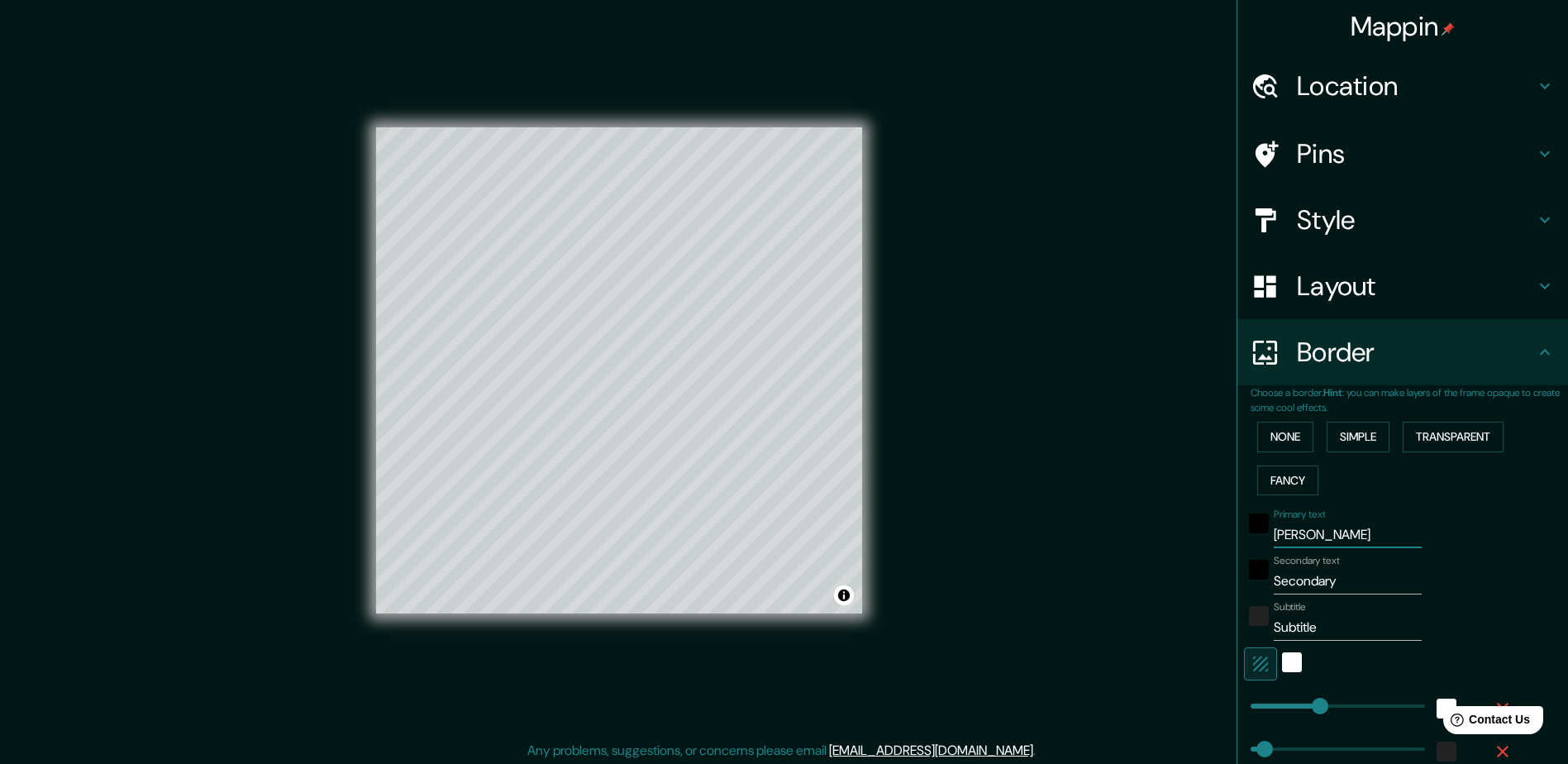
type input "24"
type input "[PERSON_NAME]"
type input "235"
type input "47"
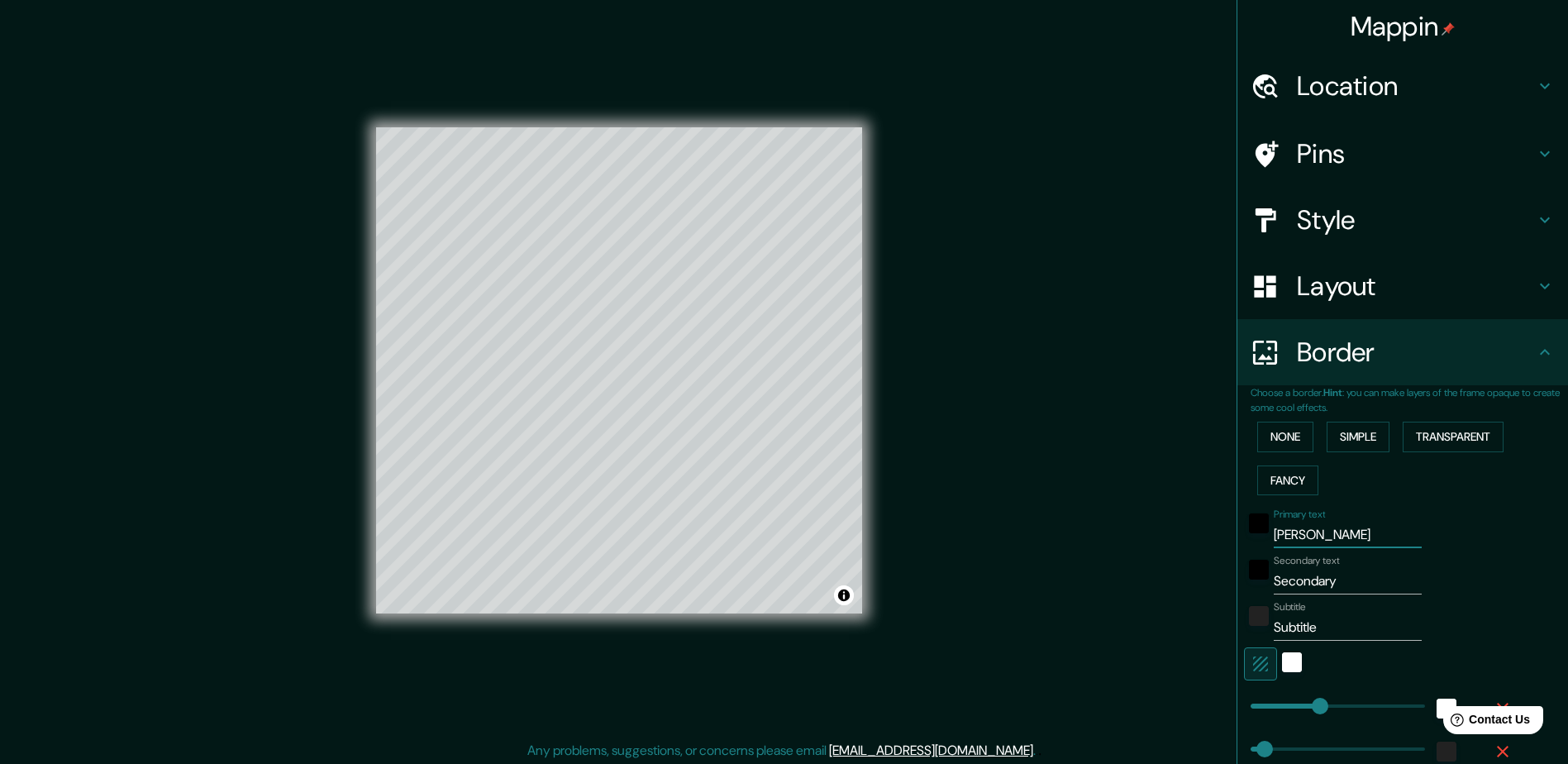
type input "24"
type input "[PERSON_NAME]"
type input "235"
type input "47"
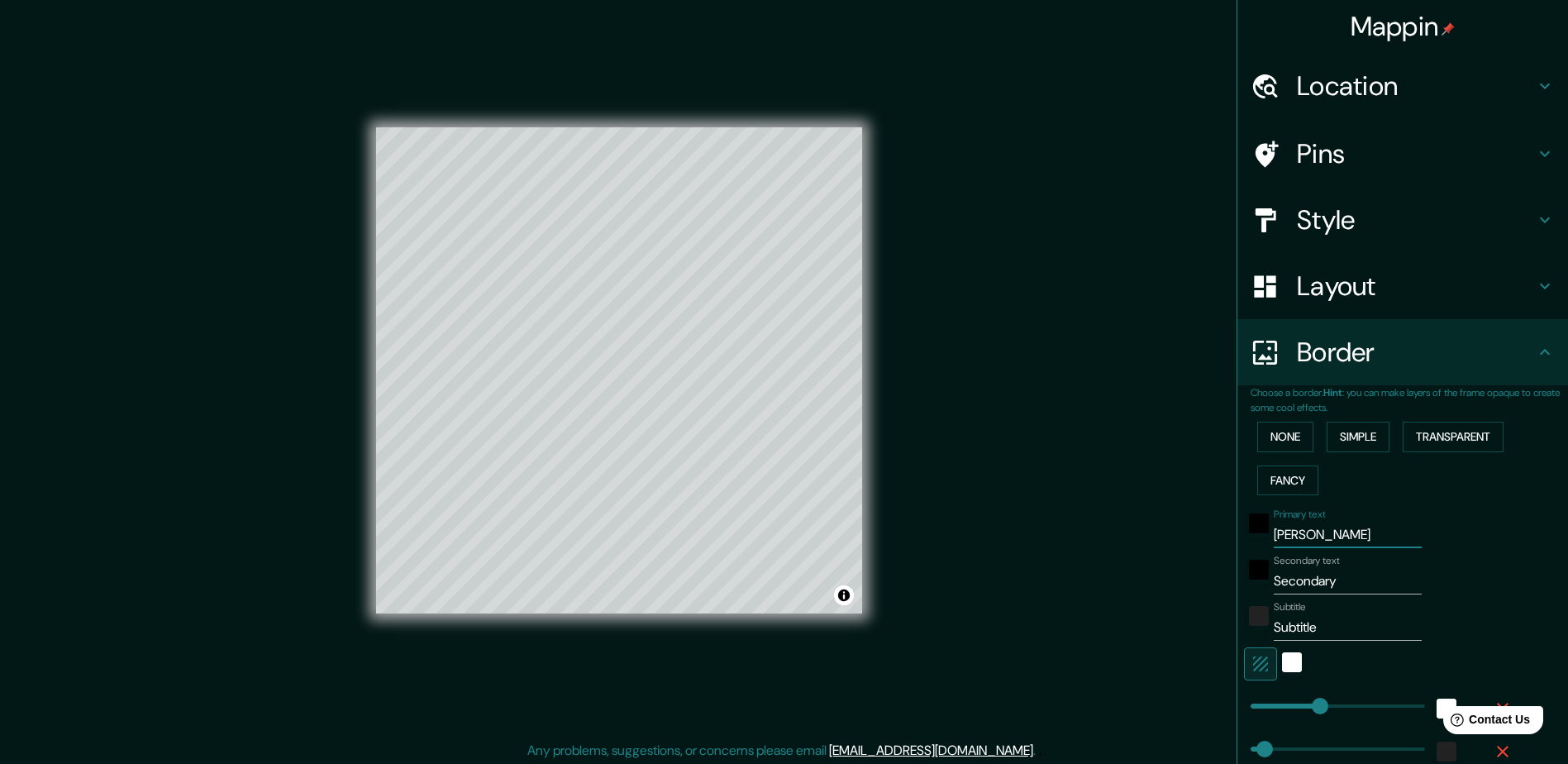
type input "24"
type input "[PERSON_NAME]"
type input "235"
type input "47"
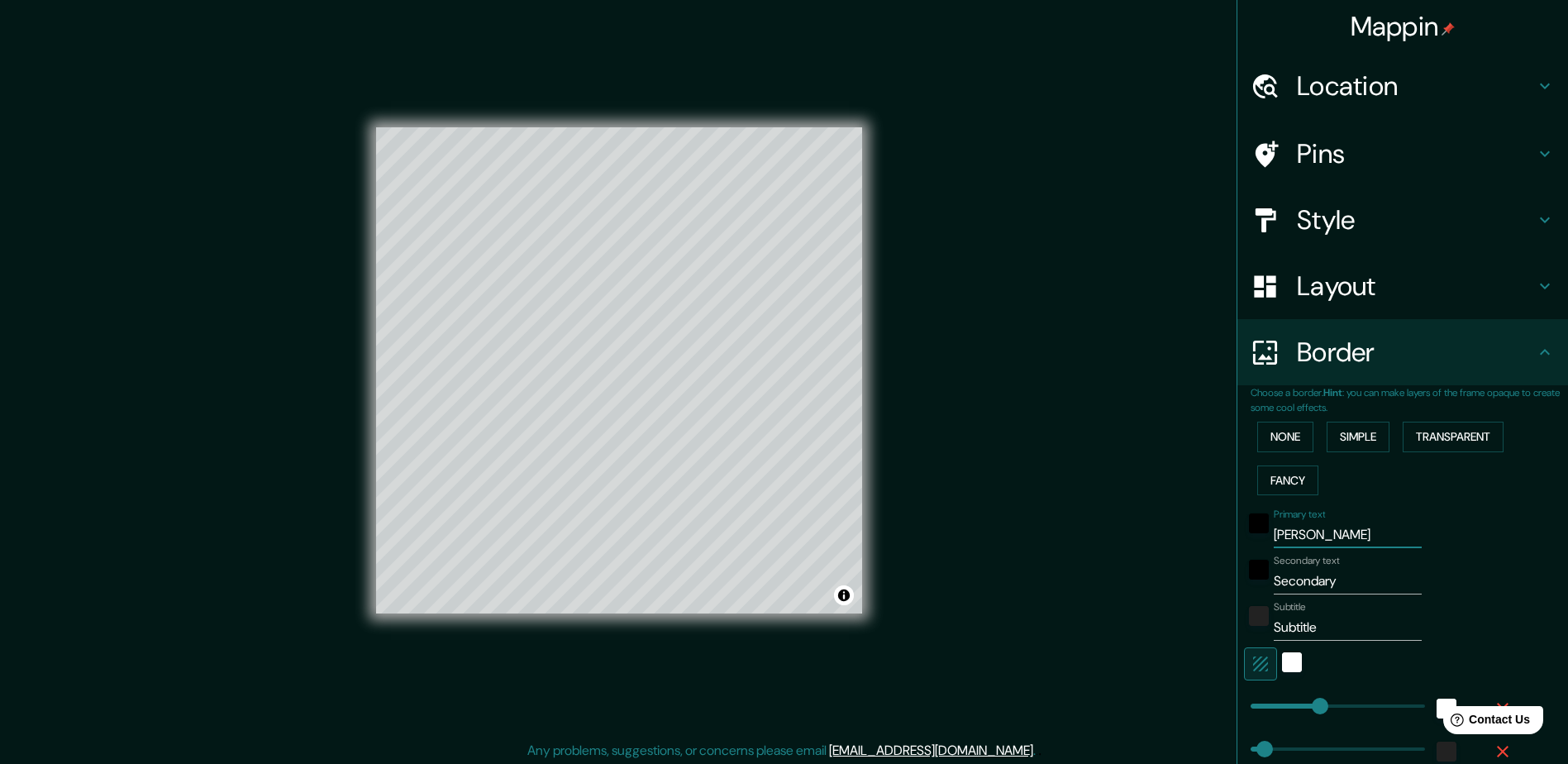
type input "24"
type input "[PERSON_NAME]"
type input "235"
type input "47"
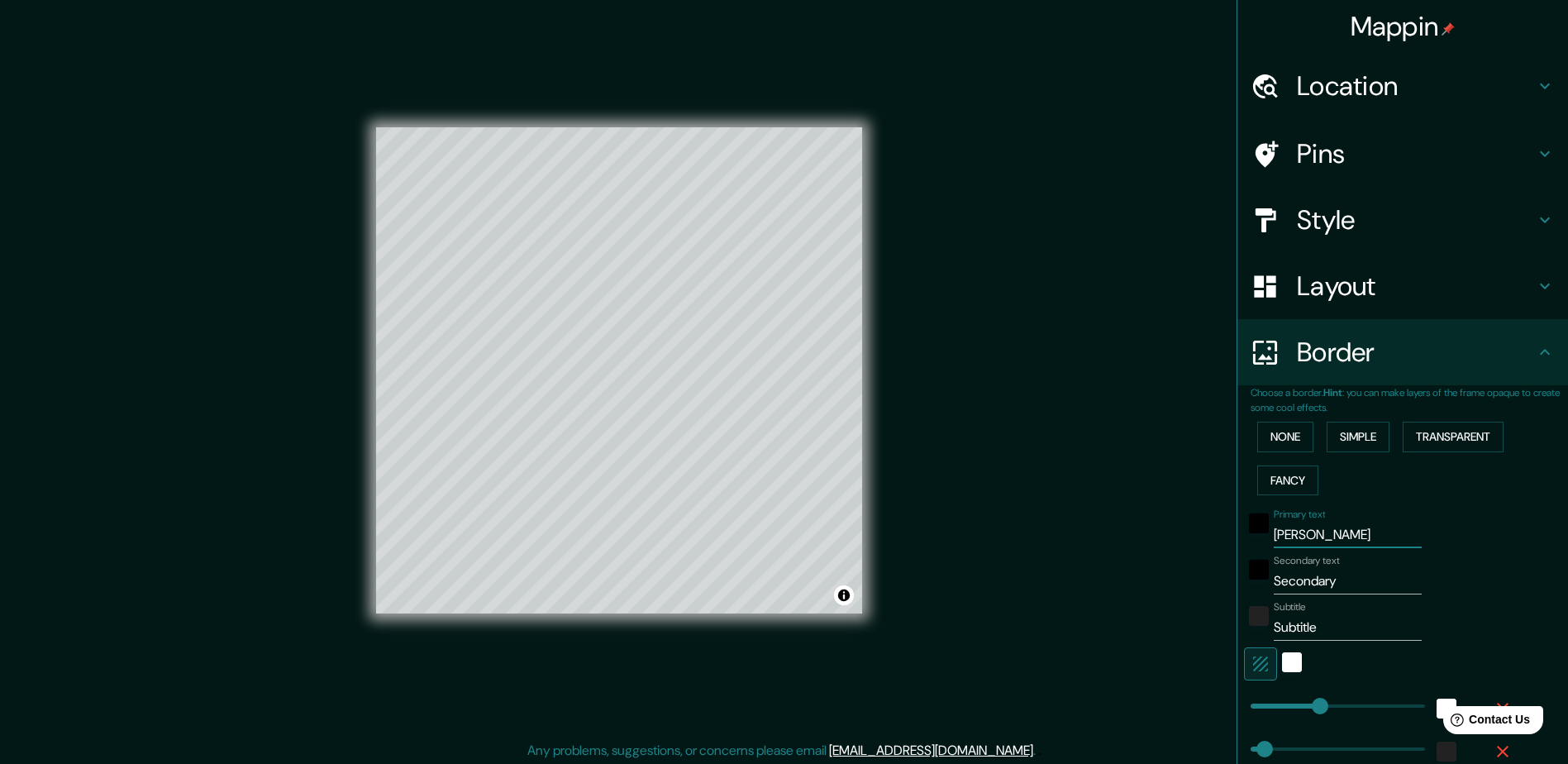
type input "24"
type input "[PERSON_NAME]"
type input "235"
type input "47"
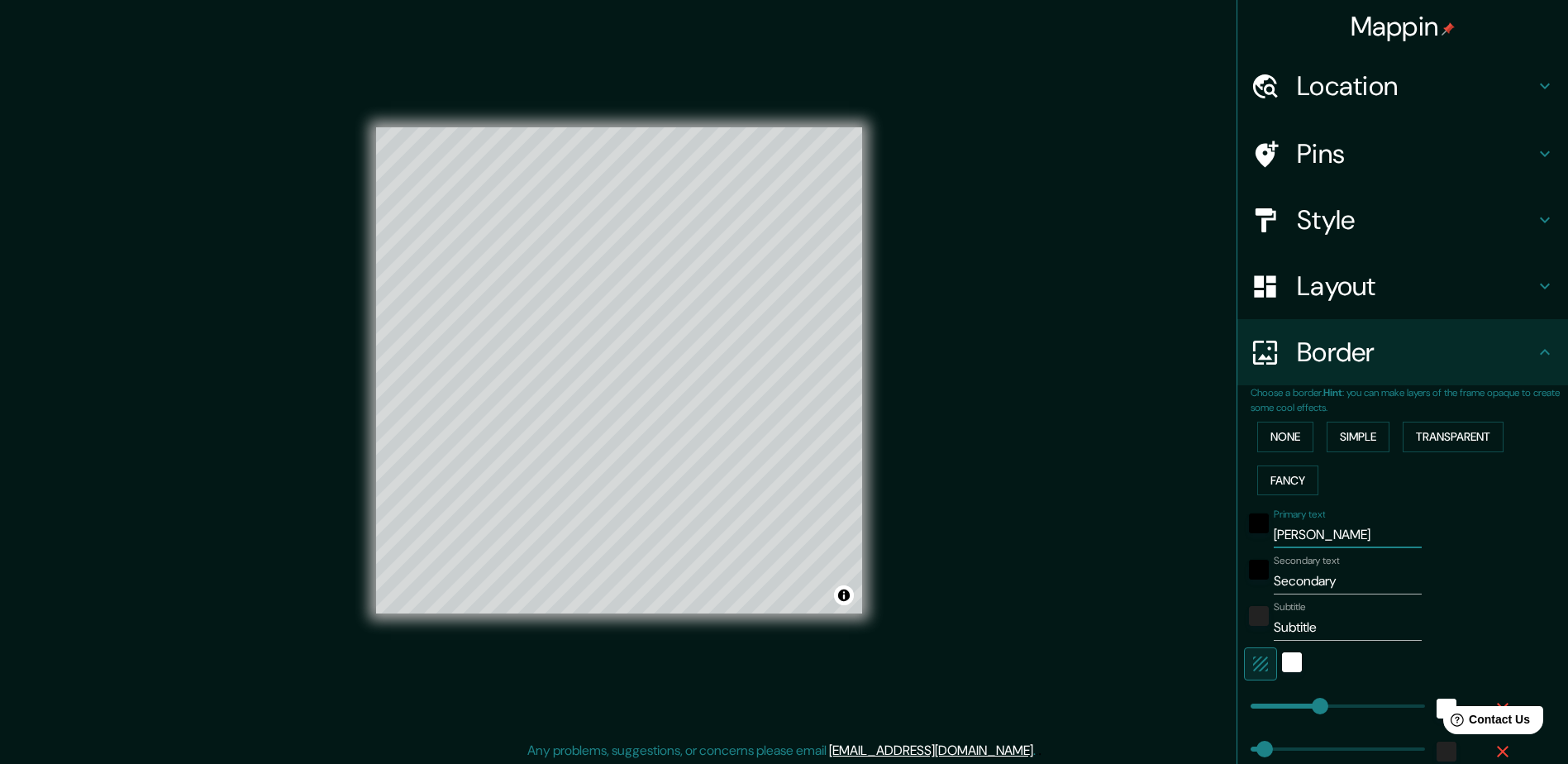
type input "24"
type input "[PERSON_NAME] de sa"
type input "235"
type input "47"
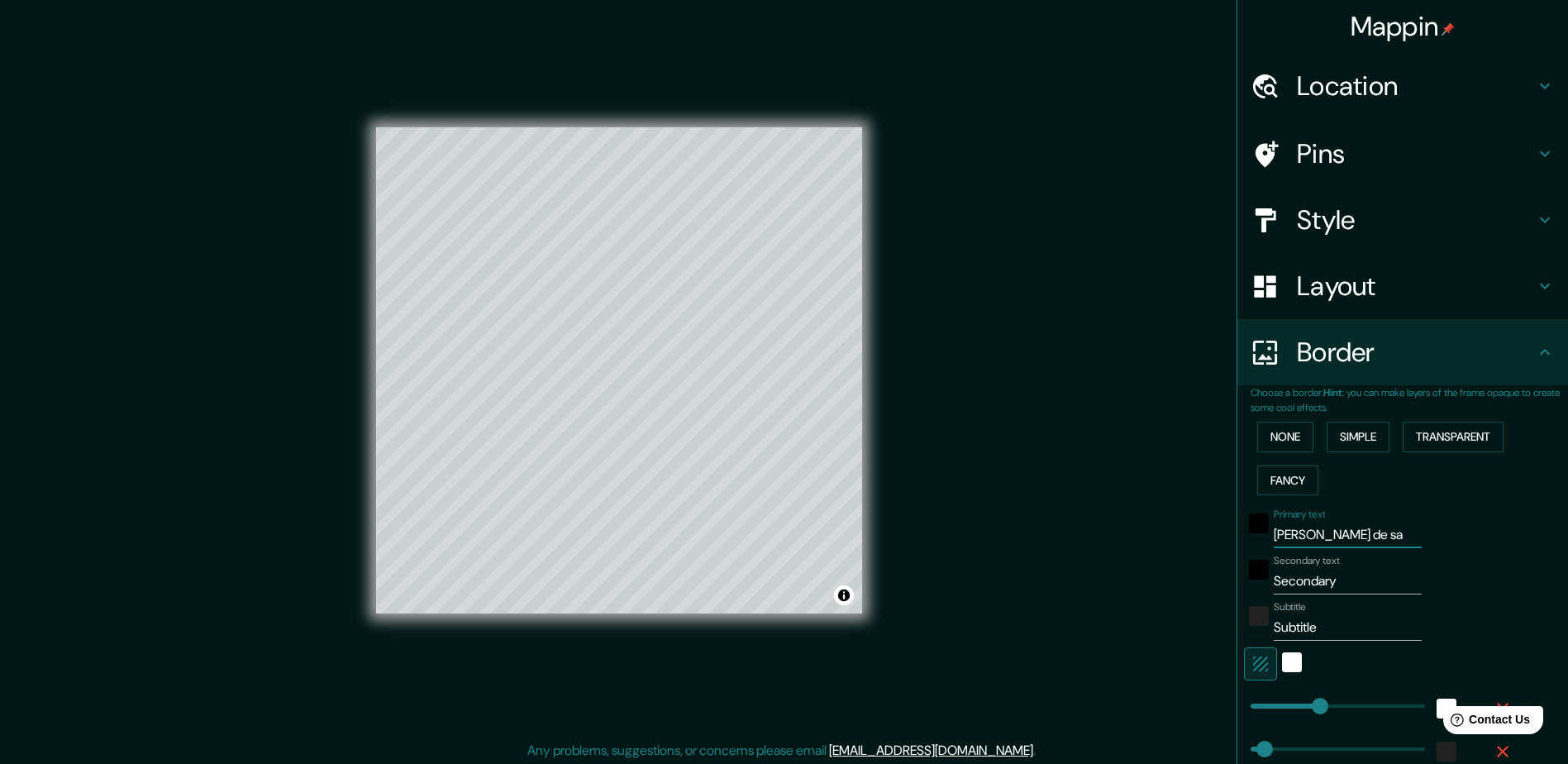
type input "24"
type input "[PERSON_NAME]"
type input "235"
type input "47"
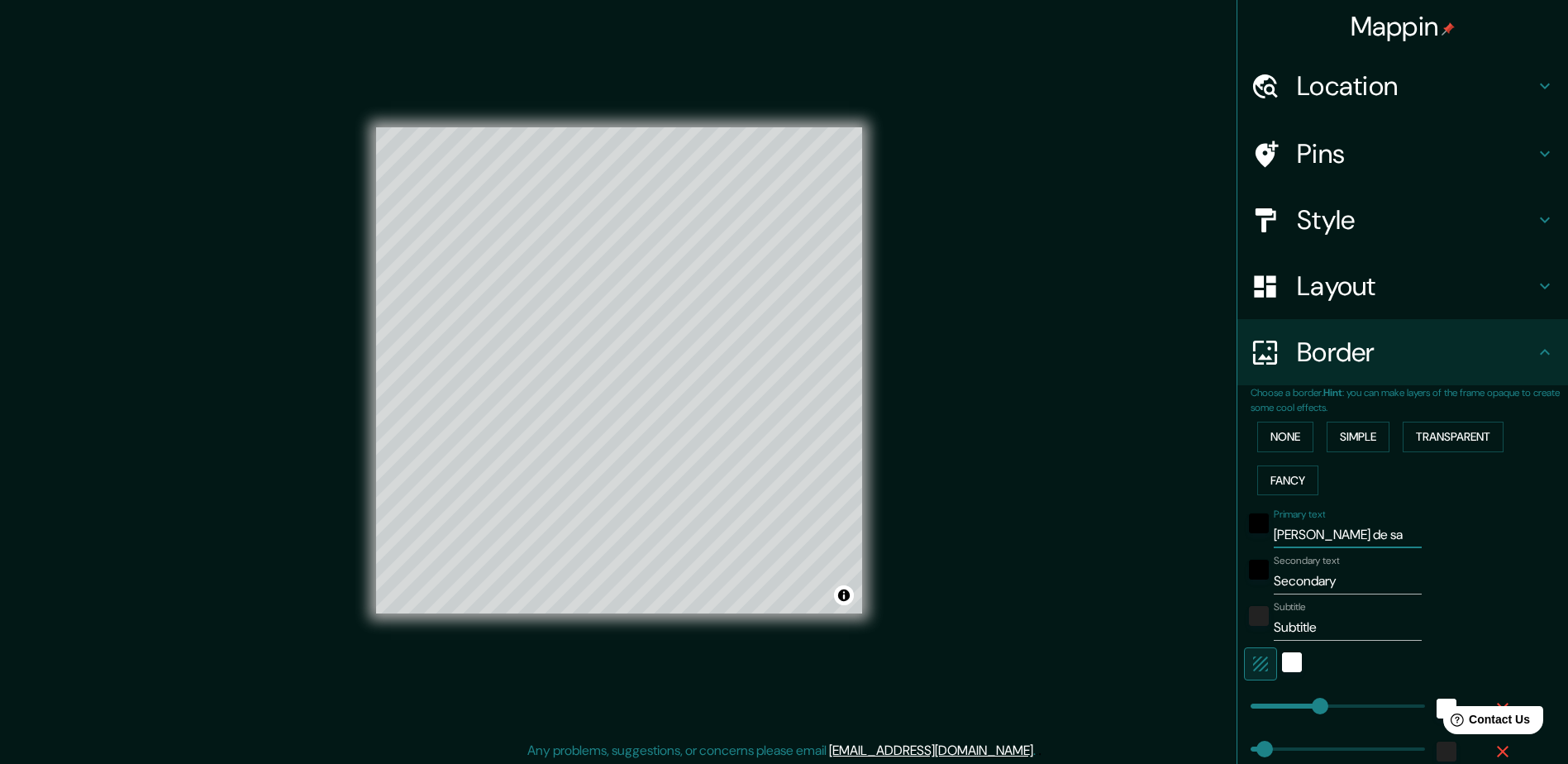
type input "24"
type input "[PERSON_NAME]"
type input "235"
type input "47"
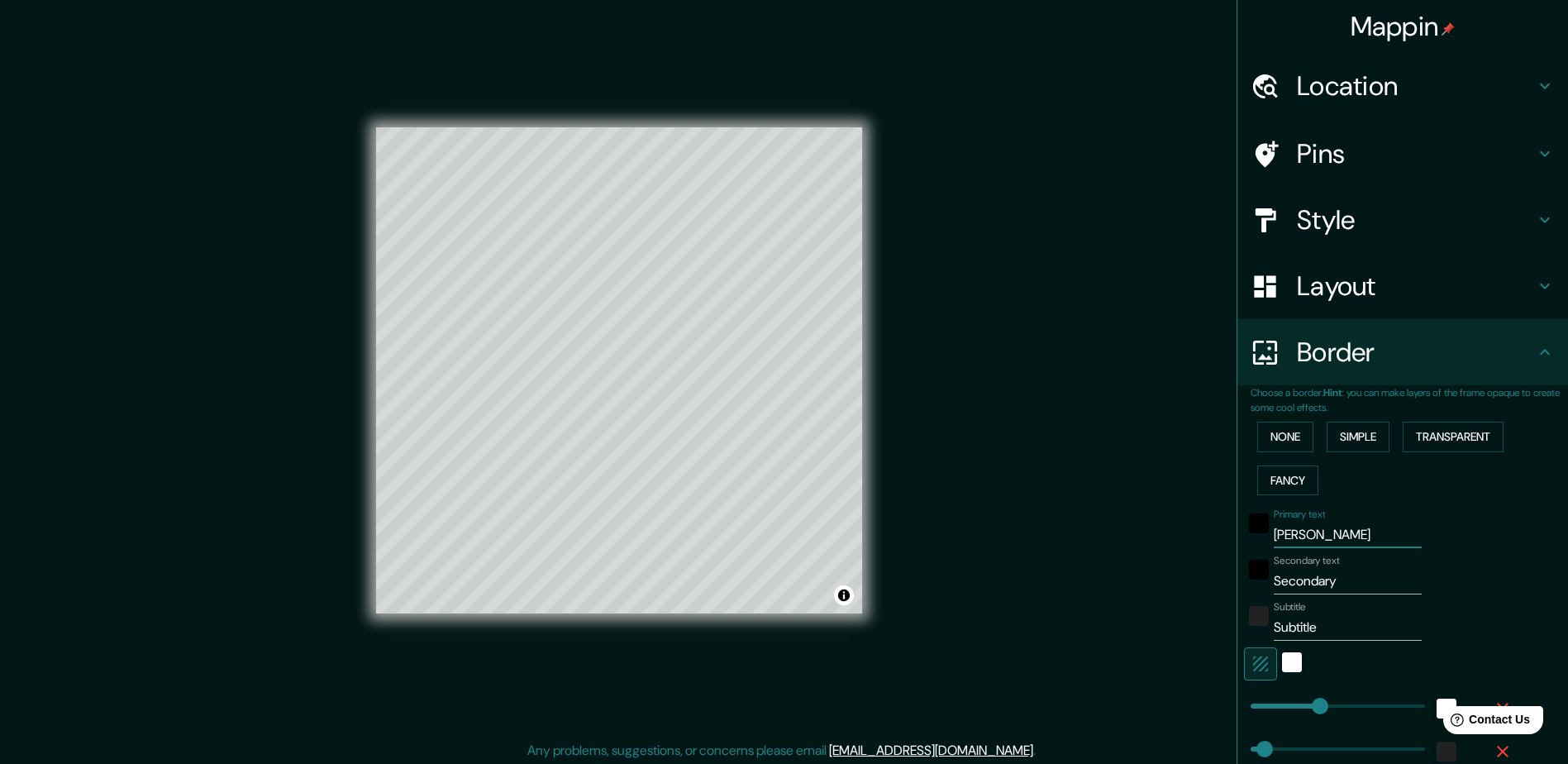
type input "24"
type input "[PERSON_NAME]"
type input "235"
type input "47"
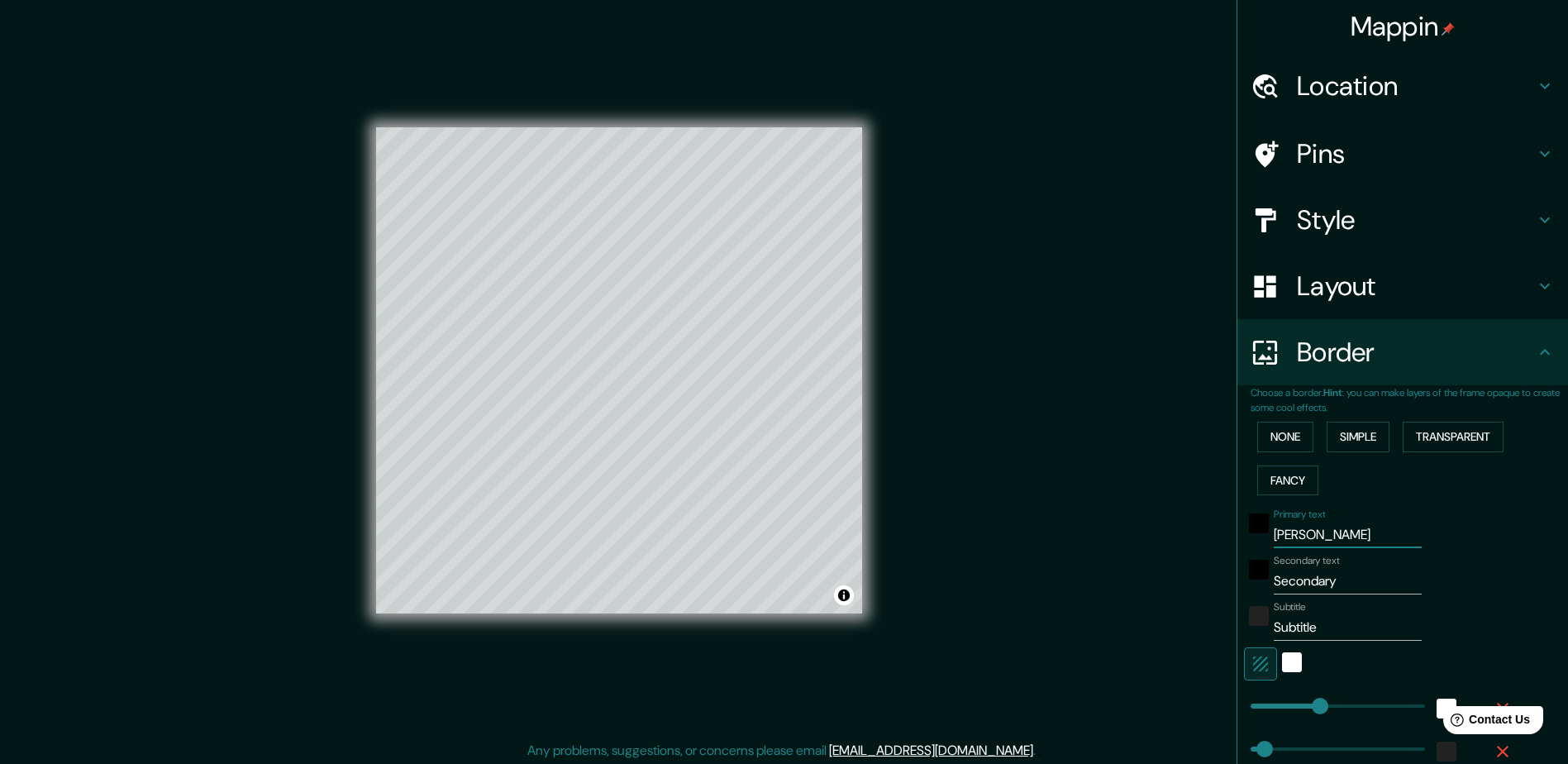
type input "24"
drag, startPoint x: 1344, startPoint y: 538, endPoint x: 1089, endPoint y: 528, distance: 255.2
click at [1090, 528] on div "Mappin Location Pins Style Layout Border Choose a border. Hint : you can make l…" at bounding box center [784, 384] width 1568 height 768
type input "235"
type input "47"
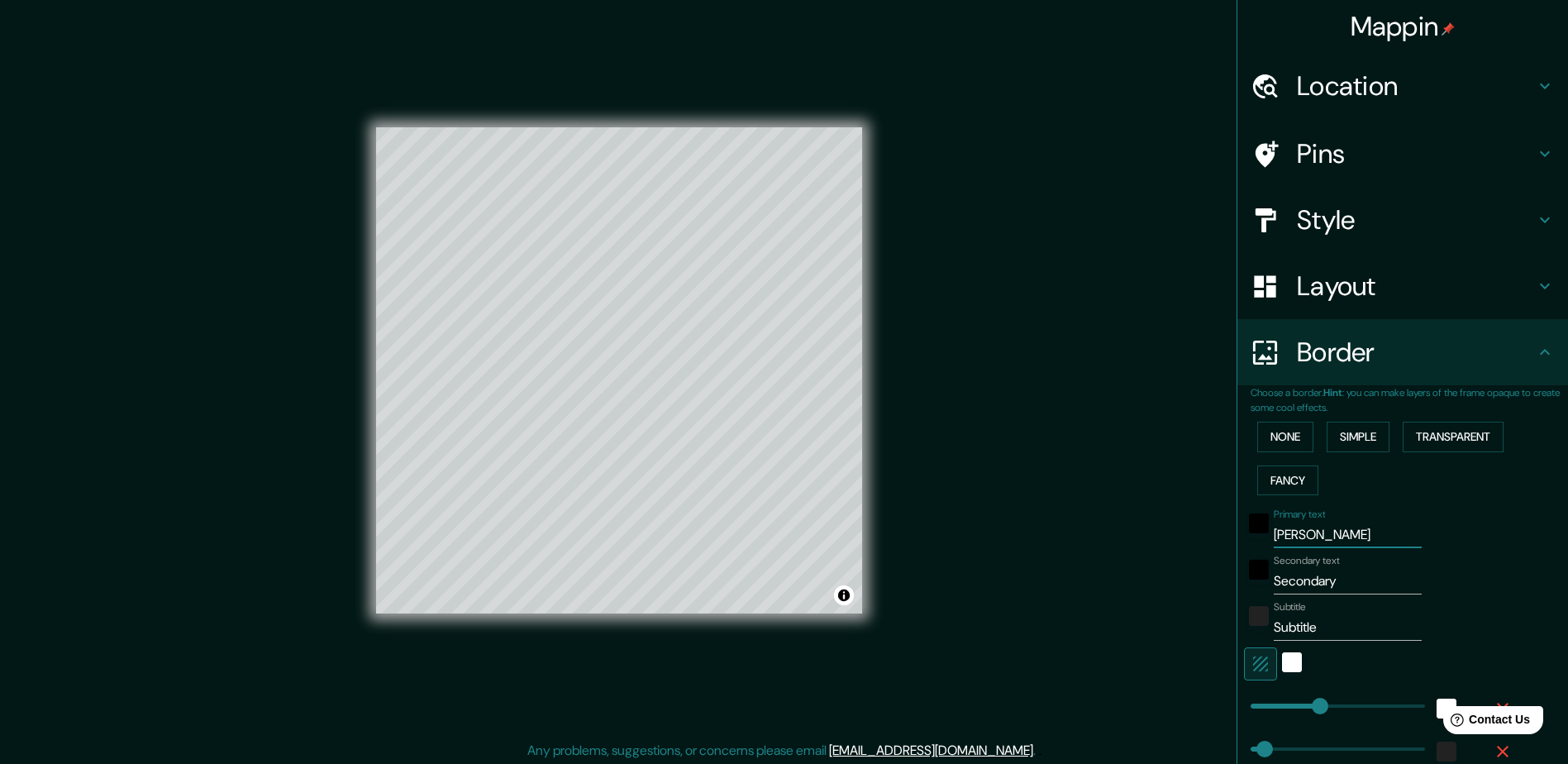
type input "47"
type input "24"
drag, startPoint x: 1321, startPoint y: 581, endPoint x: 1287, endPoint y: 577, distance: 34.2
click at [1287, 577] on input "Secondary" at bounding box center [1348, 581] width 148 height 27
drag, startPoint x: 1340, startPoint y: 580, endPoint x: 1143, endPoint y: 582, distance: 197.0
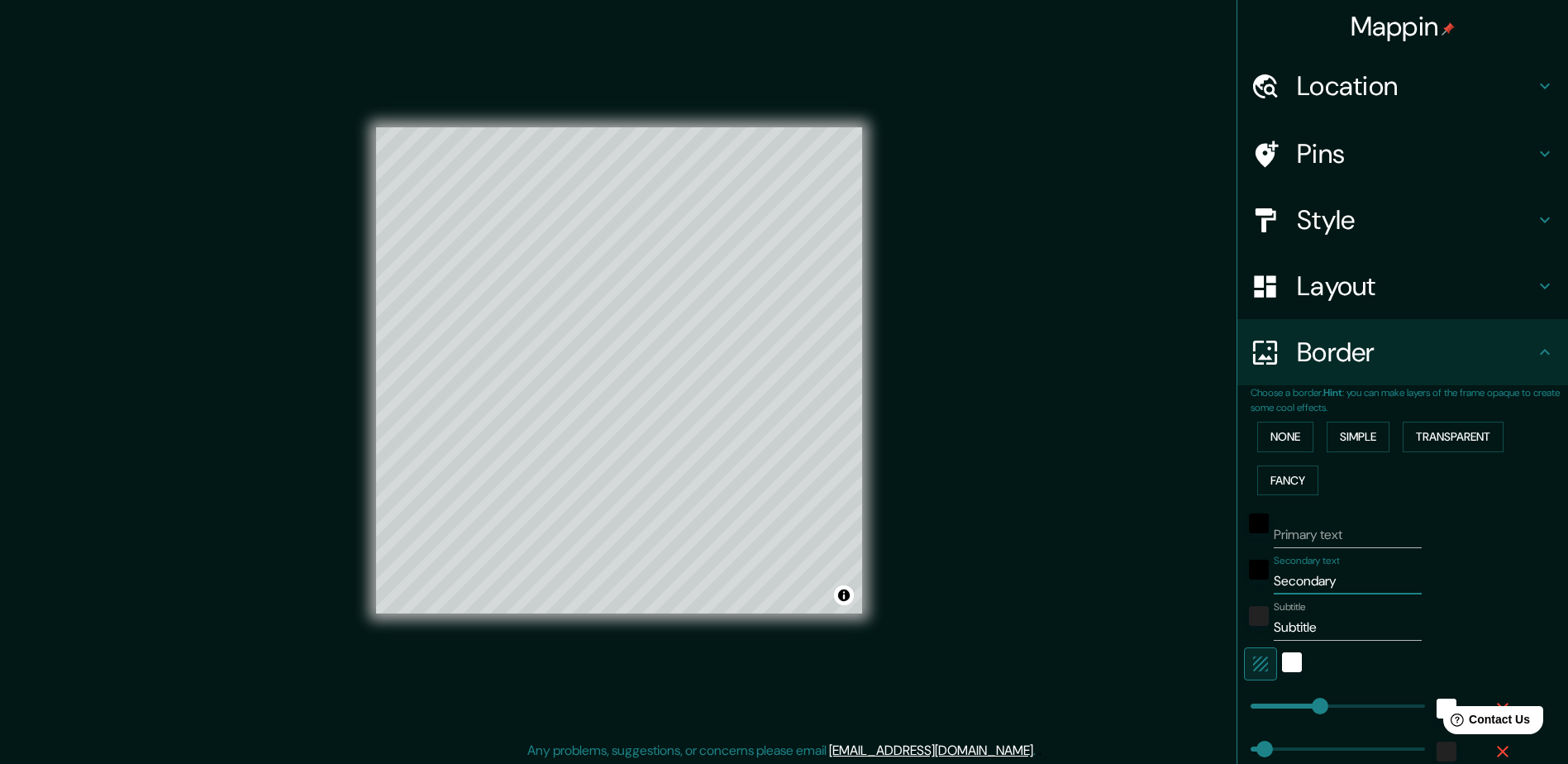
click at [1143, 582] on div "Mappin Location Pins Style Layout Border Choose a border. Hint : you can make l…" at bounding box center [784, 384] width 1568 height 768
type input "235"
type input "47"
type input "24"
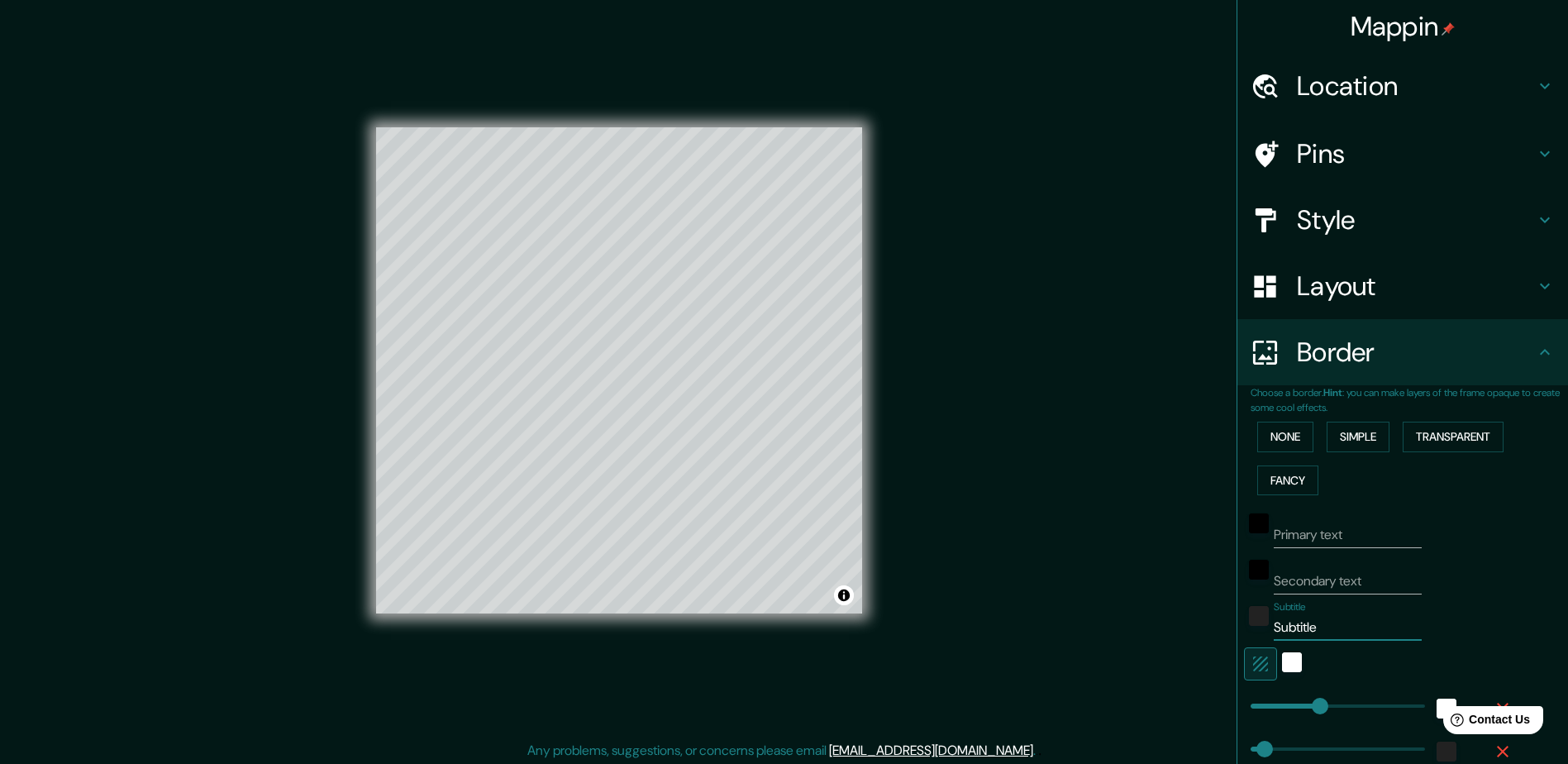
drag, startPoint x: 1311, startPoint y: 627, endPoint x: 1160, endPoint y: 625, distance: 151.0
click at [1160, 625] on div "Mappin Location Pins Style Layout Border Choose a border. Hint : you can make l…" at bounding box center [784, 384] width 1568 height 768
type input "235"
type input "47"
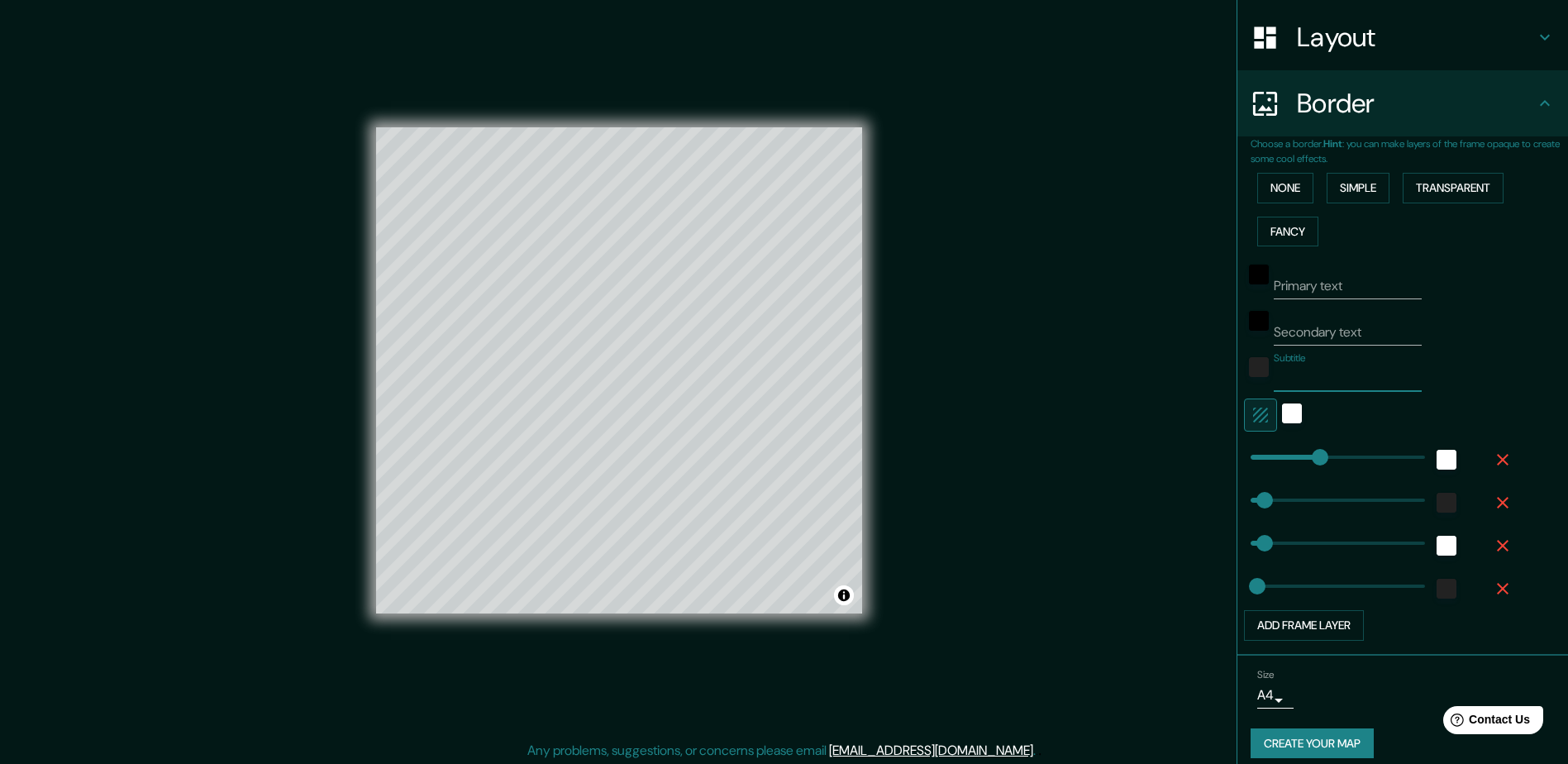
scroll to position [263, 0]
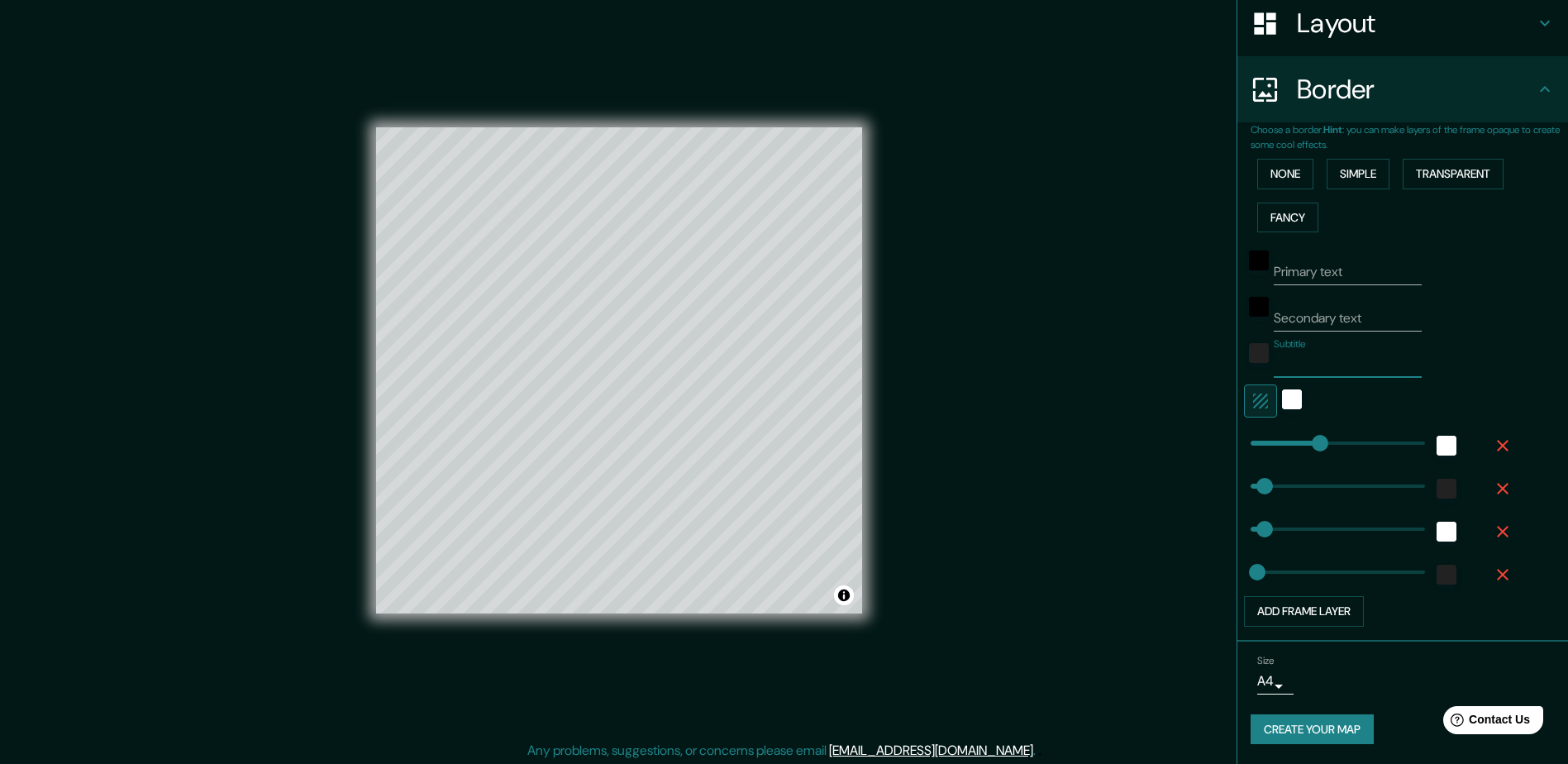
type input "24"
type input "315"
drag, startPoint x: 1252, startPoint y: 574, endPoint x: 1332, endPoint y: 570, distance: 80.1
type input "235"
type input "47"
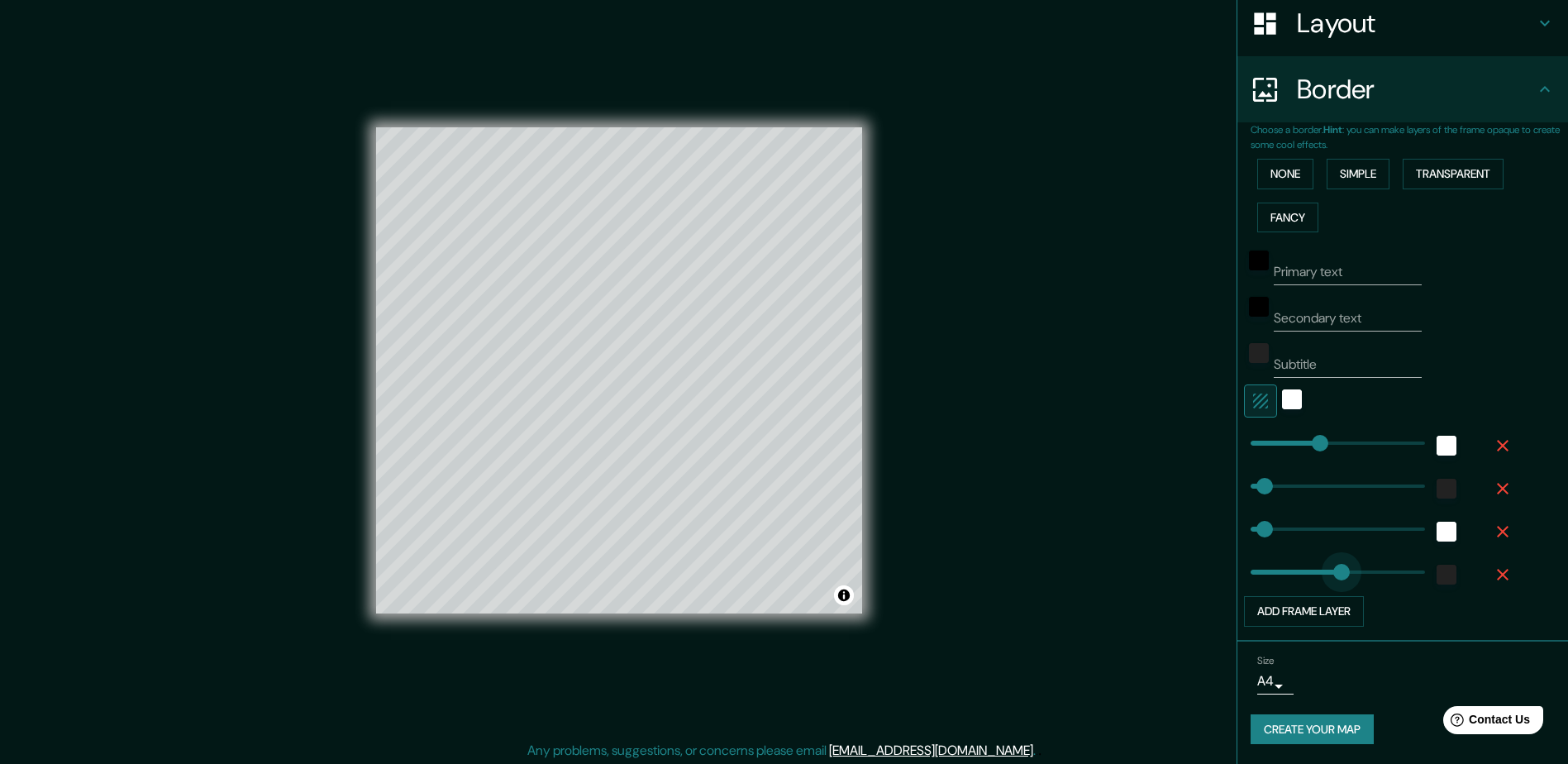
type input "47"
type input "106"
drag, startPoint x: 1331, startPoint y: 568, endPoint x: 1268, endPoint y: 572, distance: 63.1
type input "235"
type input "47"
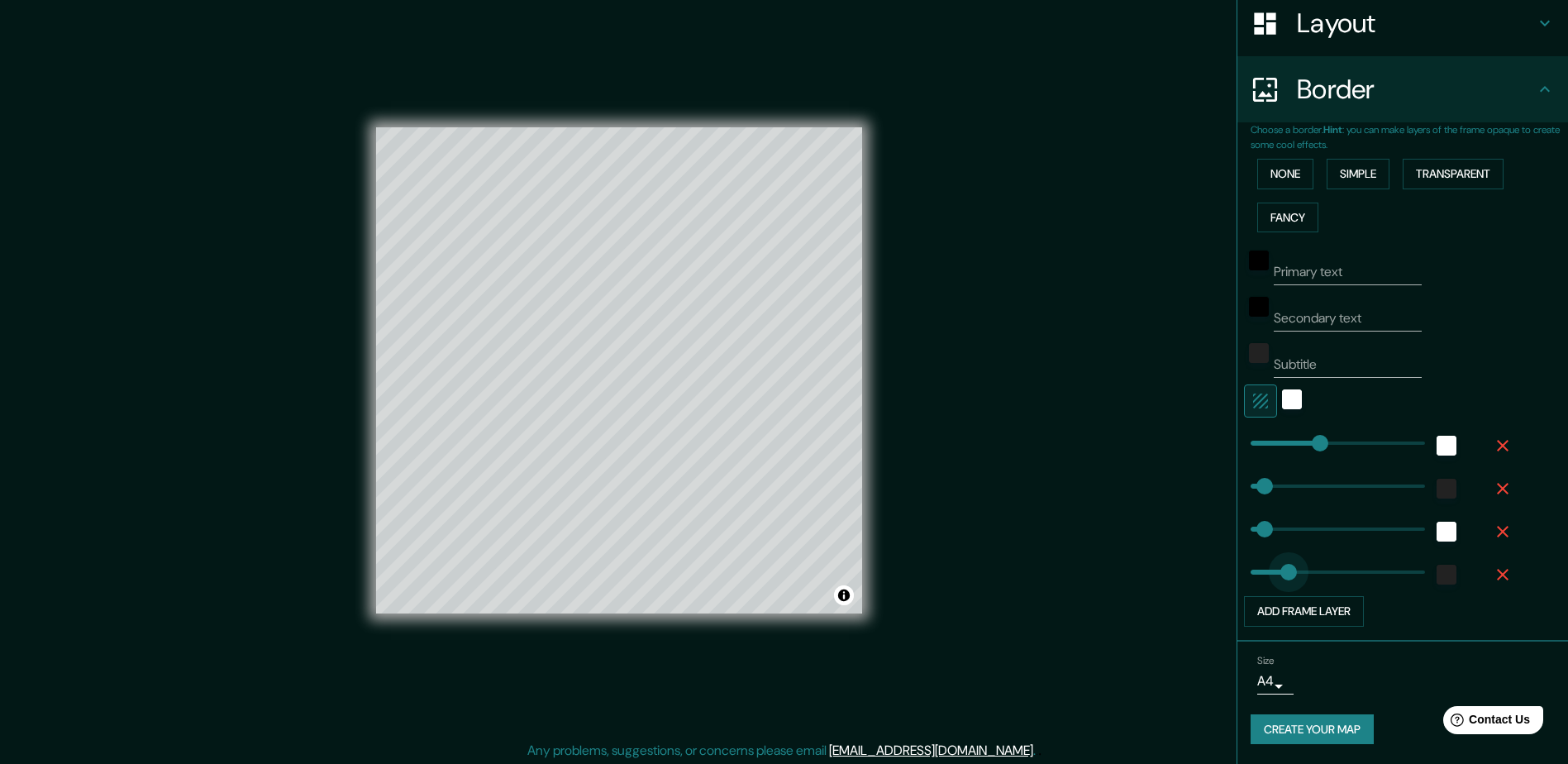
type input "47"
type input "0"
drag, startPoint x: 1271, startPoint y: 579, endPoint x: 1067, endPoint y: 572, distance: 204.1
type input "235"
type input "47"
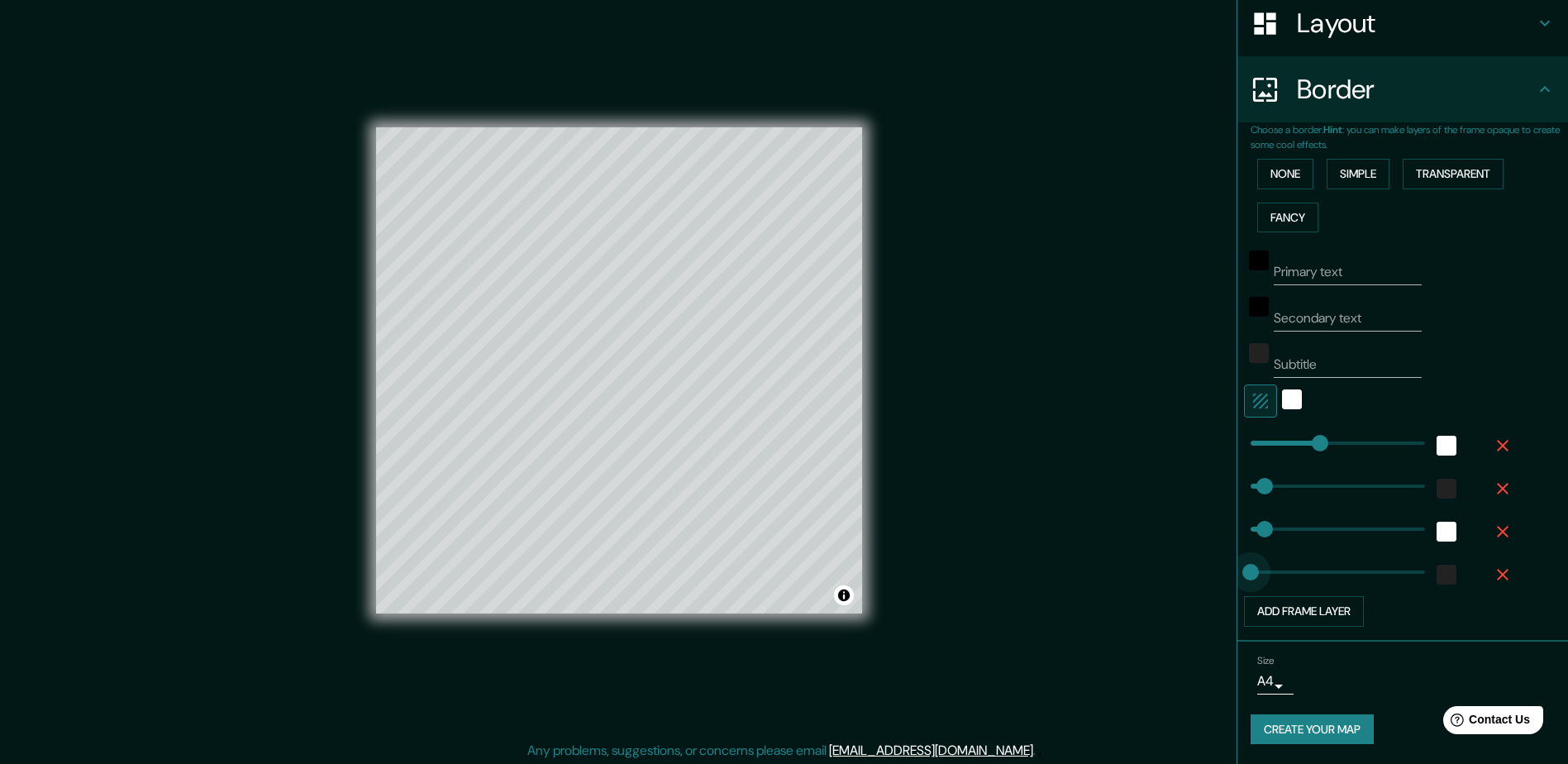
type input "47"
click at [1298, 727] on button "Create your map" at bounding box center [1312, 730] width 123 height 31
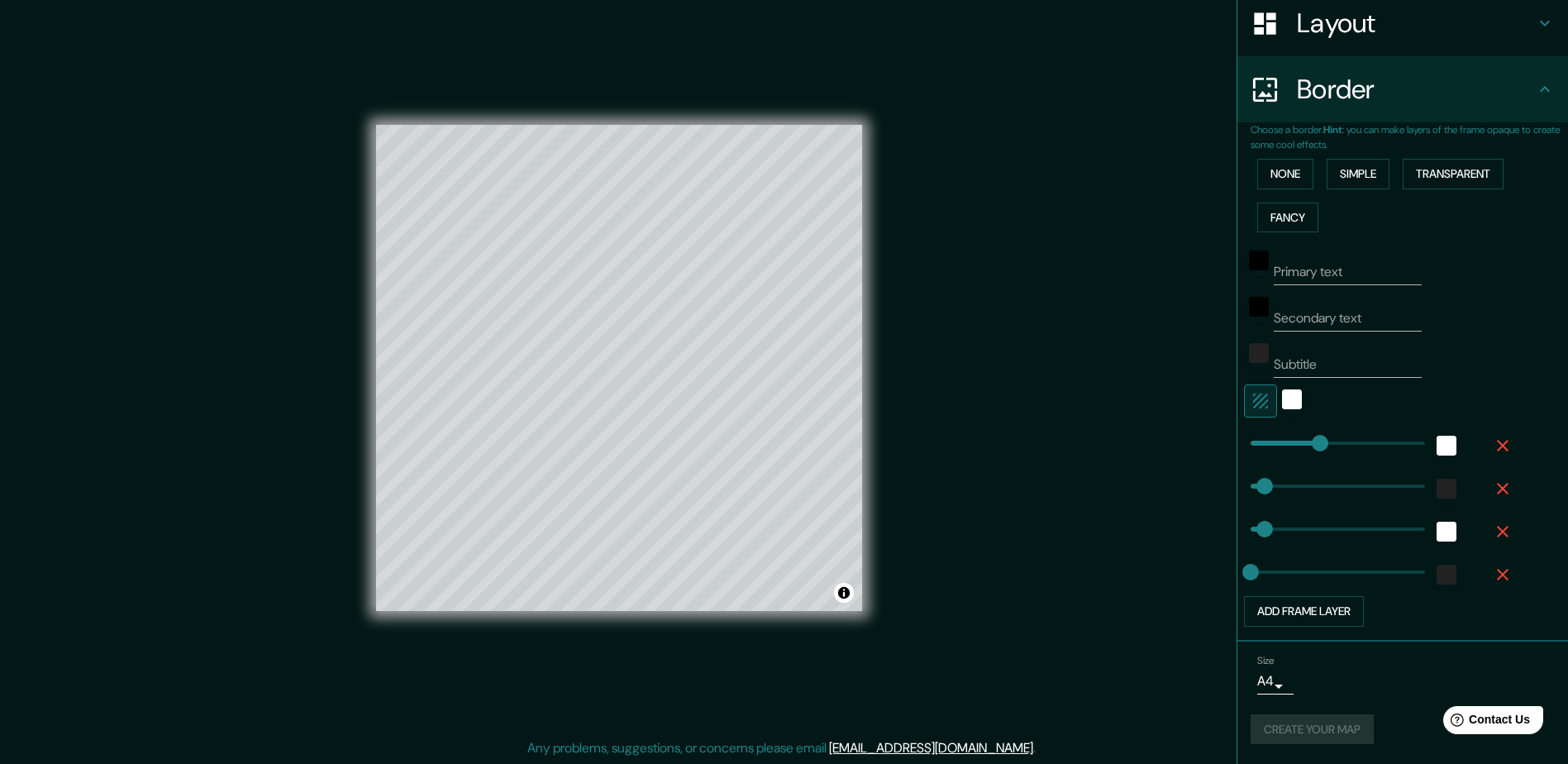
scroll to position [4, 0]
click at [1254, 677] on body "Mappin Location Pins Style Layout Border Choose a border. Hint : you can make l…" at bounding box center [784, 378] width 1568 height 764
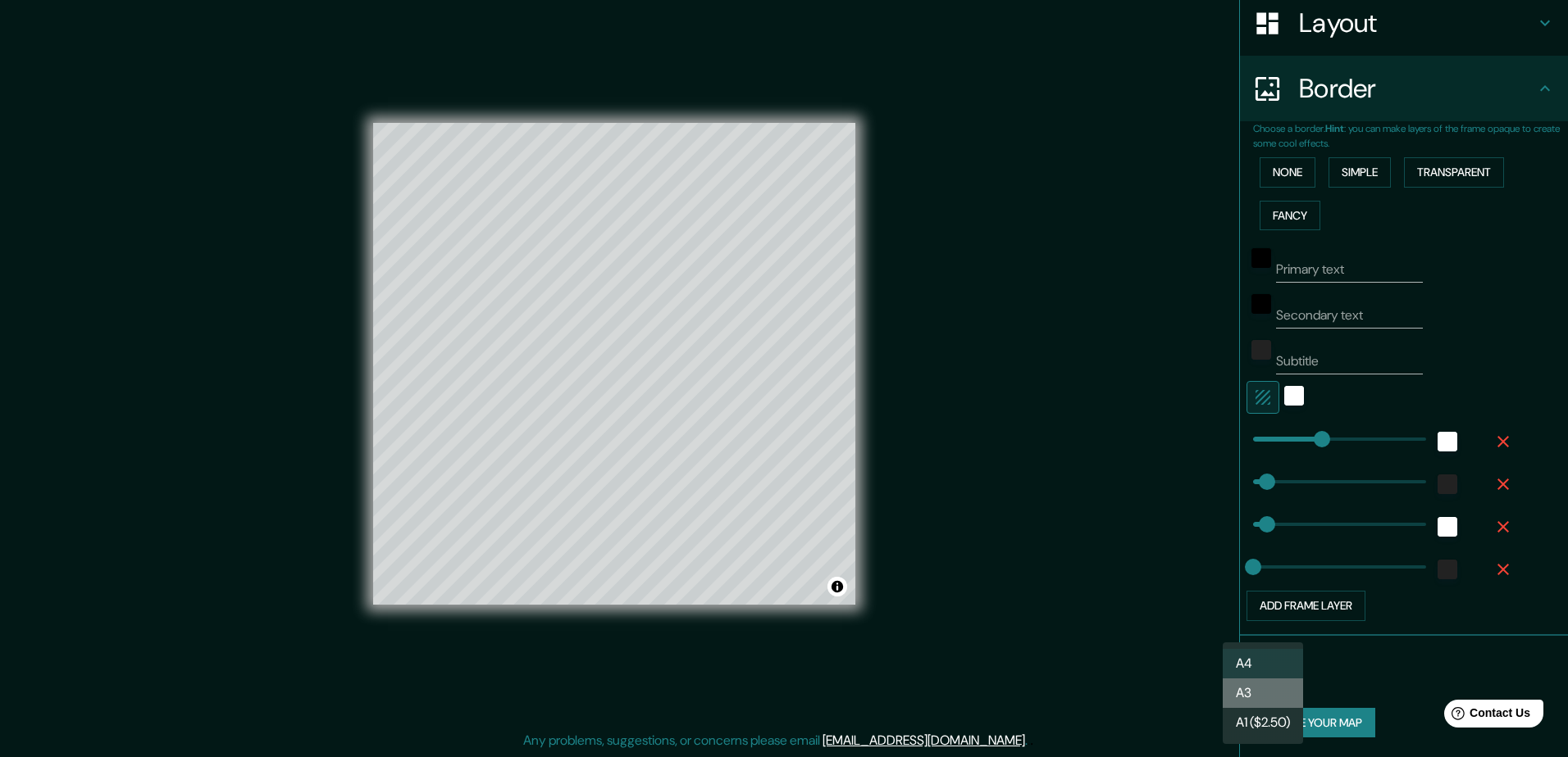
click at [1248, 692] on li "A3" at bounding box center [1262, 694] width 80 height 29
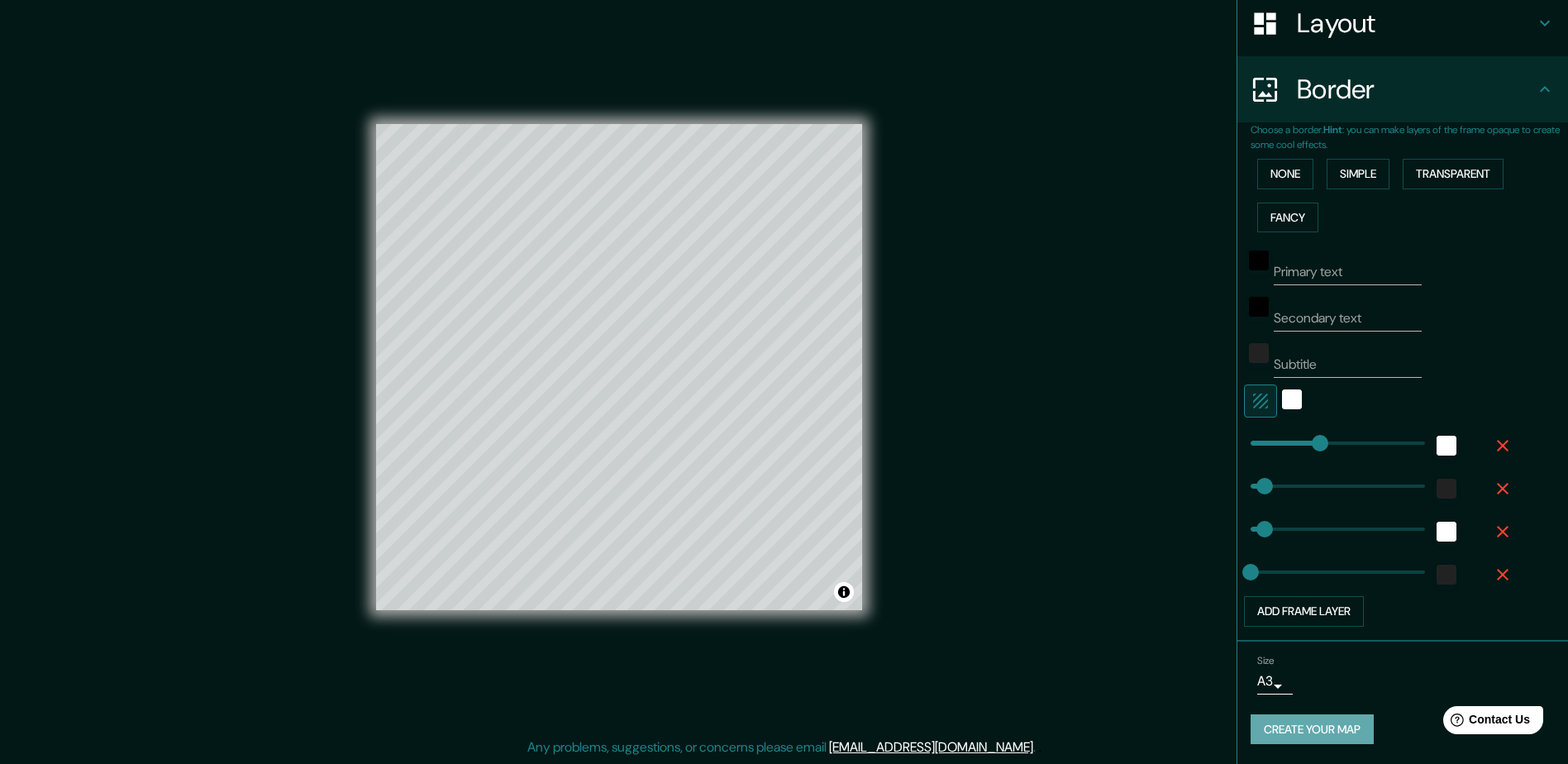
click at [1289, 723] on button "Create your map" at bounding box center [1312, 730] width 123 height 31
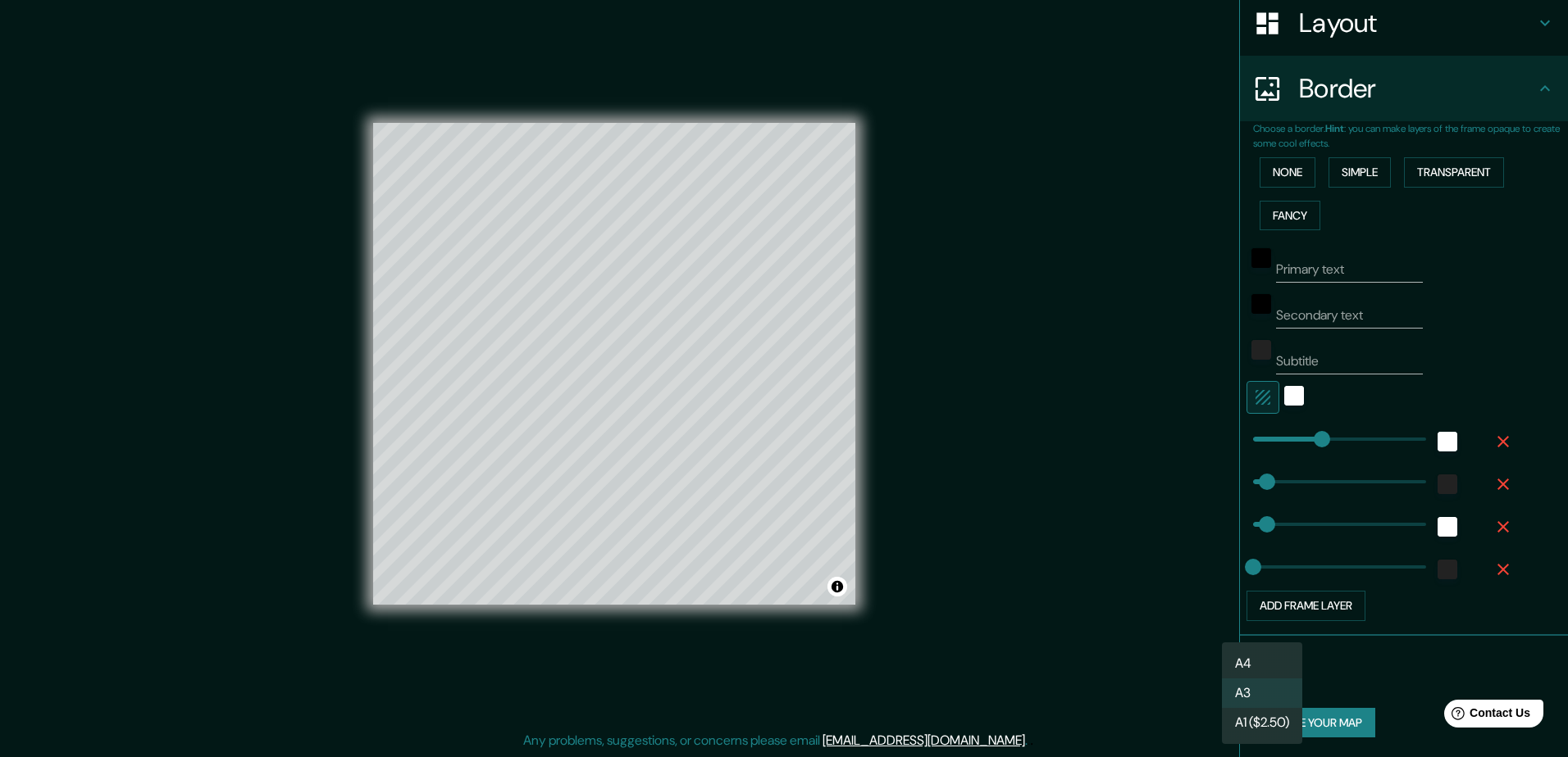
click at [1258, 674] on body "Mappin Location Pins Style Layout Border Choose a border. Hint : you can make l…" at bounding box center [784, 375] width 1568 height 757
click at [1257, 667] on li "A4" at bounding box center [1261, 664] width 80 height 29
type input "single"
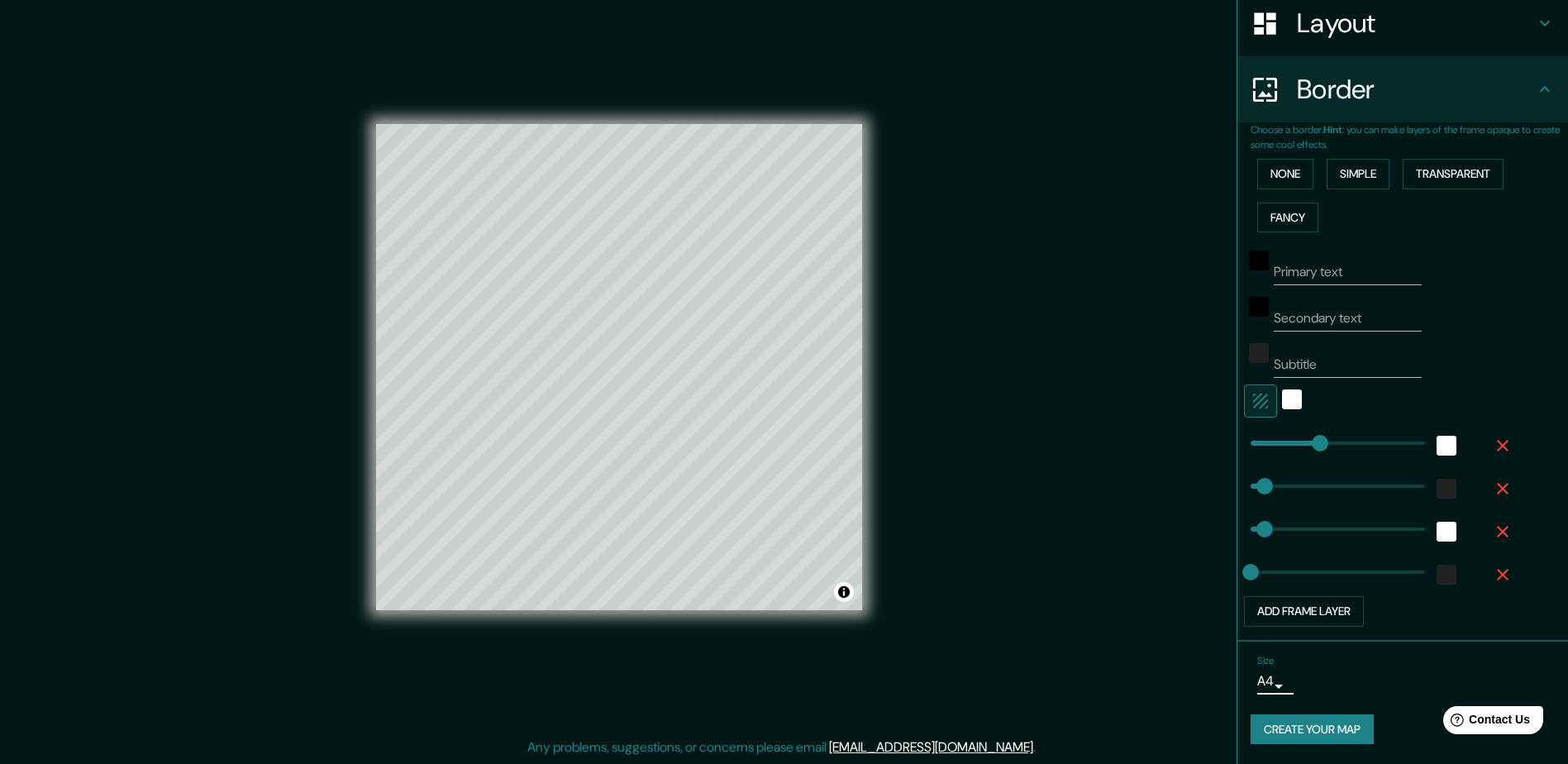
click at [1308, 729] on button "Create your map" at bounding box center [1312, 730] width 123 height 31
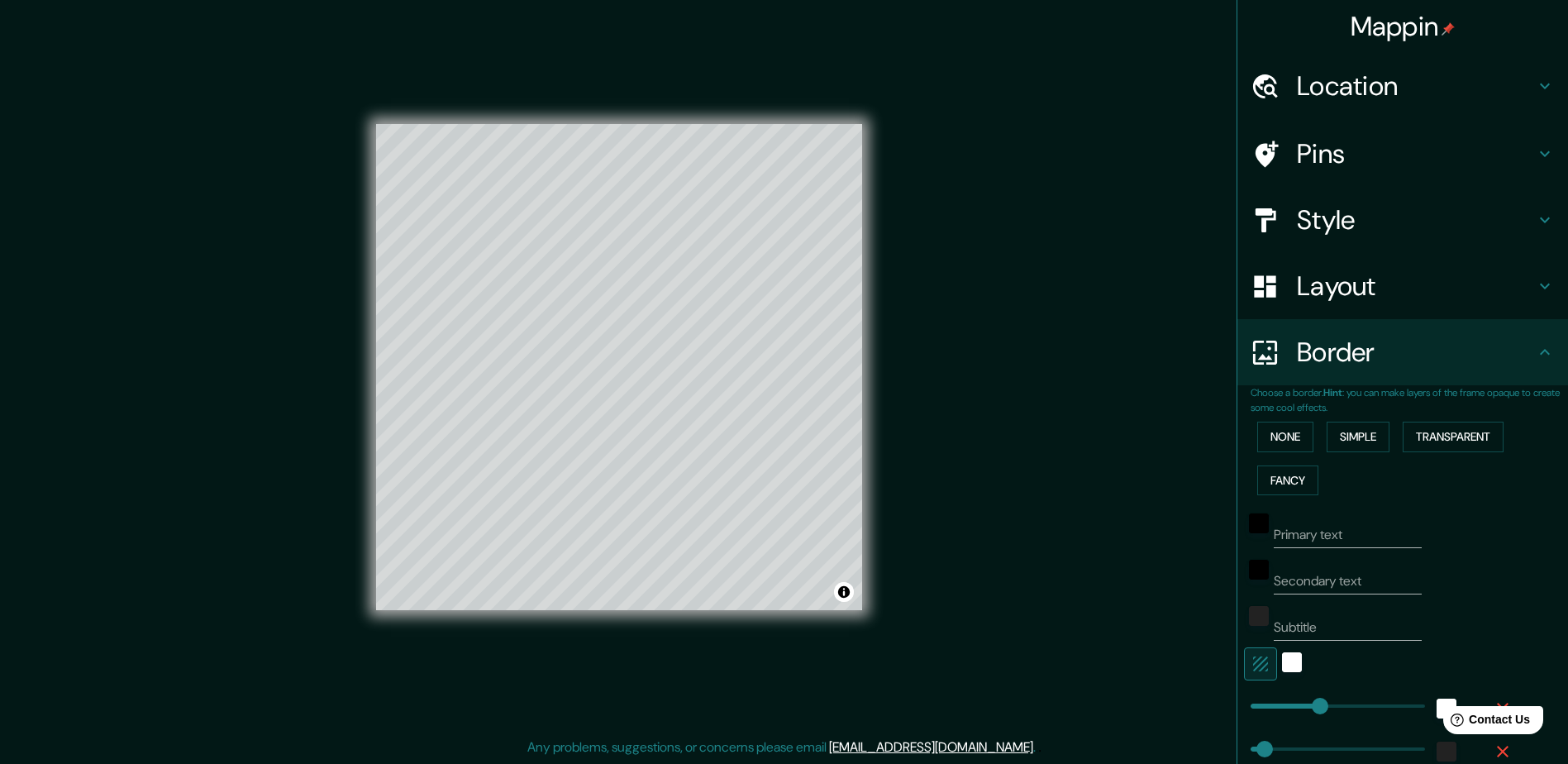
scroll to position [263, 0]
